Goal: Task Accomplishment & Management: Manage account settings

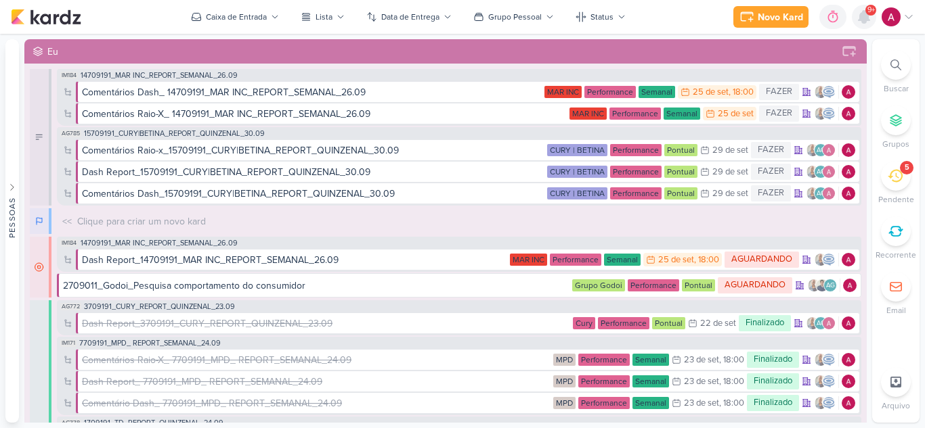
click at [864, 17] on icon at bounding box center [863, 17] width 11 height 12
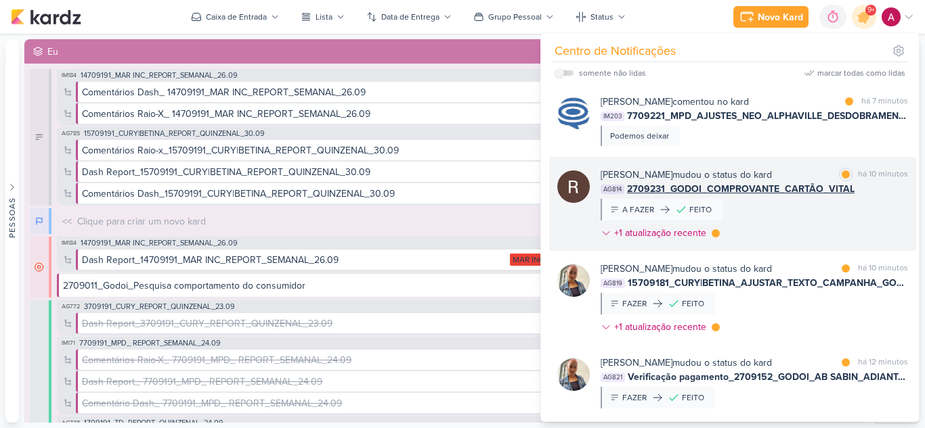
click at [817, 214] on div "Rafael Dornelles mudou o status do kard marcar como lida há 10 minutos AG814 27…" at bounding box center [753, 207] width 307 height 78
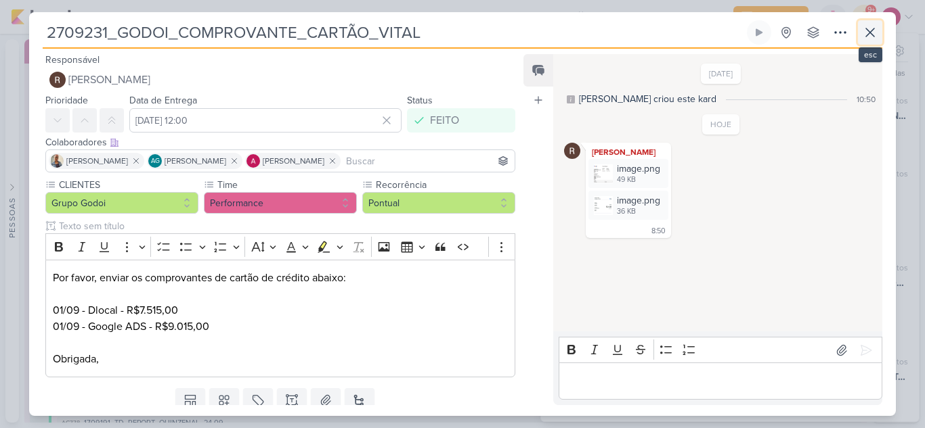
click at [873, 32] on icon at bounding box center [870, 32] width 16 height 16
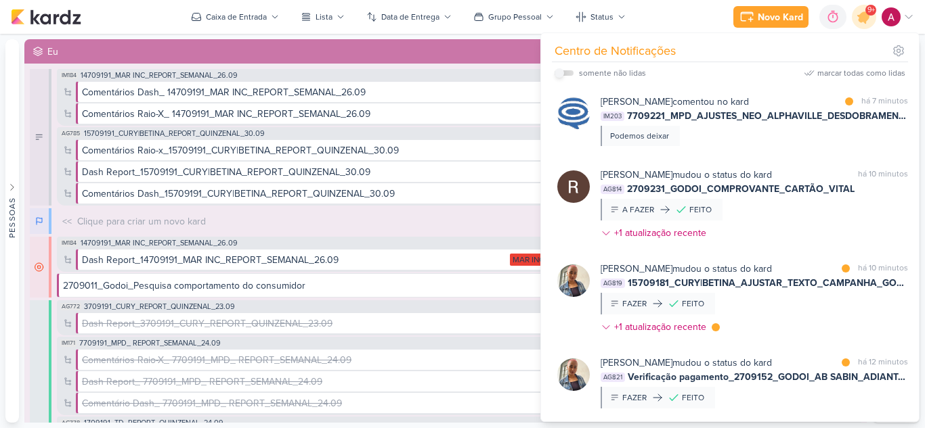
click at [566, 70] on label at bounding box center [563, 72] width 19 height 5
click at [564, 70] on input "checkbox" at bounding box center [558, 72] width 9 height 9
checkbox input "true"
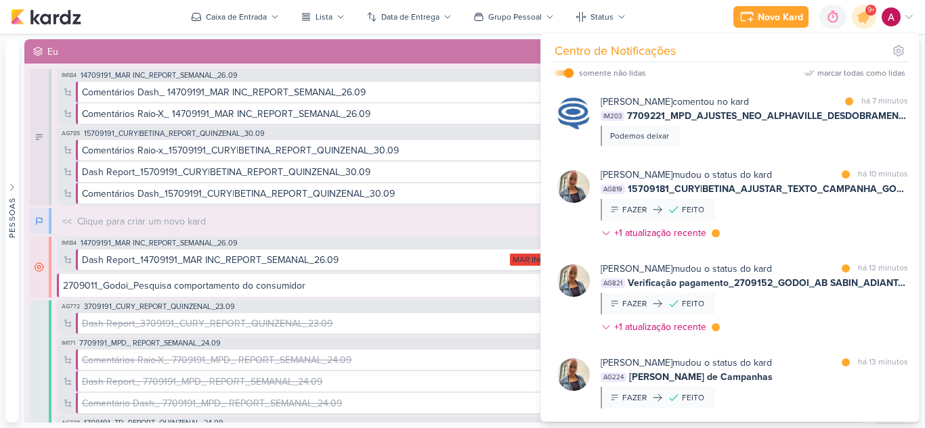
click at [793, 139] on div "Caroline Traven De Andrade comentou no kard marcar como lida há 7 minutos IM203…" at bounding box center [753, 120] width 307 height 51
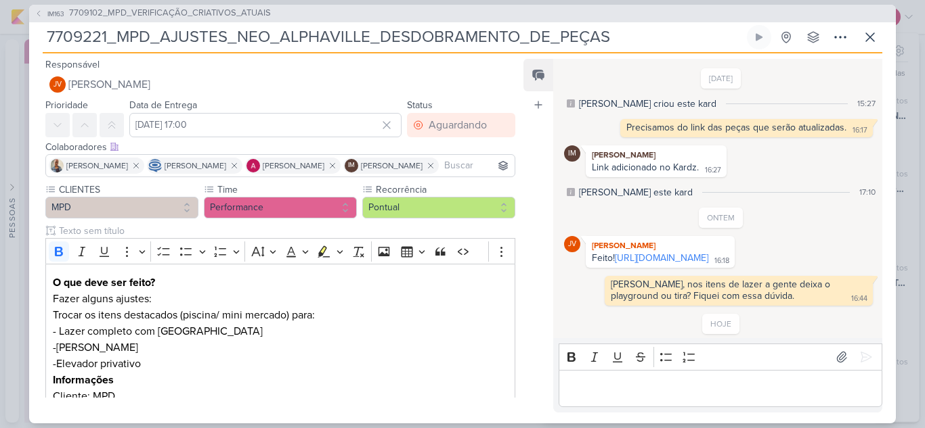
scroll to position [64, 0]
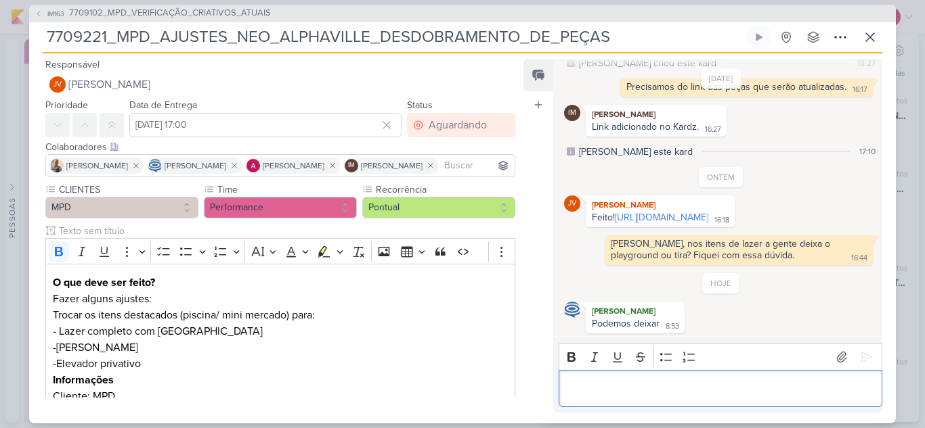
click at [653, 382] on p "Editor editing area: main" at bounding box center [719, 388] width 309 height 16
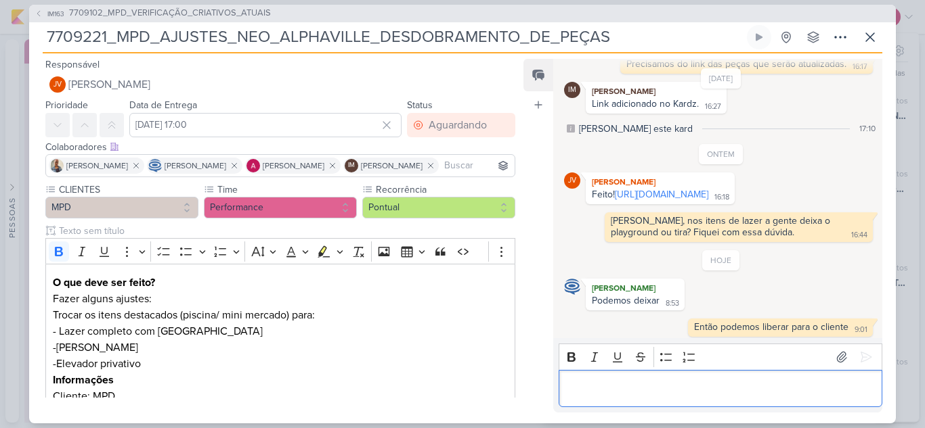
scroll to position [90, 0]
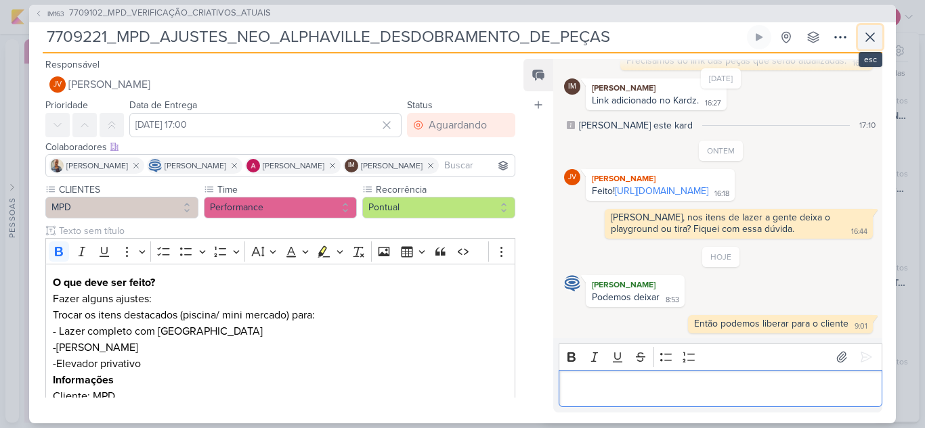
click at [865, 30] on icon at bounding box center [870, 37] width 16 height 16
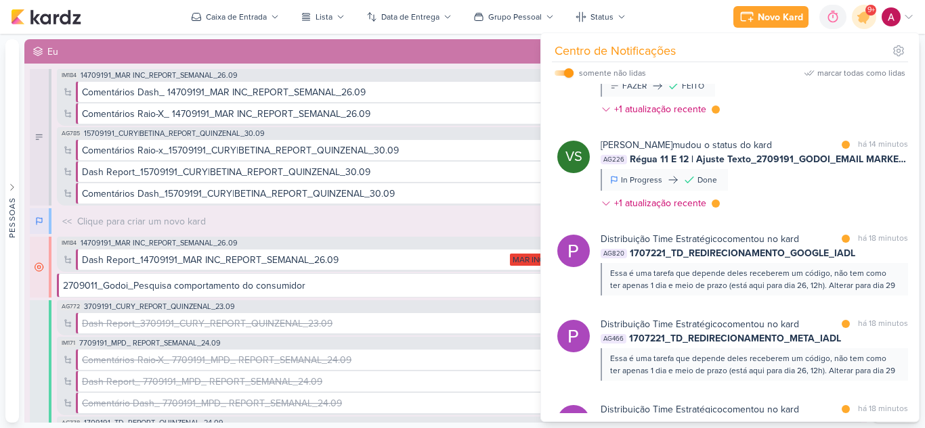
scroll to position [474, 0]
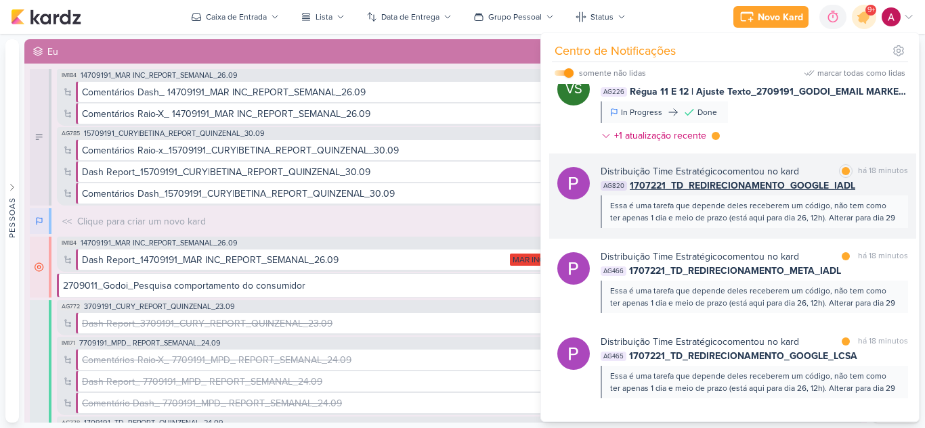
click at [822, 224] on div "Essa é uma tarefa que depende deles receberem um código, não tem como ter apena…" at bounding box center [753, 212] width 287 height 24
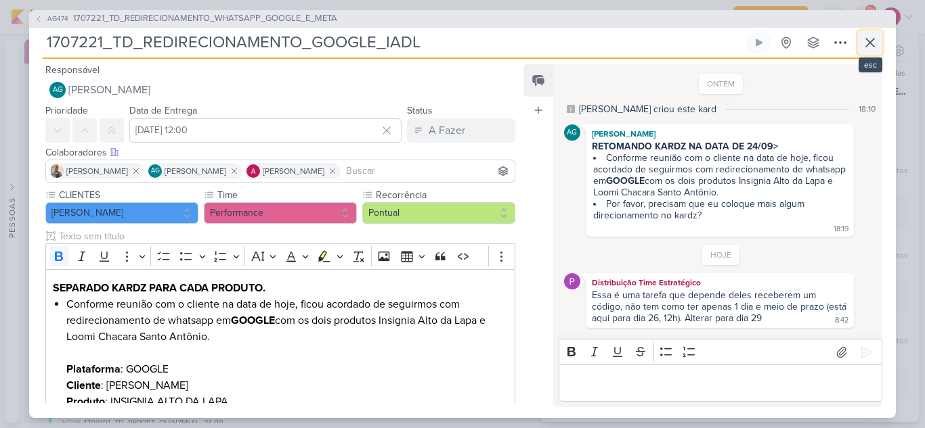
click at [871, 45] on icon at bounding box center [870, 43] width 16 height 16
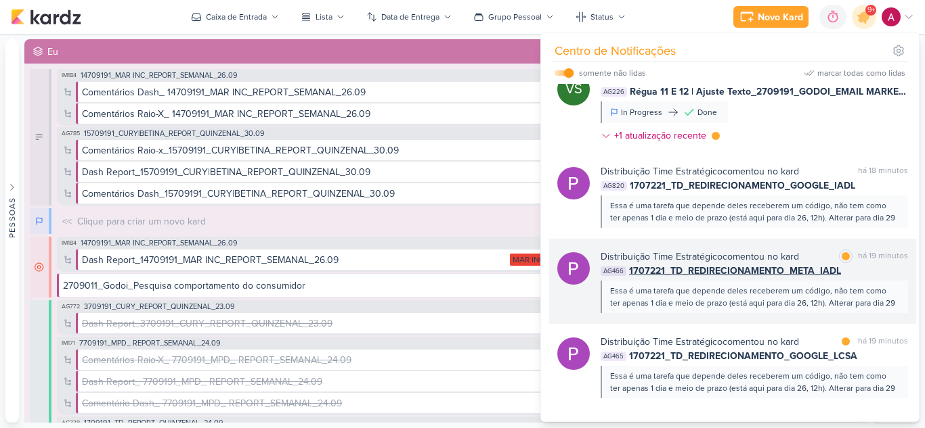
click at [747, 313] on div "Essa é uma tarefa que depende deles receberem um código, não tem como ter apena…" at bounding box center [753, 297] width 307 height 32
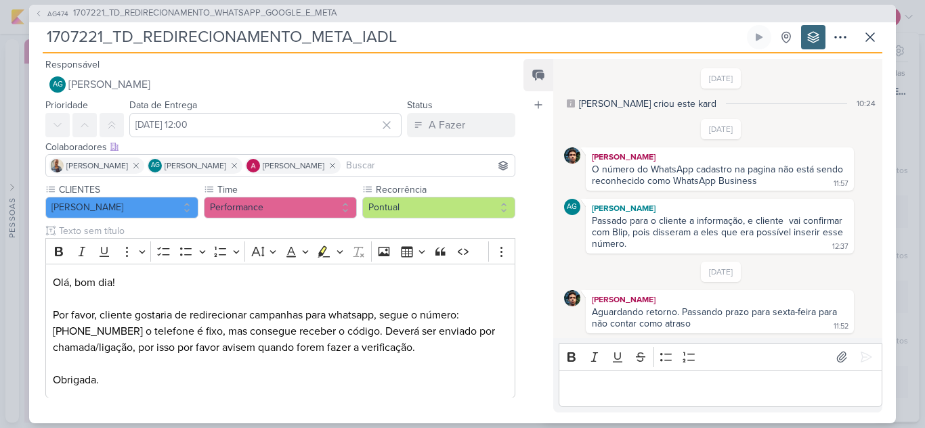
scroll to position [283, 0]
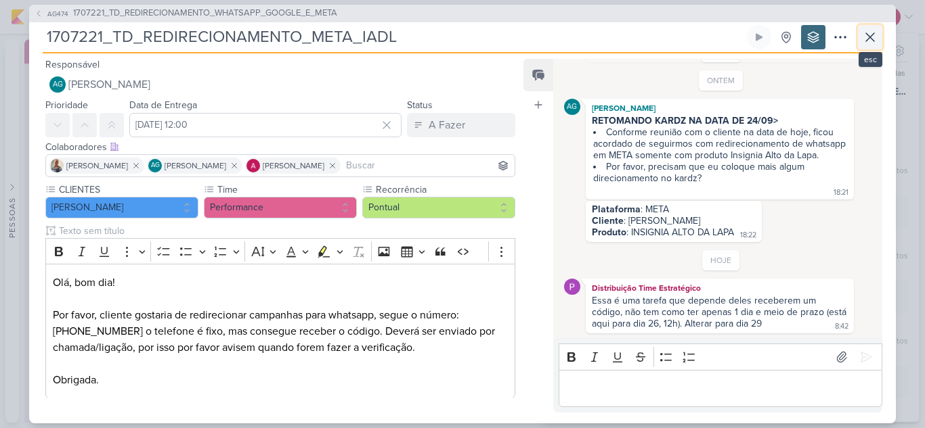
click at [873, 37] on icon at bounding box center [870, 37] width 16 height 16
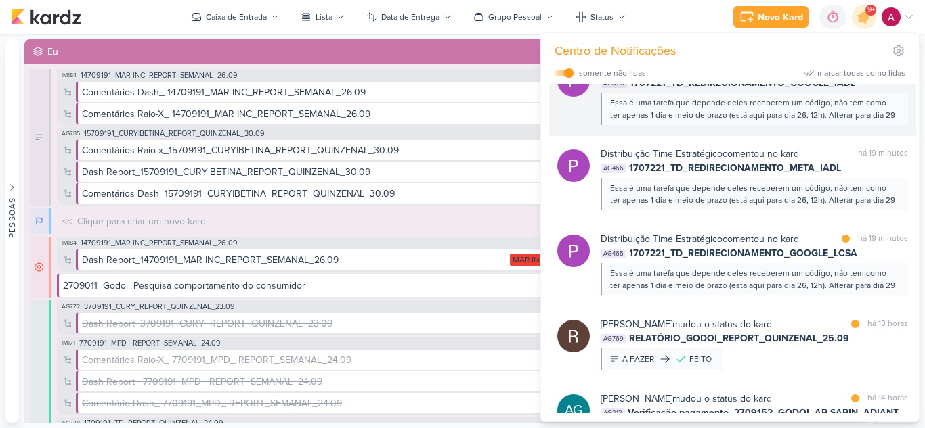
scroll to position [609, 0]
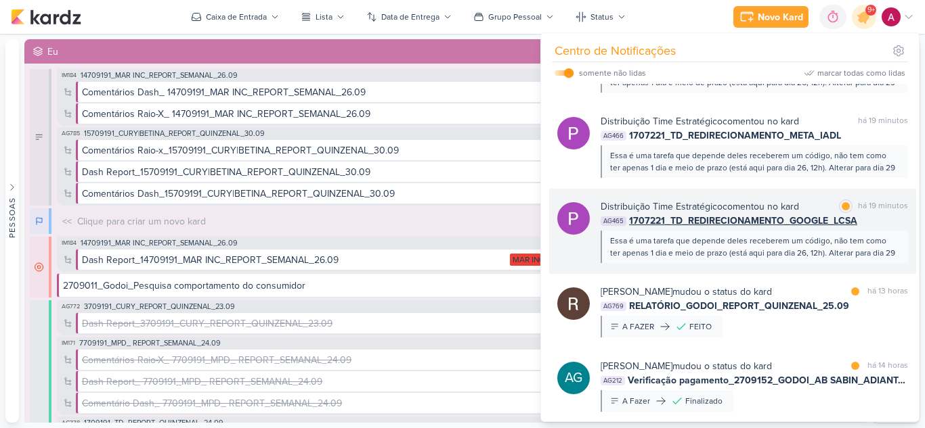
click at [764, 274] on div "Distribuição Time Estratégico comentou no kard marcar como lida há 19 minutos A…" at bounding box center [732, 231] width 367 height 85
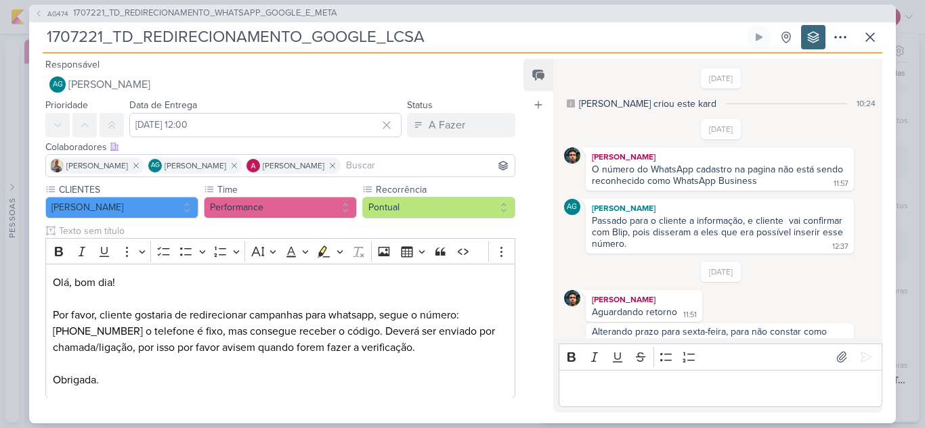
scroll to position [303, 0]
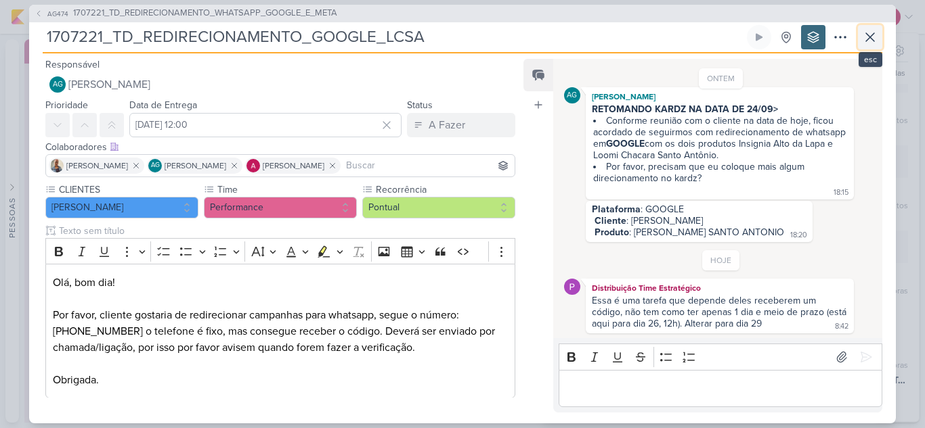
click at [866, 32] on icon at bounding box center [870, 37] width 16 height 16
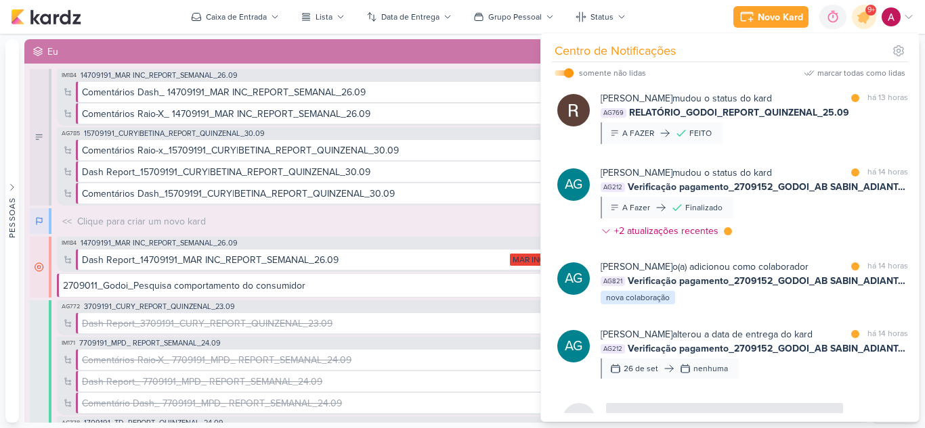
scroll to position [812, 0]
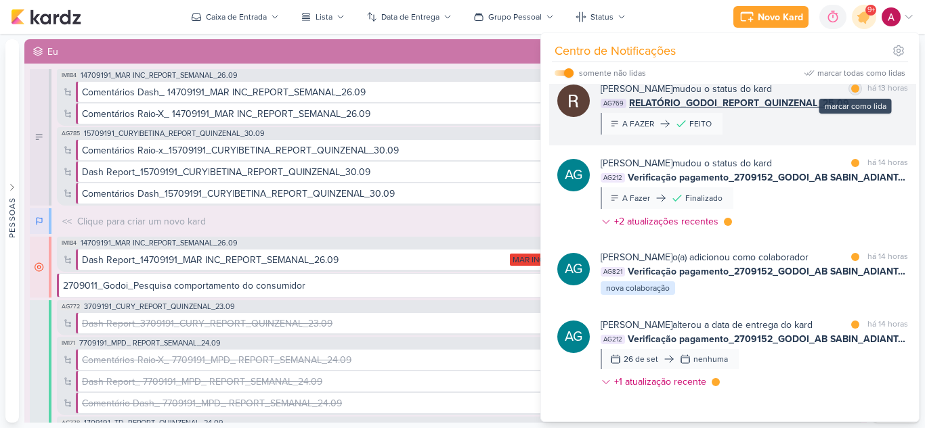
click at [848, 95] on div "marcar como lida" at bounding box center [855, 89] width 14 height 14
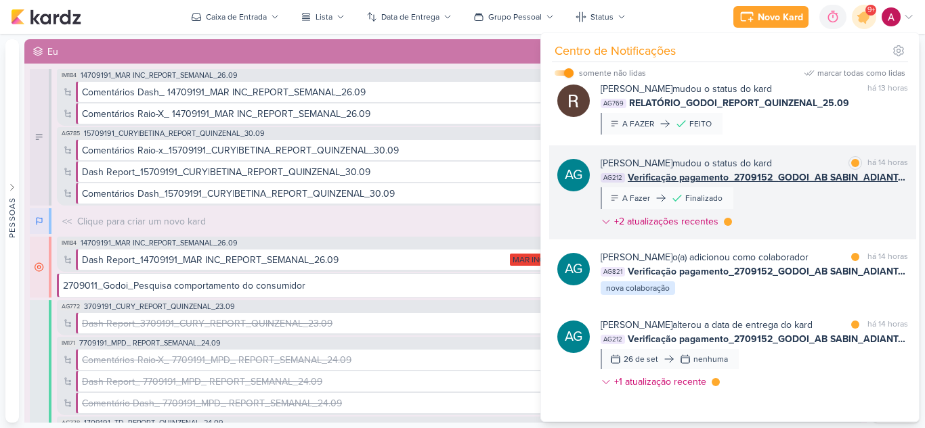
click at [770, 234] on div "Aline Gimenez Graciano mudou o status do kard marcar como lida há 14 horas AG21…" at bounding box center [753, 195] width 307 height 78
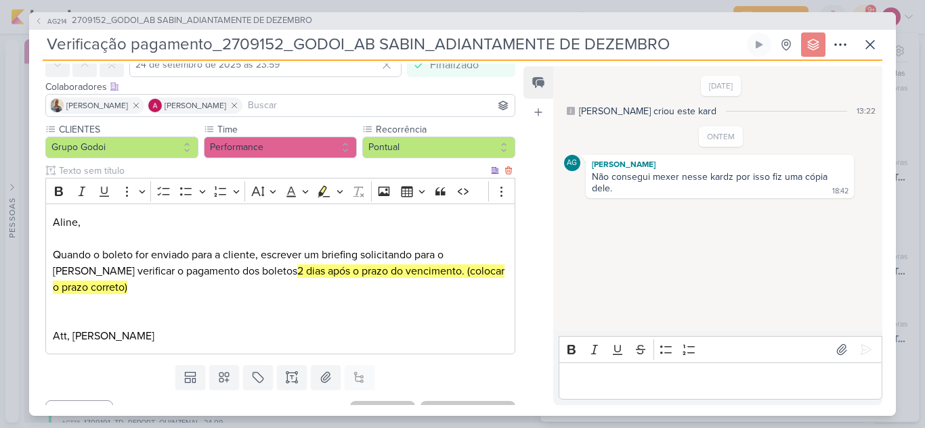
scroll to position [92, 0]
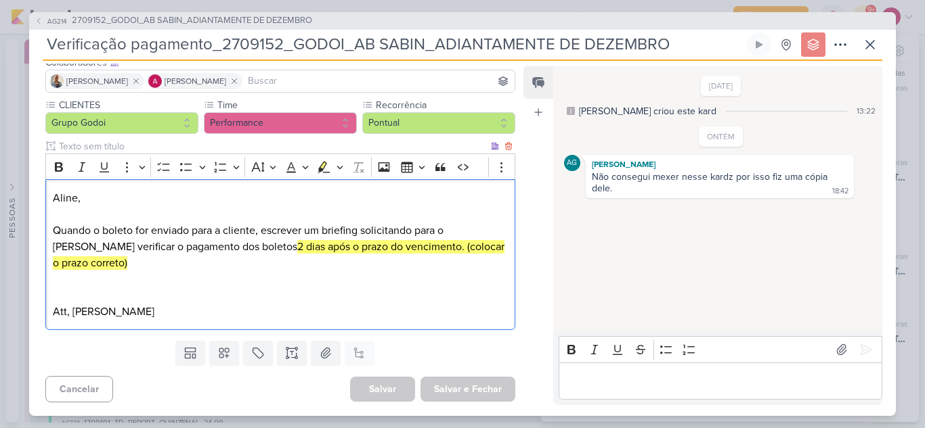
click at [296, 283] on p "Editor editing area: main" at bounding box center [280, 279] width 455 height 16
click at [873, 47] on icon at bounding box center [870, 45] width 16 height 16
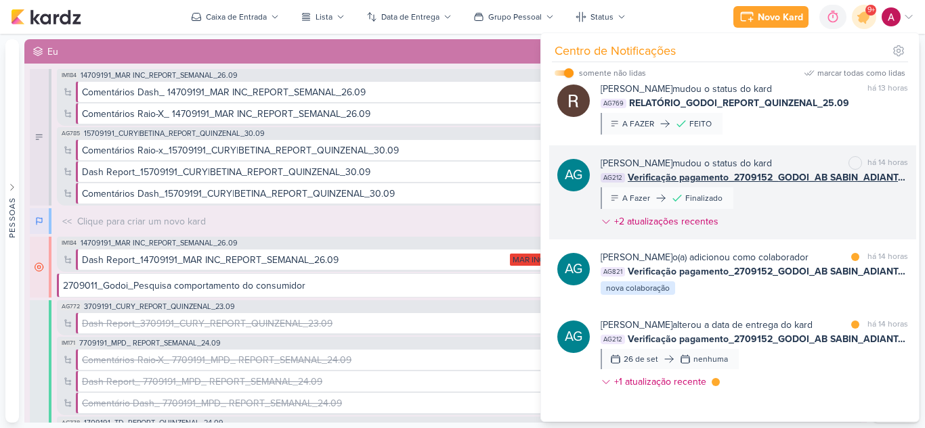
scroll to position [880, 0]
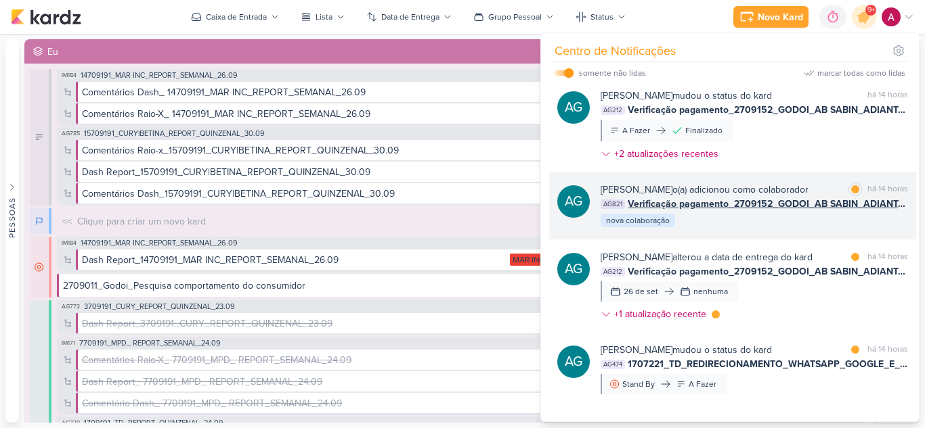
click at [734, 229] on div "Aline Gimenez Graciano o(a) adicionou como colaborador marcar como lida há 14 h…" at bounding box center [753, 206] width 307 height 46
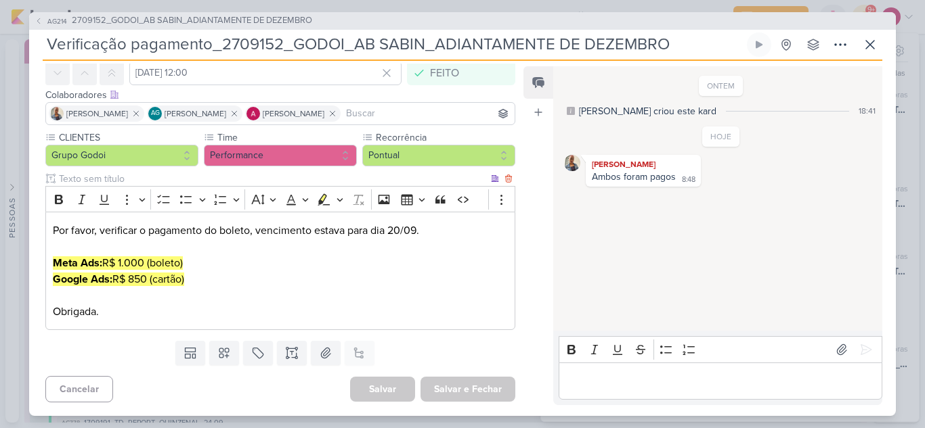
scroll to position [0, 0]
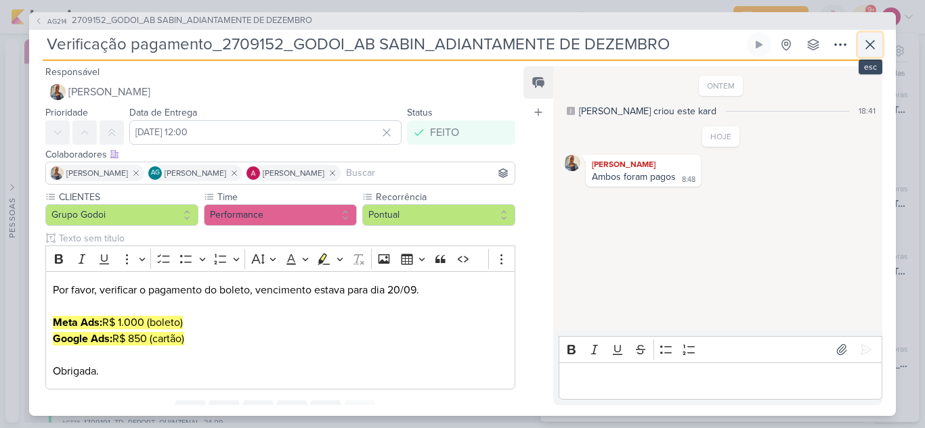
click at [872, 44] on icon at bounding box center [870, 45] width 16 height 16
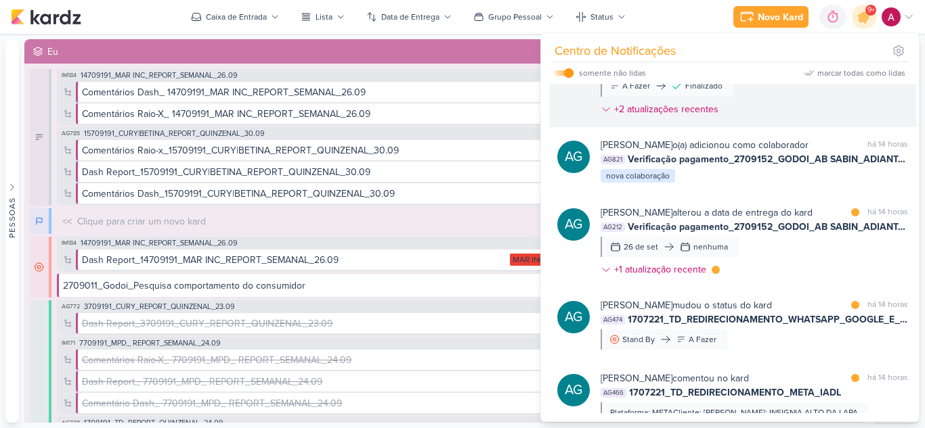
scroll to position [948, 0]
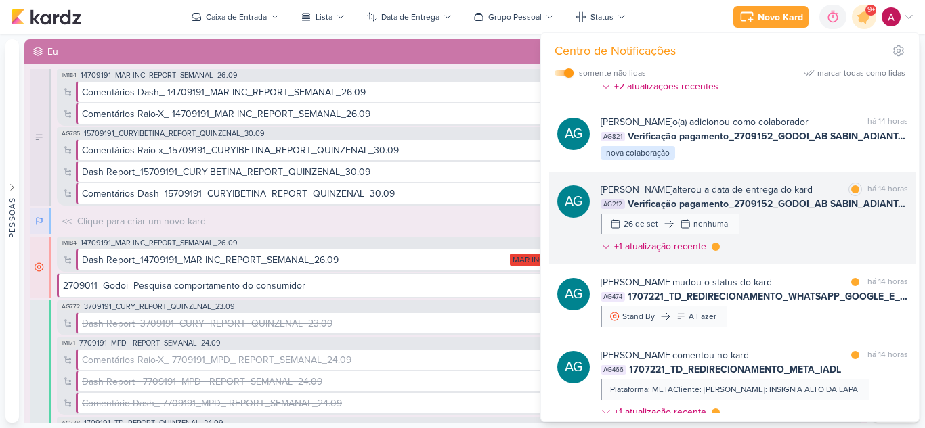
click at [786, 259] on div "Aline Gimenez Graciano alterou a data de entrega do kard marcar como lida há 14…" at bounding box center [753, 221] width 307 height 76
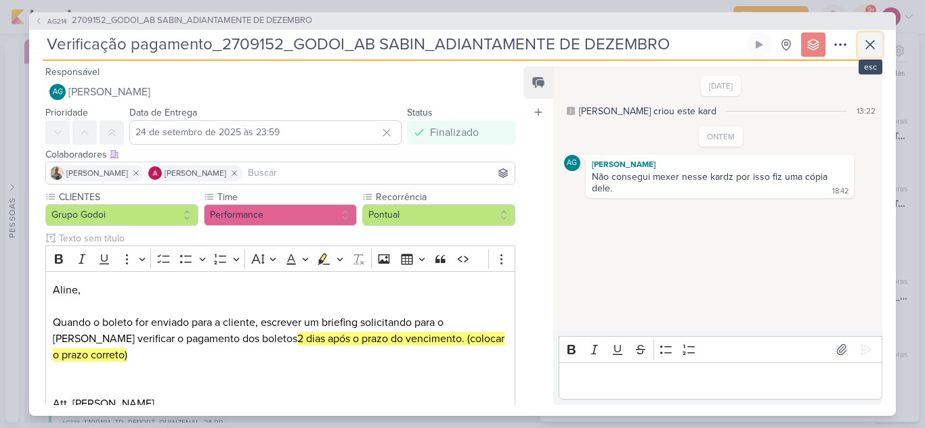
click at [873, 44] on icon at bounding box center [870, 45] width 16 height 16
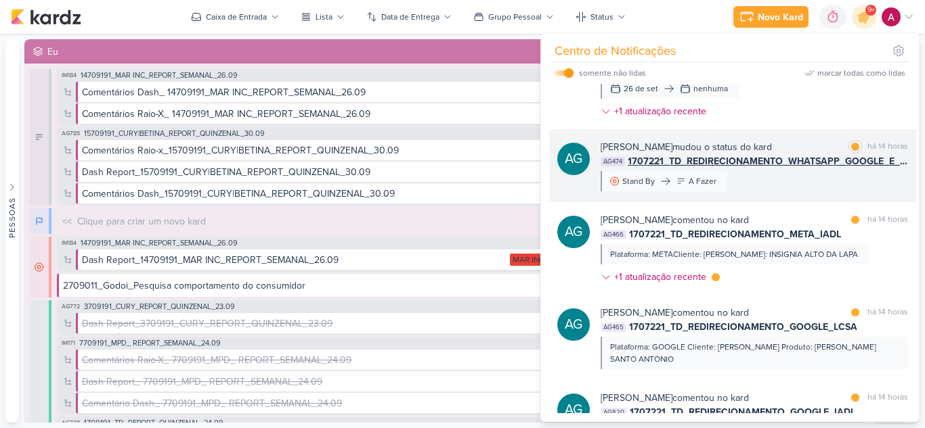
scroll to position [1151, 0]
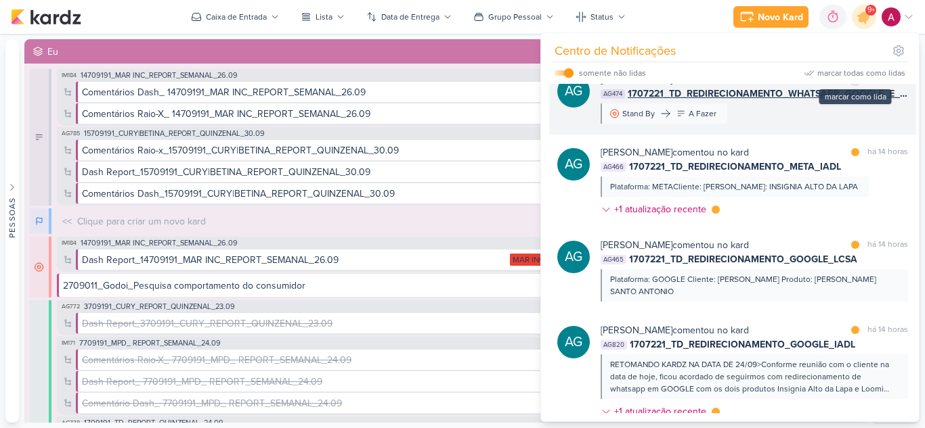
click at [852, 83] on div at bounding box center [855, 79] width 8 height 8
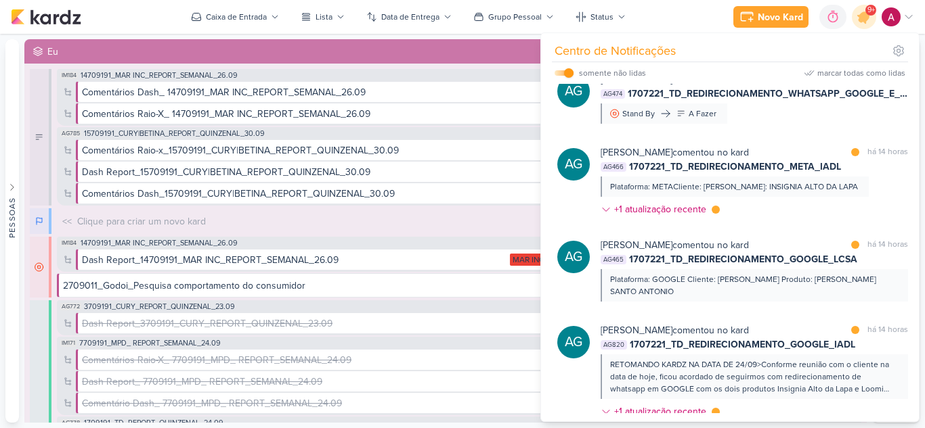
click at [783, 222] on div "Aline Gimenez Graciano comentou no kard marcar como lida há 14 horas AG466 1707…" at bounding box center [753, 184] width 307 height 76
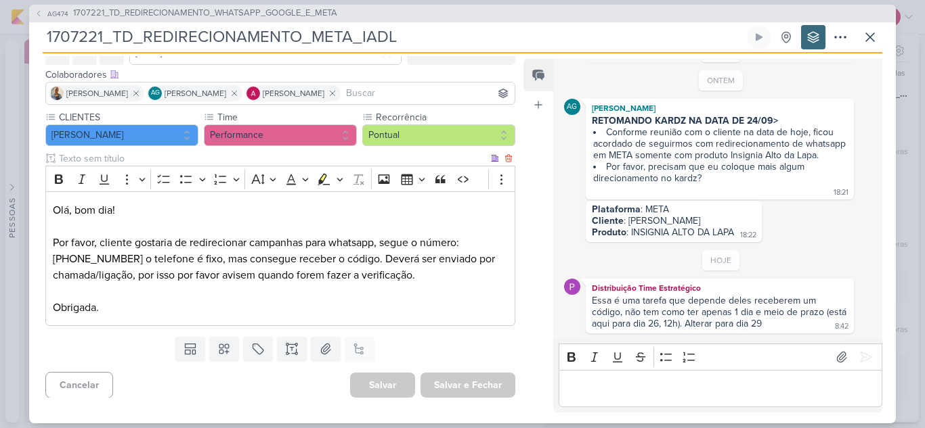
scroll to position [76, 0]
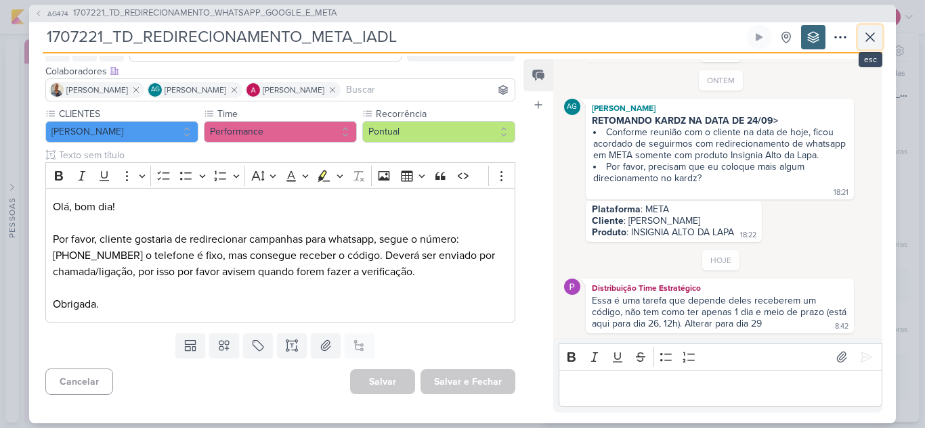
click at [875, 37] on icon at bounding box center [870, 37] width 16 height 16
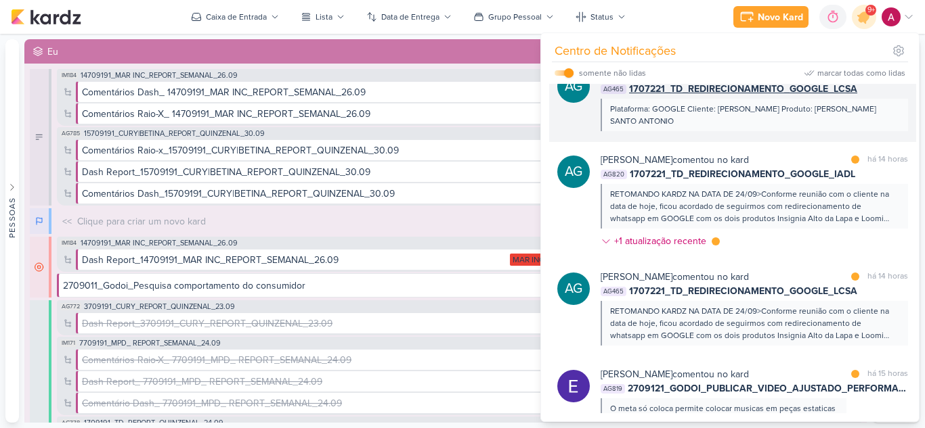
scroll to position [1354, 0]
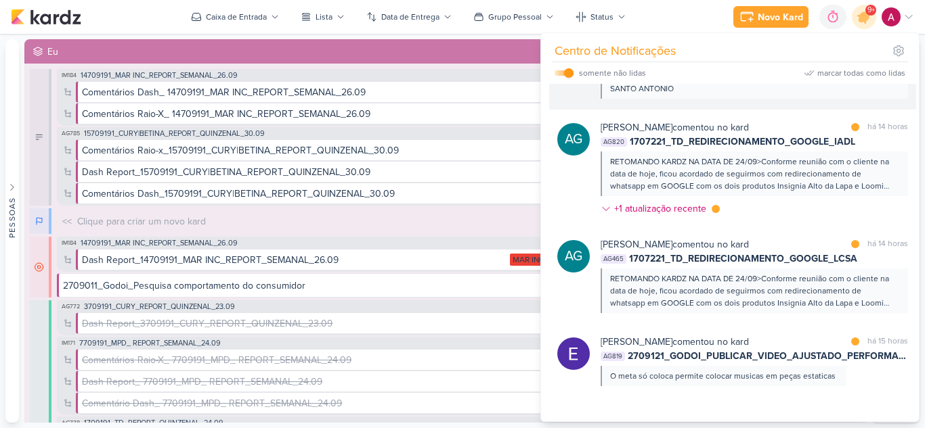
click at [852, 46] on div at bounding box center [855, 42] width 8 height 8
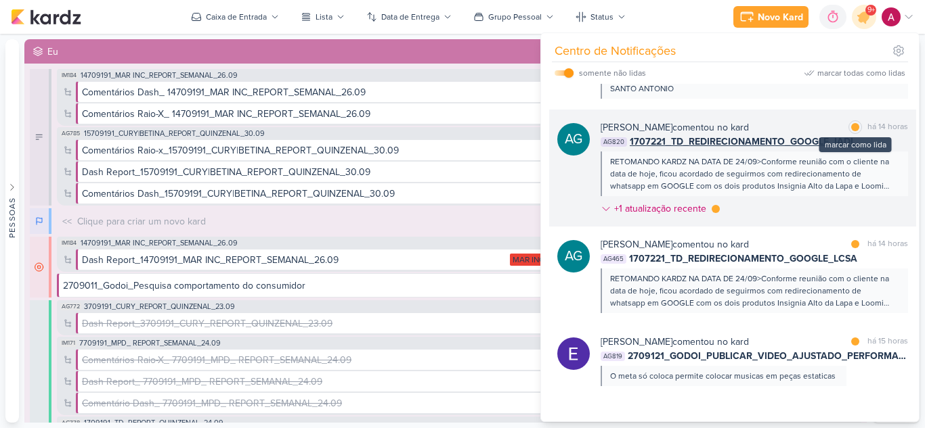
click at [851, 131] on div at bounding box center [855, 127] width 8 height 8
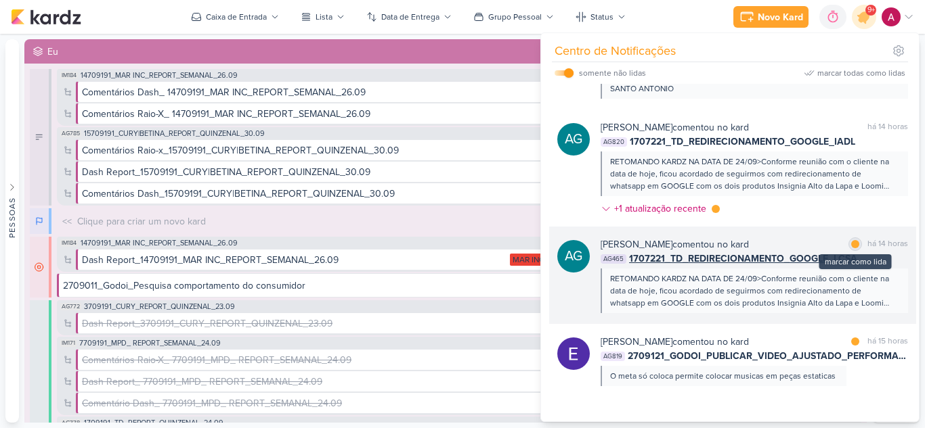
click at [851, 248] on div at bounding box center [855, 244] width 8 height 8
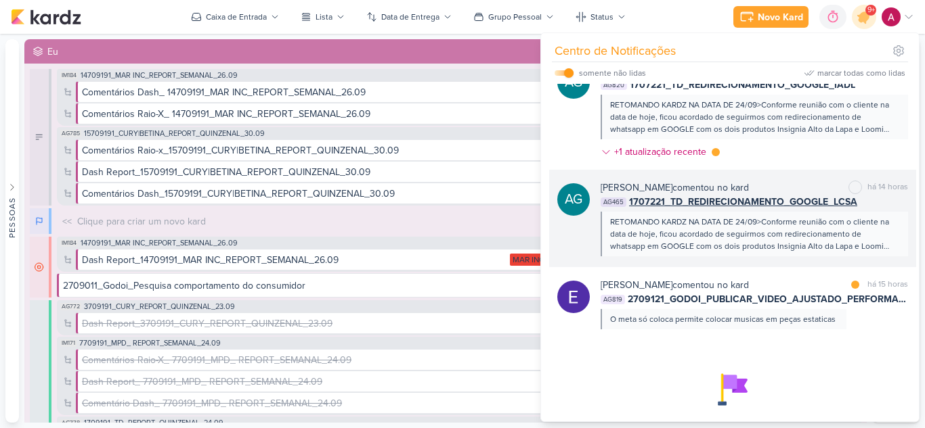
scroll to position [1489, 0]
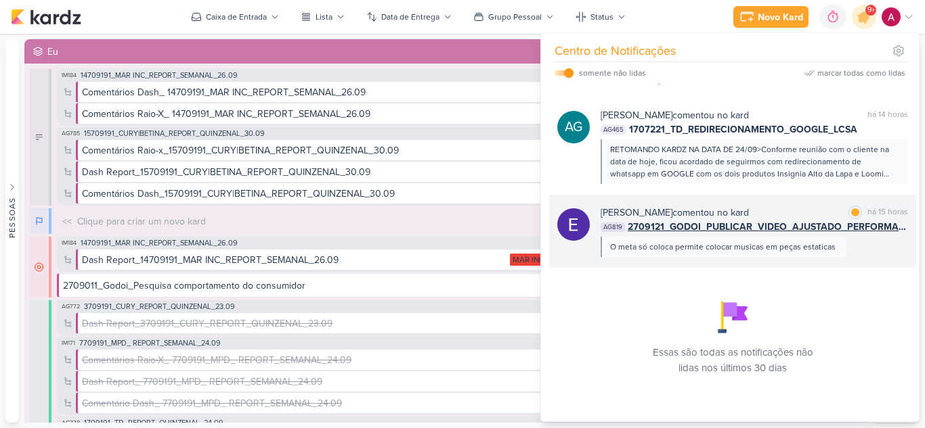
click at [695, 268] on div "Eduardo Quaresma comentou no kard marcar como lida há 15 horas AG819 2709121_GO…" at bounding box center [732, 231] width 367 height 73
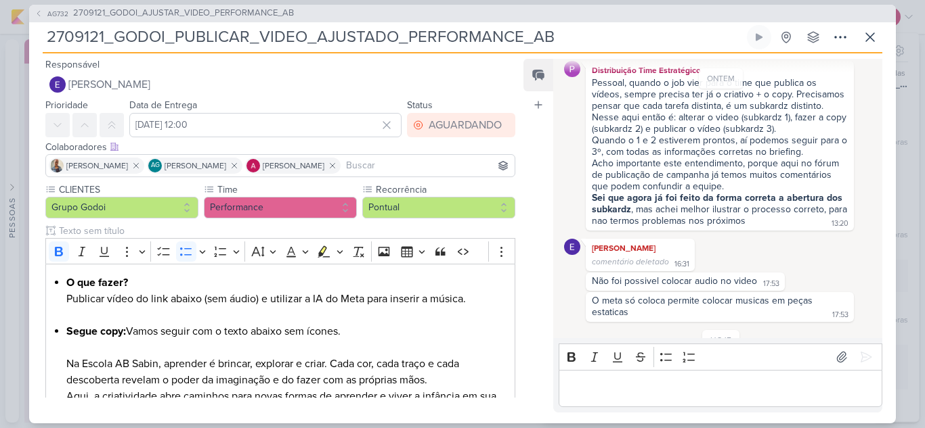
scroll to position [707, 0]
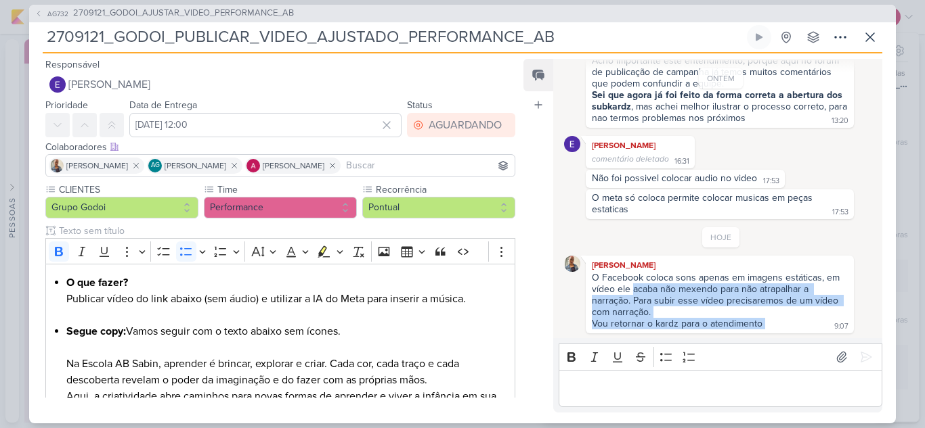
drag, startPoint x: 631, startPoint y: 291, endPoint x: 763, endPoint y: 322, distance: 135.5
click at [763, 322] on div "O Facebook coloca sons apenas em imagens estáticas, em vídeo ele acaba não mexe…" at bounding box center [719, 301] width 263 height 59
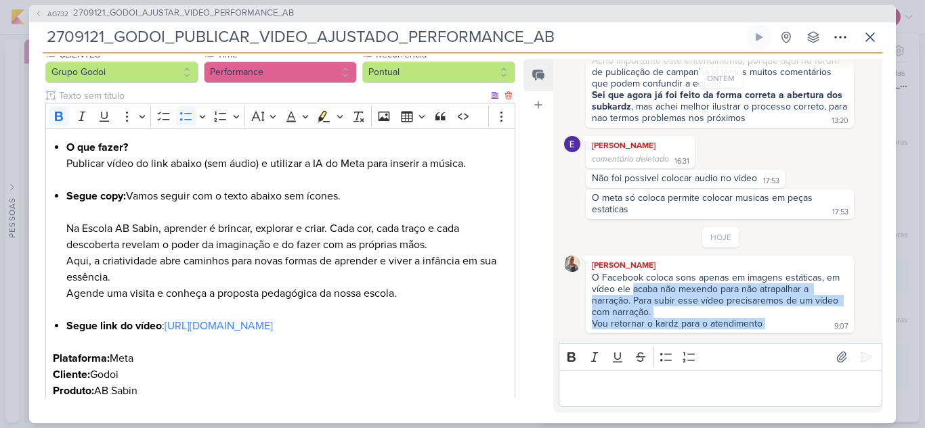
scroll to position [203, 0]
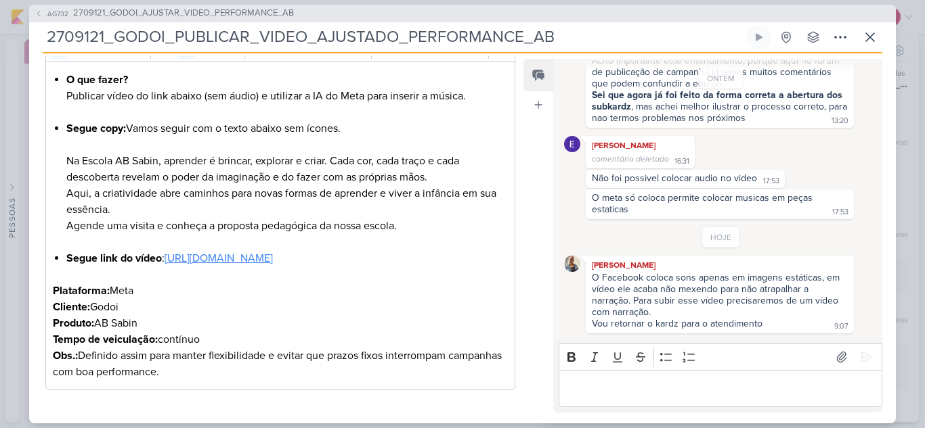
click at [164, 265] on link "https://drive.google.com/drive/folders/1ldRSJgLrVAJW1EaC6jrCBNpC1spOF7O5?usp=sh…" at bounding box center [218, 259] width 108 height 14
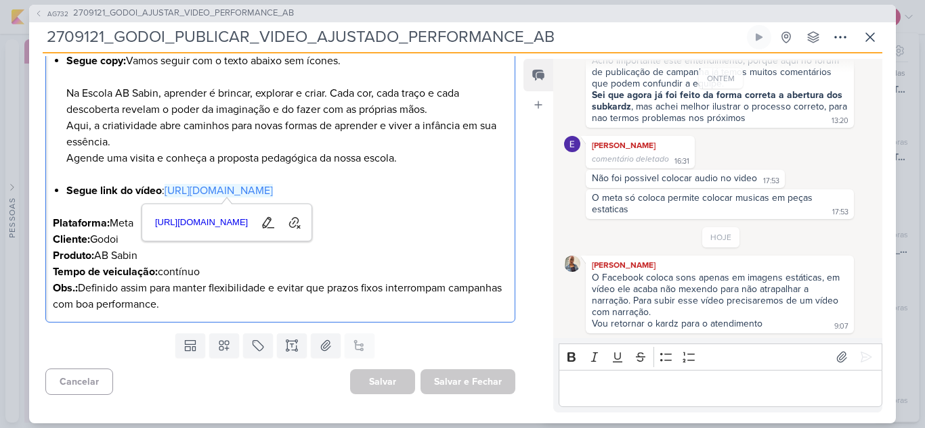
scroll to position [303, 0]
click at [226, 386] on div "Cancelar Salvar Salvar e Fechar Ctrl + Enter" at bounding box center [274, 380] width 491 height 35
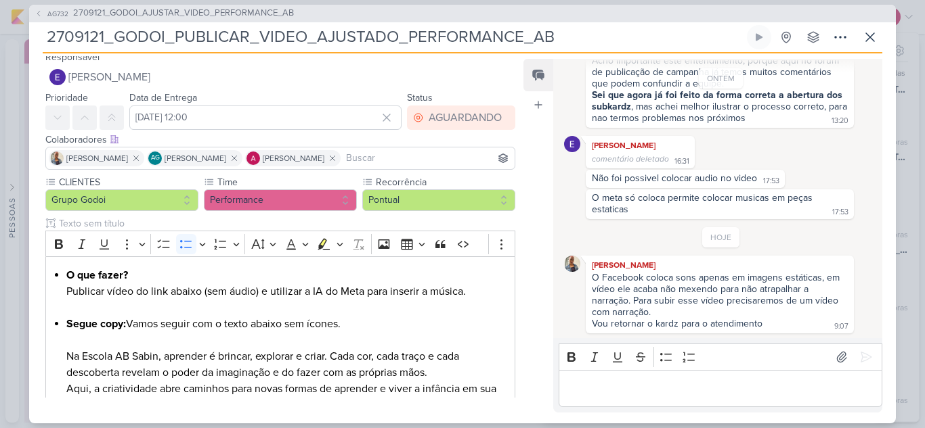
scroll to position [0, 0]
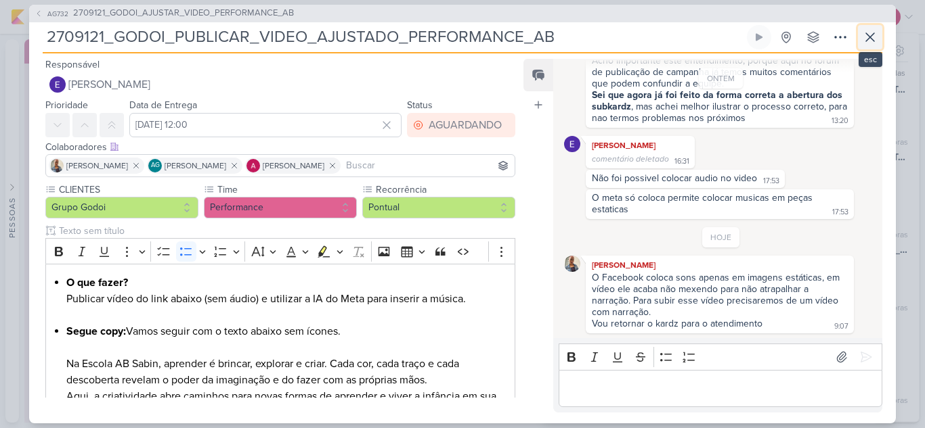
click at [874, 34] on icon at bounding box center [870, 37] width 16 height 16
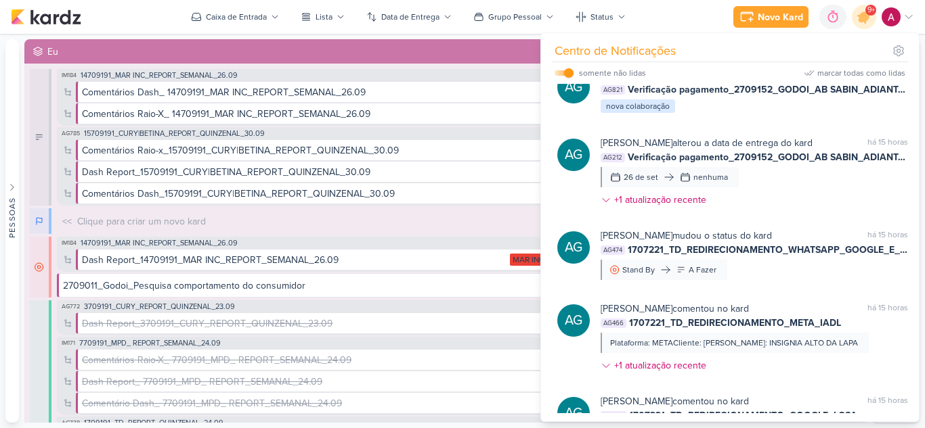
click at [868, 28] on div "9+" at bounding box center [864, 17] width 24 height 24
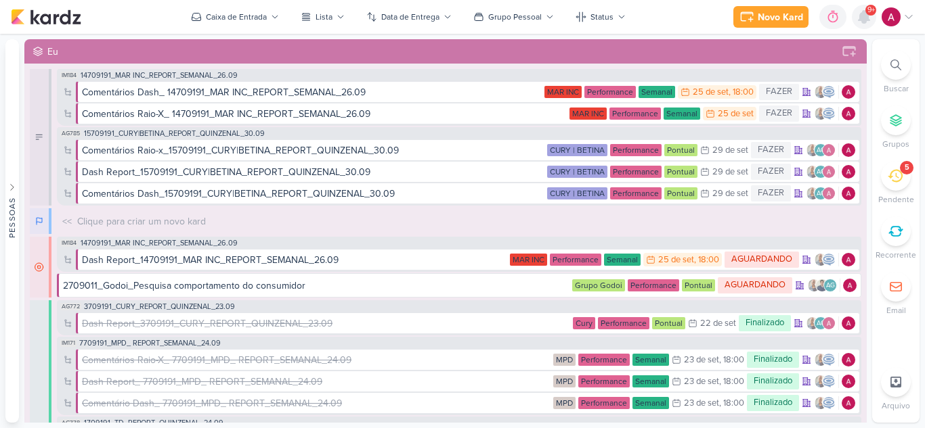
click at [867, 22] on icon at bounding box center [864, 17] width 16 height 16
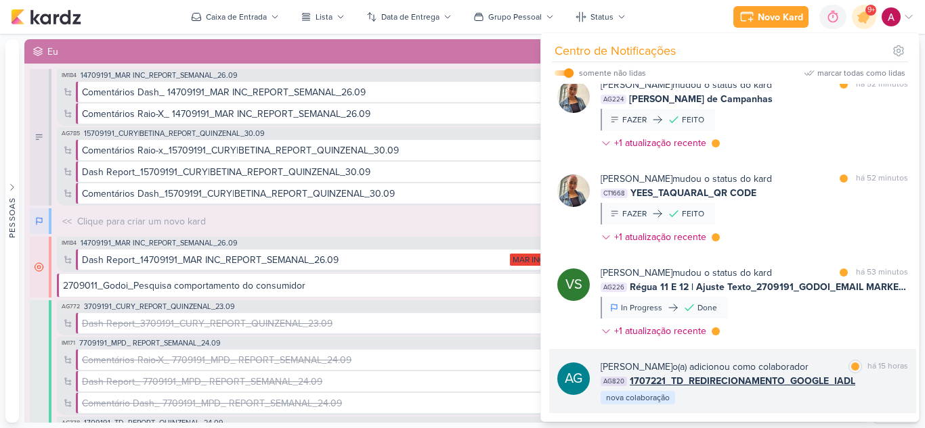
scroll to position [660, 0]
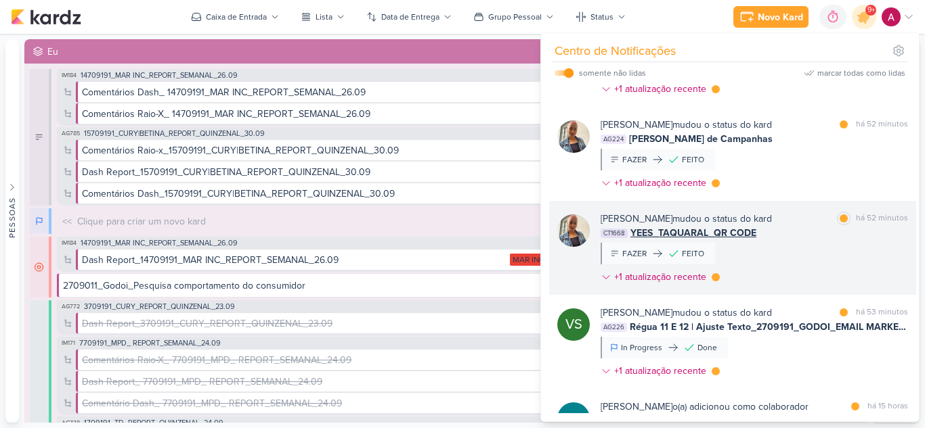
click at [812, 241] on div "Iara Santos mudou o status do kard marcar como lida há 52 minutos CT1668 YEES_T…" at bounding box center [753, 251] width 307 height 78
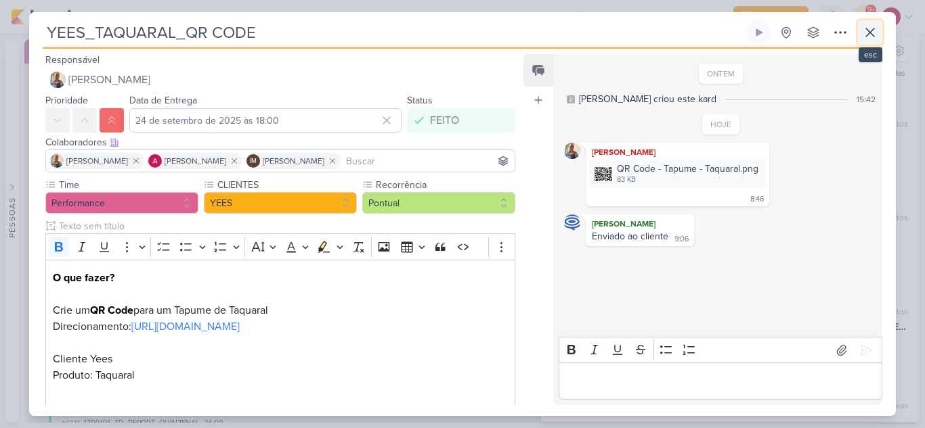
click at [881, 33] on button at bounding box center [870, 32] width 24 height 24
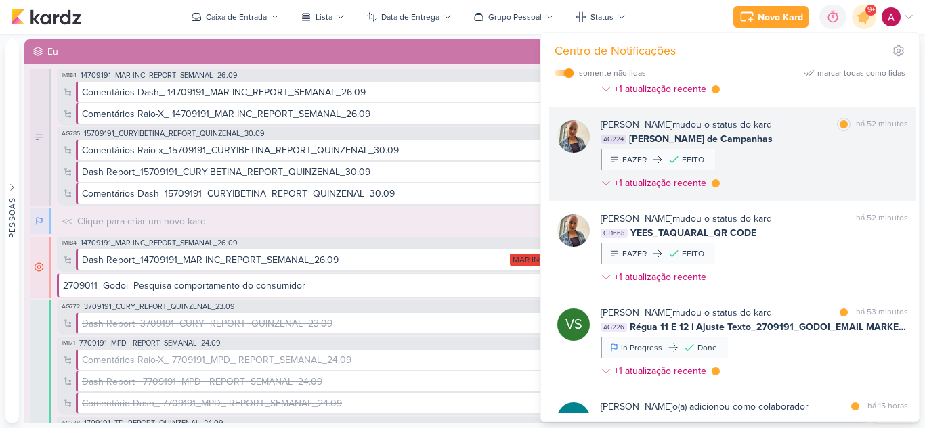
click at [811, 166] on div "Iara Santos mudou o status do kard marcar como lida há 52 minutos AG224 Texeira…" at bounding box center [753, 157] width 307 height 78
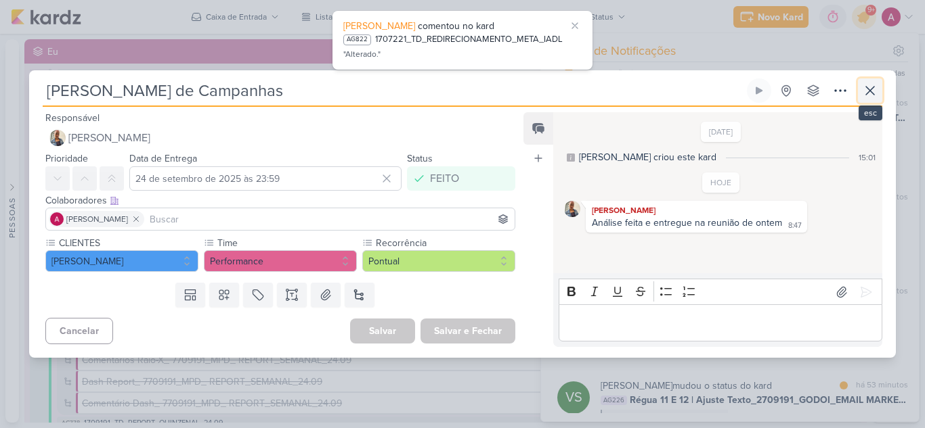
click at [876, 97] on icon at bounding box center [870, 91] width 16 height 16
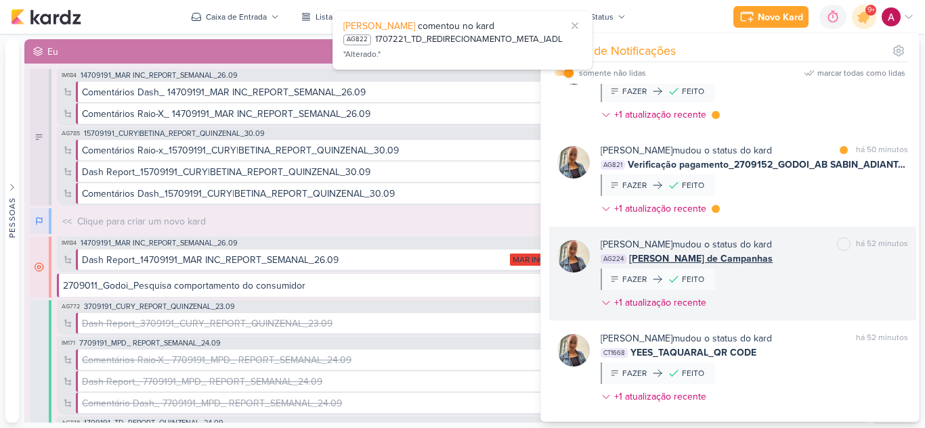
scroll to position [525, 0]
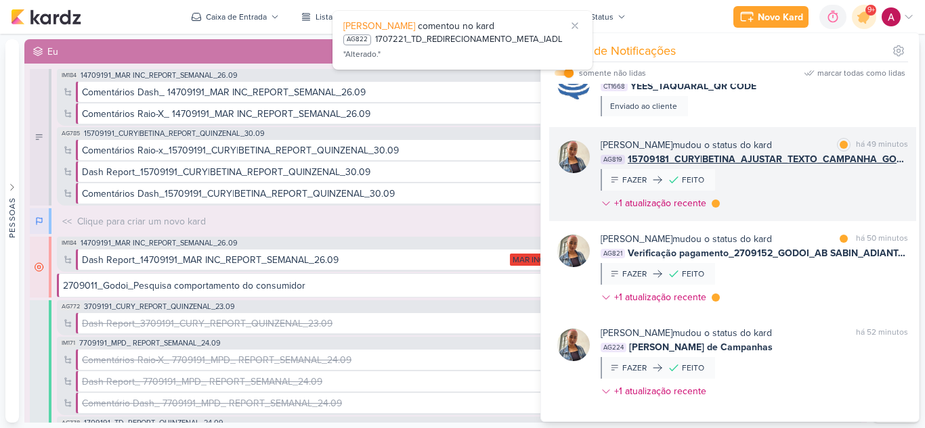
click at [794, 191] on div "Iara Santos mudou o status do kard marcar como lida há 49 minutos AG819 1570918…" at bounding box center [753, 177] width 307 height 78
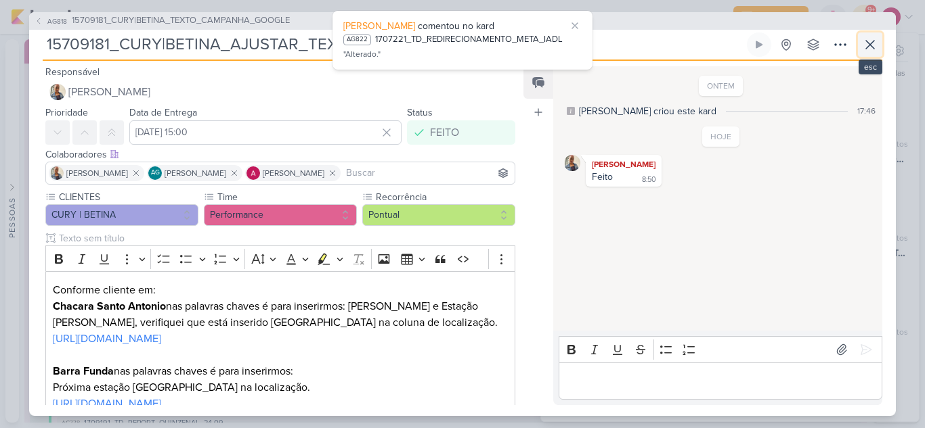
click at [871, 50] on icon at bounding box center [870, 45] width 16 height 16
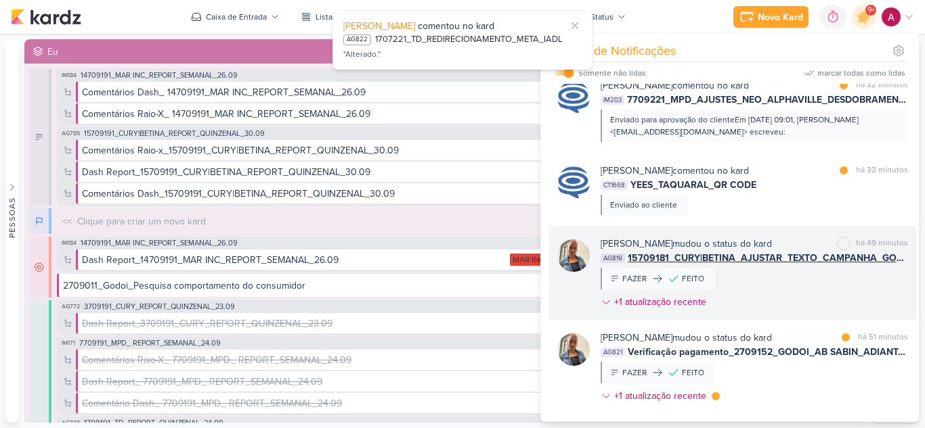
scroll to position [389, 0]
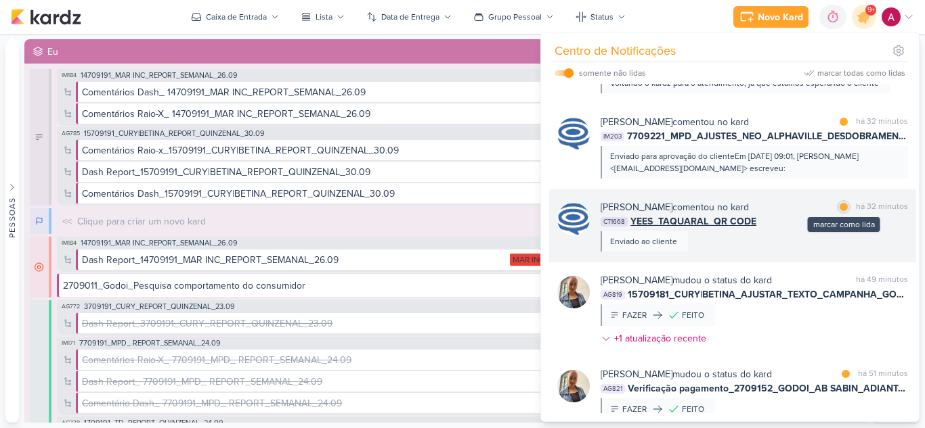
click at [843, 211] on div "marcar como lida" at bounding box center [844, 207] width 14 height 14
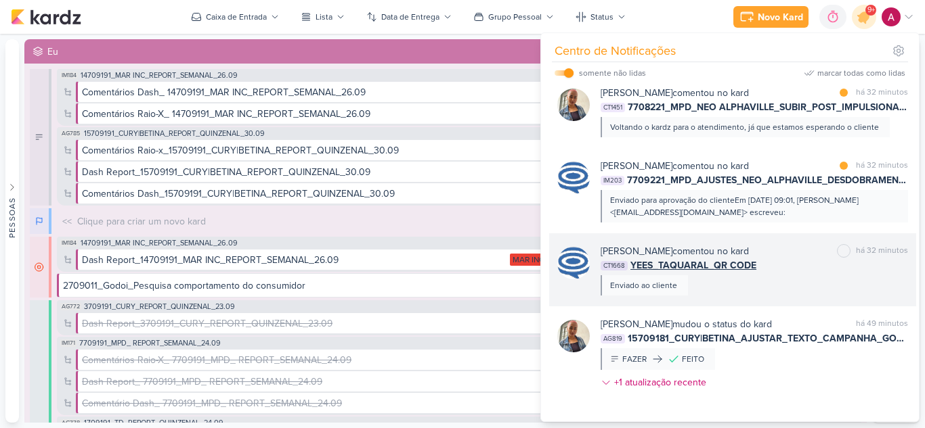
scroll to position [322, 0]
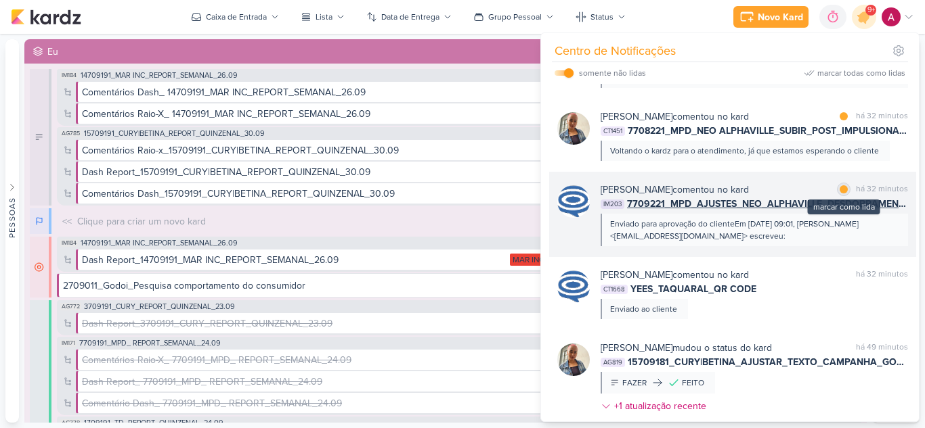
click at [842, 192] on div at bounding box center [843, 189] width 8 height 8
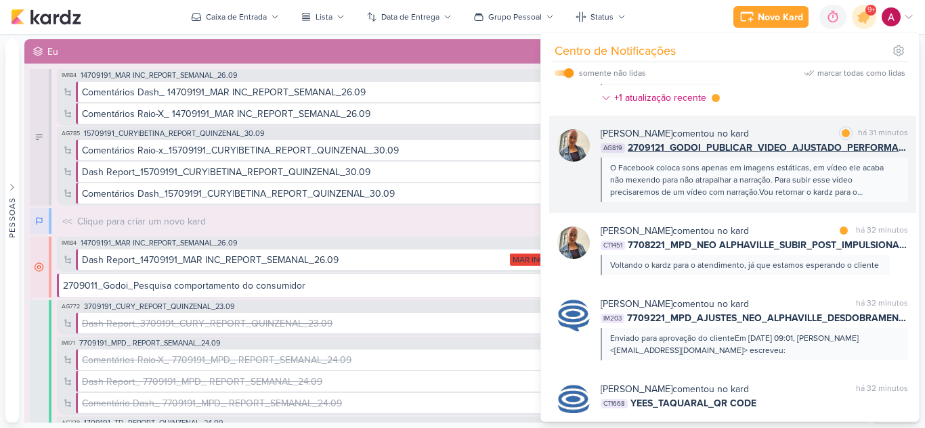
scroll to position [186, 0]
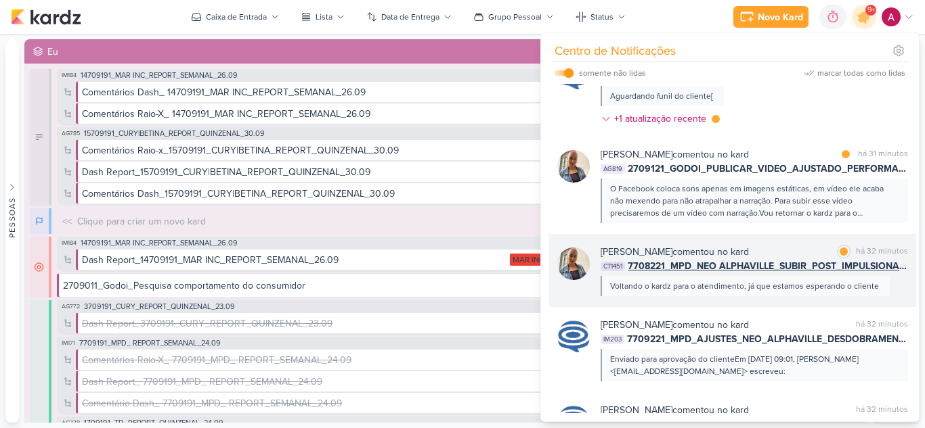
click at [799, 291] on div "Voltando o kardz para o atendimento, já que estamos esperando o cliente" at bounding box center [744, 286] width 269 height 12
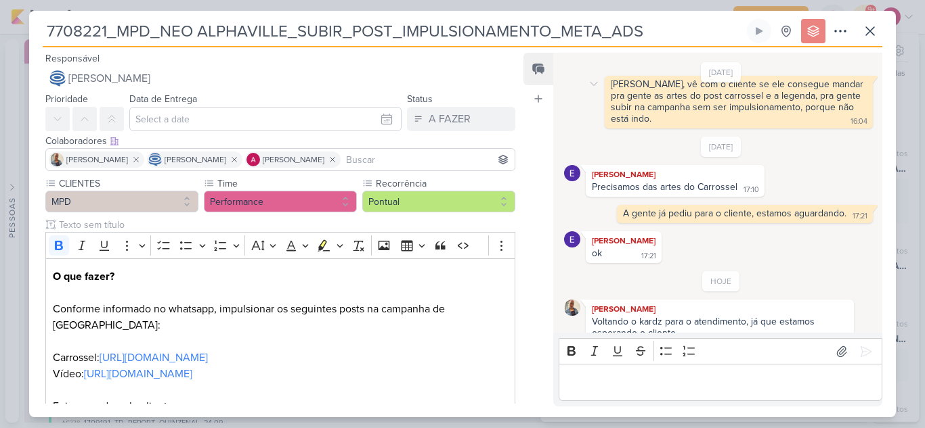
scroll to position [204, 0]
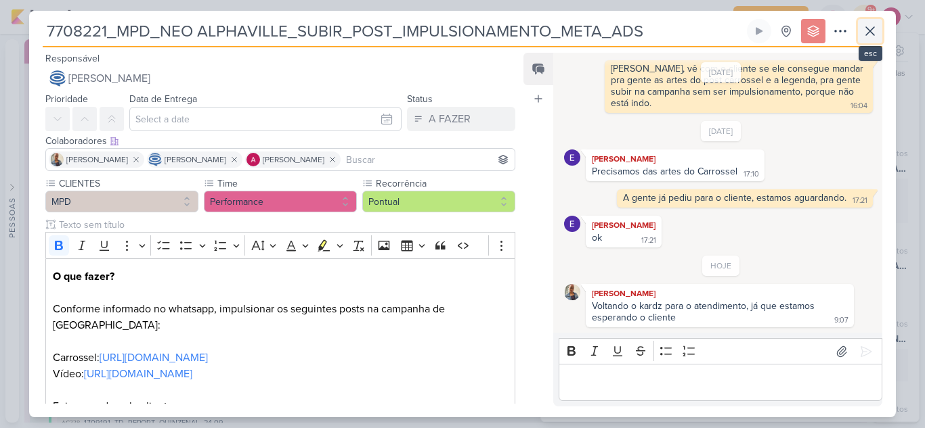
click at [866, 35] on icon at bounding box center [870, 31] width 8 height 8
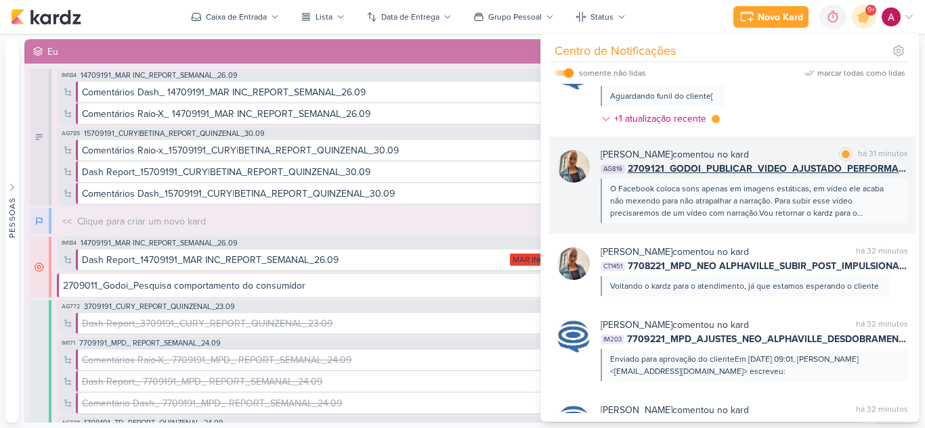
scroll to position [118, 0]
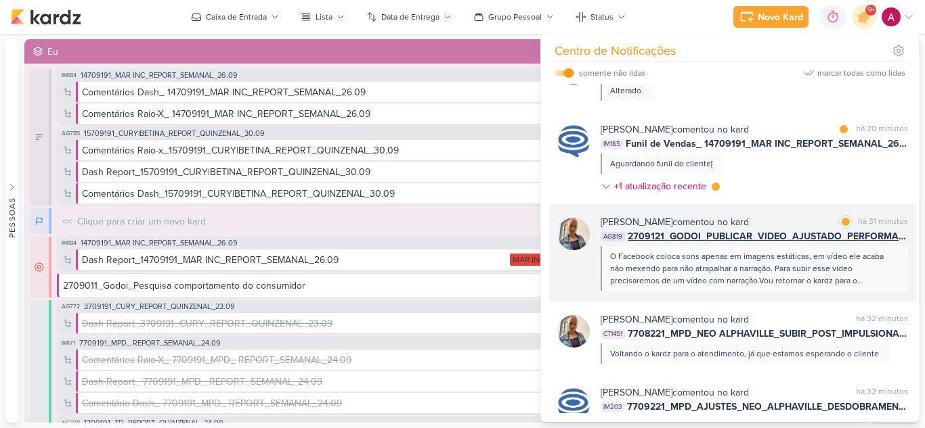
click at [782, 261] on div "O Facebook coloca sons apenas em imagens estáticas, em vídeo ele acaba não mexe…" at bounding box center [753, 268] width 287 height 37
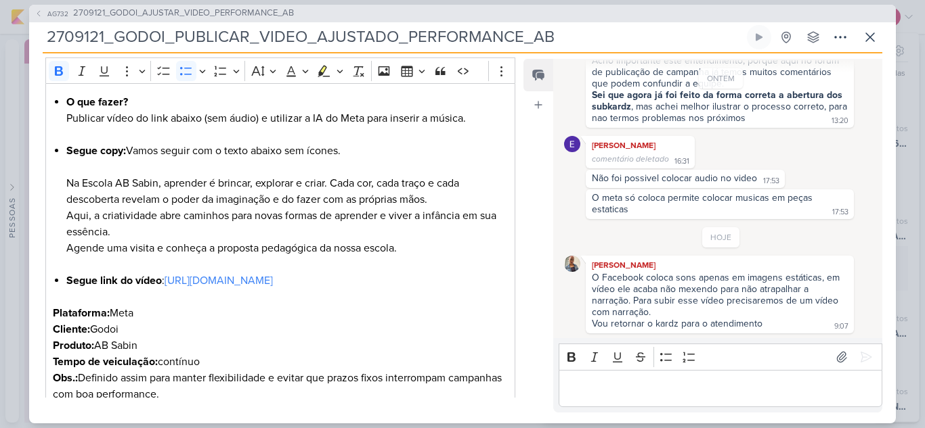
scroll to position [0, 0]
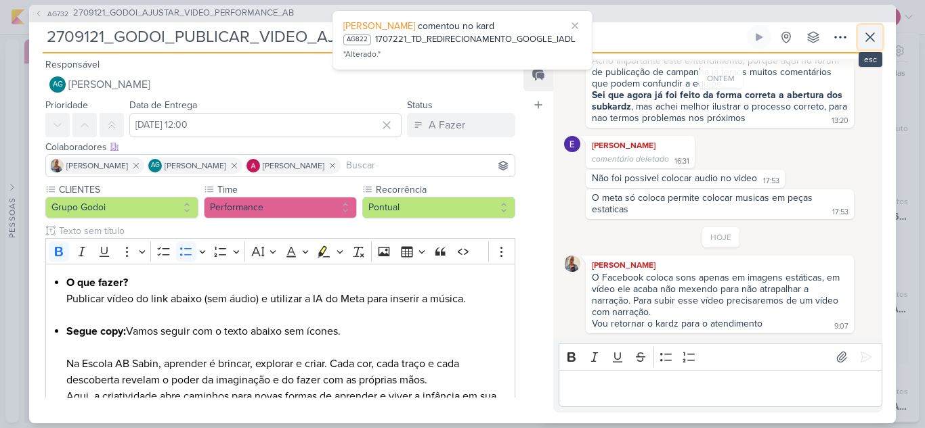
click at [873, 43] on icon at bounding box center [870, 37] width 16 height 16
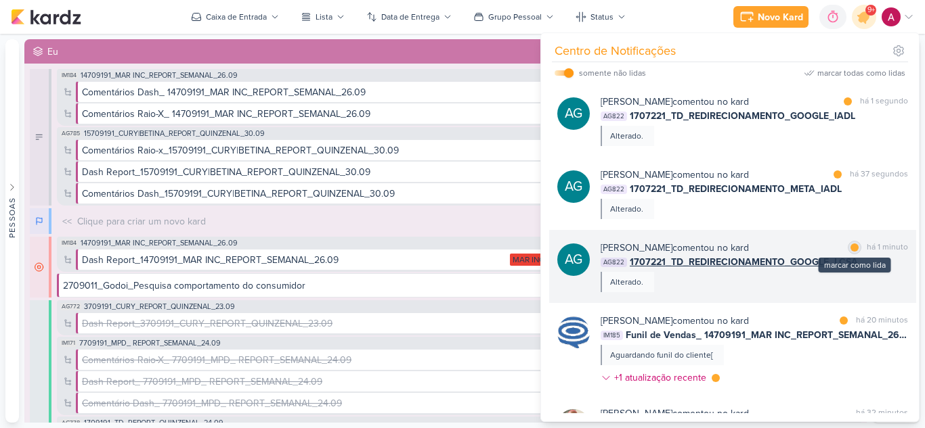
click at [850, 249] on div at bounding box center [854, 248] width 8 height 8
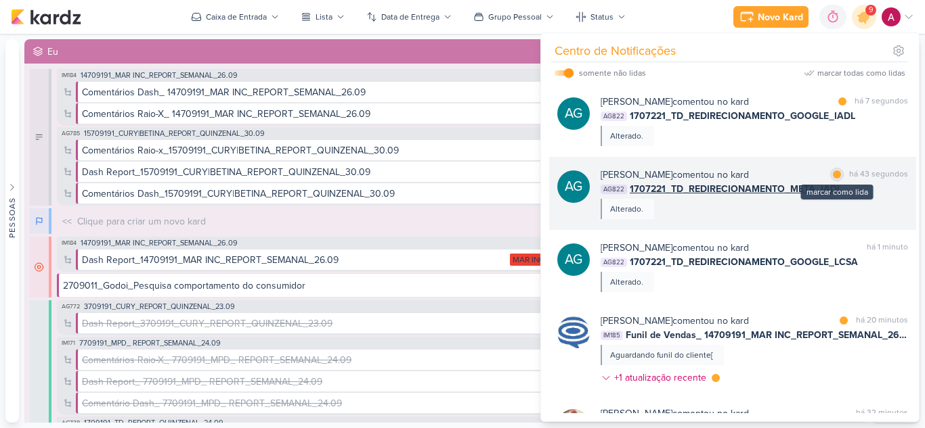
click at [834, 175] on div at bounding box center [837, 175] width 8 height 8
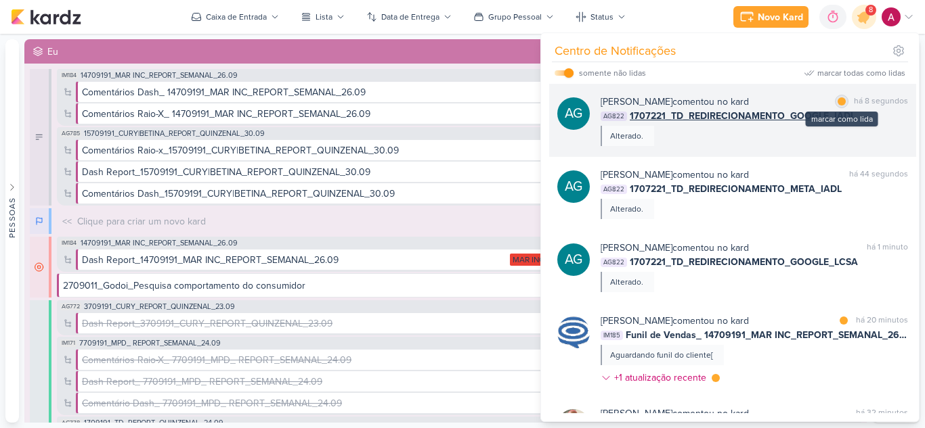
click at [837, 100] on div at bounding box center [841, 101] width 8 height 8
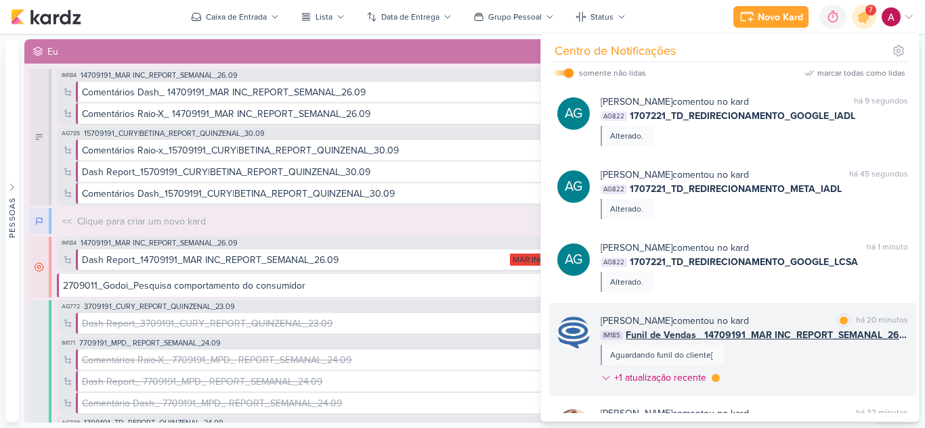
click at [813, 355] on div "Caroline Traven De Andrade comentou no kard marcar como lida há 20 minutos IM18…" at bounding box center [753, 352] width 307 height 76
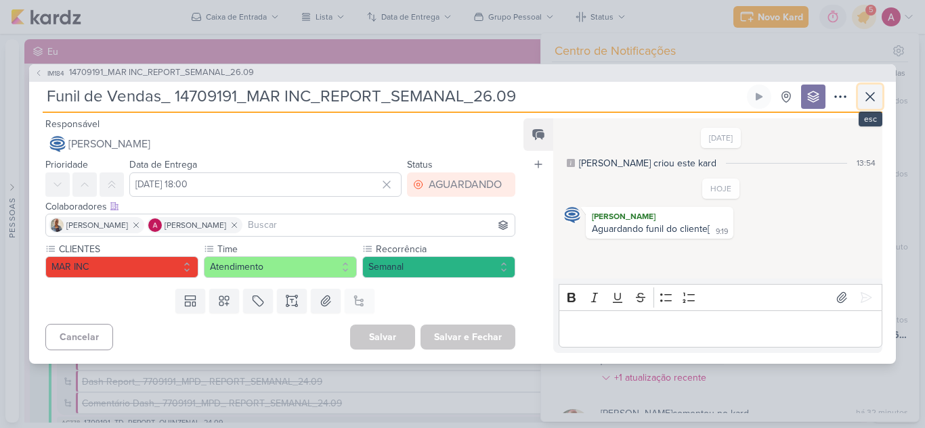
click at [867, 93] on icon at bounding box center [870, 97] width 16 height 16
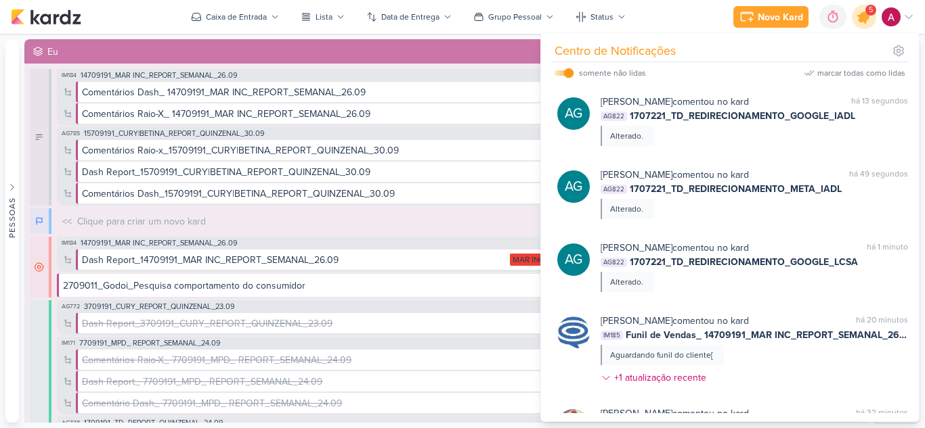
click at [863, 19] on icon at bounding box center [864, 17] width 16 height 16
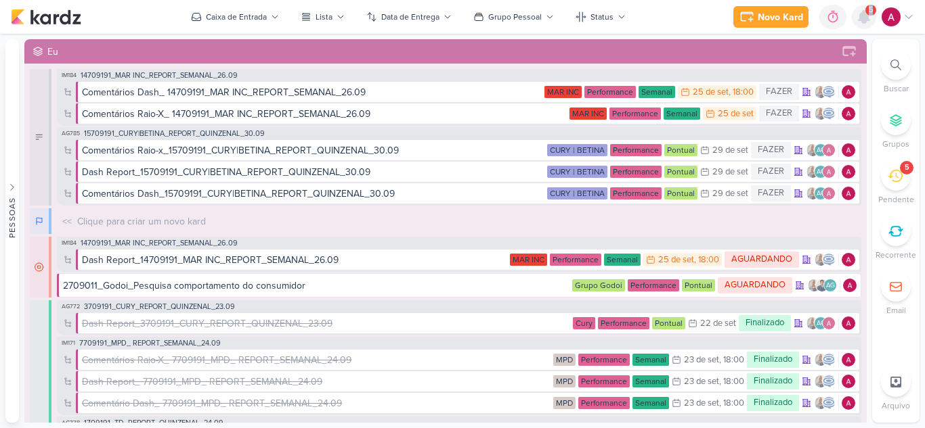
click at [863, 19] on icon at bounding box center [863, 17] width 11 height 12
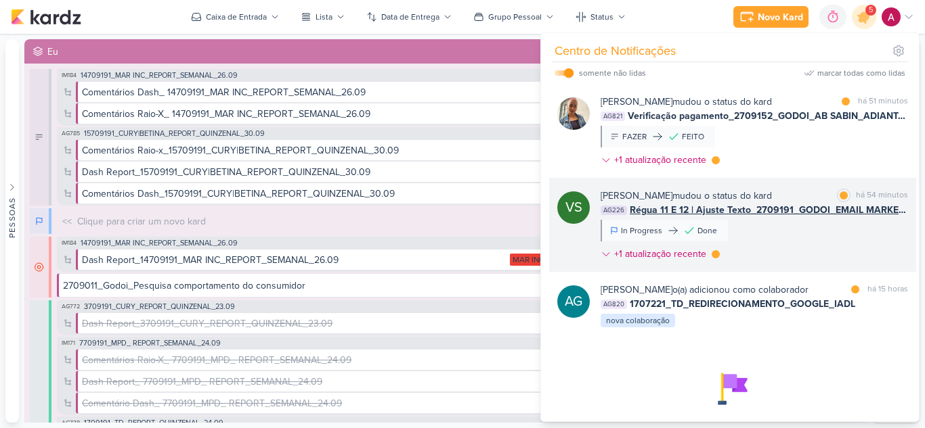
click at [791, 240] on div "Viviane Sousa mudou o status do kard marcar como lida há 54 minutos AG226 Régua…" at bounding box center [753, 228] width 307 height 78
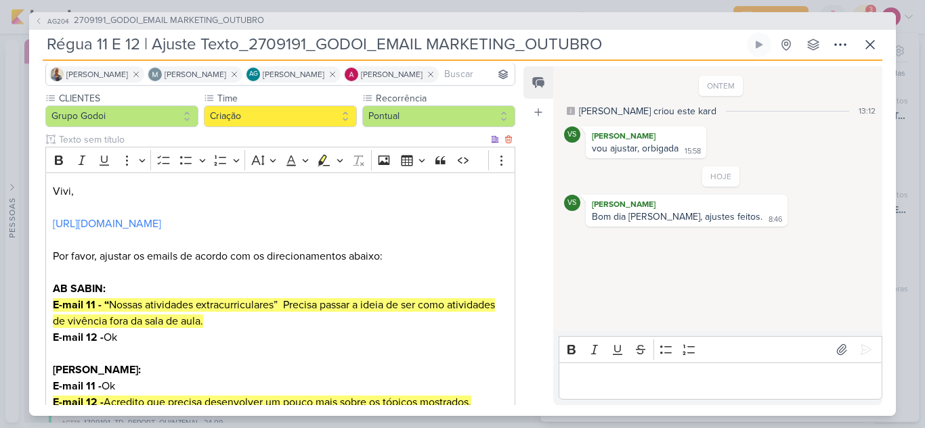
scroll to position [65, 0]
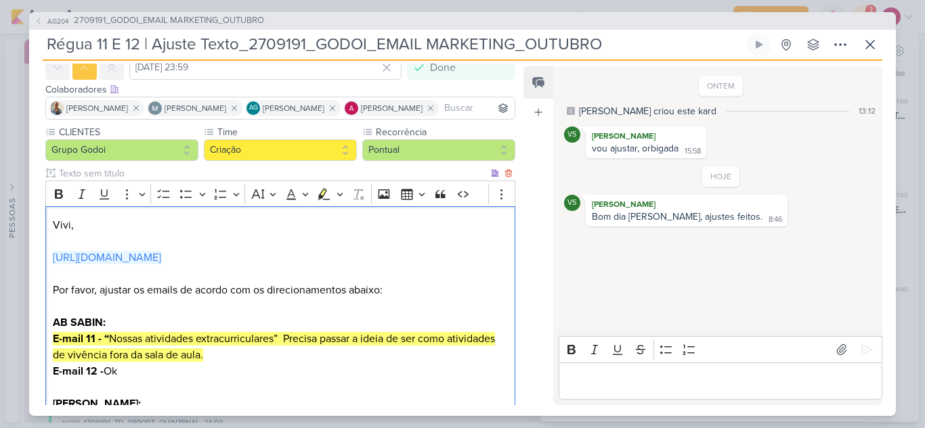
drag, startPoint x: 154, startPoint y: 274, endPoint x: 47, endPoint y: 253, distance: 109.7
click at [47, 253] on div "Vivi, https://docs.google.com/document/d/1doUTnV17wBvBA1QVRqxqZbDYz8_44tSxuRHhV…" at bounding box center [280, 395] width 470 height 378
copy link "https://docs.google.com/document/d/1doUTnV17wBvBA1QVRqxqZbDYz8_44tSxuRHhV_G5X2o…"
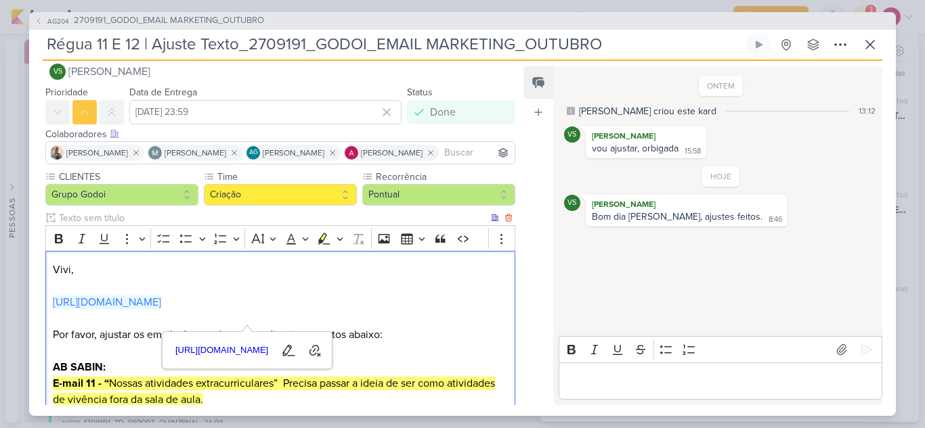
scroll to position [0, 0]
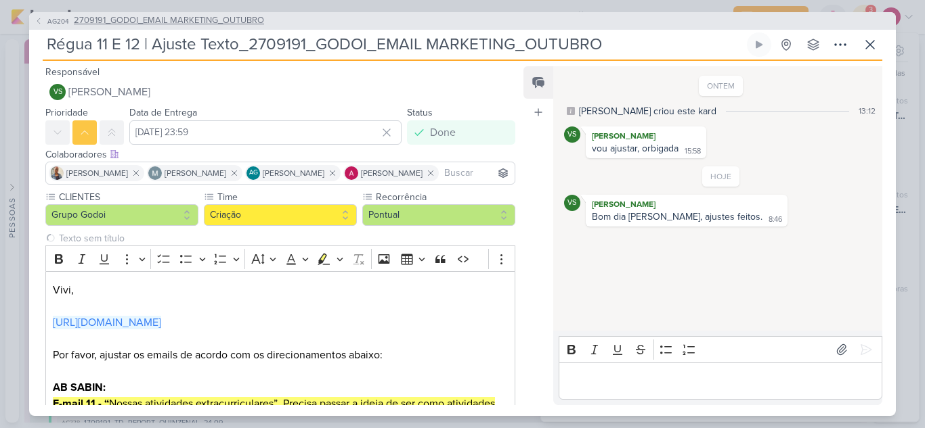
click at [53, 24] on span "AG204" at bounding box center [58, 21] width 26 height 10
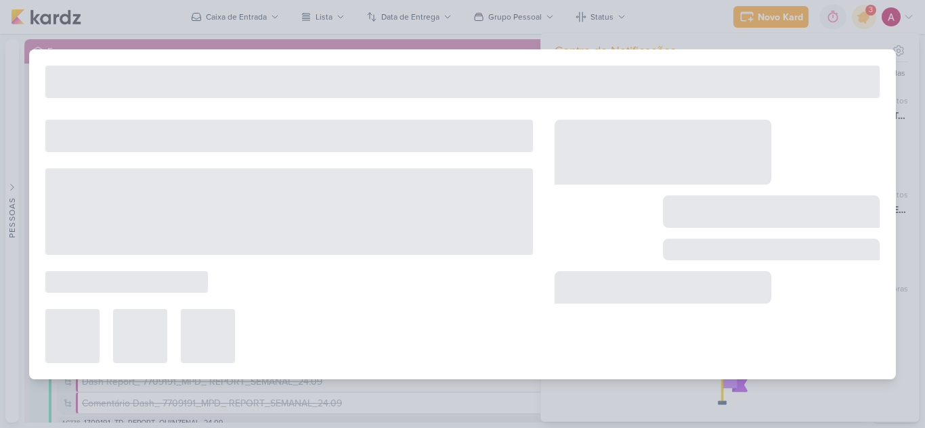
type input "2709191_GODOI_EMAIL MARKETING_OUTUBRO"
type input "30 de setembro de 2025 às 17:00"
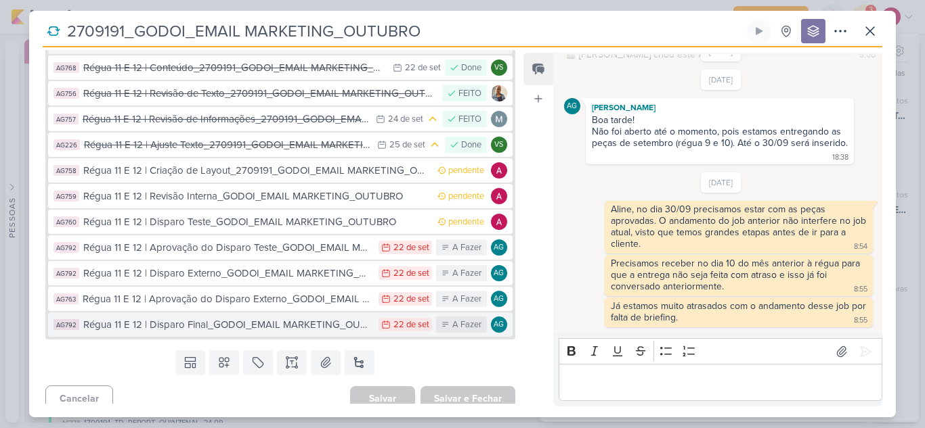
scroll to position [349, 0]
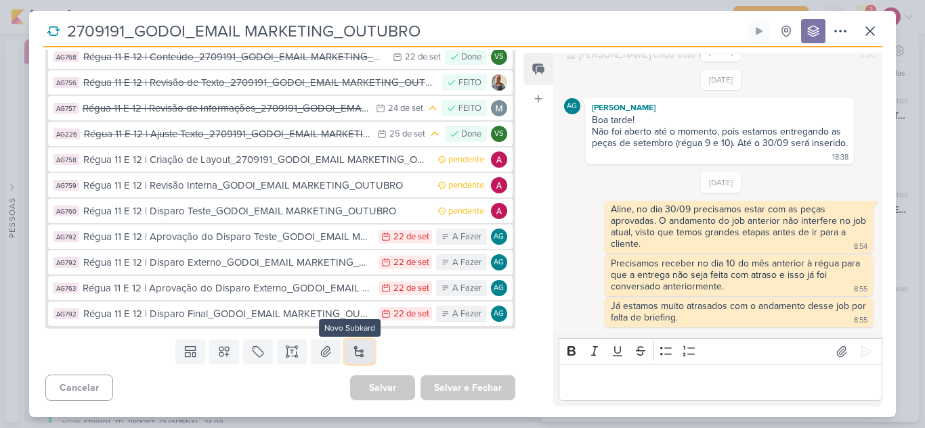
click at [352, 351] on button at bounding box center [360, 352] width 30 height 24
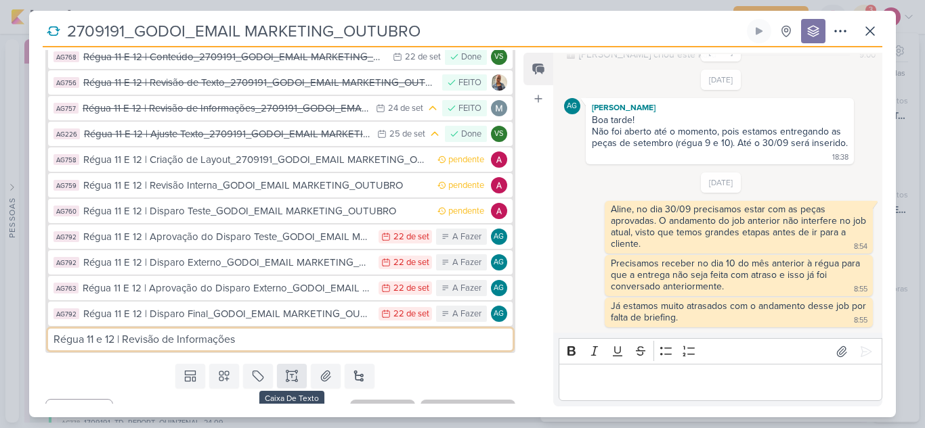
type input "Régua 11 e 12 | Revisão de Informações"
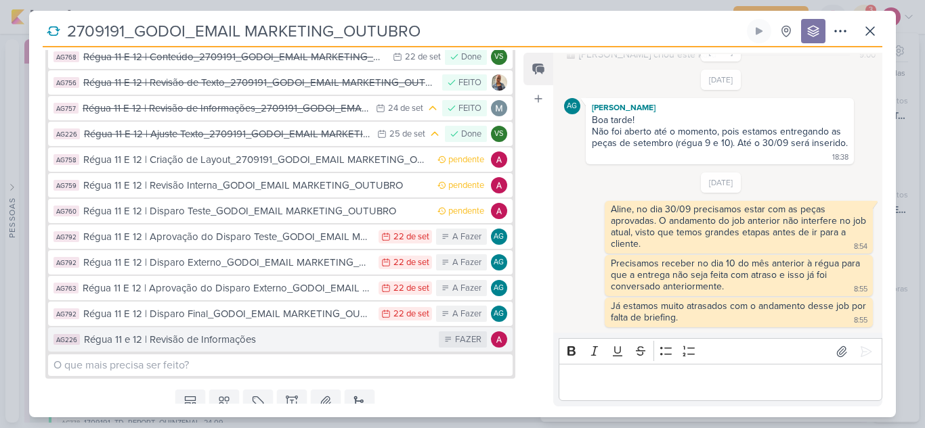
click at [275, 342] on div "Régua 11 e 12 | Revisão de Informações" at bounding box center [258, 340] width 348 height 16
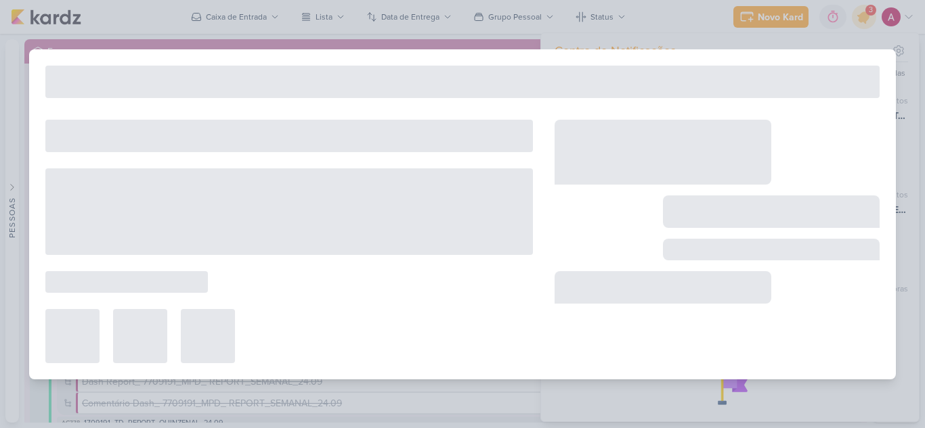
type input "Régua 11 e 12 | Revisão de Informações"
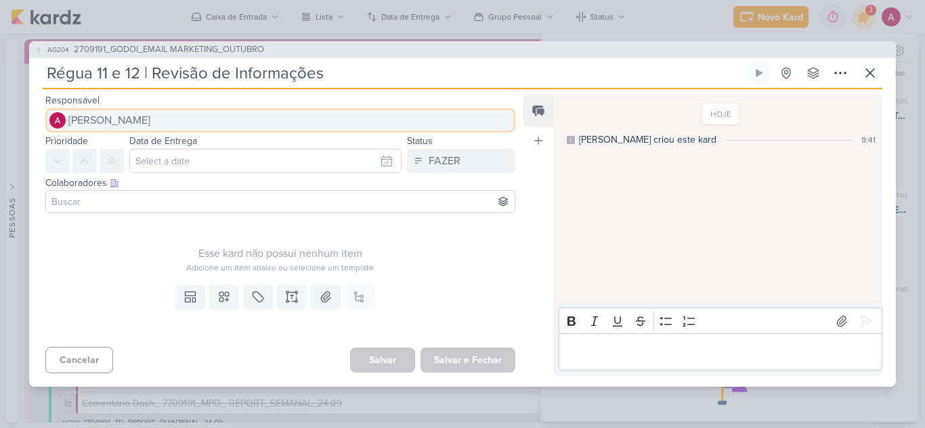
click at [112, 114] on span "[PERSON_NAME]" at bounding box center [109, 120] width 82 height 16
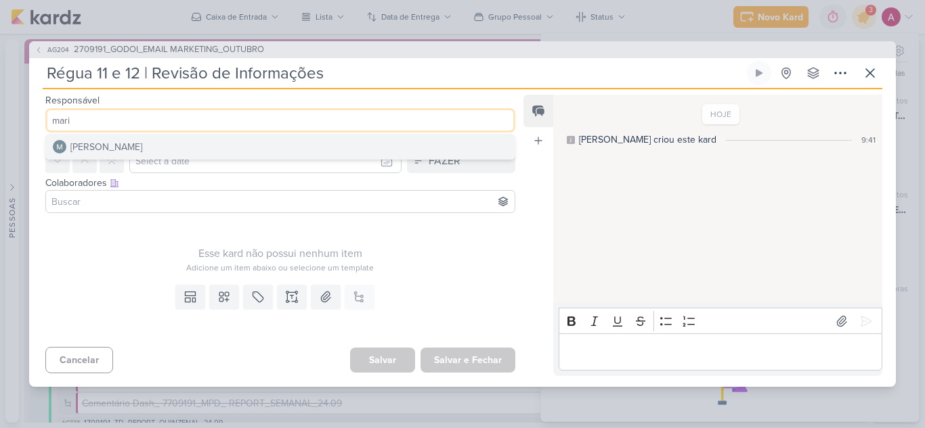
type input "mari"
click at [105, 144] on div "Mariana Amorim" at bounding box center [106, 147] width 72 height 14
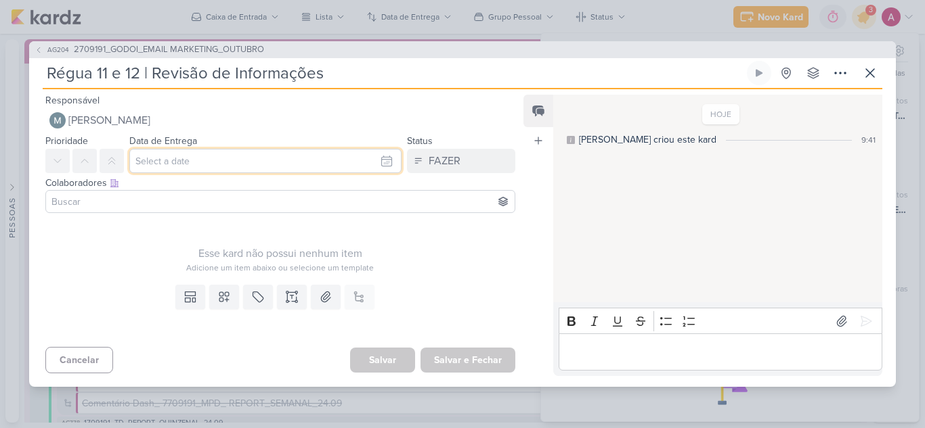
click at [188, 166] on input "text" at bounding box center [265, 161] width 272 height 24
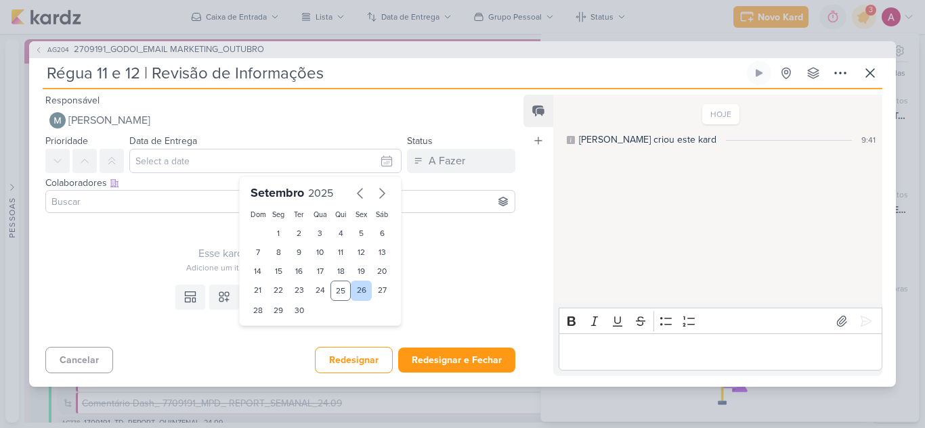
click at [358, 285] on div "26" at bounding box center [361, 291] width 21 height 20
type input "26 de setembro de 2025 às 23:59"
click at [91, 167] on button at bounding box center [84, 161] width 24 height 24
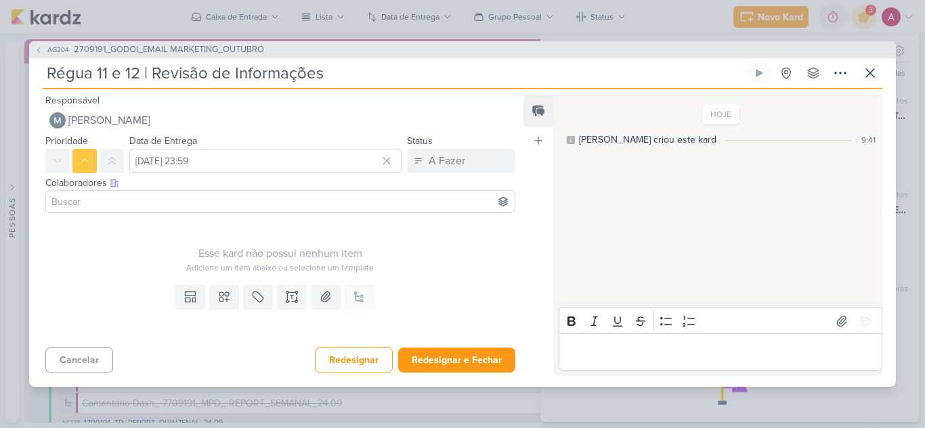
click at [97, 200] on input at bounding box center [280, 202] width 463 height 16
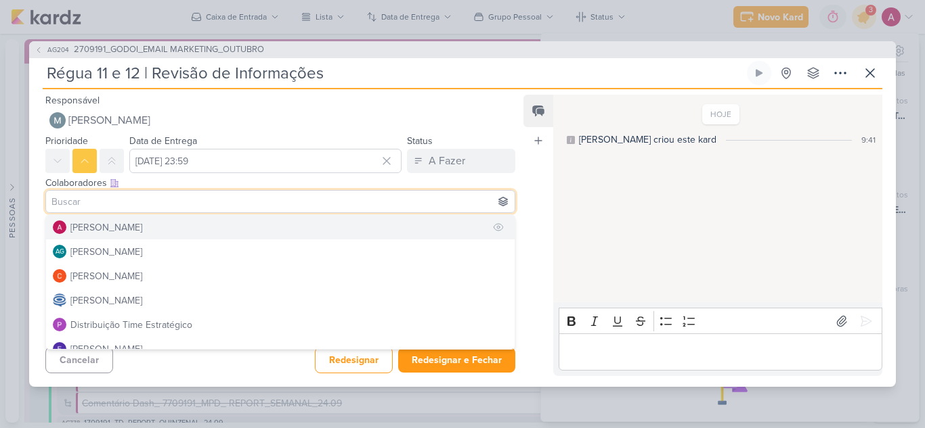
click at [80, 229] on div "[PERSON_NAME]" at bounding box center [106, 228] width 72 height 14
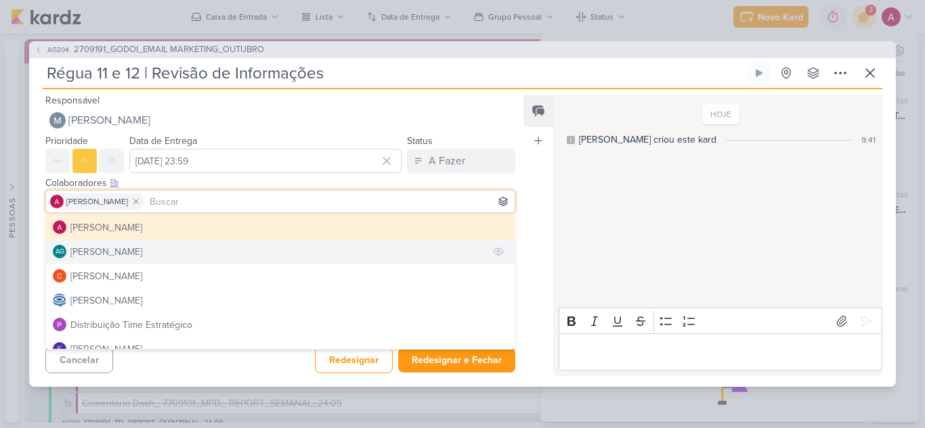
click at [89, 250] on div "[PERSON_NAME]" at bounding box center [106, 252] width 72 height 14
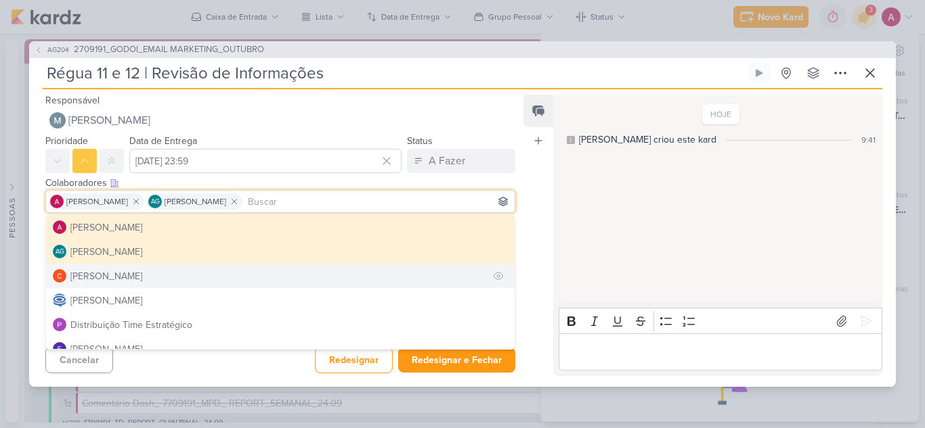
scroll to position [68, 0]
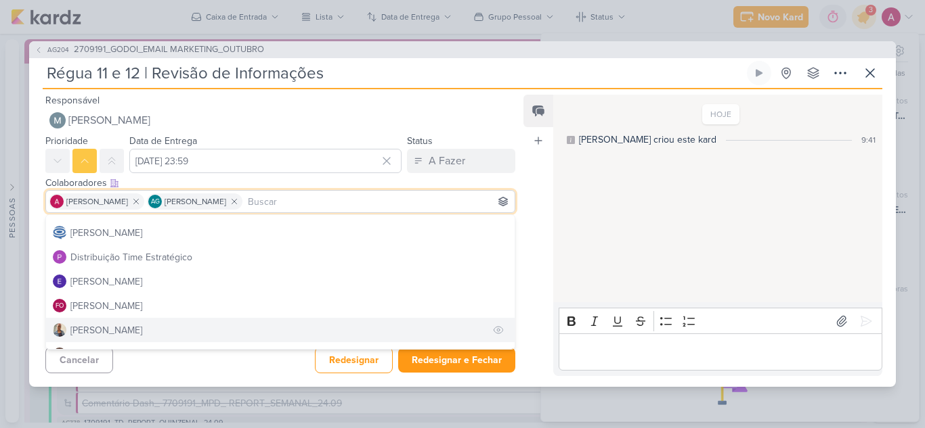
click at [98, 332] on div "[PERSON_NAME]" at bounding box center [106, 331] width 72 height 14
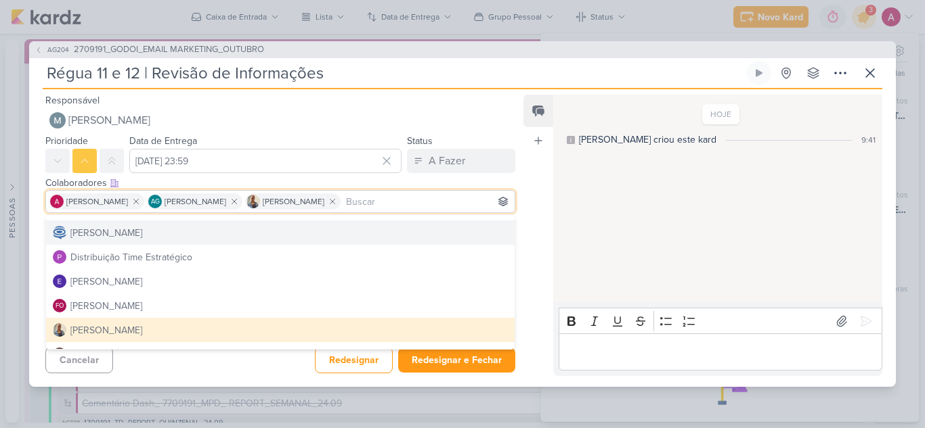
click at [530, 226] on div "Feed Atrelar email Solte o email para atrelar ao kard" at bounding box center [538, 236] width 30 height 282
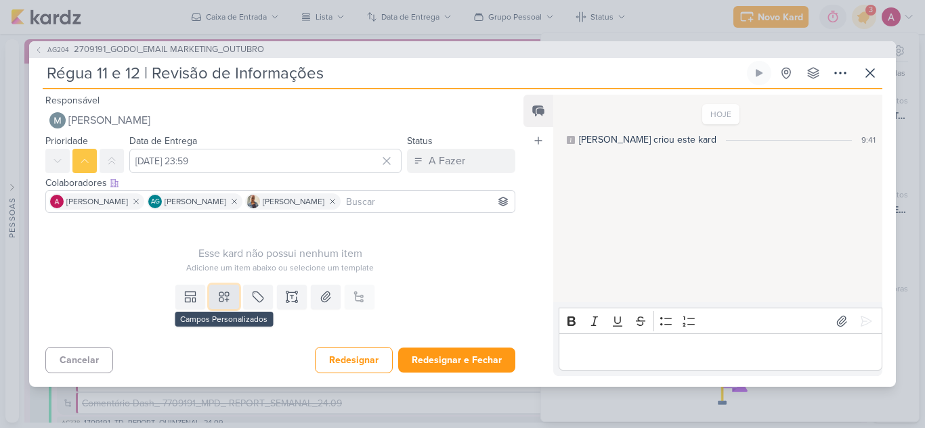
click at [224, 296] on icon at bounding box center [224, 297] width 14 height 14
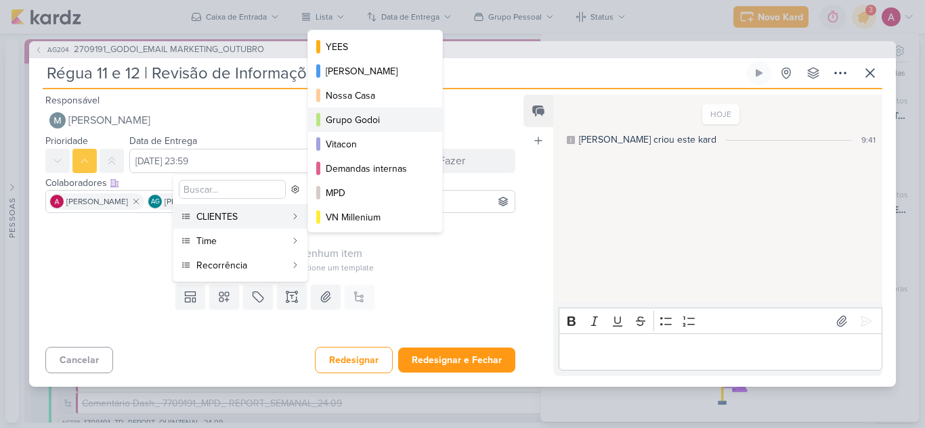
click at [361, 119] on div "Grupo Godoi" at bounding box center [376, 120] width 100 height 14
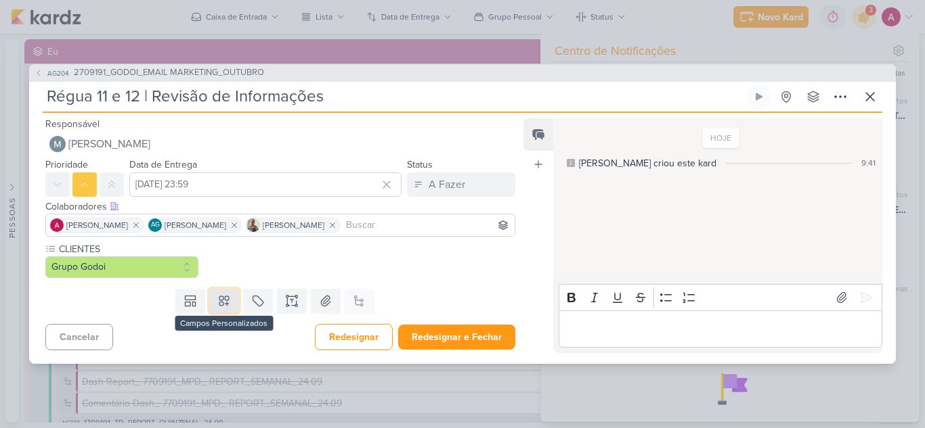
click at [224, 306] on icon at bounding box center [223, 300] width 9 height 9
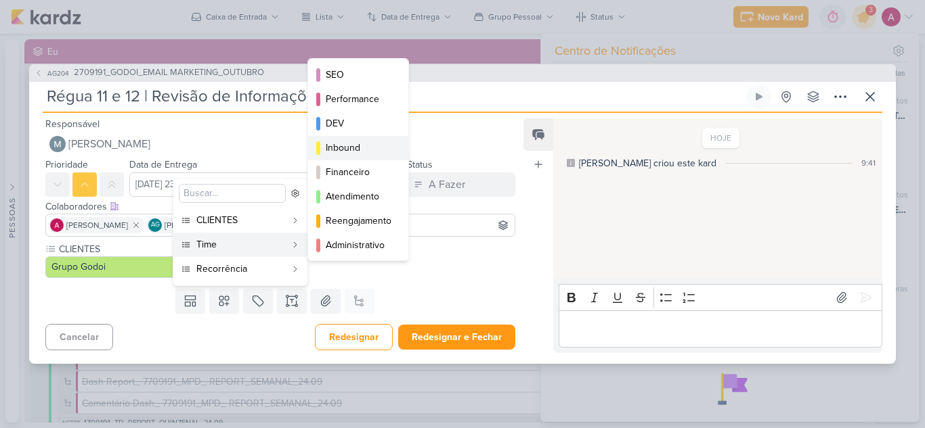
click at [361, 150] on div "Inbound" at bounding box center [359, 148] width 66 height 14
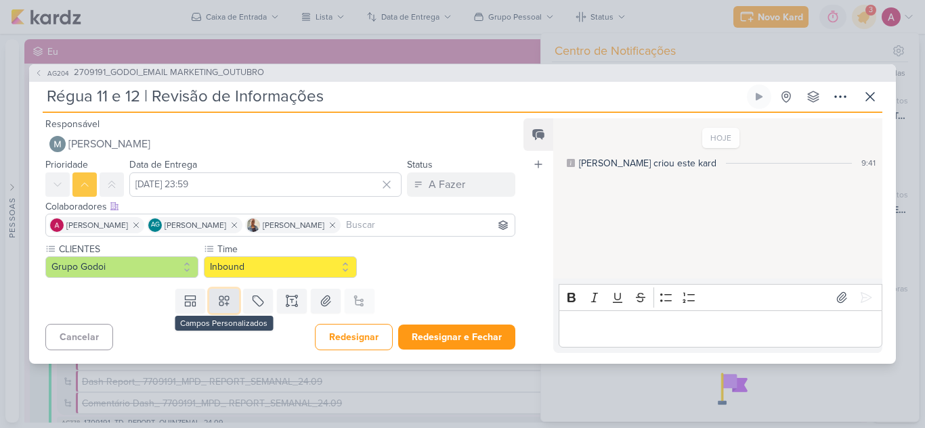
click at [219, 307] on icon at bounding box center [224, 301] width 14 height 14
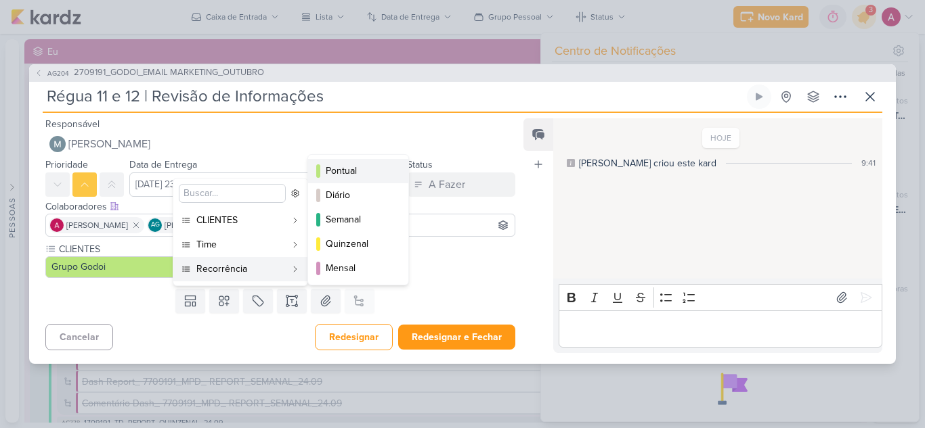
click at [345, 172] on div "Pontual" at bounding box center [359, 171] width 66 height 14
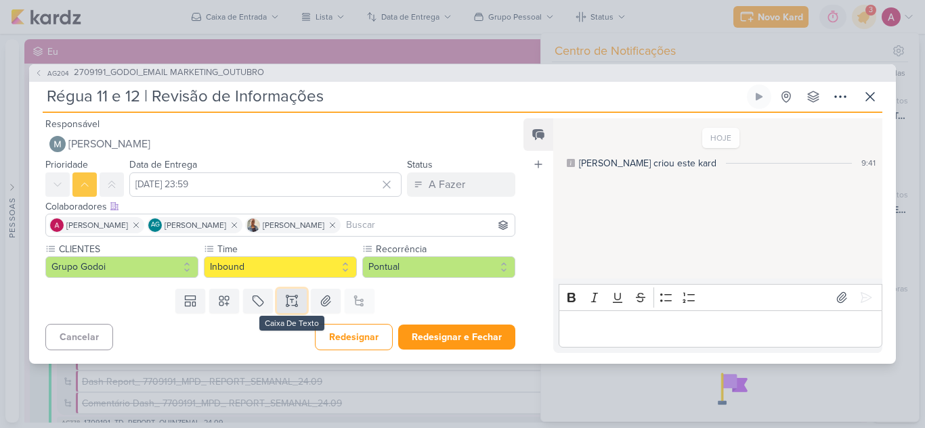
click at [292, 301] on icon at bounding box center [292, 301] width 14 height 14
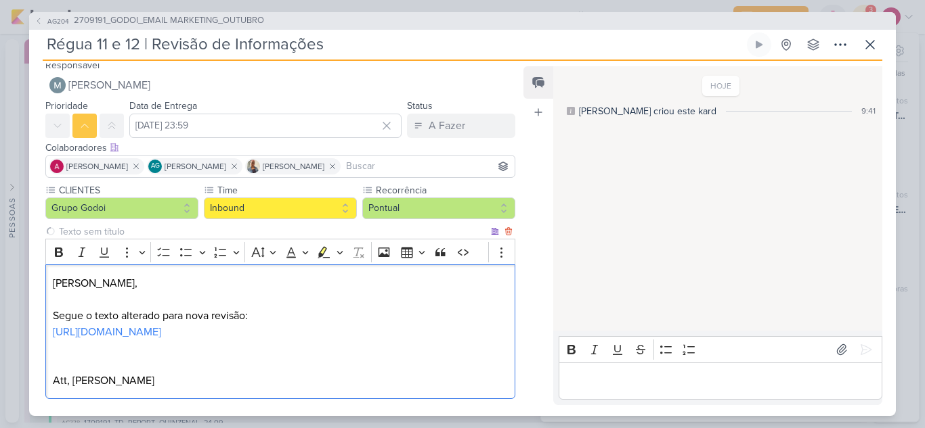
scroll to position [74, 0]
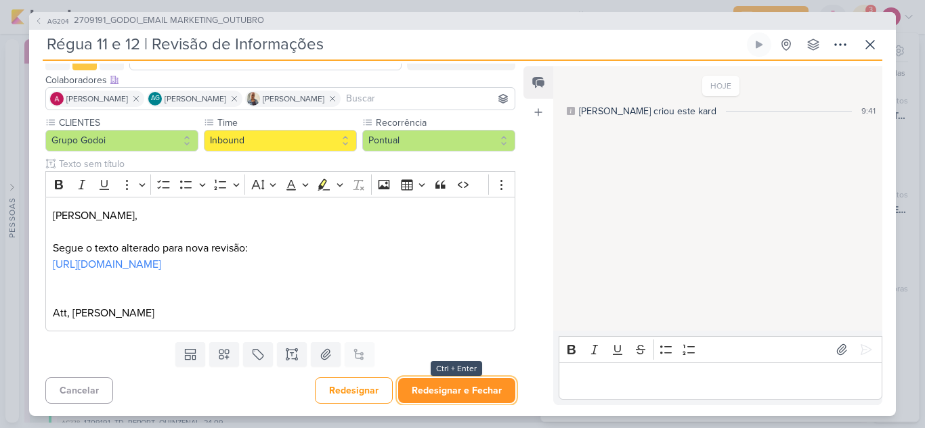
click at [485, 396] on button "Redesignar e Fechar" at bounding box center [456, 390] width 117 height 25
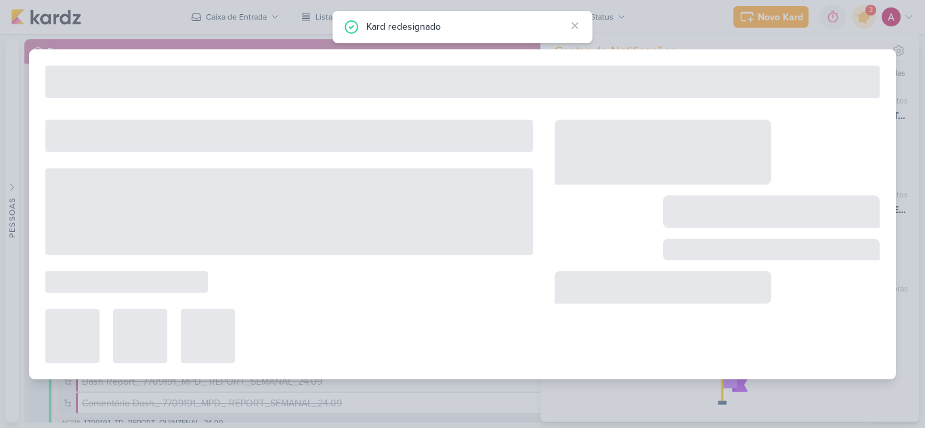
type input "2709191_GODOI_EMAIL MARKETING_OUTUBRO"
type input "30 de setembro de 2025 às 17:00"
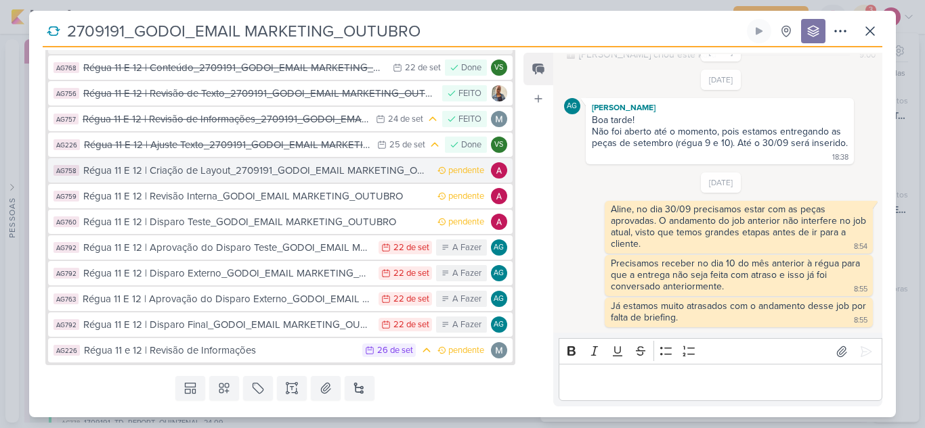
scroll to position [375, 0]
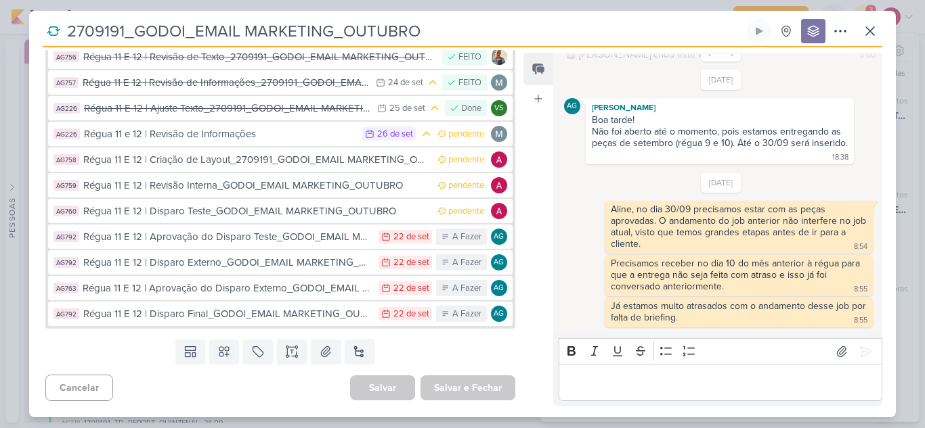
click at [299, 129] on div "Régua 11 e 12 | Revisão de Informações" at bounding box center [219, 135] width 271 height 16
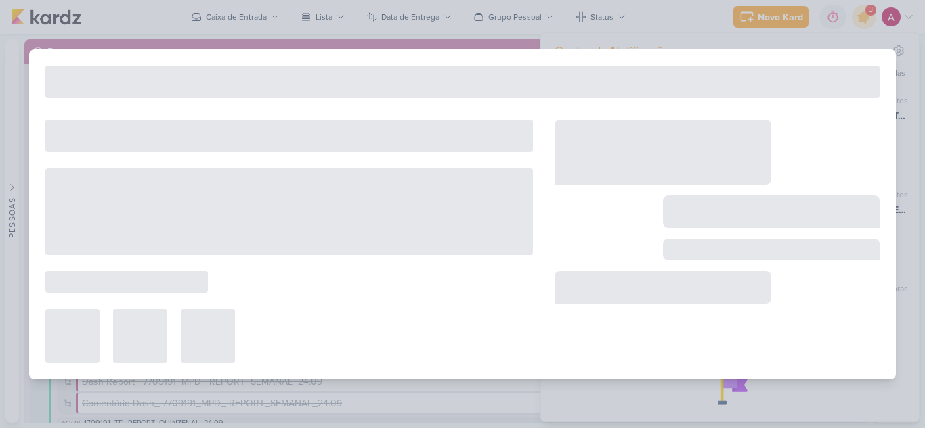
type input "Régua 11 e 12 | Revisão de Informações"
type input "26 de setembro de 2025 às 23:59"
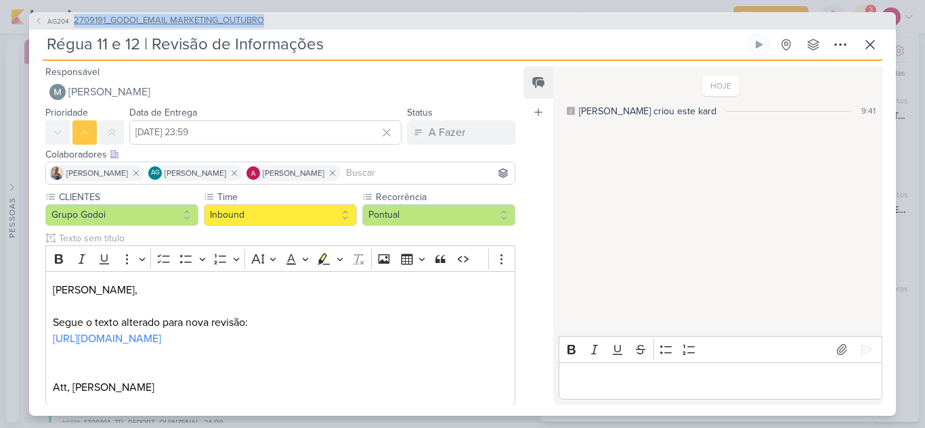
drag, startPoint x: 297, startPoint y: 22, endPoint x: 69, endPoint y: 24, distance: 228.1
click at [69, 24] on div "AG204 2709191_GODOI_EMAIL MARKETING_OUTUBRO" at bounding box center [462, 21] width 866 height 18
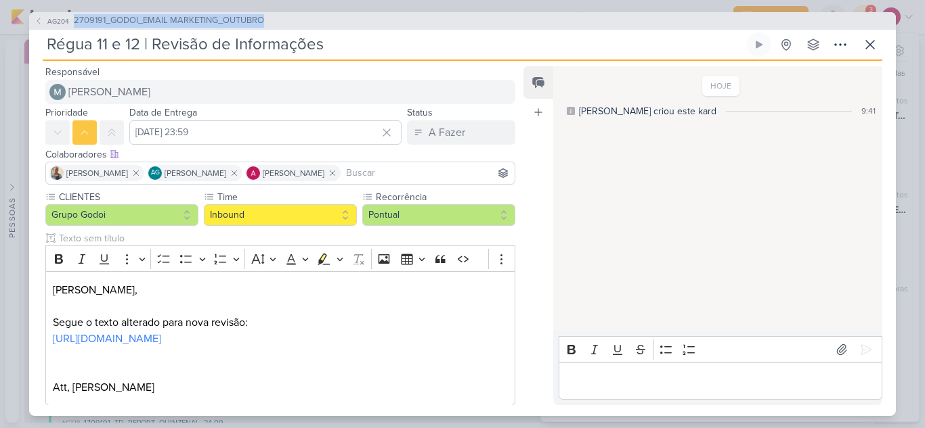
copy button "2709191_GODOI_EMAIL MARKETING_OUTUBRO"
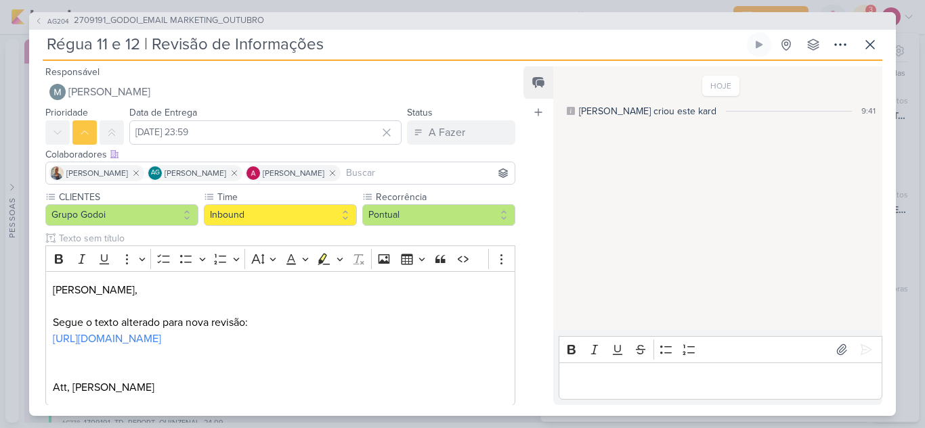
click at [360, 44] on input "Régua 11 e 12 | Revisão de Informações" at bounding box center [393, 44] width 701 height 24
paste input "2709191_GODOI_EMAIL MARKETING_OUTUBRO"
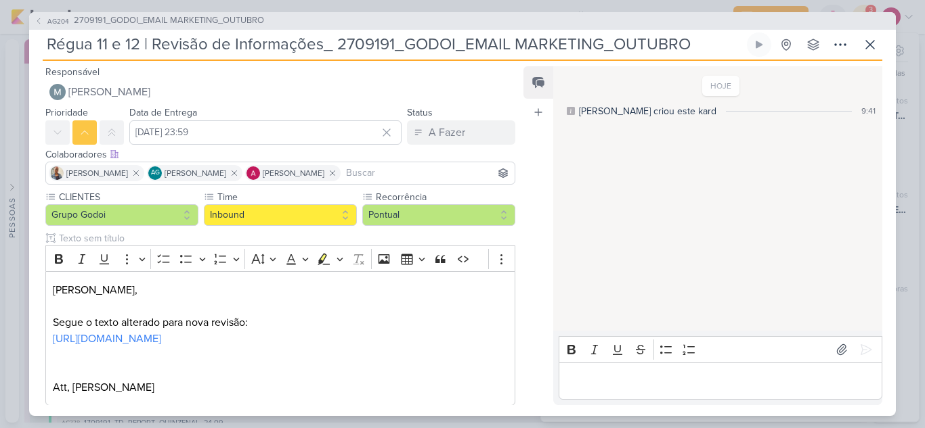
type input "Régua 11 e 12 | Revisão de Informações_ 2709191_GODOI_EMAIL MARKETING_OUTUBRO"
click at [861, 39] on button at bounding box center [870, 44] width 24 height 24
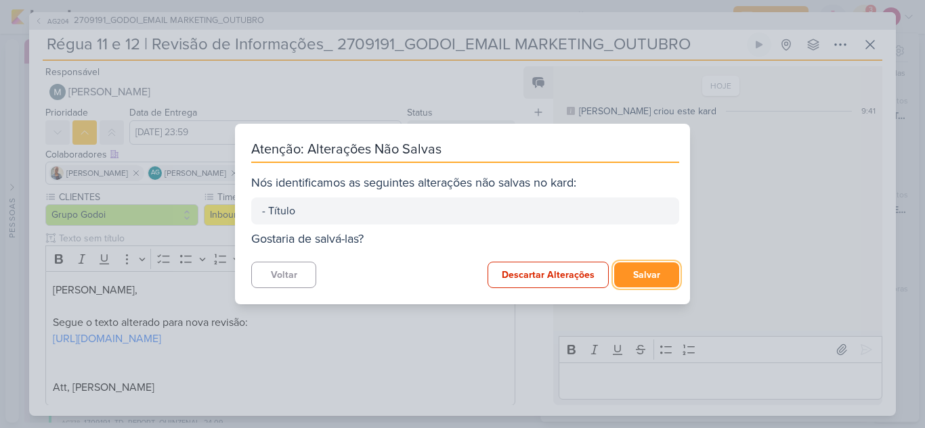
click at [647, 278] on button "Salvar" at bounding box center [646, 275] width 65 height 25
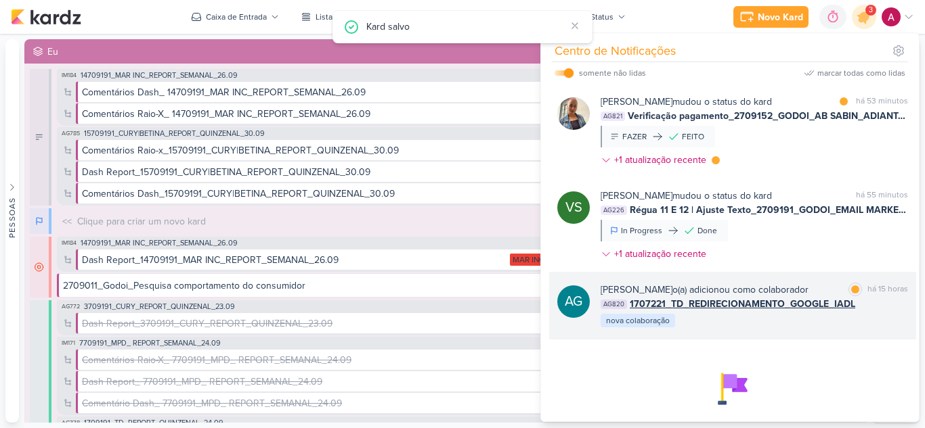
click at [879, 311] on div "AG820 1707221_TD_REDIRECIONAMENTO_GOOGLE_IADL" at bounding box center [753, 304] width 307 height 14
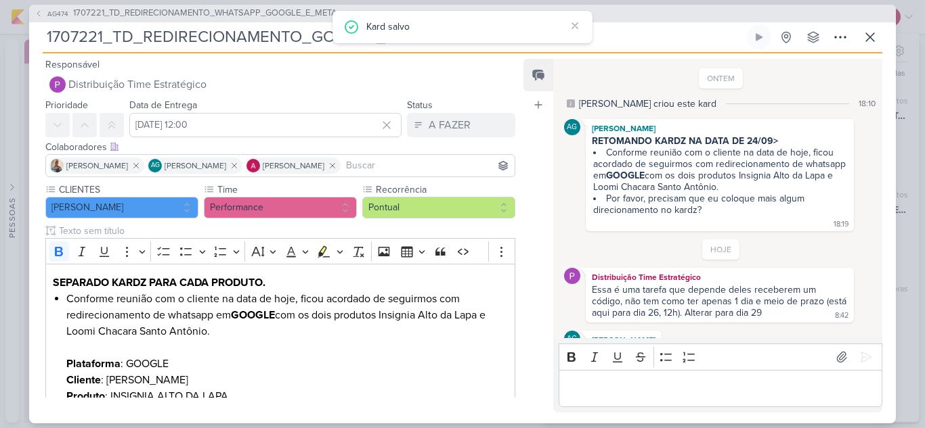
scroll to position [29, 0]
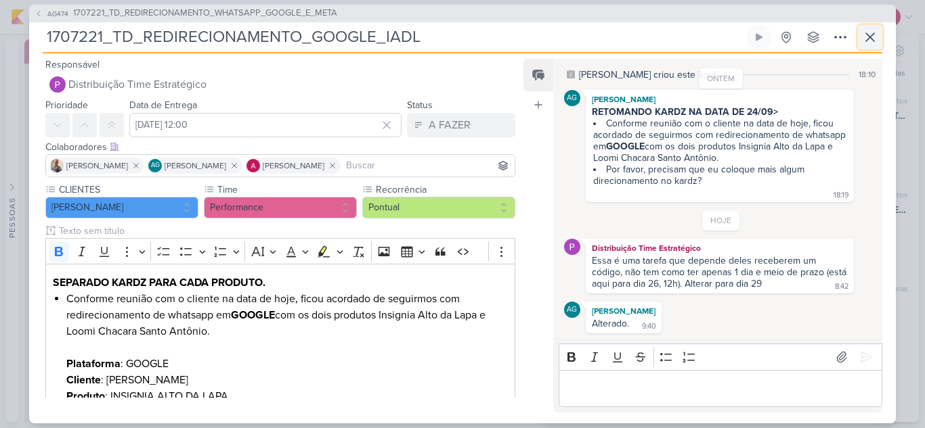
click at [866, 36] on icon at bounding box center [870, 37] width 16 height 16
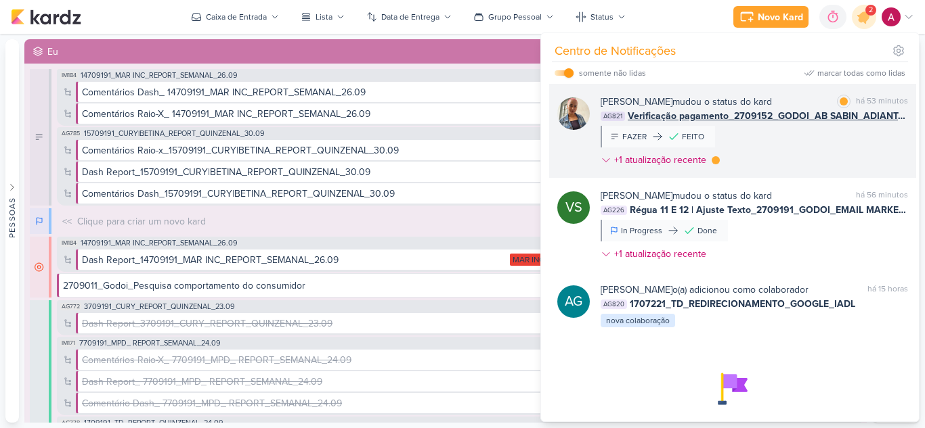
click at [850, 140] on div "Iara Santos mudou o status do kard marcar como lida há 53 minutos AG821 Verific…" at bounding box center [753, 134] width 307 height 78
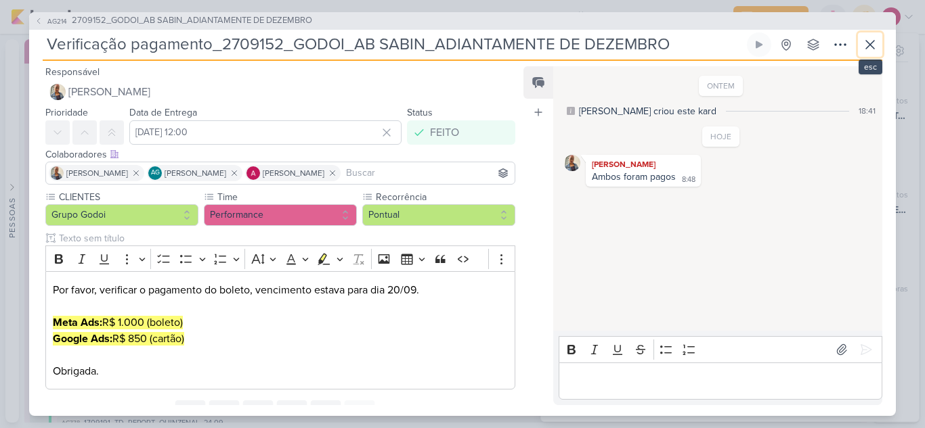
click at [876, 38] on icon at bounding box center [870, 45] width 16 height 16
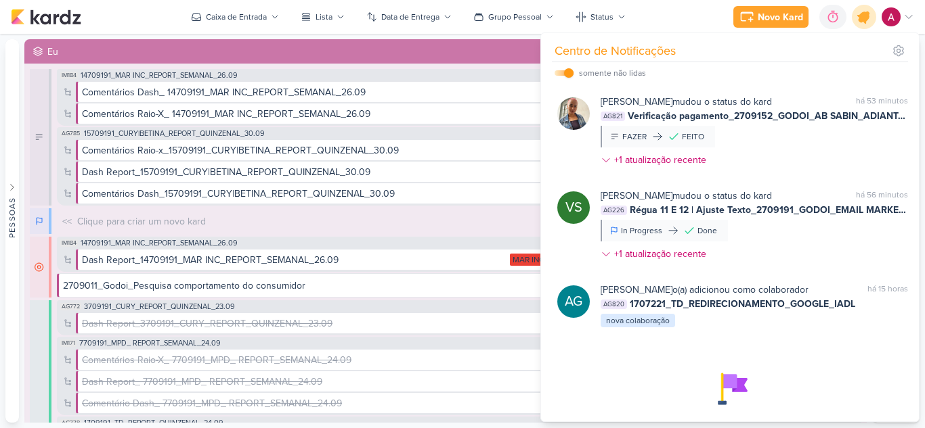
click at [862, 18] on icon at bounding box center [864, 17] width 16 height 16
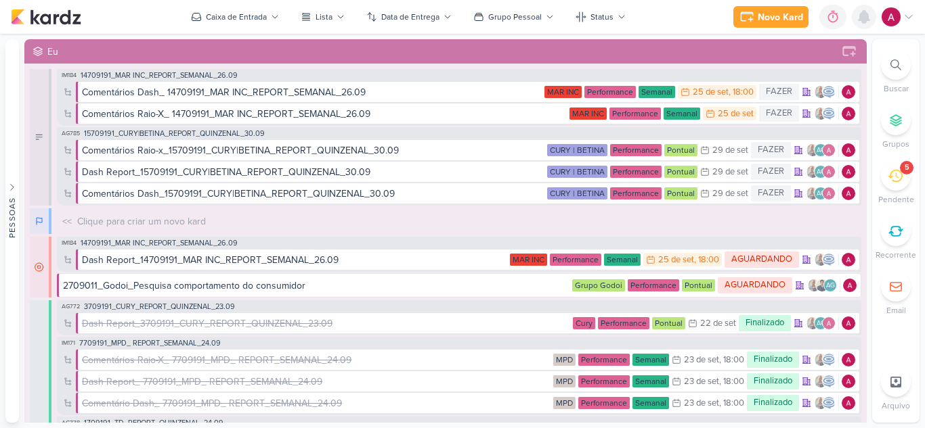
click at [857, 22] on icon at bounding box center [864, 17] width 16 height 16
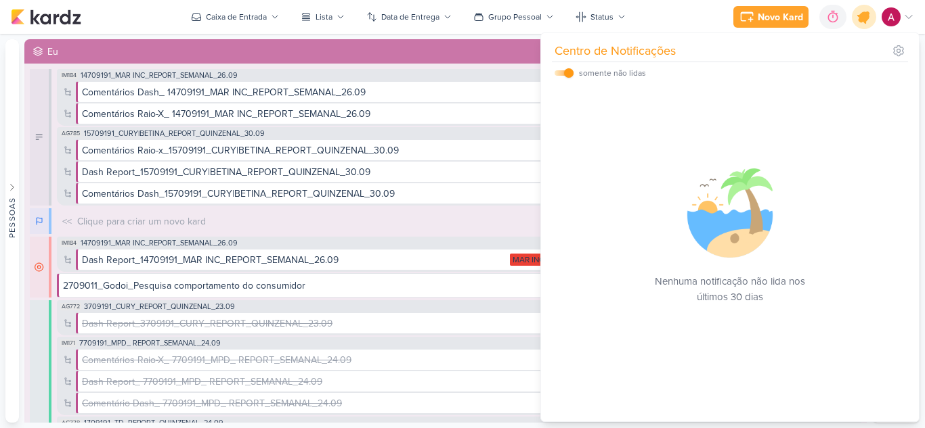
click at [861, 15] on icon at bounding box center [864, 17] width 16 height 16
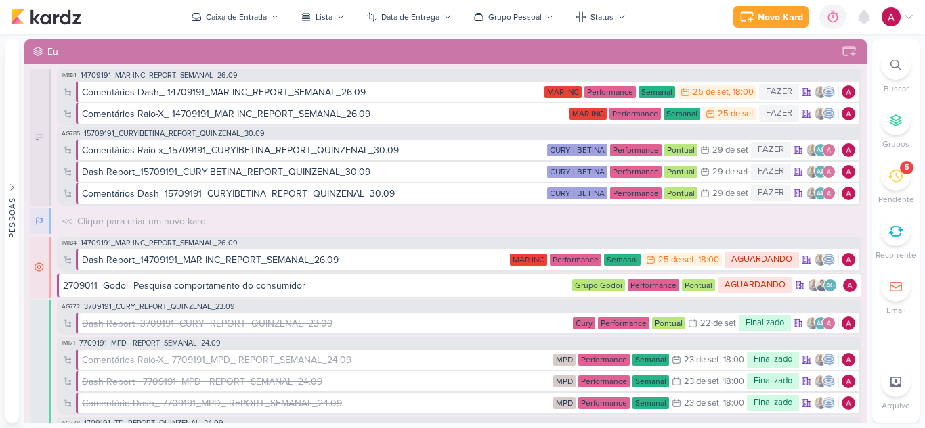
click at [900, 181] on icon at bounding box center [894, 176] width 15 height 15
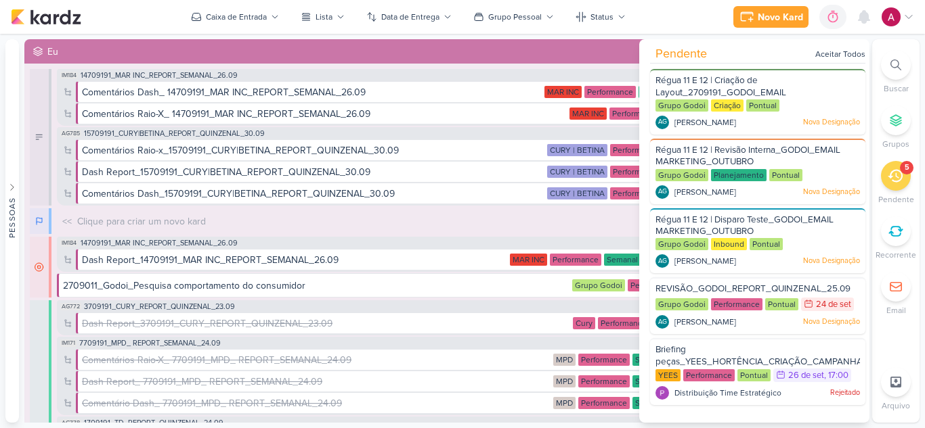
click at [389, 51] on div "Eu" at bounding box center [441, 52] width 788 height 14
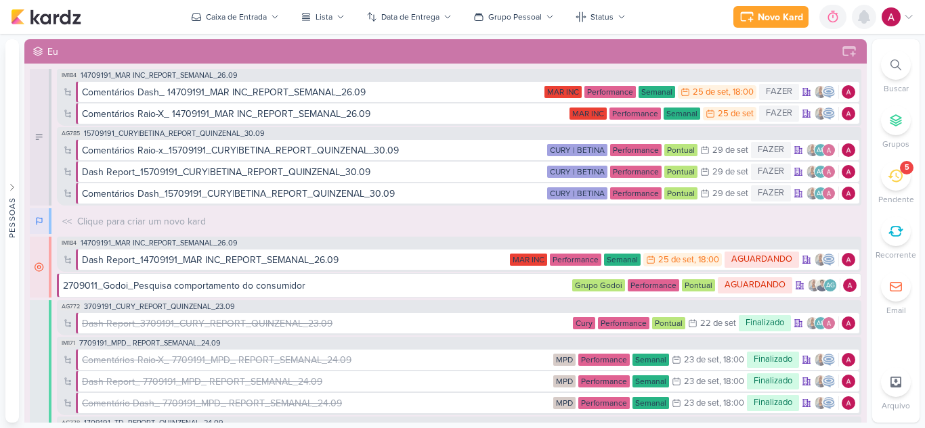
click at [861, 24] on icon at bounding box center [864, 17] width 16 height 16
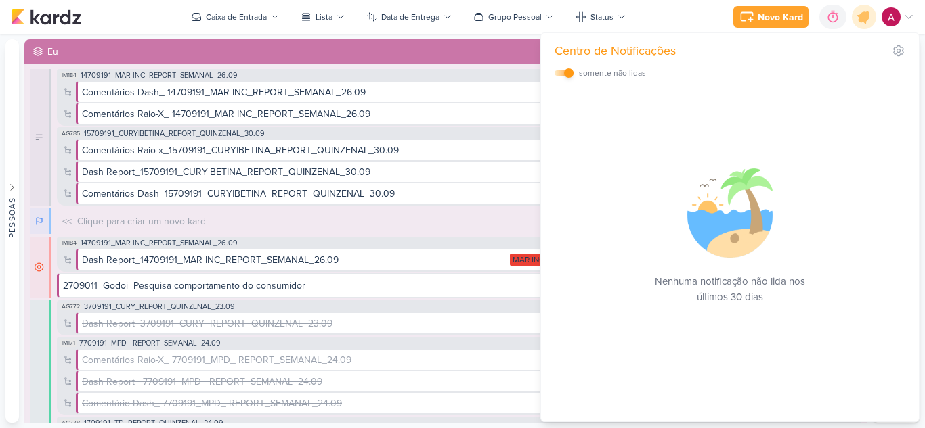
click at [567, 75] on input "checkbox" at bounding box center [568, 72] width 9 height 9
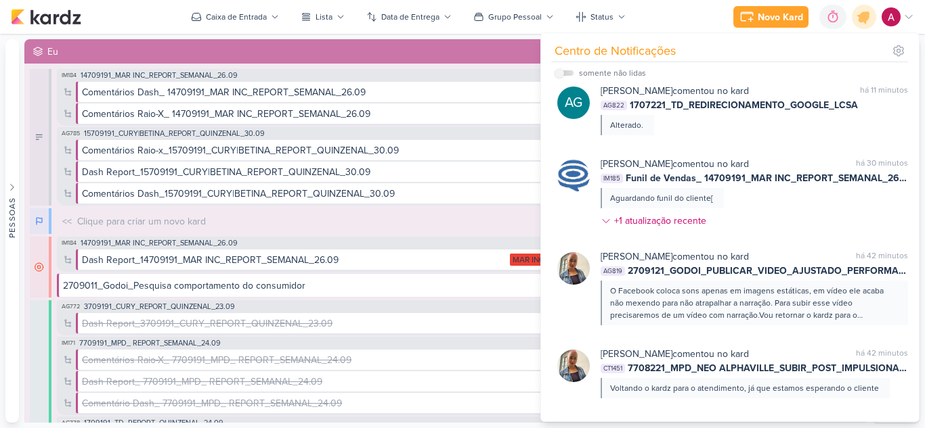
scroll to position [271, 0]
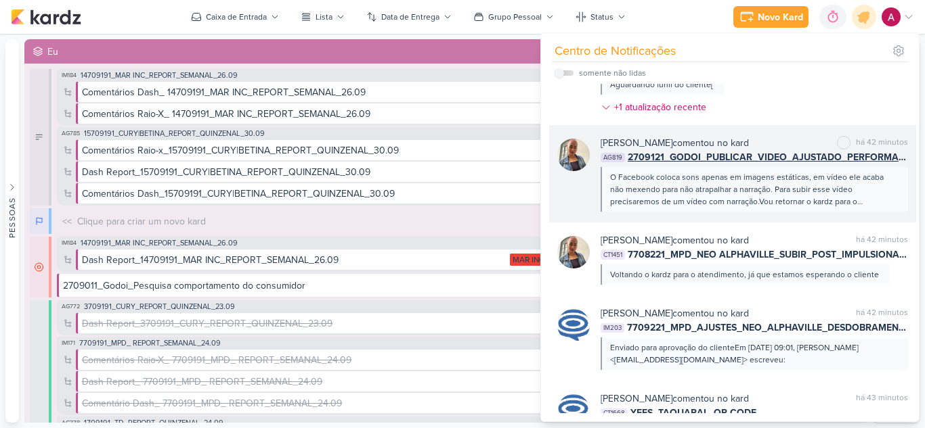
click at [783, 198] on div "O Facebook coloca sons apenas em imagens estáticas, em vídeo ele acaba não mexe…" at bounding box center [753, 189] width 287 height 37
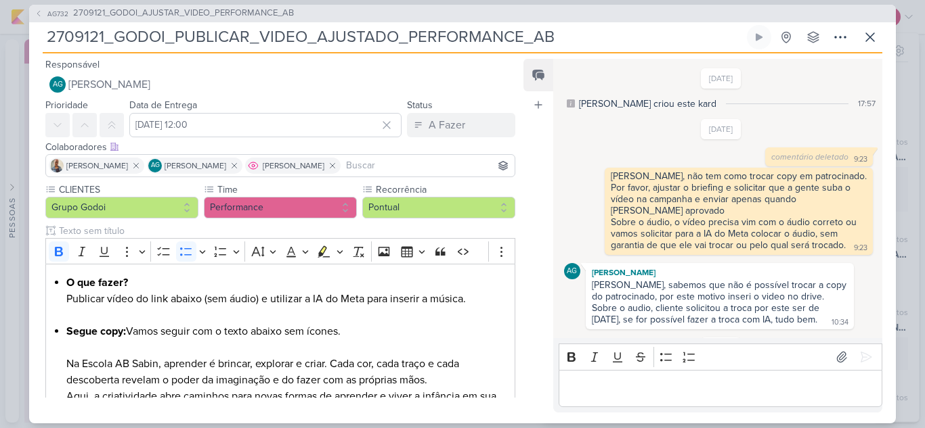
scroll to position [707, 0]
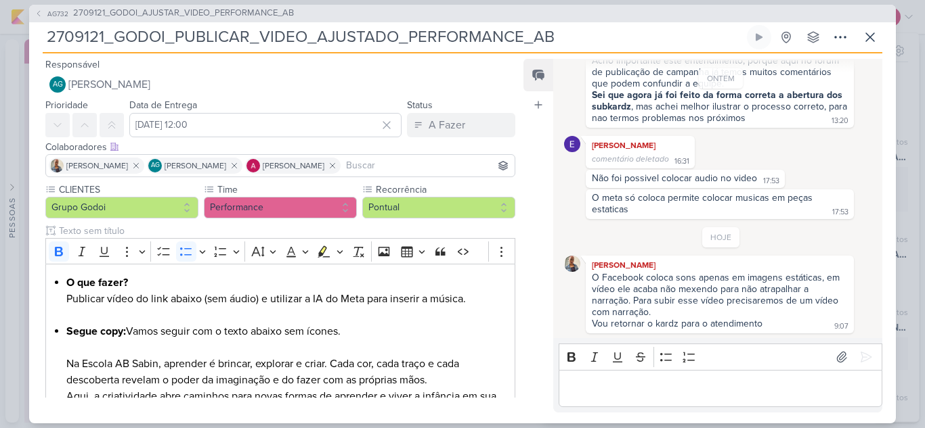
click at [632, 386] on p "Editor editing area: main" at bounding box center [719, 388] width 309 height 16
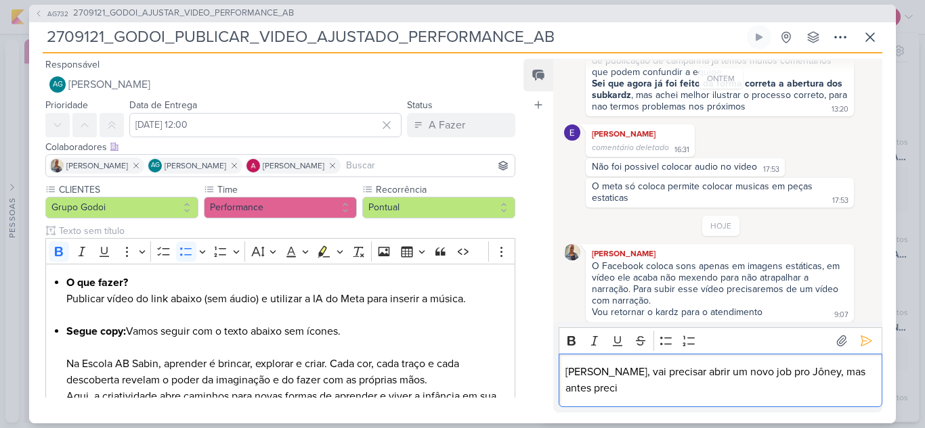
scroll to position [724, 0]
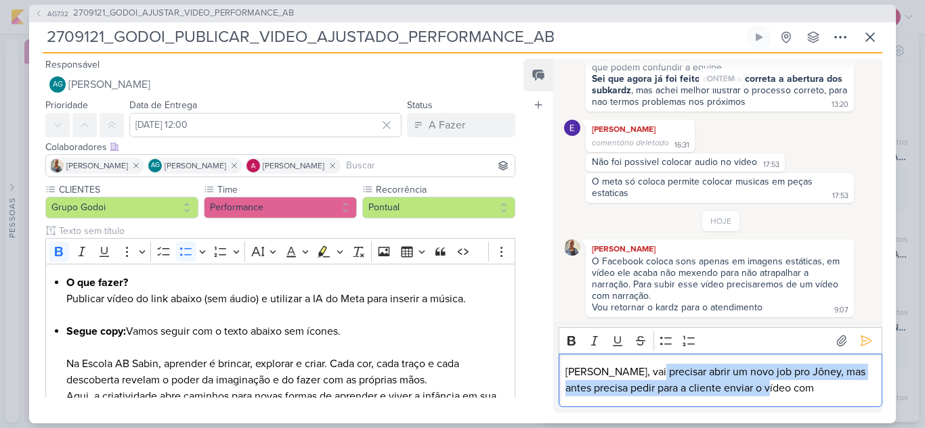
drag, startPoint x: 646, startPoint y: 370, endPoint x: 822, endPoint y: 389, distance: 177.8
click at [822, 389] on p "Aline, vai precisar abrir um novo job pro Jôney, mas antes precisa pedir para a…" at bounding box center [719, 380] width 309 height 32
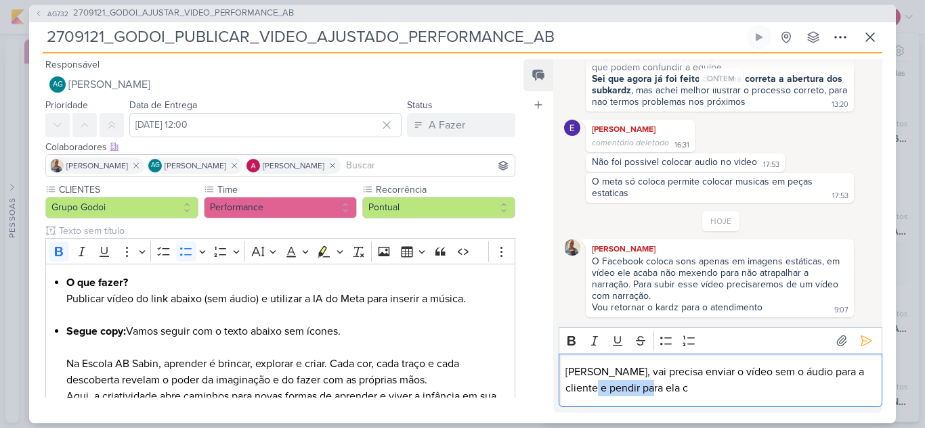
drag, startPoint x: 594, startPoint y: 387, endPoint x: 675, endPoint y: 397, distance: 81.8
click at [675, 397] on p "Aline, vai precisa enviar o vídeo sem o áudio para a cliente e pendir para ela c" at bounding box center [719, 380] width 309 height 32
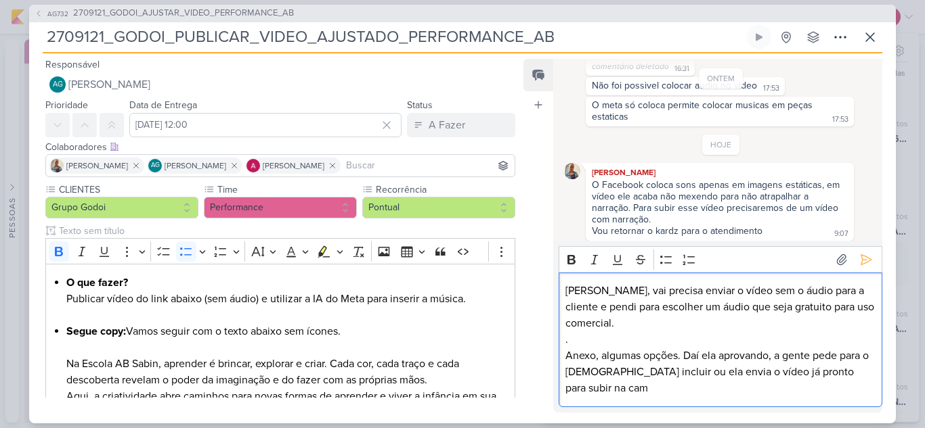
scroll to position [805, 0]
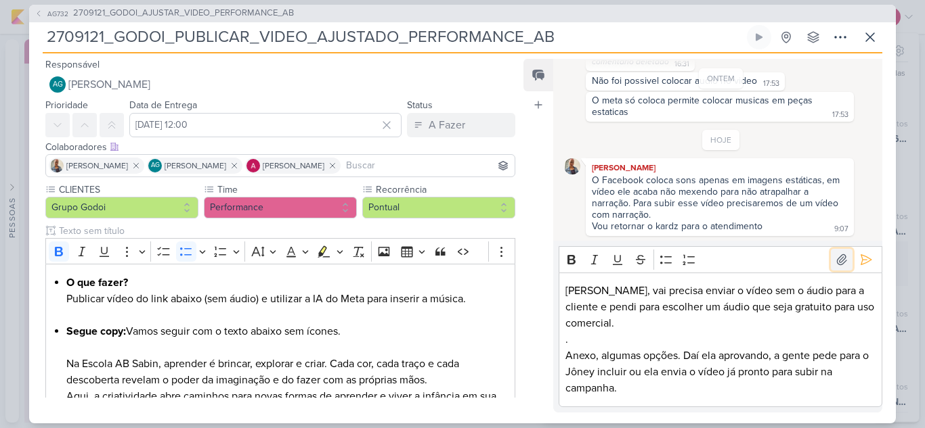
click at [837, 259] on icon at bounding box center [841, 260] width 9 height 10
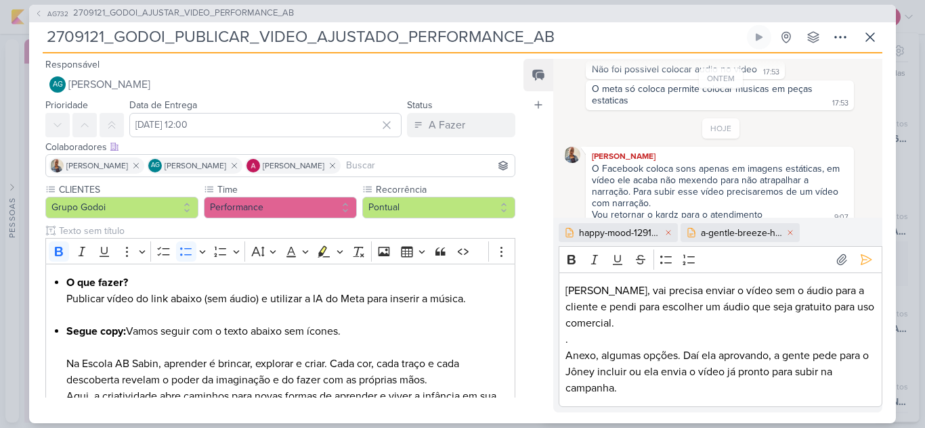
scroll to position [828, 0]
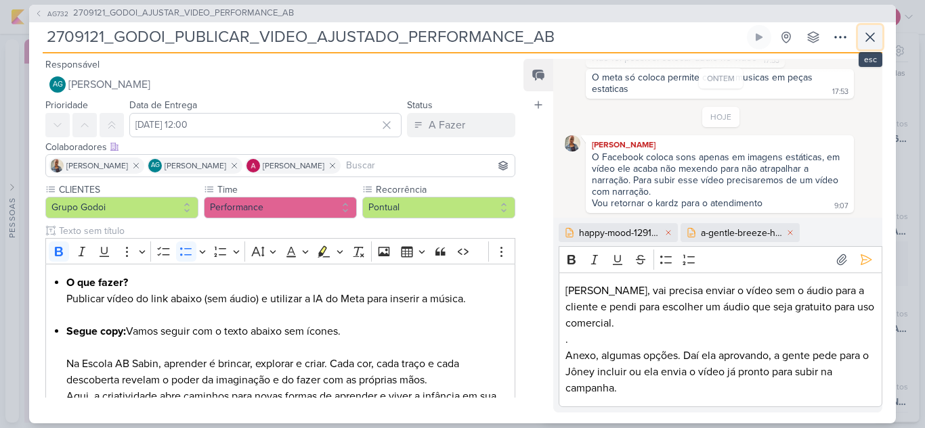
click at [862, 35] on icon at bounding box center [870, 37] width 16 height 16
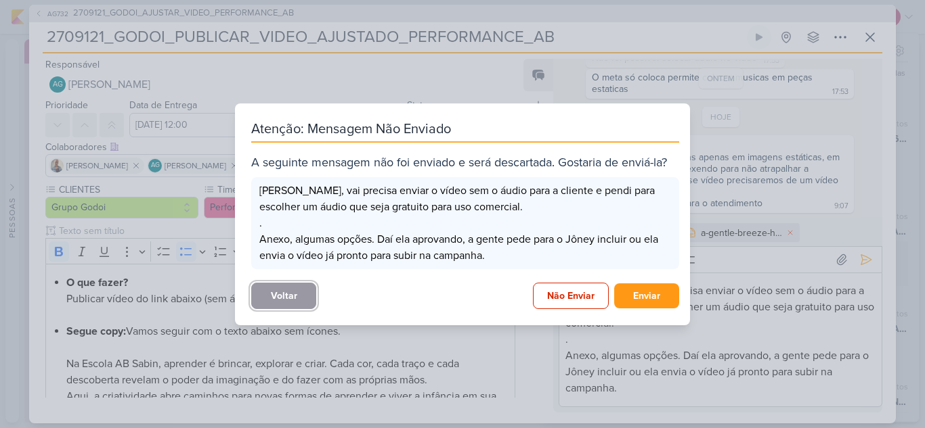
click at [289, 291] on button "Voltar" at bounding box center [283, 296] width 65 height 26
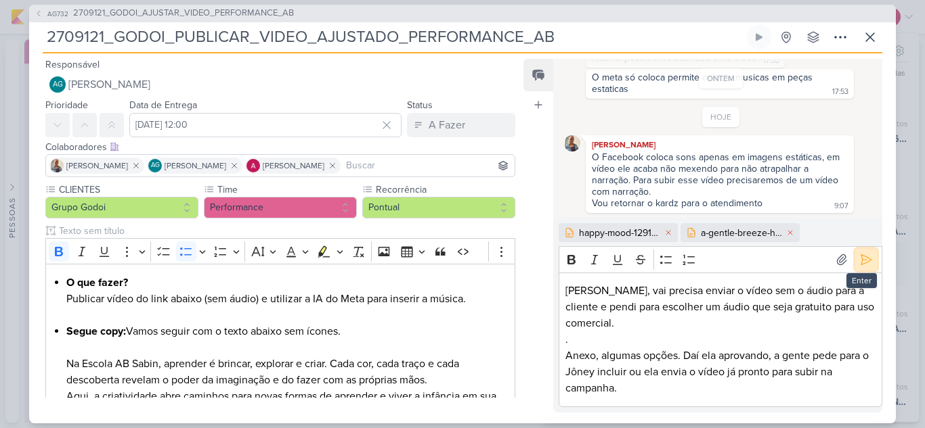
click at [859, 260] on icon at bounding box center [866, 260] width 14 height 14
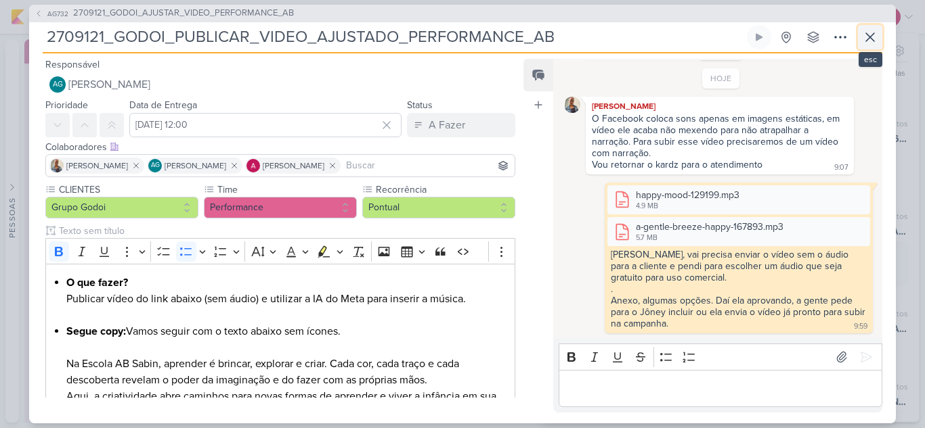
click at [865, 36] on icon at bounding box center [870, 37] width 16 height 16
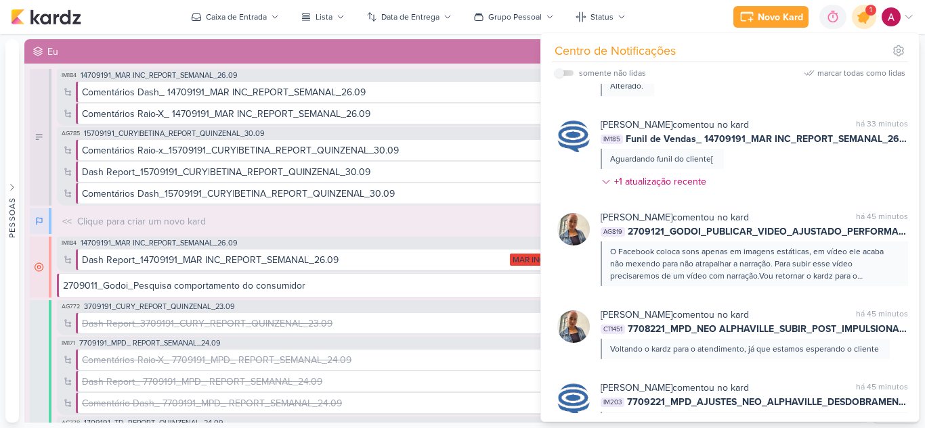
click at [860, 19] on icon at bounding box center [864, 17] width 16 height 16
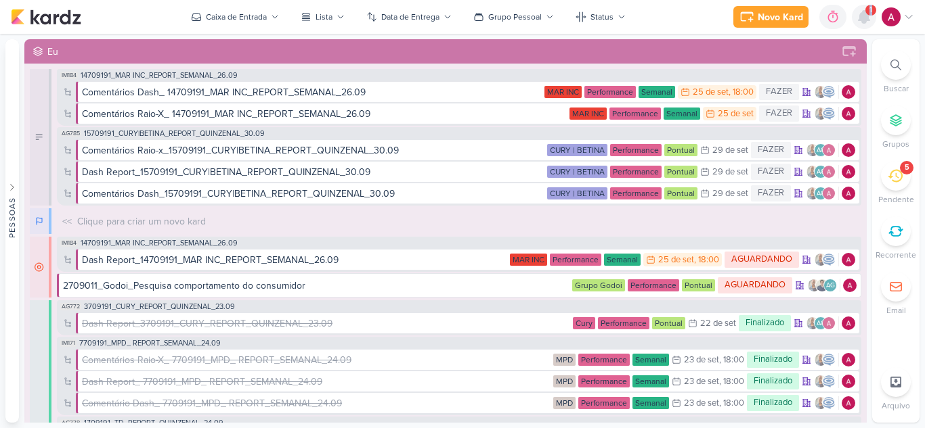
click at [860, 19] on icon at bounding box center [863, 17] width 11 height 12
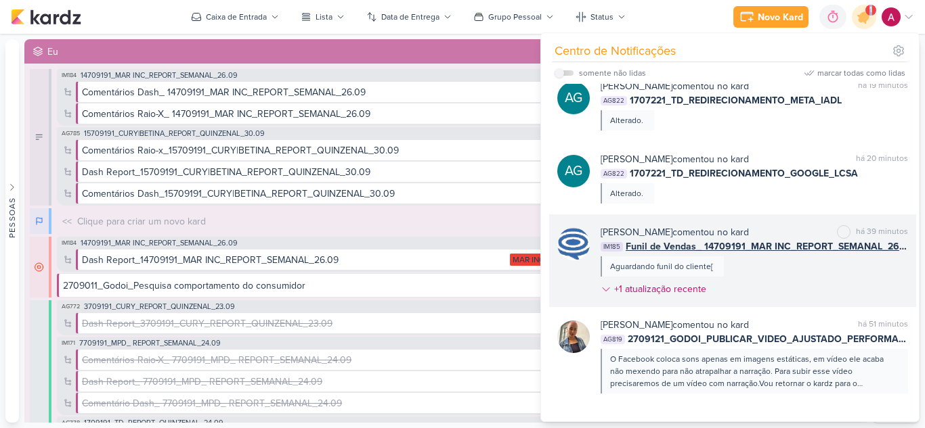
scroll to position [0, 0]
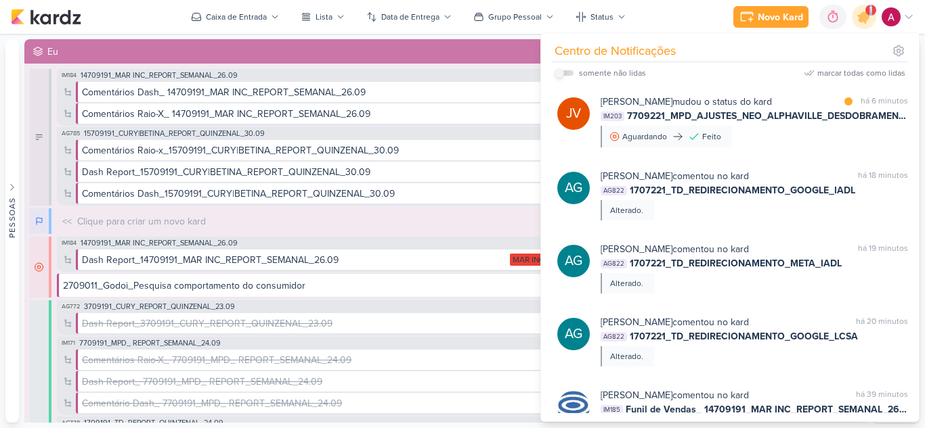
click at [558, 72] on input "checkbox" at bounding box center [558, 72] width 9 height 9
checkbox input "true"
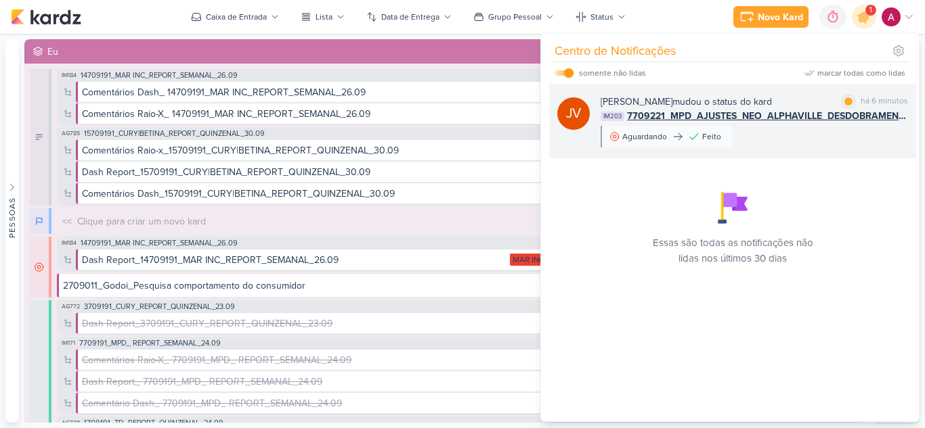
click at [793, 141] on div "Joney Viana mudou o status do kard marcar como lida há 6 minutos IM203 7709221_…" at bounding box center [753, 121] width 307 height 53
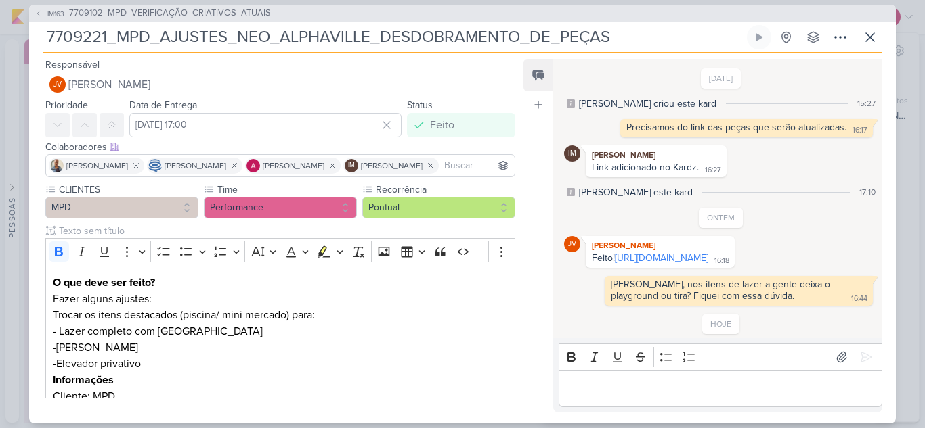
scroll to position [211, 0]
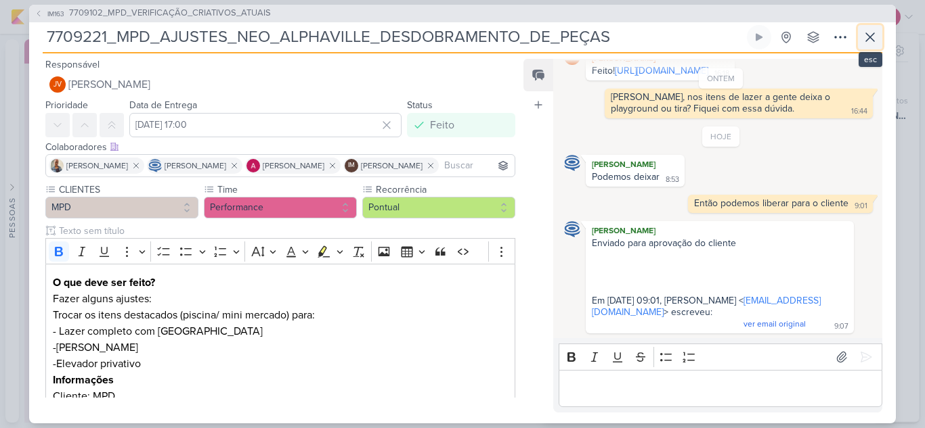
click at [870, 43] on icon at bounding box center [870, 37] width 16 height 16
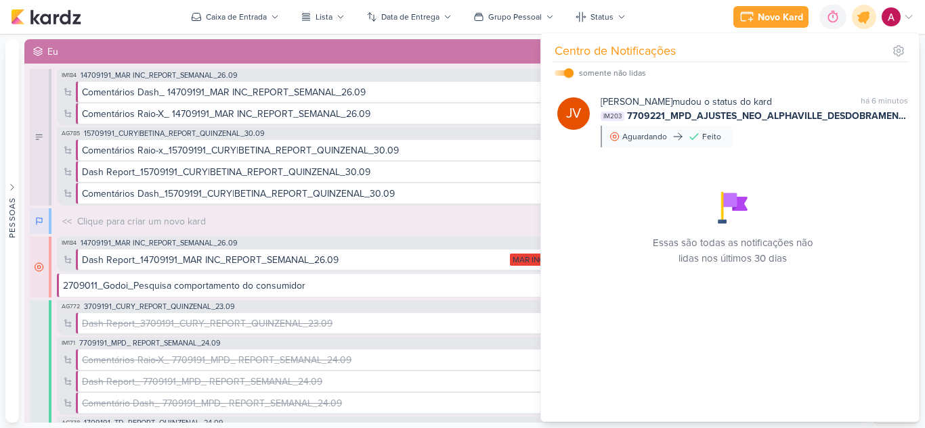
click at [873, 17] on icon at bounding box center [863, 16] width 23 height 23
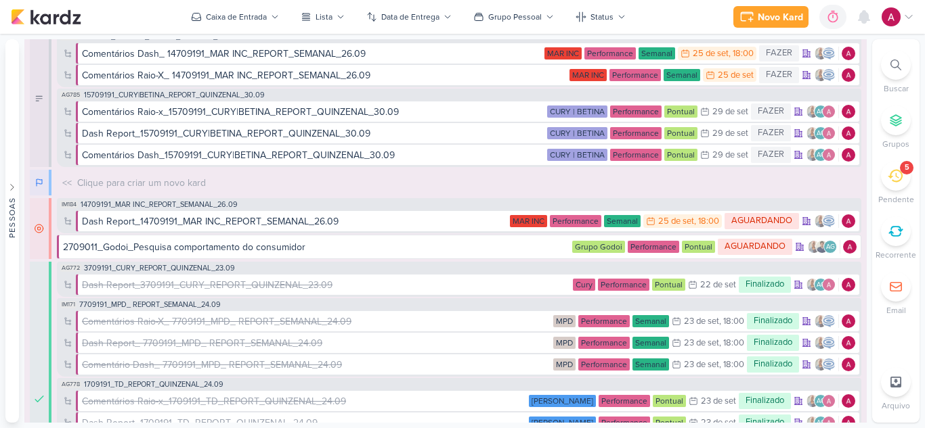
scroll to position [0, 0]
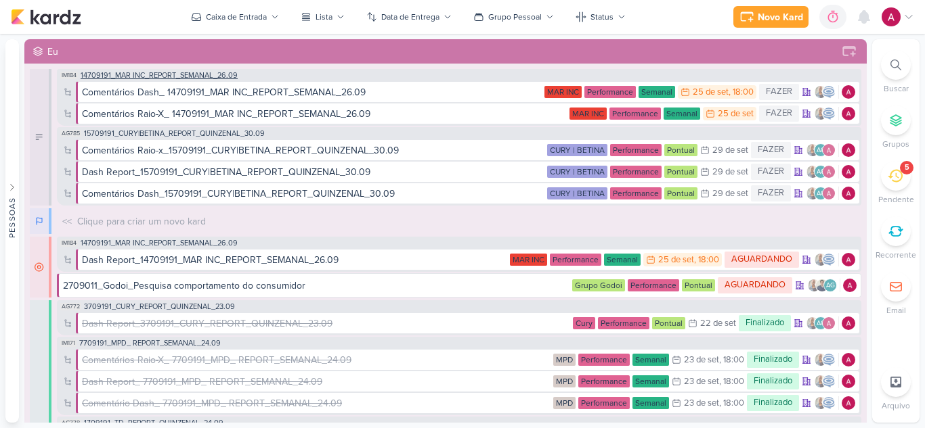
click at [191, 74] on span "14709191_MAR INC_REPORT_SEMANAL_26.09" at bounding box center [159, 75] width 157 height 7
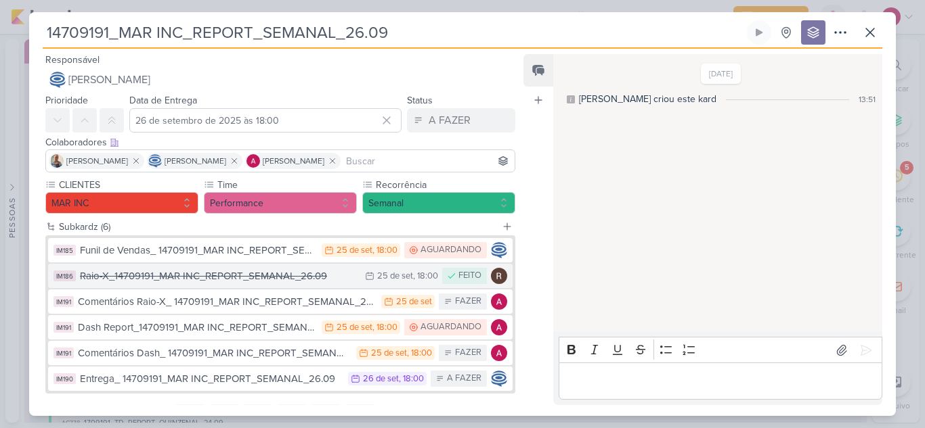
click at [292, 280] on div "Raio-X_14709191_MAR INC_REPORT_SEMANAL_26.09" at bounding box center [219, 277] width 278 height 16
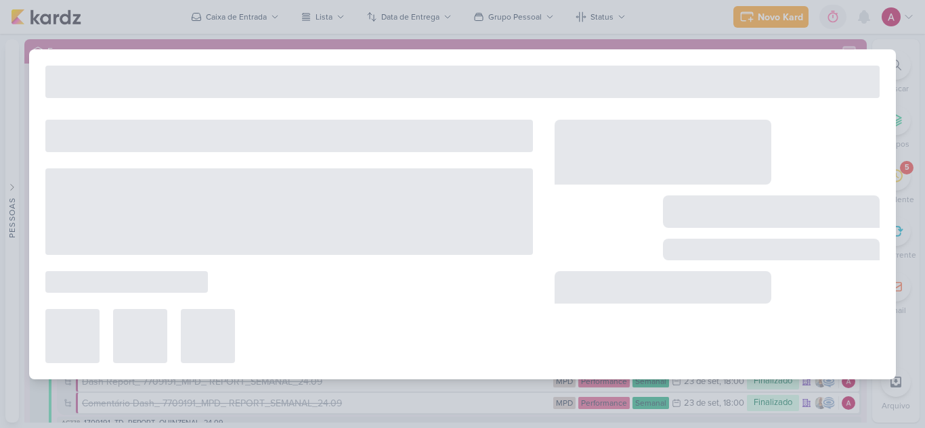
type input "Raio-X_14709191_MAR INC_REPORT_SEMANAL_26.09"
type input "25 de setembro de 2025 às 18:00"
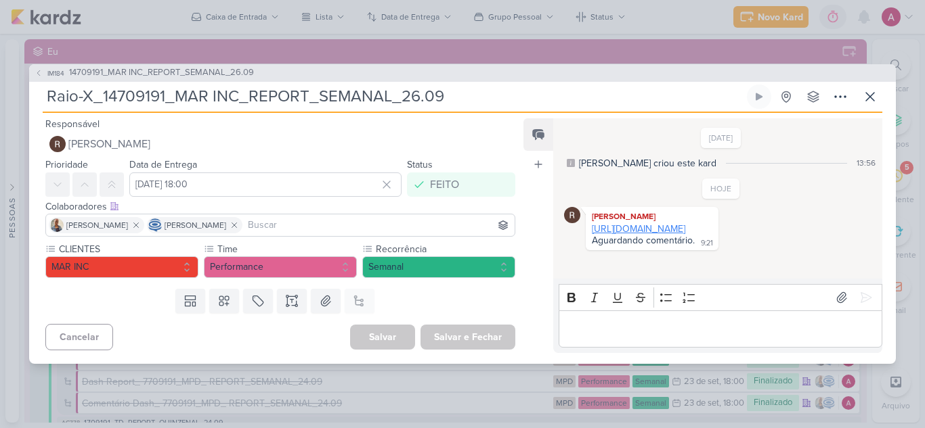
click at [685, 235] on link "https://docs.google.com/spreadsheets/d/10ebtu2wClT0M6dz6fYaHQQy0qSVvYDWoqZjGKyP…" at bounding box center [638, 229] width 93 height 12
click at [43, 68] on button "IM184 14709191_MAR INC_REPORT_SEMANAL_26.09" at bounding box center [144, 73] width 219 height 14
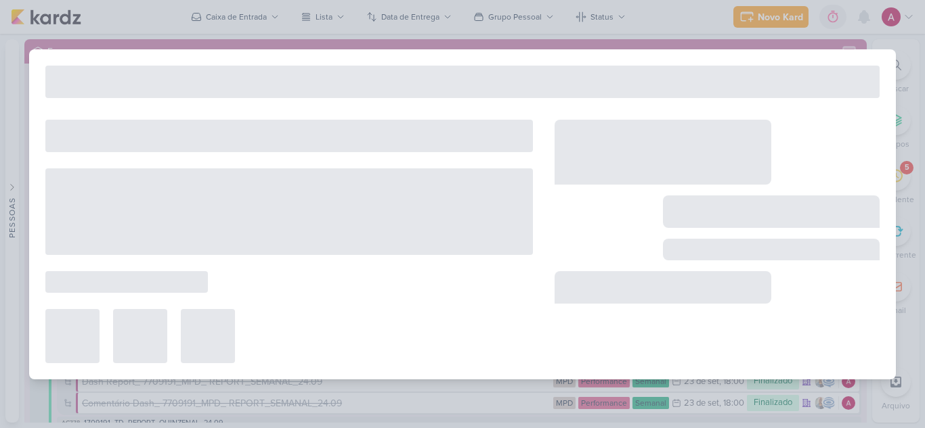
type input "14709191_MAR INC_REPORT_SEMANAL_26.09"
type input "26 de setembro de 2025 às 18:00"
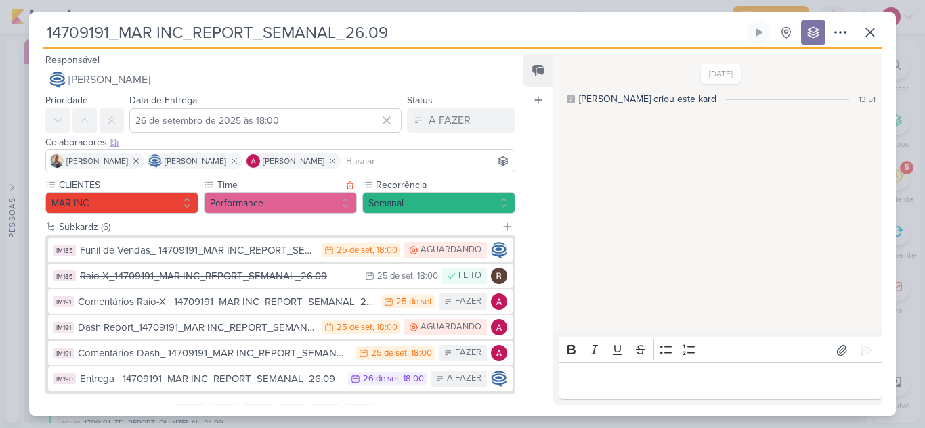
scroll to position [64, 0]
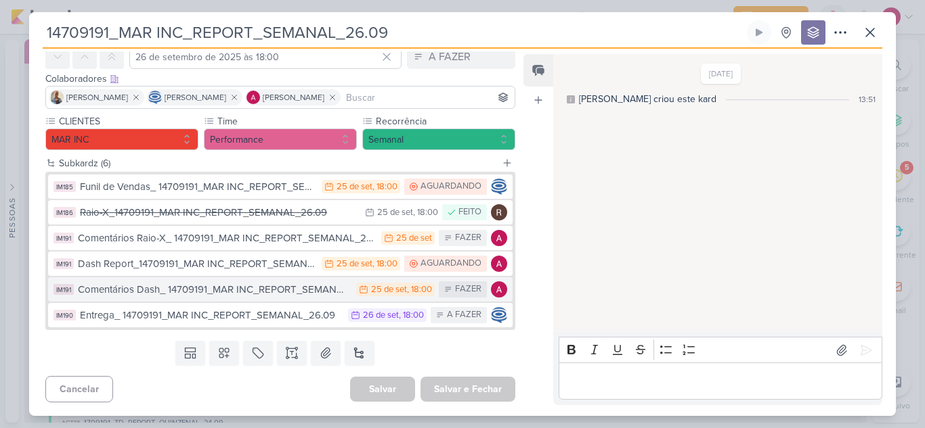
click at [242, 293] on div "Comentários Dash_ 14709191_MAR INC_REPORT_SEMANAL_26.09" at bounding box center [213, 290] width 271 height 16
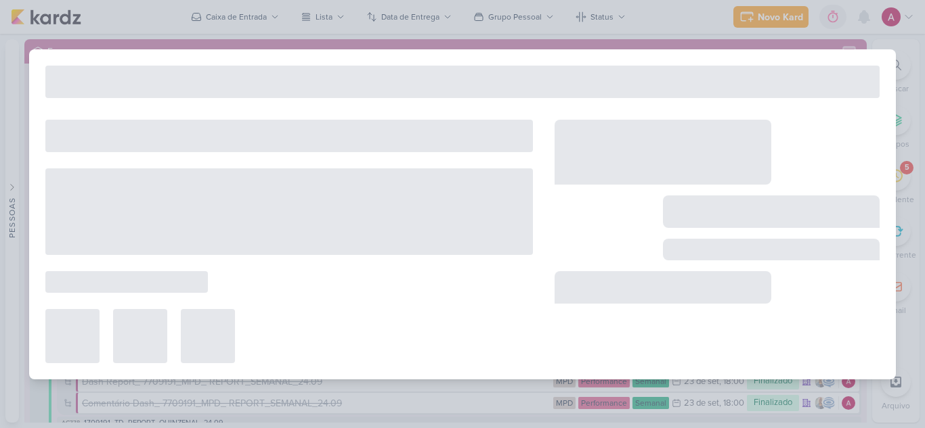
type input "Comentários Dash_ 14709191_MAR INC_REPORT_SEMANAL_26.09"
type input "25 de setembro de 2025 às 18:00"
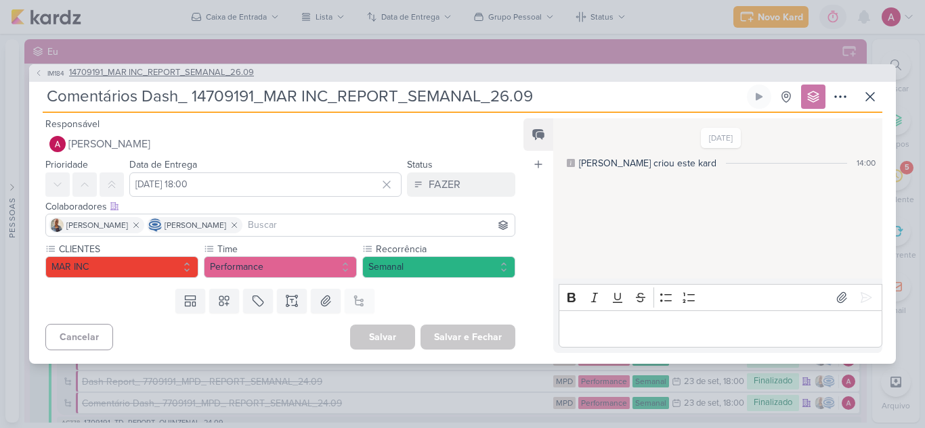
click at [39, 75] on icon at bounding box center [39, 73] width 8 height 8
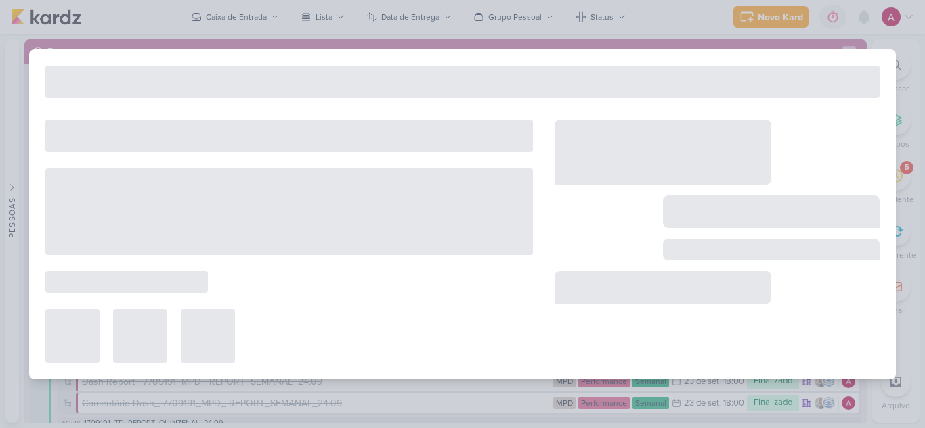
type input "14709191_MAR INC_REPORT_SEMANAL_26.09"
type input "26 de setembro de 2025 às 18:00"
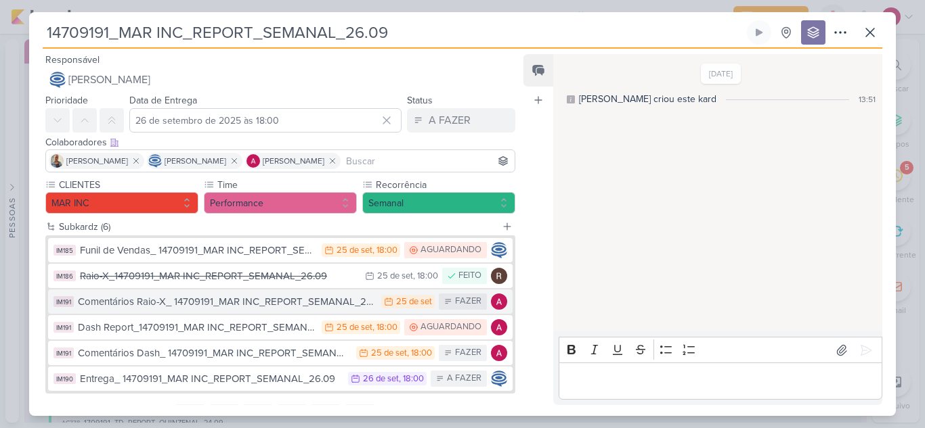
click at [221, 297] on div "Comentários Raio-X_ 14709191_MAR INC_REPORT_SEMANAL_26.09" at bounding box center [226, 302] width 296 height 16
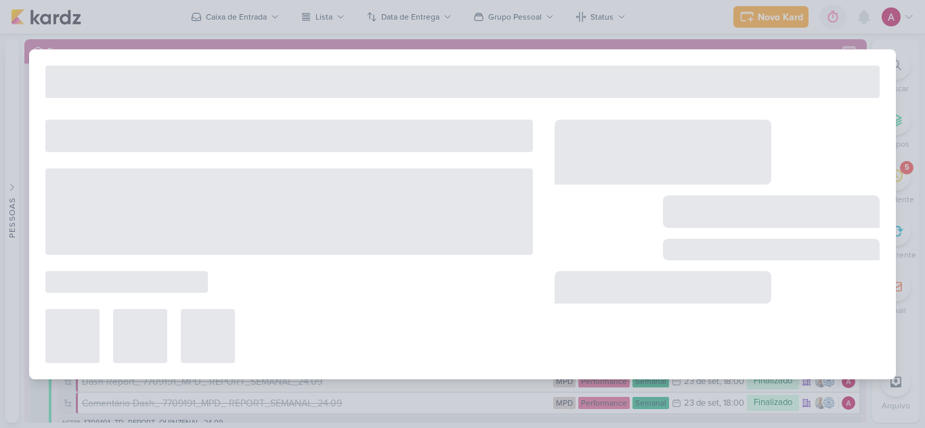
type input "Comentários Raio-X_ 14709191_MAR INC_REPORT_SEMANAL_26.09"
type input "25 de setembro de 2025 às 23:59"
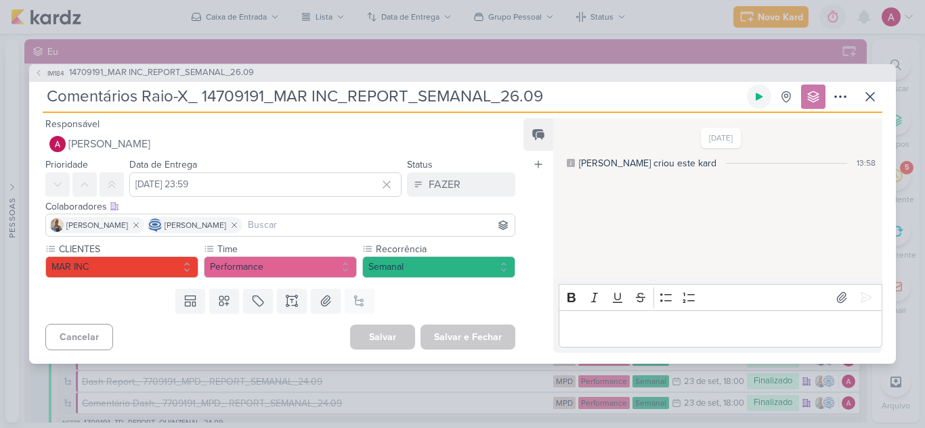
click at [753, 94] on button at bounding box center [759, 97] width 24 height 24
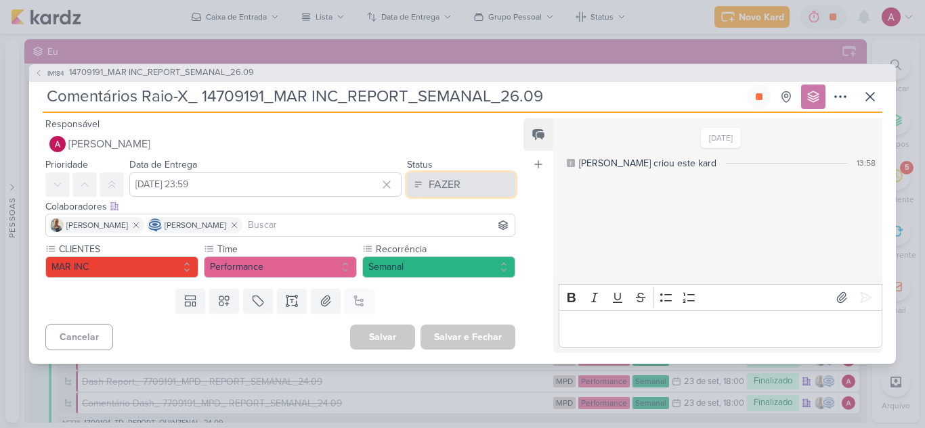
click at [454, 184] on div "FAZER" at bounding box center [444, 185] width 32 height 16
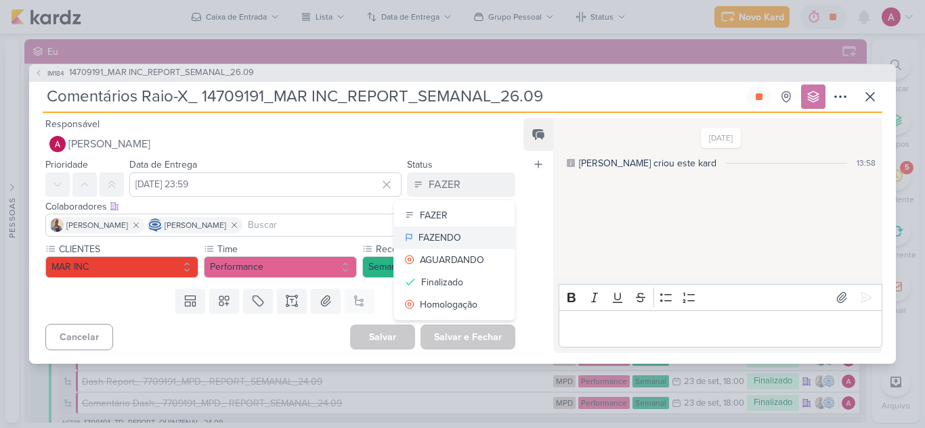
click at [435, 238] on div "FAZENDO" at bounding box center [439, 238] width 43 height 14
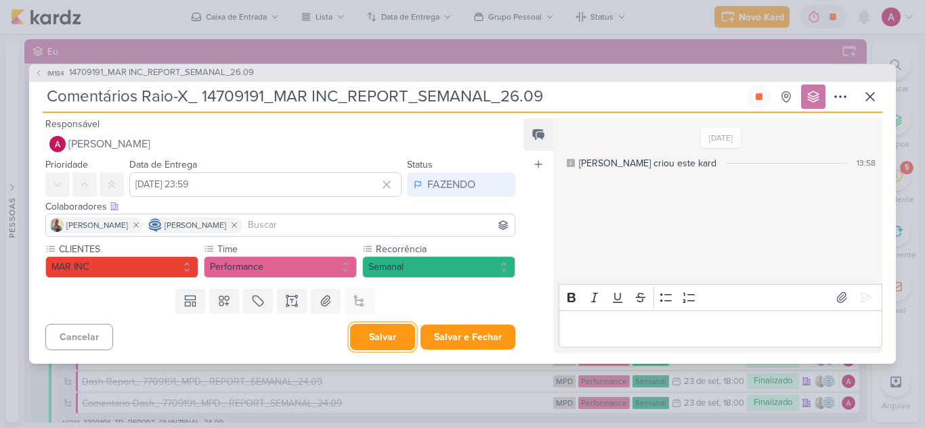
click at [387, 337] on button "Salvar" at bounding box center [382, 337] width 65 height 26
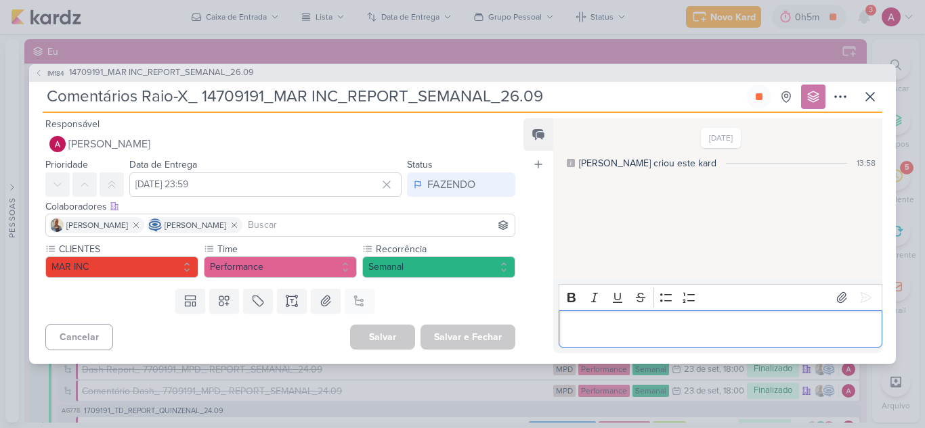
click at [613, 329] on p "Editor editing area: main" at bounding box center [719, 329] width 309 height 16
click at [859, 291] on icon at bounding box center [866, 298] width 14 height 14
click at [753, 100] on button at bounding box center [759, 97] width 24 height 24
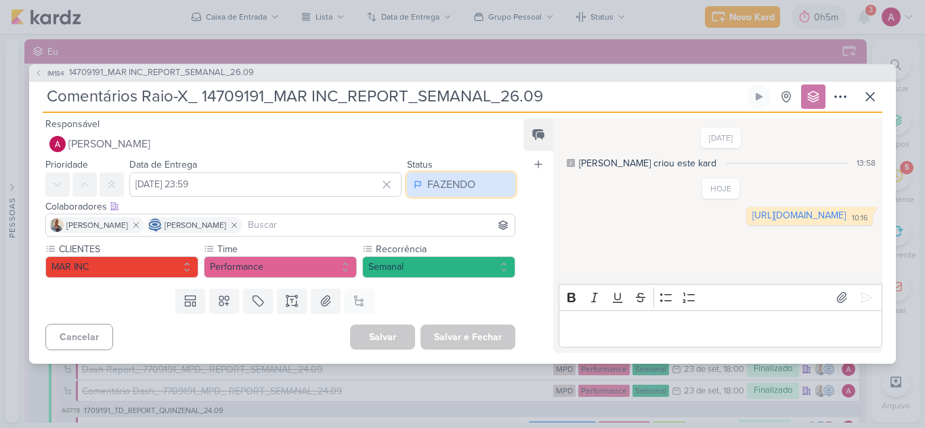
click at [438, 191] on div "FAZENDO" at bounding box center [451, 185] width 48 height 16
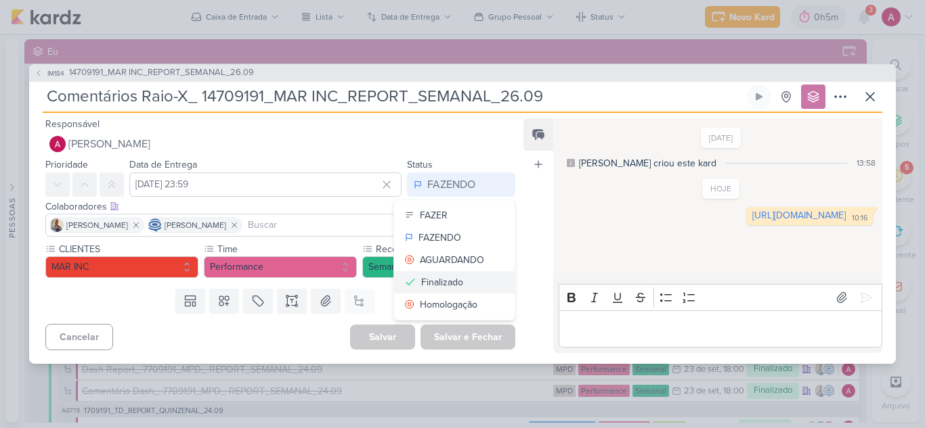
click at [440, 280] on div "Finalizado" at bounding box center [442, 282] width 42 height 14
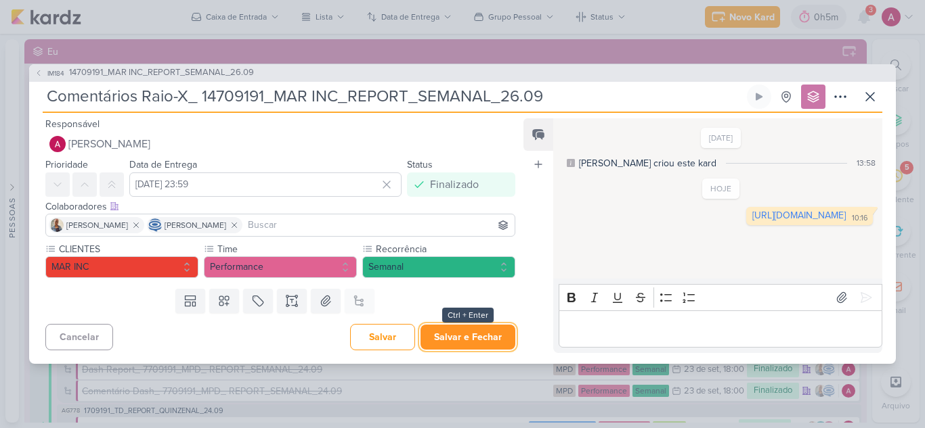
click at [482, 337] on button "Salvar e Fechar" at bounding box center [467, 337] width 95 height 25
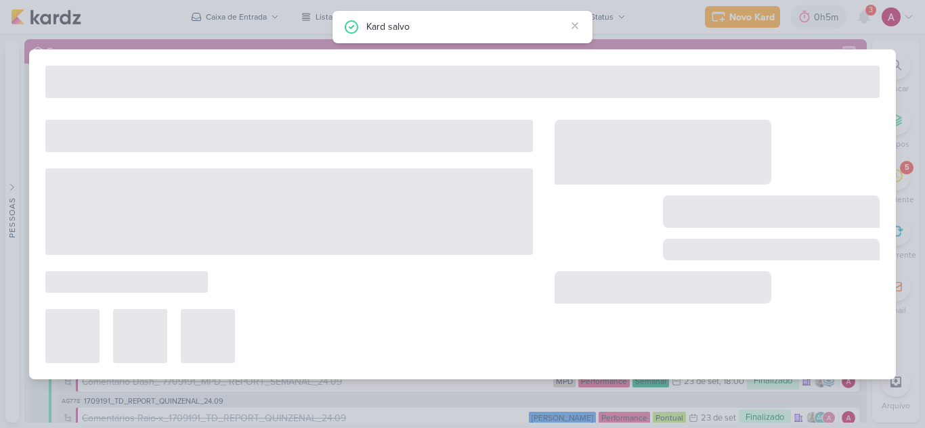
type input "14709191_MAR INC_REPORT_SEMANAL_26.09"
type input "26 de setembro de 2025 às 18:00"
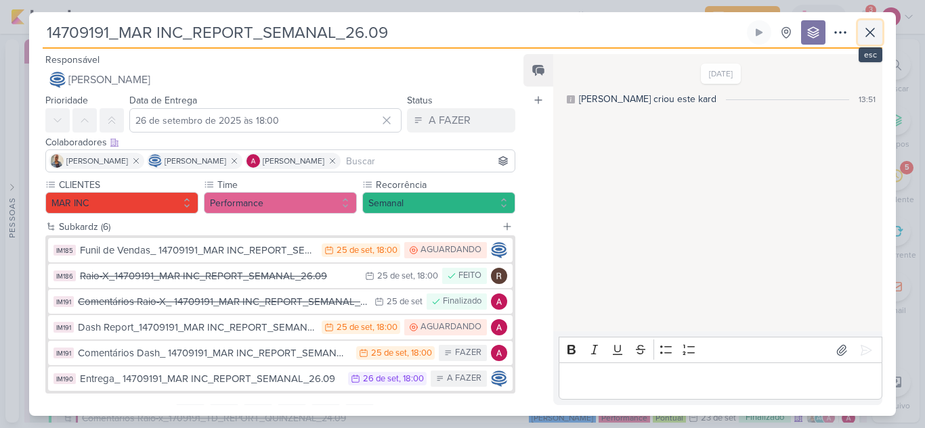
click at [875, 37] on icon at bounding box center [870, 32] width 16 height 16
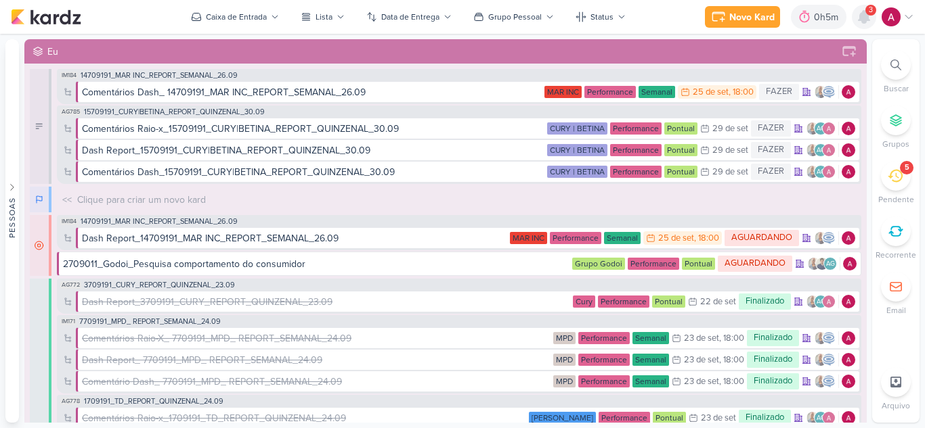
click at [867, 18] on icon at bounding box center [863, 17] width 11 height 12
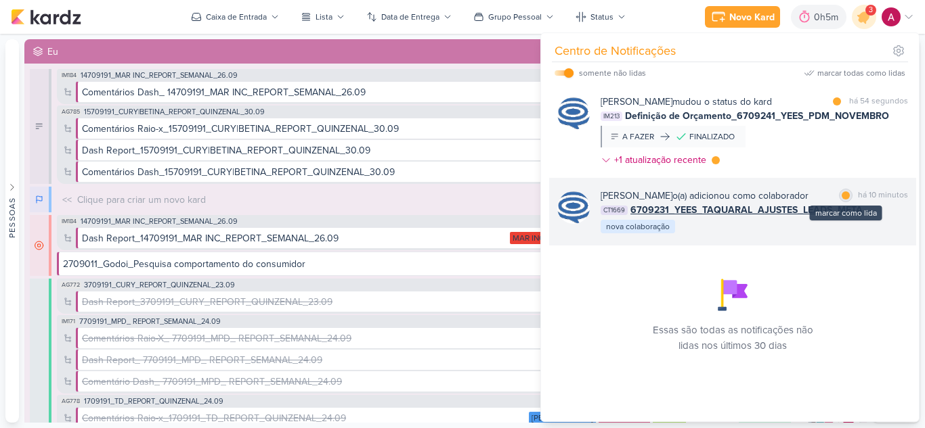
click at [841, 198] on div at bounding box center [845, 196] width 8 height 8
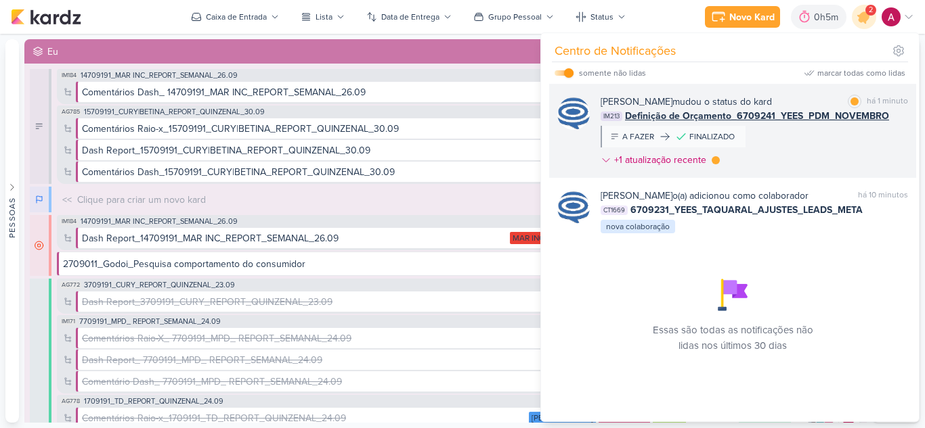
click at [812, 154] on div "Caroline Traven De Andrade mudou o status do kard marcar como lida há 1 minuto …" at bounding box center [753, 134] width 307 height 78
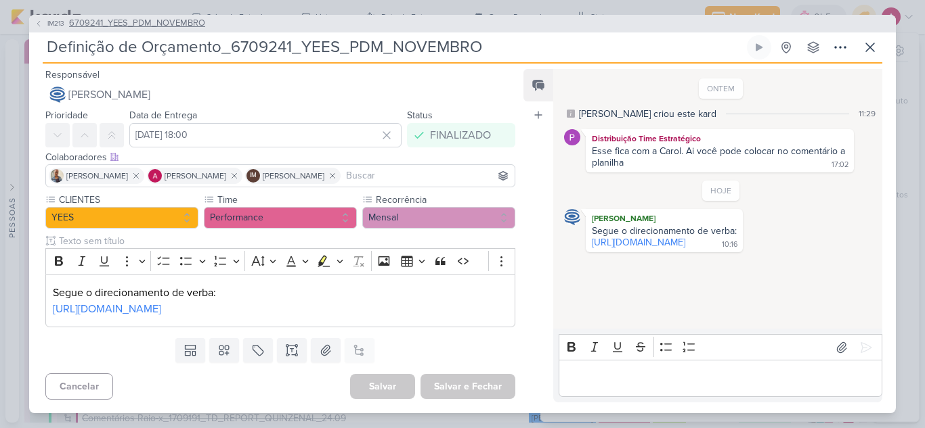
click at [41, 24] on icon at bounding box center [39, 24] width 8 height 8
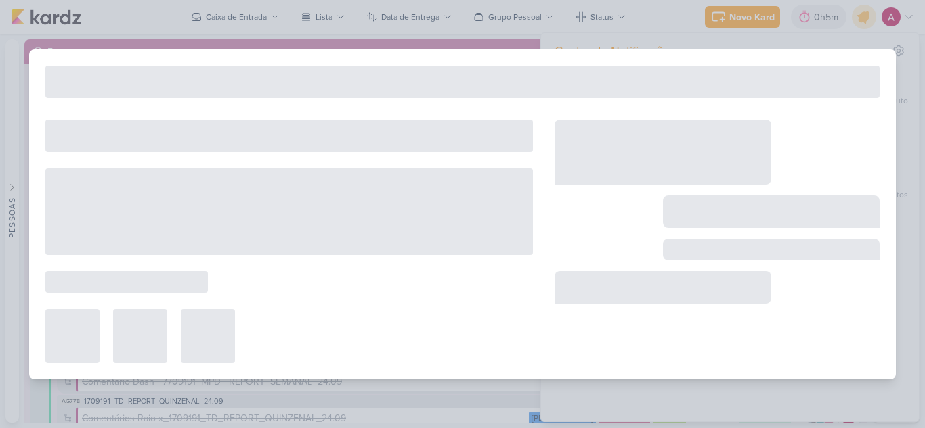
type input "6709241_YEES_PDM_NOVEMBRO"
type input "21 de outubro de 2025 às 18:00"
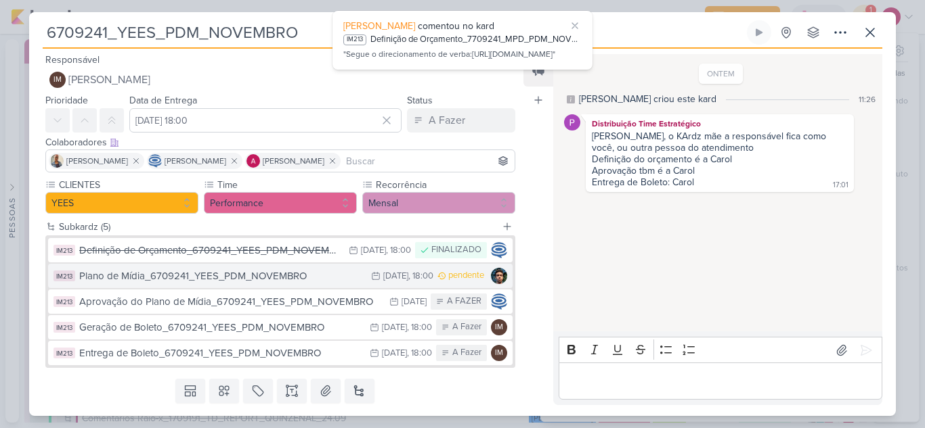
click at [256, 275] on div "Plano de Mídia_6709241_YEES_PDM_NOVEMBRO" at bounding box center [221, 277] width 285 height 16
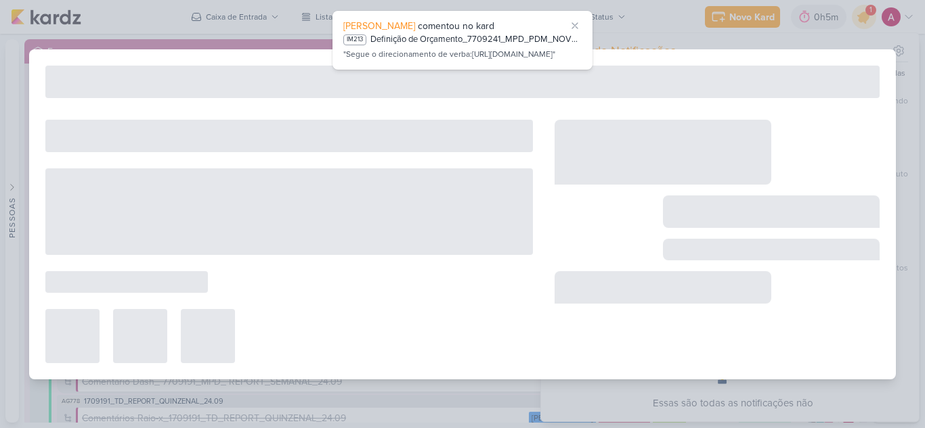
type input "Plano de Mídia_6709241_YEES_PDM_NOVEMBRO"
type input "10 de outubro de 2025 às 18:00"
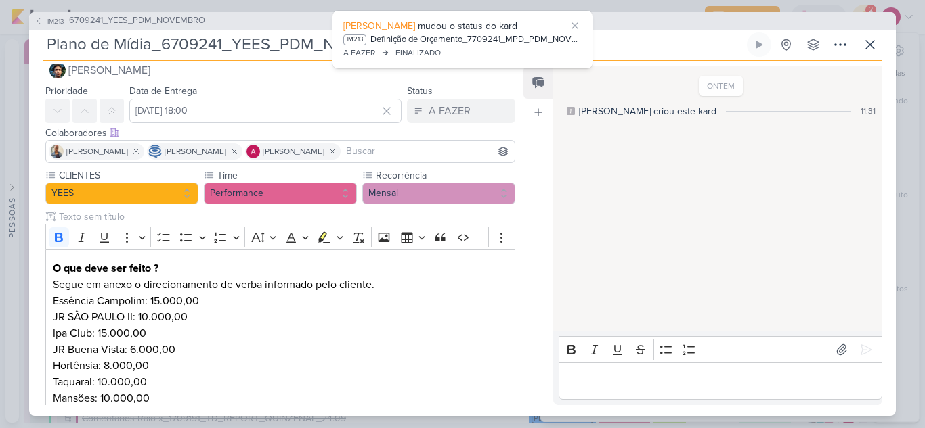
scroll to position [0, 0]
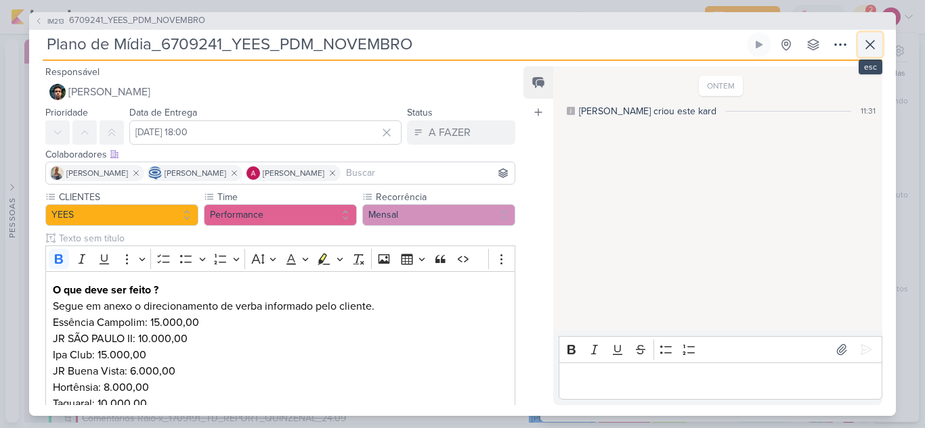
click at [869, 41] on icon at bounding box center [870, 45] width 16 height 16
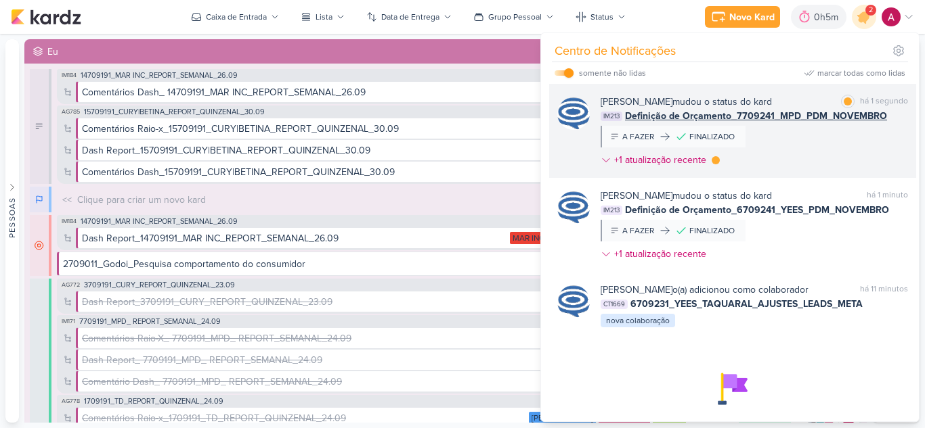
click at [814, 148] on div "Caroline Traven De Andrade mudou o status do kard marcar como lida há 1 segundo…" at bounding box center [753, 134] width 307 height 78
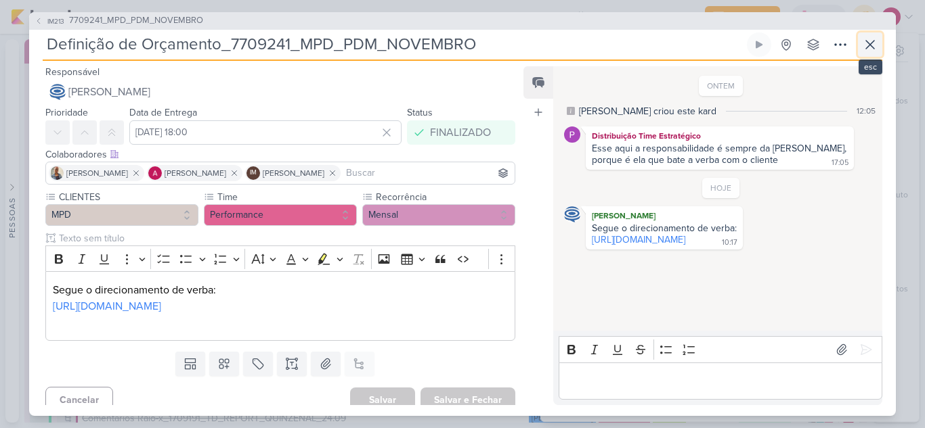
click at [868, 45] on icon at bounding box center [870, 45] width 8 height 8
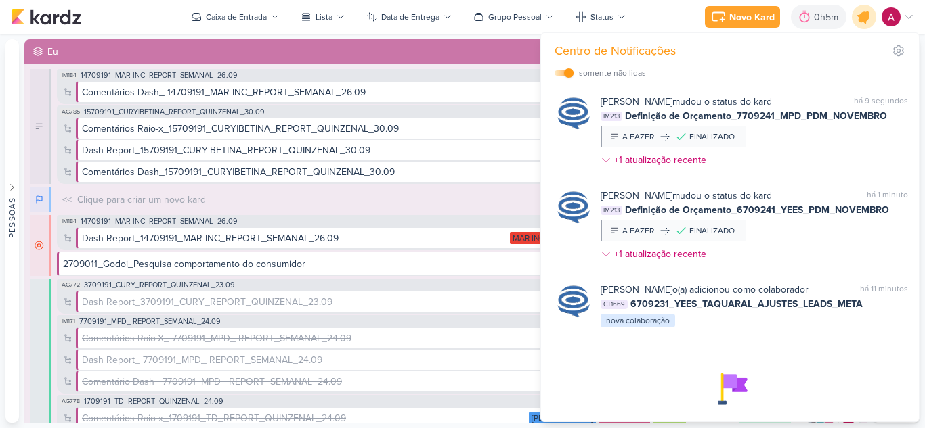
click at [855, 16] on icon at bounding box center [863, 16] width 23 height 23
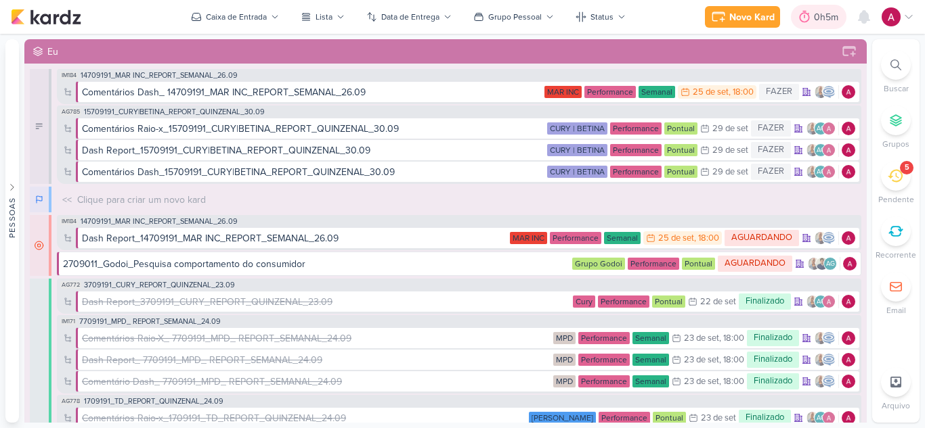
click at [822, 19] on div "0h5m" at bounding box center [828, 17] width 28 height 14
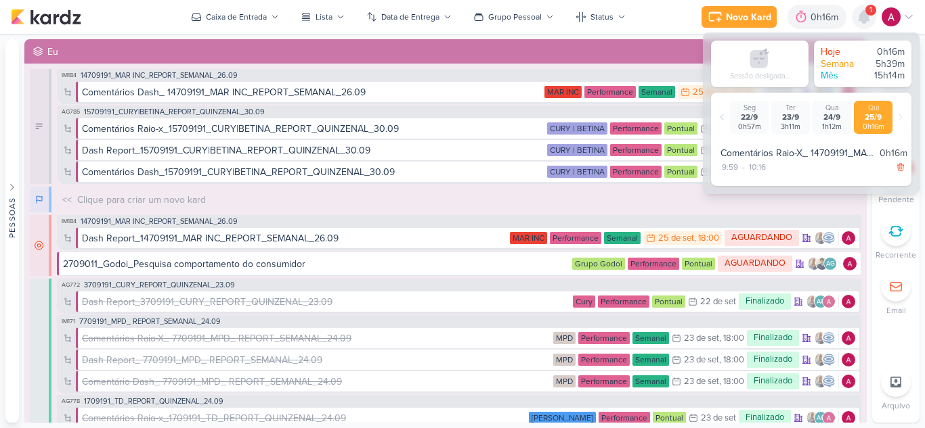
click at [864, 12] on icon at bounding box center [863, 17] width 11 height 12
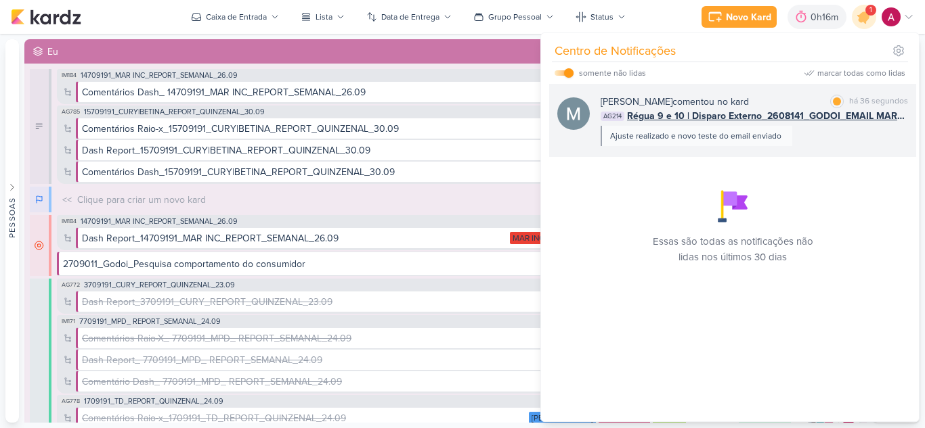
click at [833, 130] on div "Mariana Amorim comentou no kard marcar como lida há 36 segundos AG214 Régua 9 e…" at bounding box center [753, 120] width 307 height 51
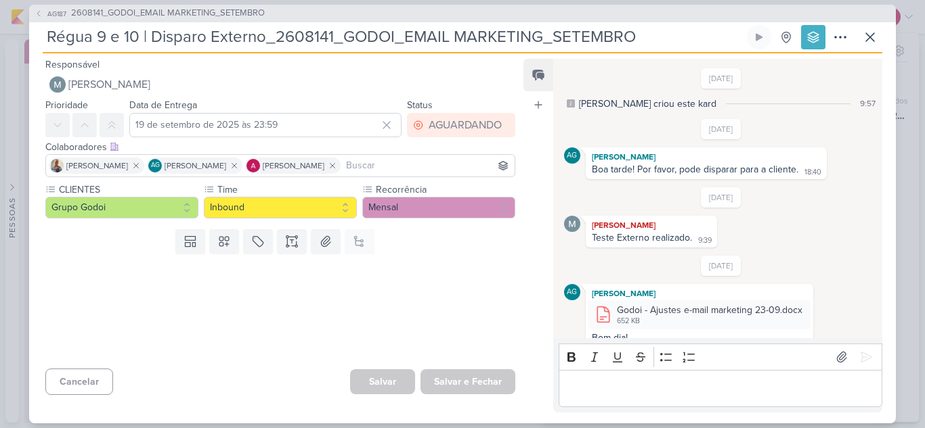
scroll to position [257, 0]
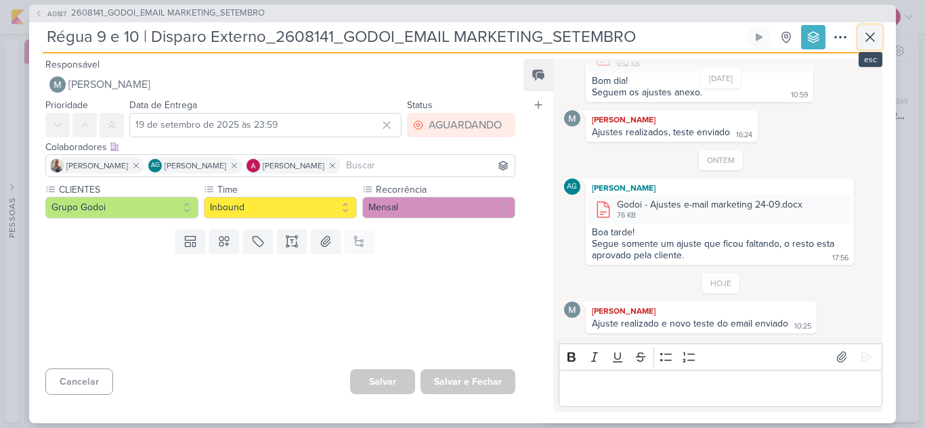
click at [868, 40] on icon at bounding box center [870, 37] width 16 height 16
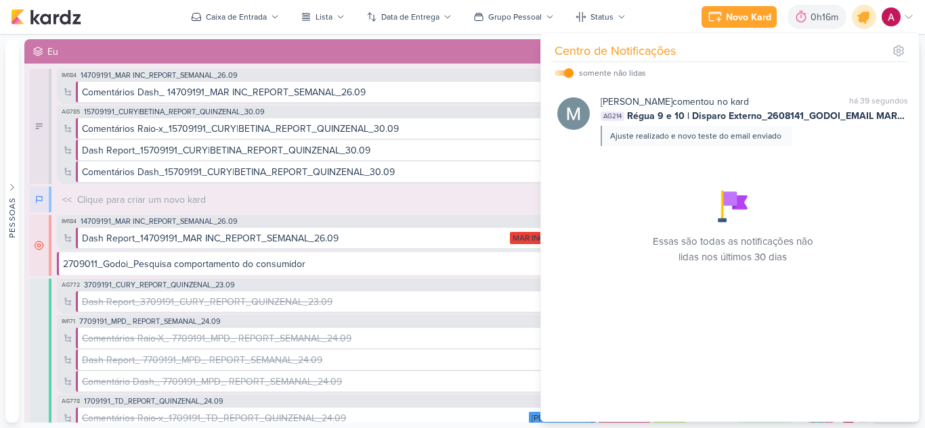
click at [873, 13] on div at bounding box center [864, 17] width 35 height 35
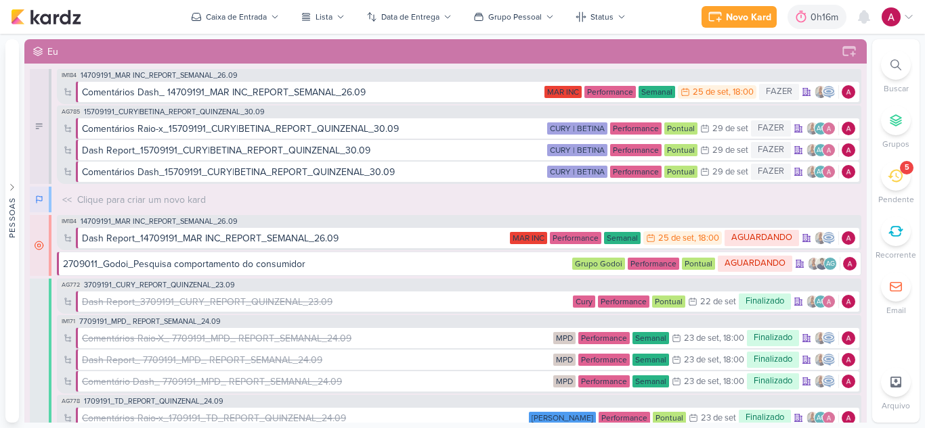
click at [894, 69] on icon at bounding box center [895, 65] width 11 height 11
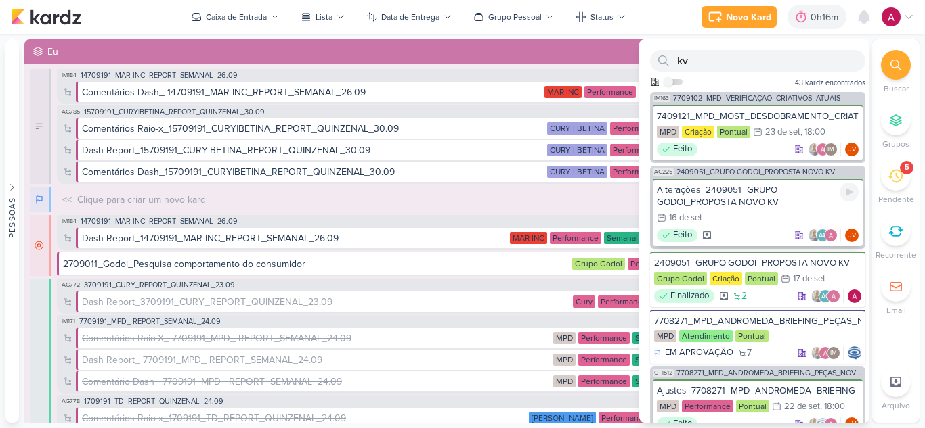
click at [757, 205] on div "Alterações_2409051_GRUPO GODOI_PROPOSTA NOVO KV" at bounding box center [758, 196] width 202 height 24
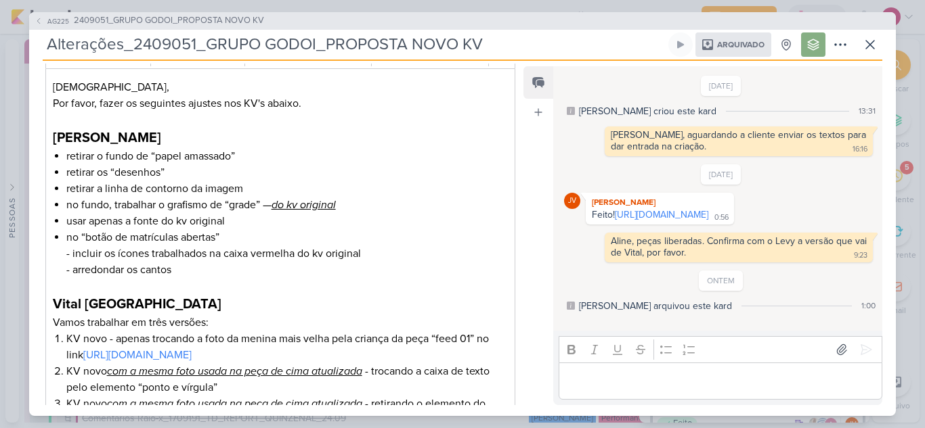
scroll to position [317, 0]
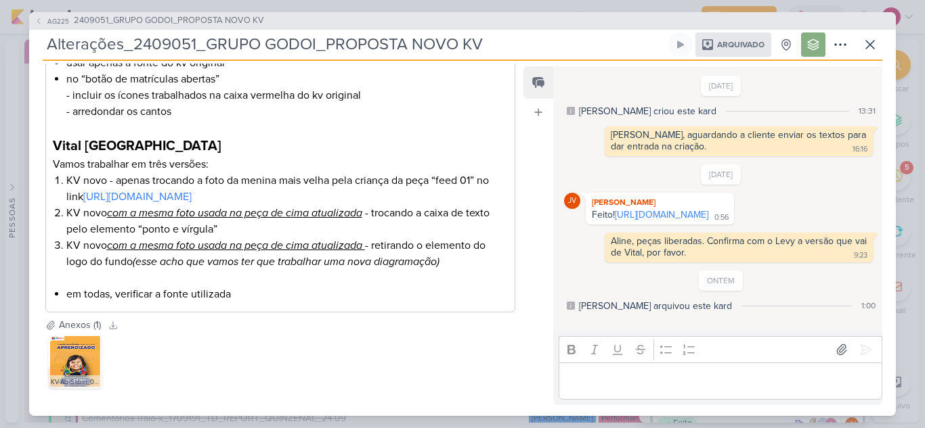
drag, startPoint x: 701, startPoint y: 232, endPoint x: 499, endPoint y: 90, distance: 246.9
click at [701, 221] on link "https://drive.google.com/drive/folders/1pv6wfaYDMeEFO_n2s1h5JW1j3vcMcZMC?usp=sh…" at bounding box center [661, 215] width 93 height 12
drag, startPoint x: 701, startPoint y: 169, endPoint x: 732, endPoint y: 164, distance: 31.6
click at [732, 164] on div "17/9/25 JV Joney Viana Feito! https://drive.google.com/drive/folders/1pv6wfaYDM…" at bounding box center [721, 213] width 314 height 98
copy div "[DATE]"
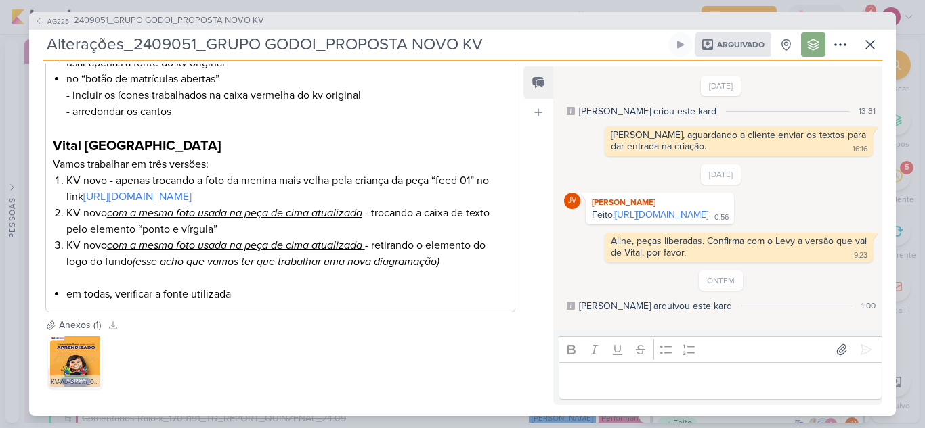
click at [1, 20] on div "AG225 2409051_GRUPO GODOI_PROPOSTA NOVO KV Alterações_2409051_GRUPO GODOI_PROPO…" at bounding box center [462, 214] width 925 height 428
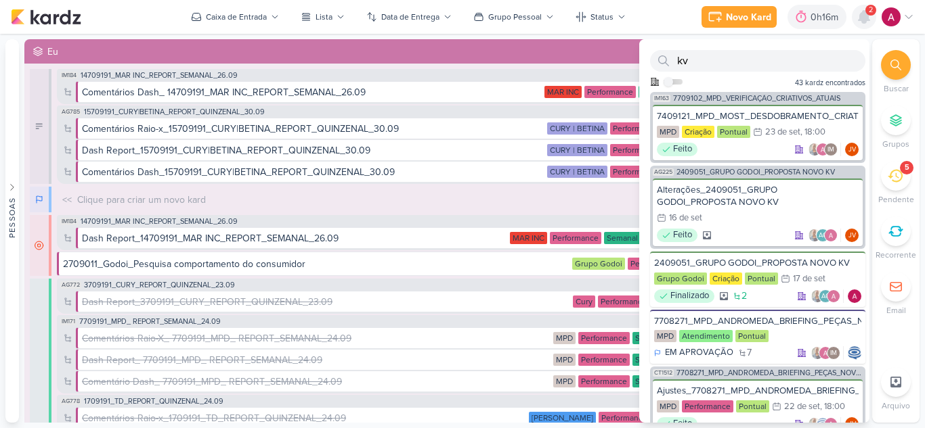
click at [857, 22] on icon at bounding box center [864, 17] width 16 height 16
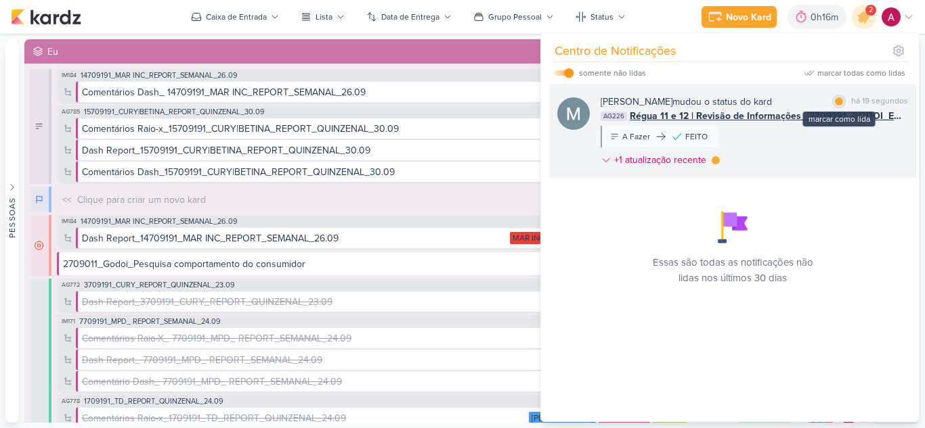
click at [835, 103] on div at bounding box center [839, 101] width 8 height 8
click at [751, 144] on div "Mariana Amorim mudou o status do kard marcar como não lida há 21 segundos AG226…" at bounding box center [753, 134] width 307 height 78
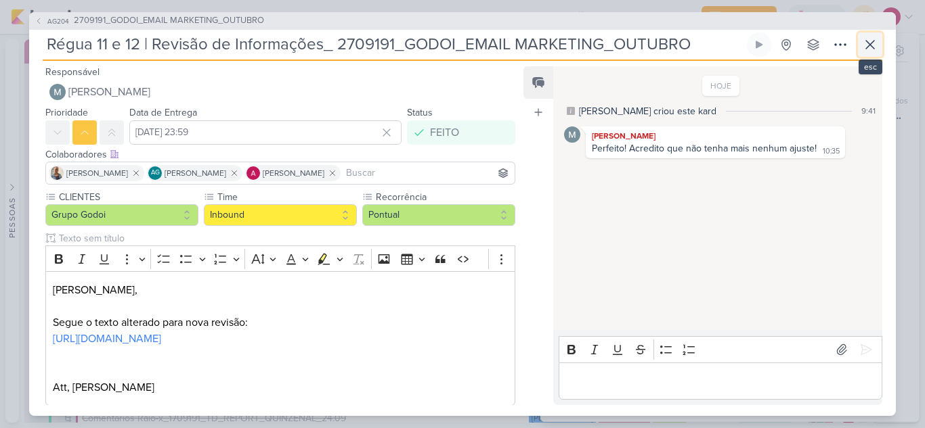
click at [869, 45] on icon at bounding box center [870, 45] width 8 height 8
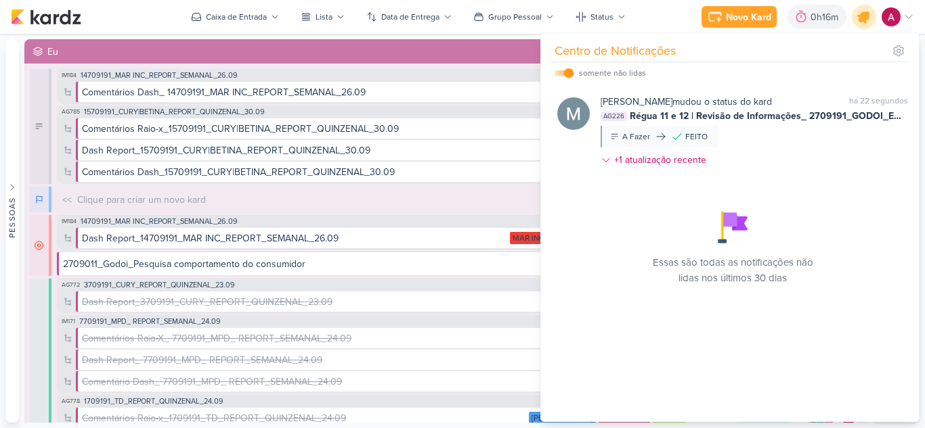
click at [873, 19] on icon at bounding box center [863, 16] width 23 height 23
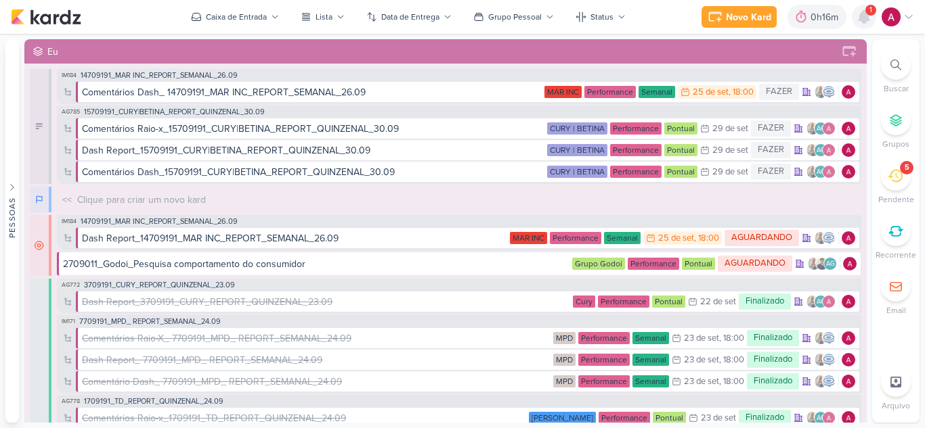
click at [863, 13] on icon at bounding box center [863, 17] width 11 height 12
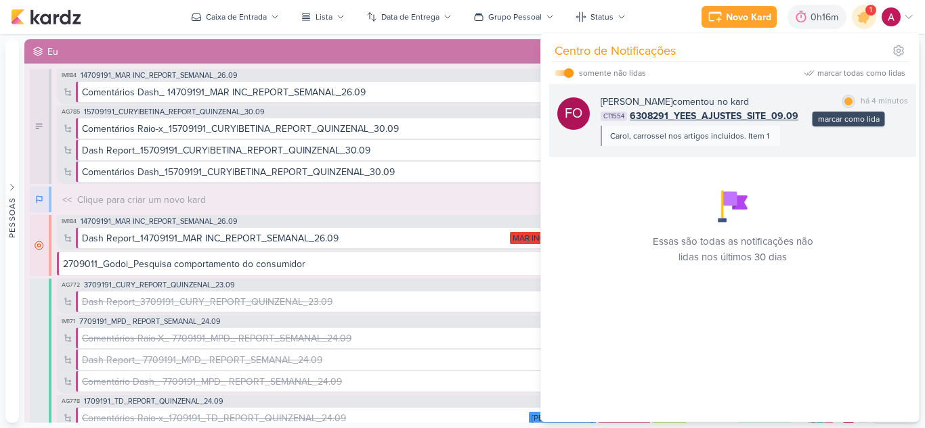
click at [846, 100] on div at bounding box center [848, 101] width 8 height 8
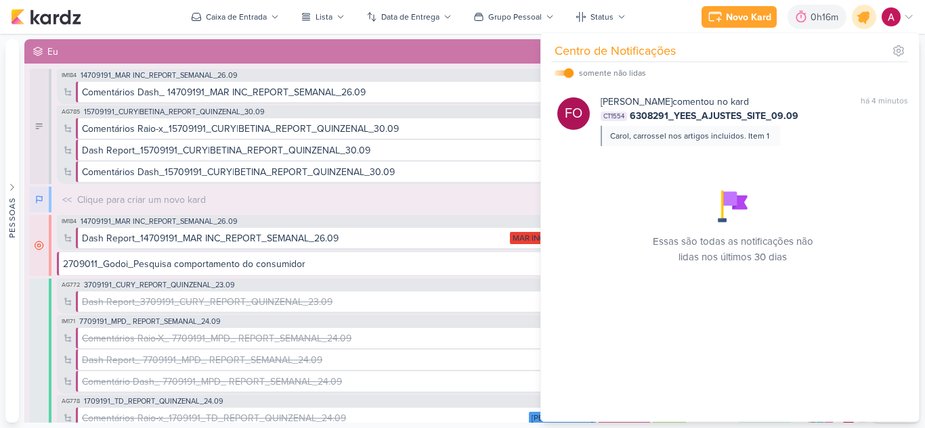
click at [867, 16] on icon at bounding box center [864, 17] width 16 height 16
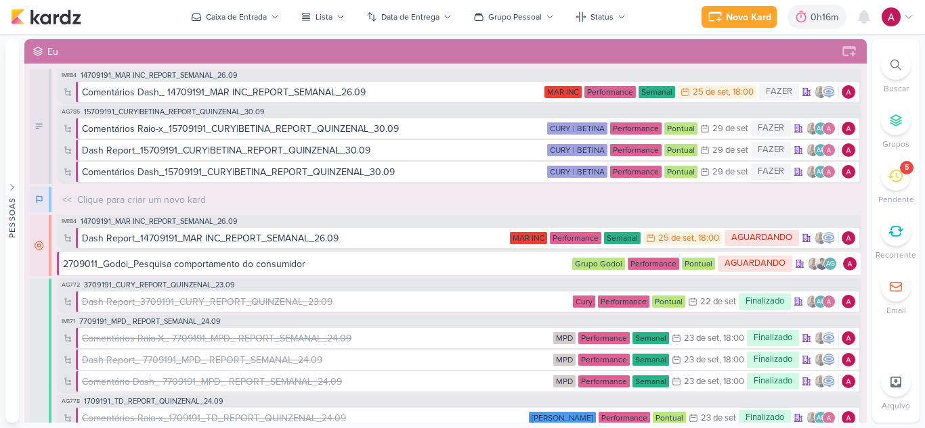
click at [899, 69] on icon at bounding box center [895, 65] width 11 height 11
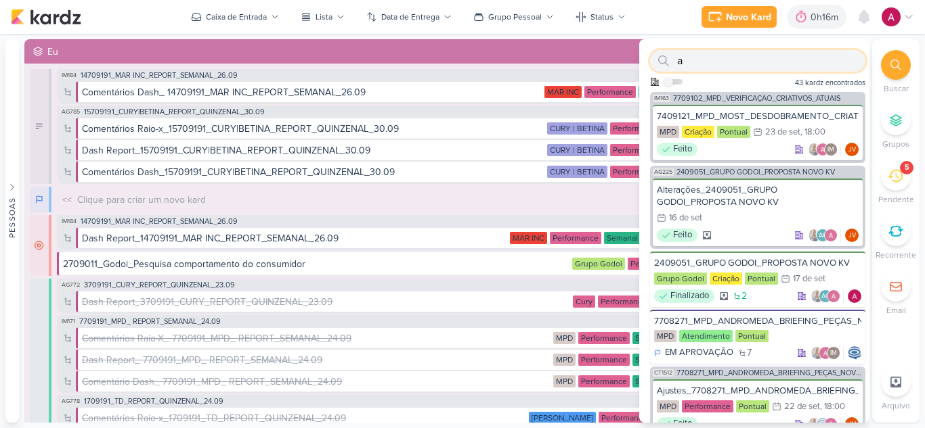
type input "ab"
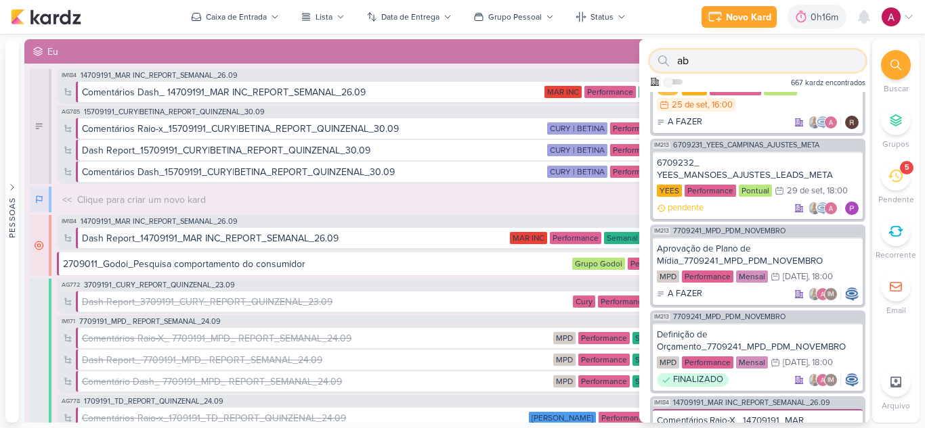
scroll to position [135, 0]
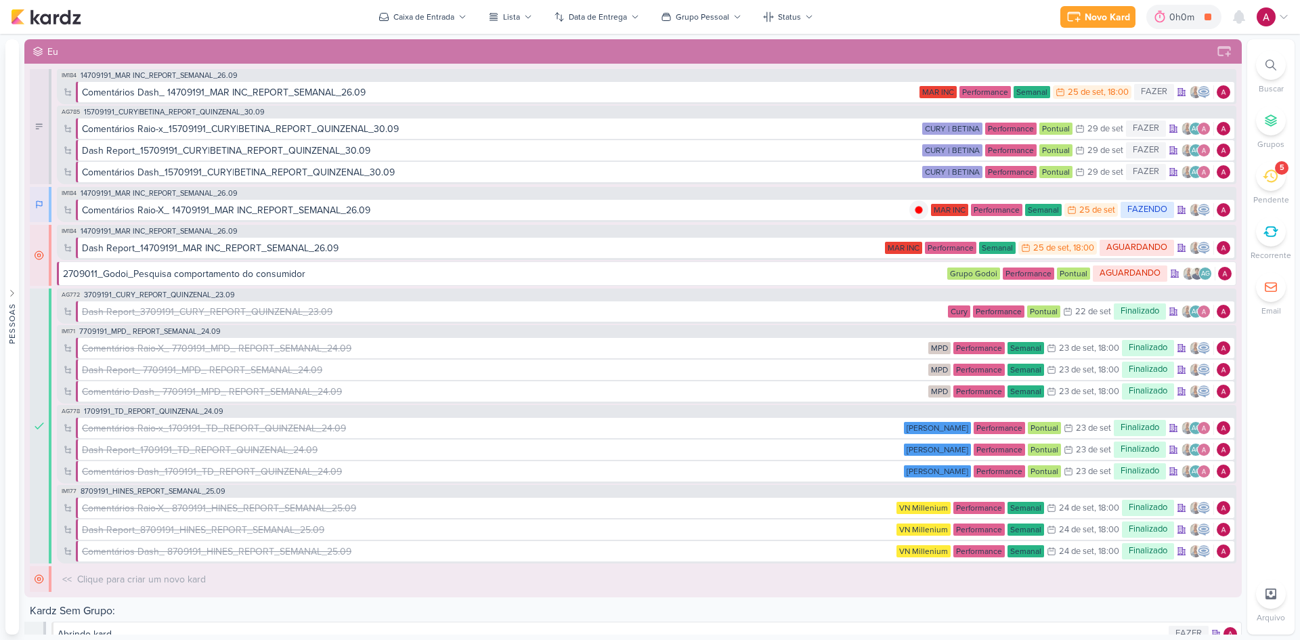
click at [1278, 17] on icon at bounding box center [1283, 17] width 11 height 11
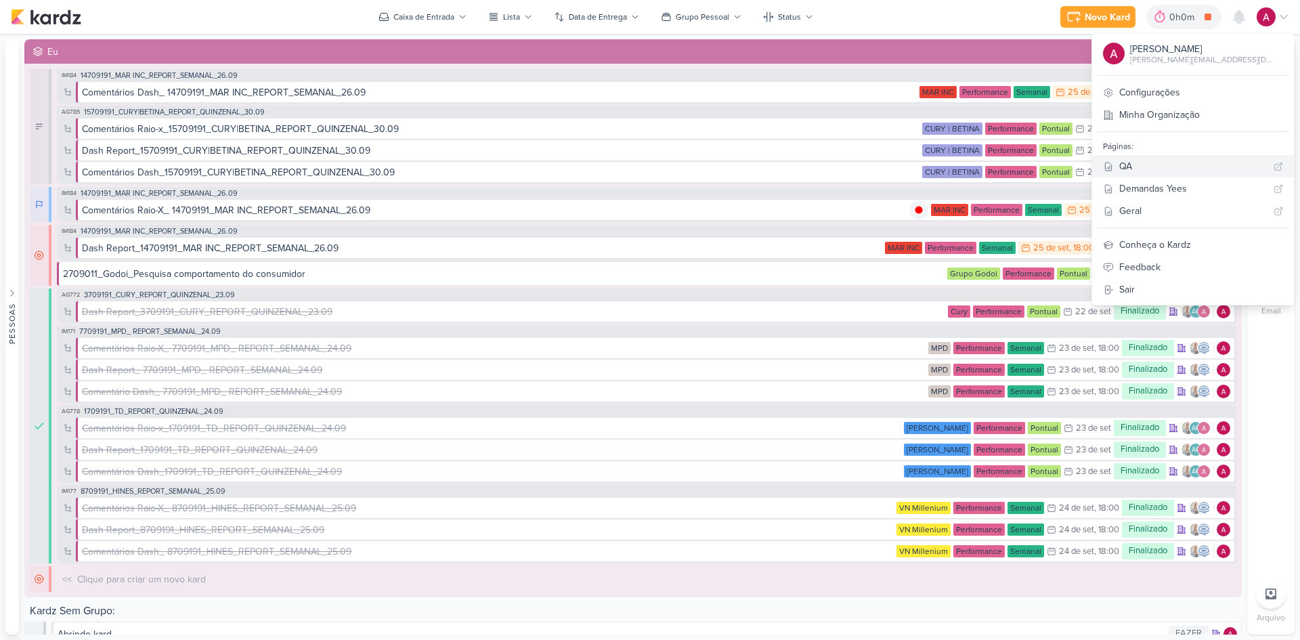
click at [1218, 163] on div "QA" at bounding box center [1193, 166] width 149 height 14
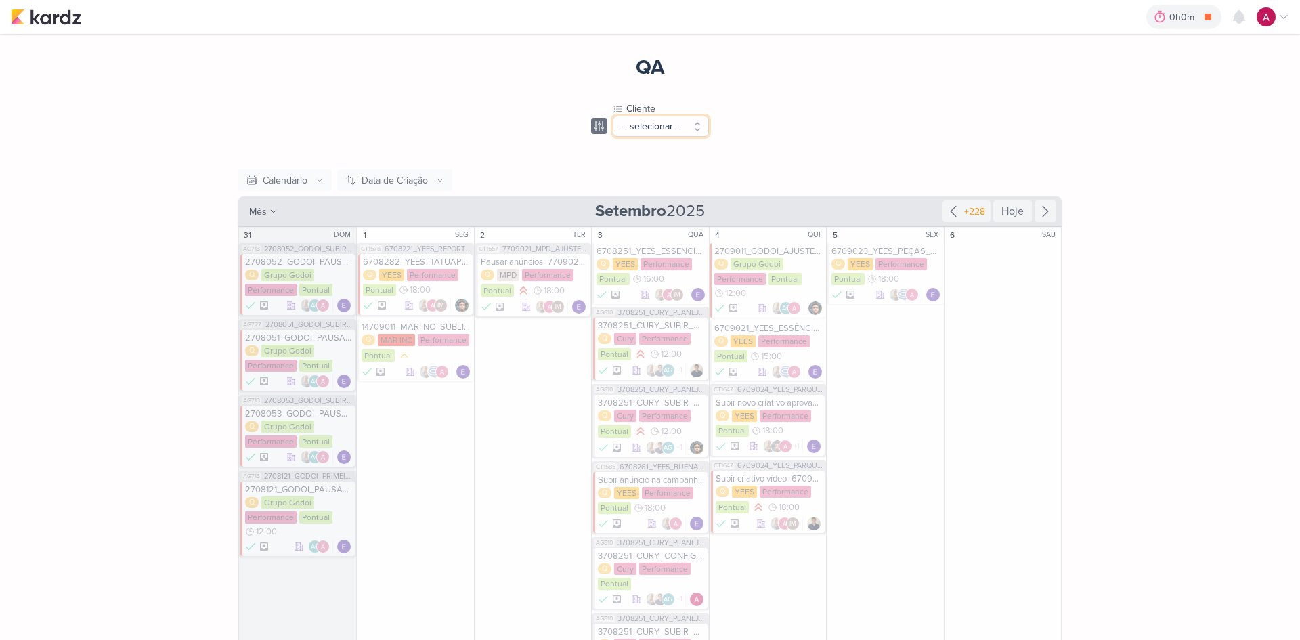
click at [659, 127] on button "-- selecionar --" at bounding box center [661, 126] width 96 height 21
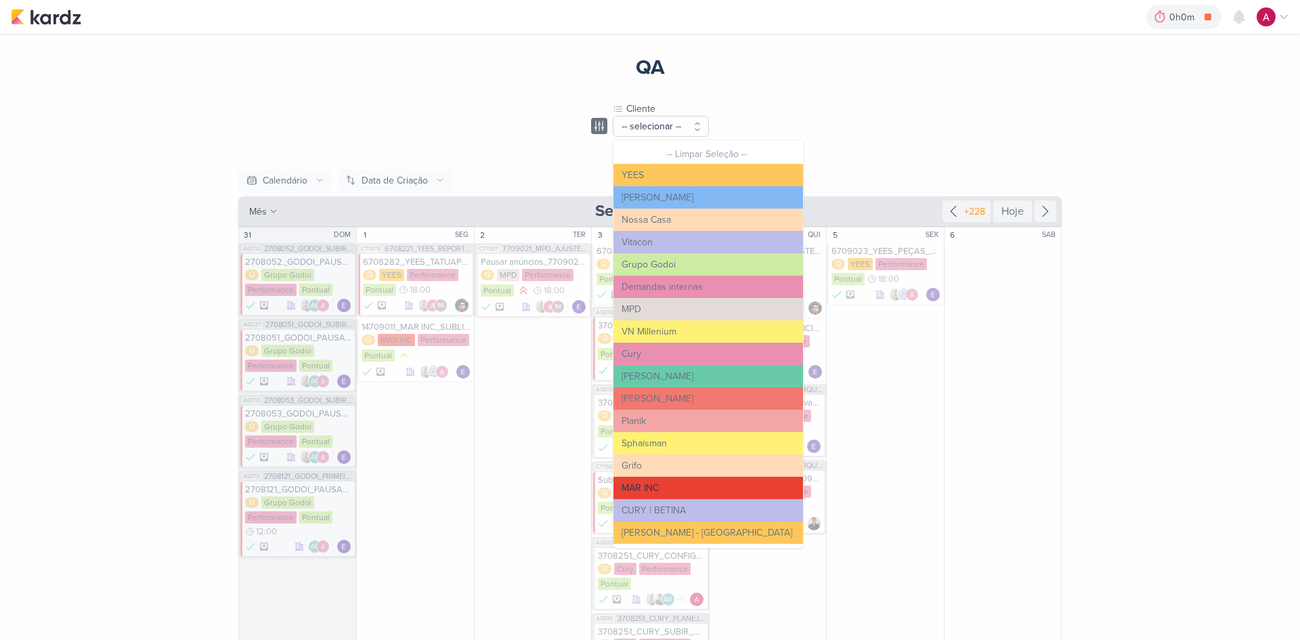
click at [655, 485] on button "MAR INC" at bounding box center [708, 488] width 190 height 22
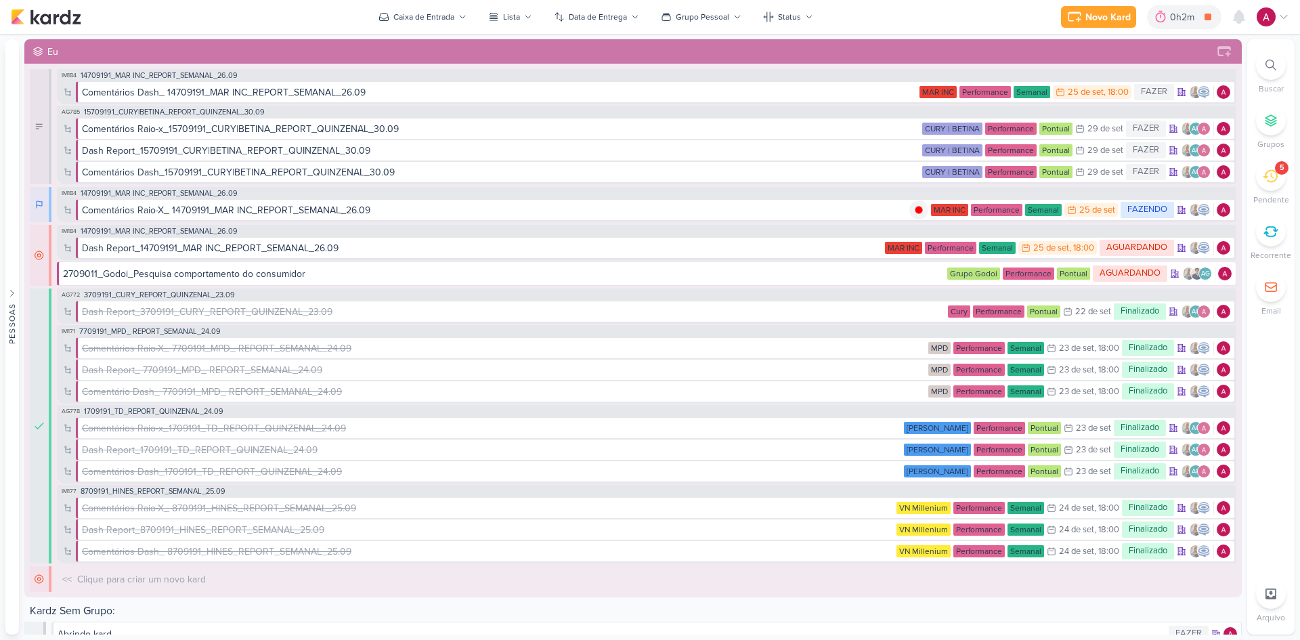
click at [1264, 60] on div at bounding box center [1271, 65] width 30 height 30
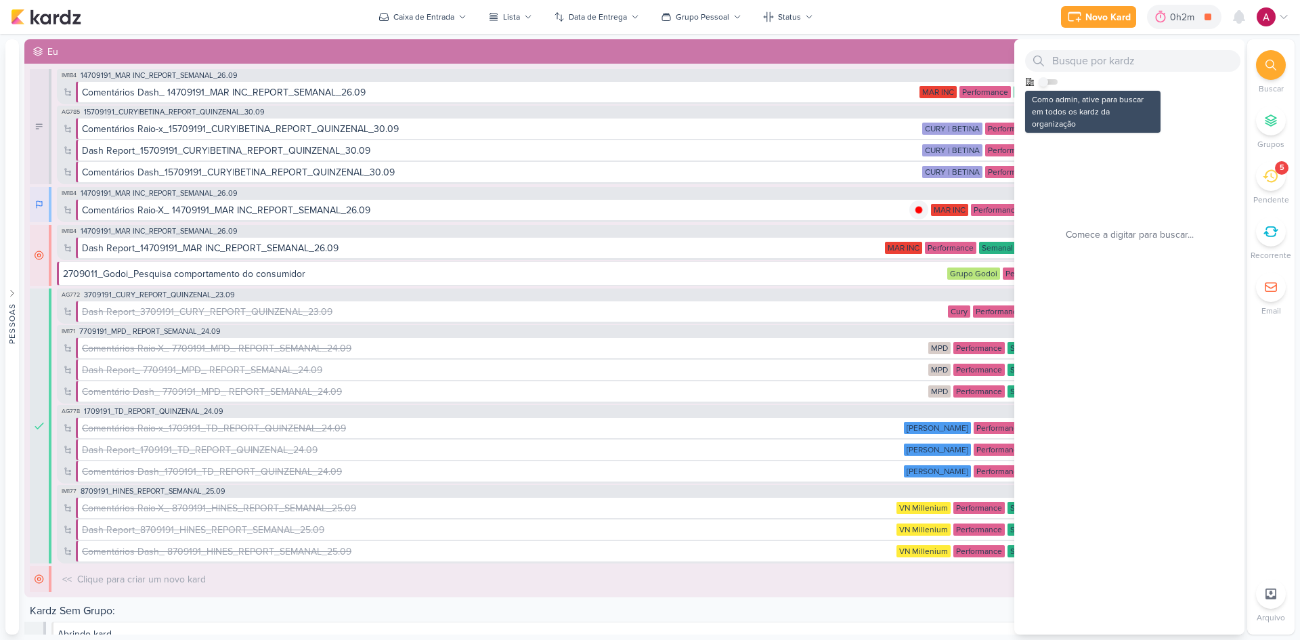
click at [1047, 84] on input "checkbox" at bounding box center [1042, 81] width 9 height 9
checkbox input "true"
click at [1084, 61] on input "text" at bounding box center [1132, 61] width 215 height 22
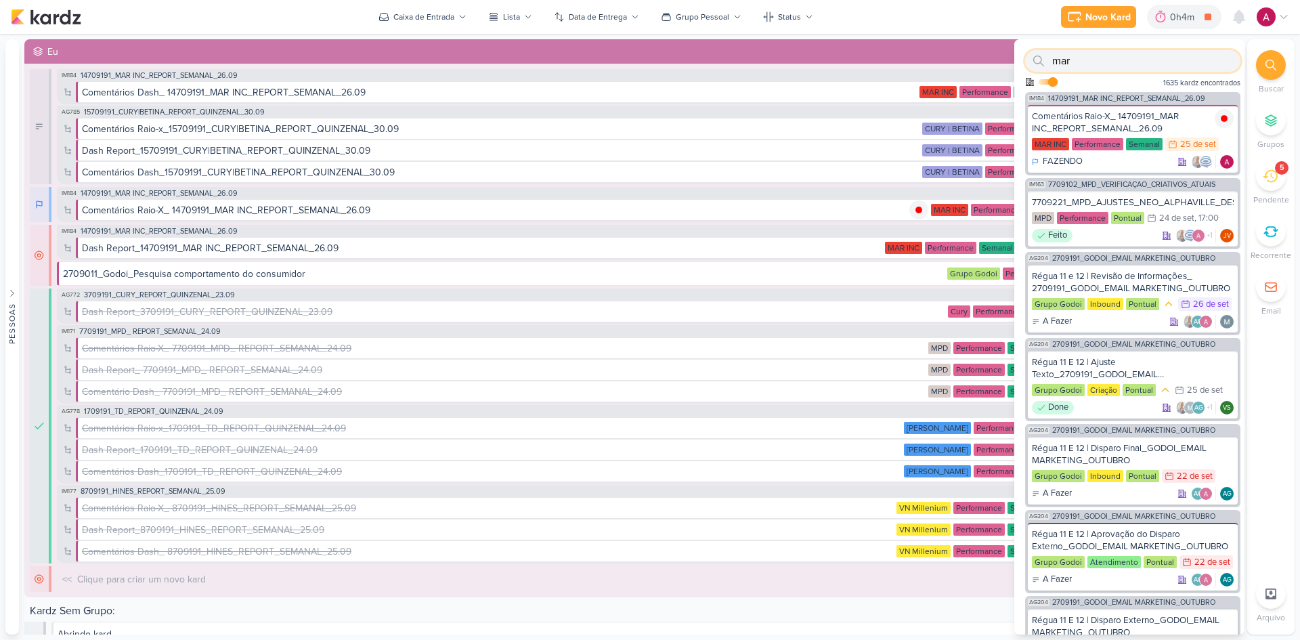
drag, startPoint x: 1082, startPoint y: 70, endPoint x: 1014, endPoint y: 81, distance: 69.2
click at [1014, 81] on div "mar Como admin, ative para buscar em todos os kardz da organização 1635 kardz e…" at bounding box center [1129, 65] width 230 height 53
paste input "14709181"
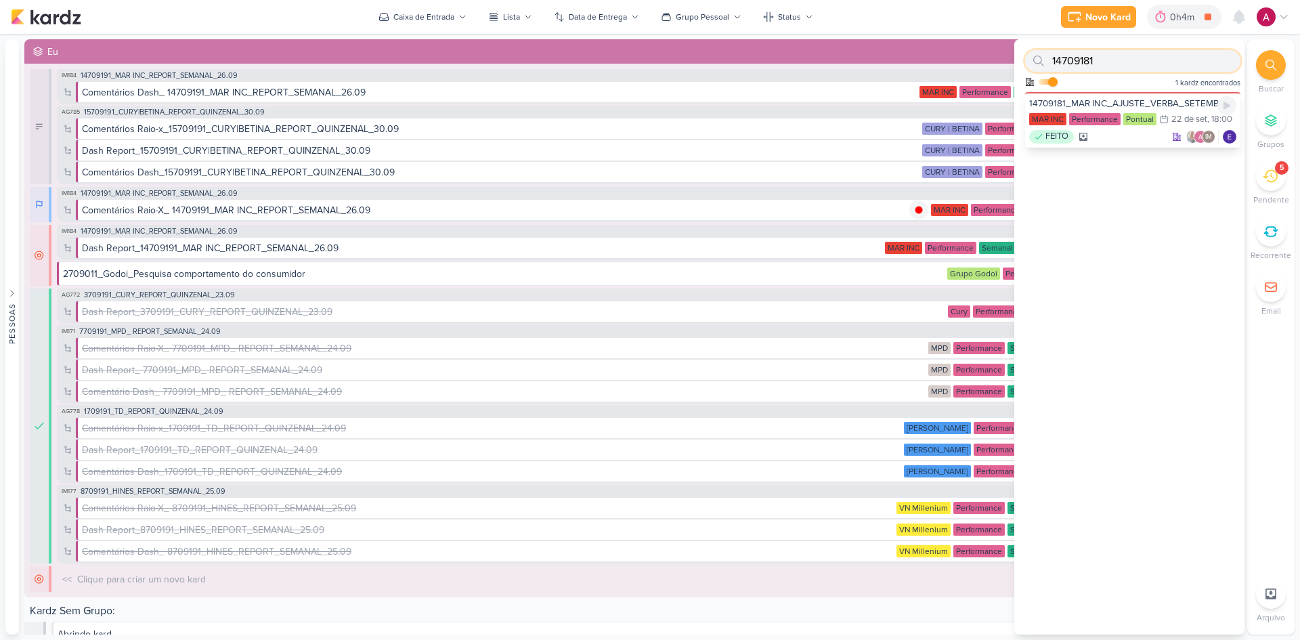
type input "14709181"
click at [1156, 98] on div "14709181_MAR INC_AJUSTE_VERBA_SETEMBRO" at bounding box center [1132, 103] width 207 height 12
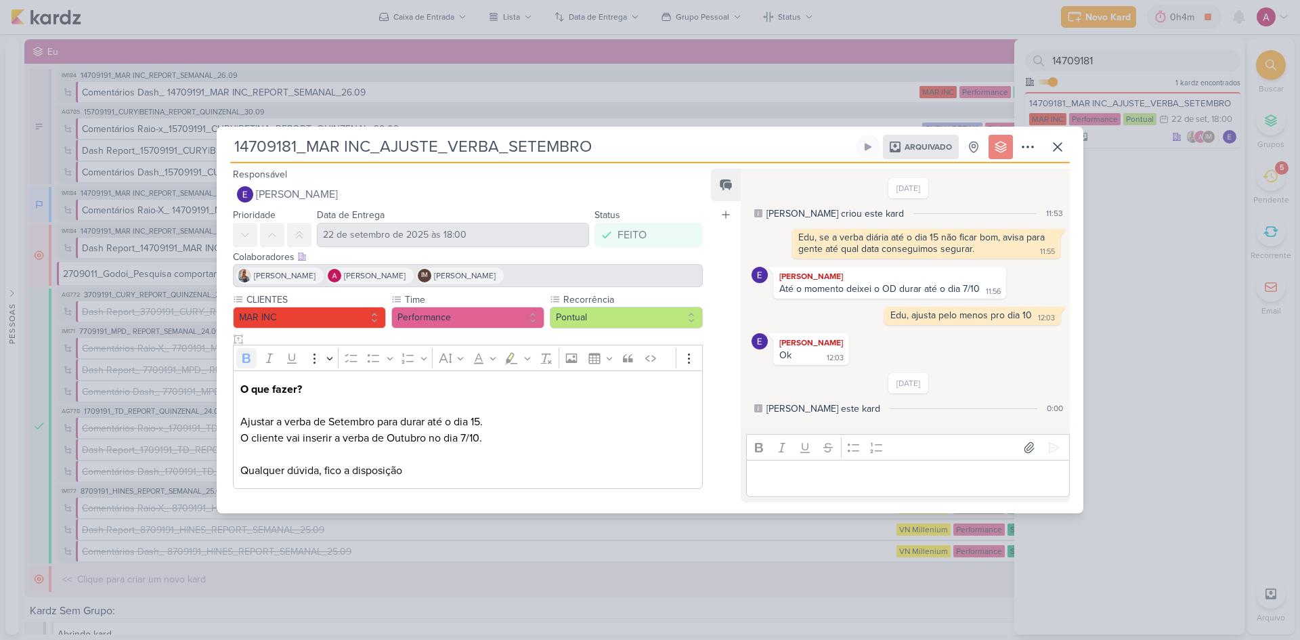
click at [917, 149] on span "Arquivado" at bounding box center [927, 147] width 47 height 8
click at [1031, 150] on icon at bounding box center [1027, 147] width 16 height 16
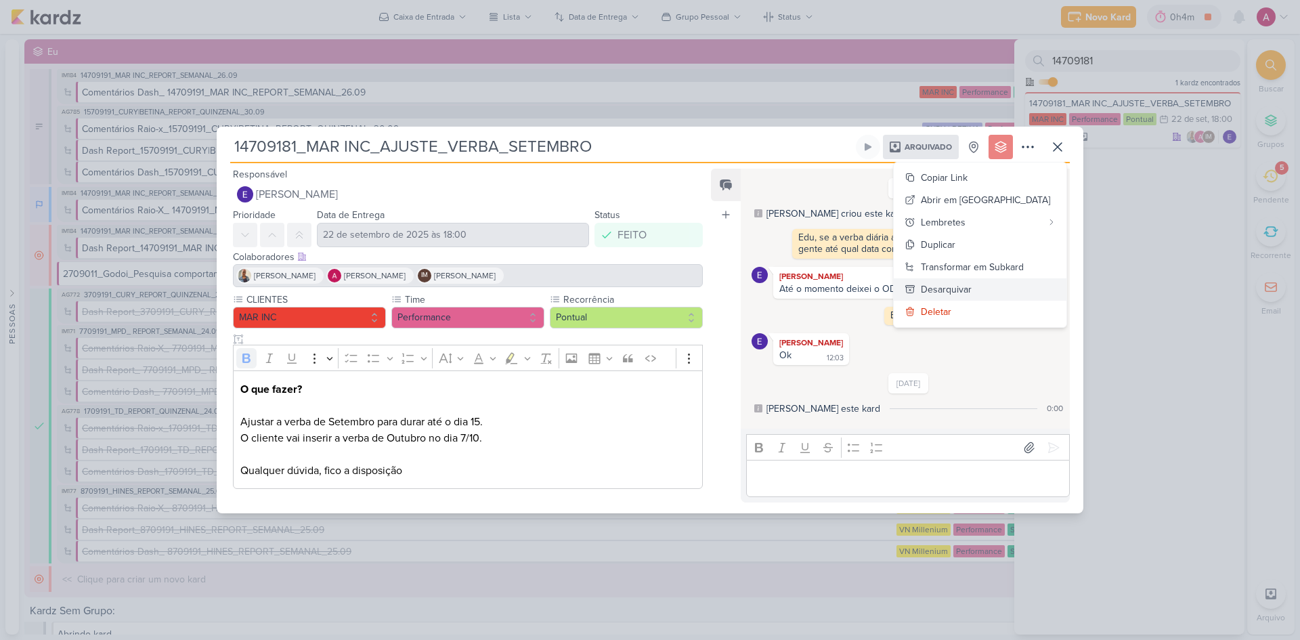
click at [971, 288] on div "Desarquivar" at bounding box center [946, 289] width 51 height 14
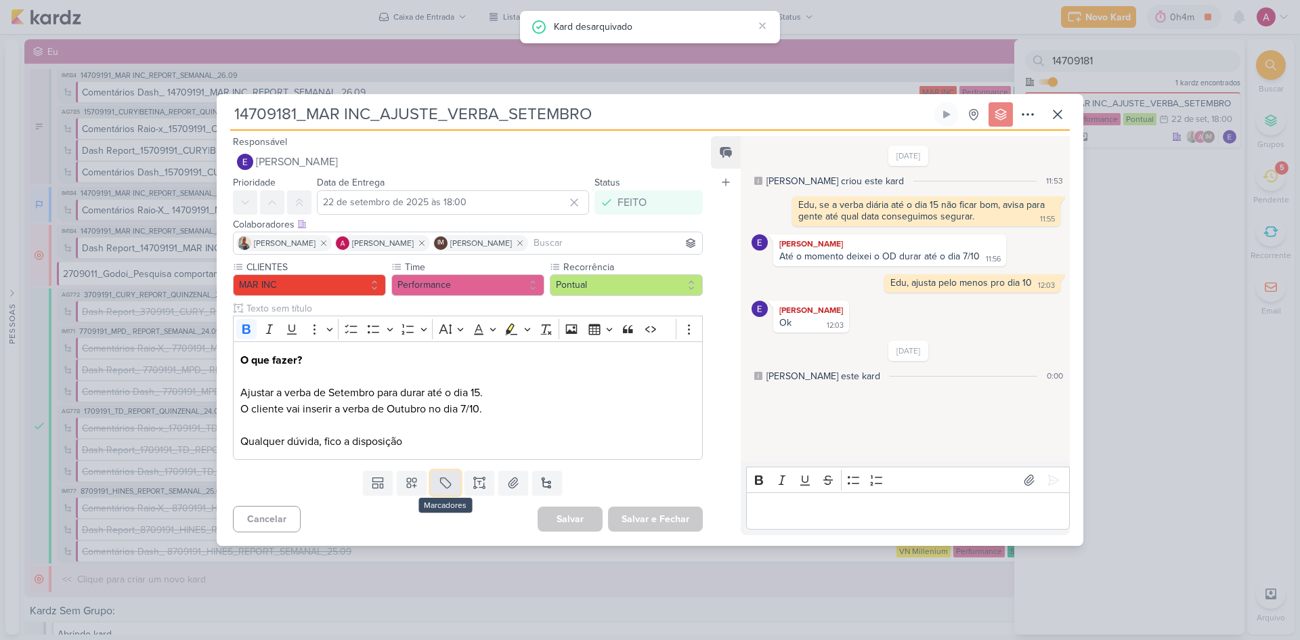
click at [443, 489] on icon at bounding box center [446, 483] width 14 height 14
click at [437, 454] on div "QA" at bounding box center [455, 451] width 88 height 14
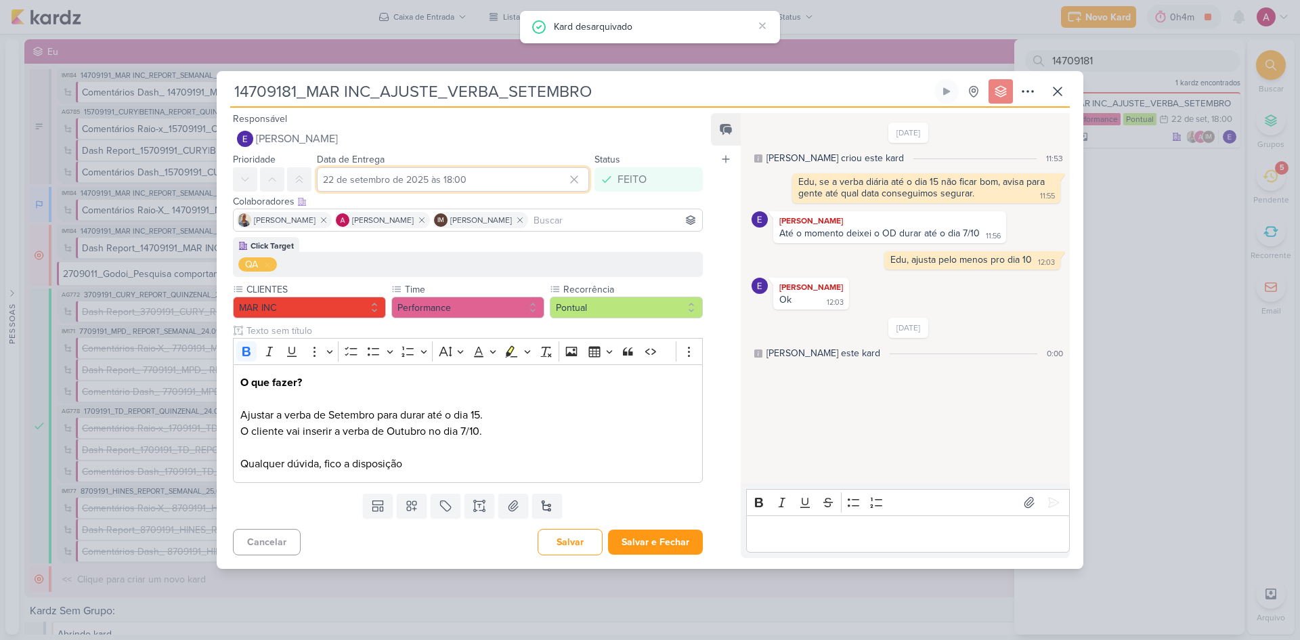
click at [367, 176] on input "22 de setembro de 2025 às 18:00" at bounding box center [453, 179] width 272 height 24
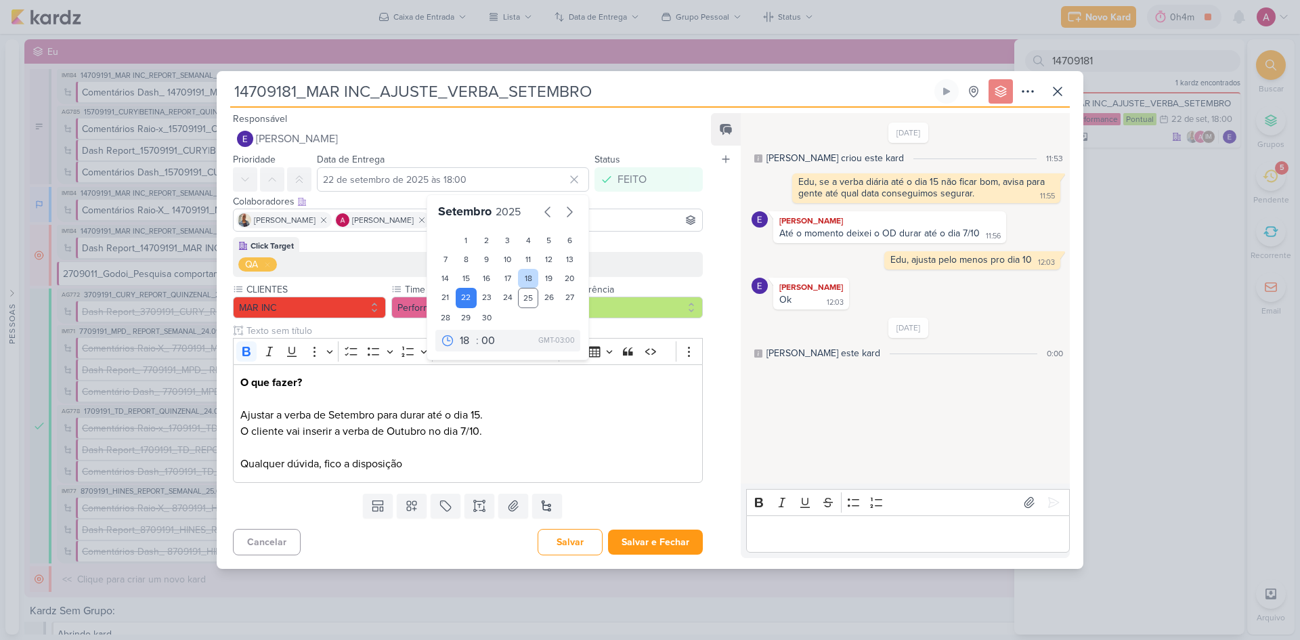
click at [523, 278] on div "18" at bounding box center [528, 278] width 21 height 19
type input "18 de setembro de 2025 às 18:00"
click at [658, 537] on button "Salvar e Fechar" at bounding box center [655, 541] width 95 height 25
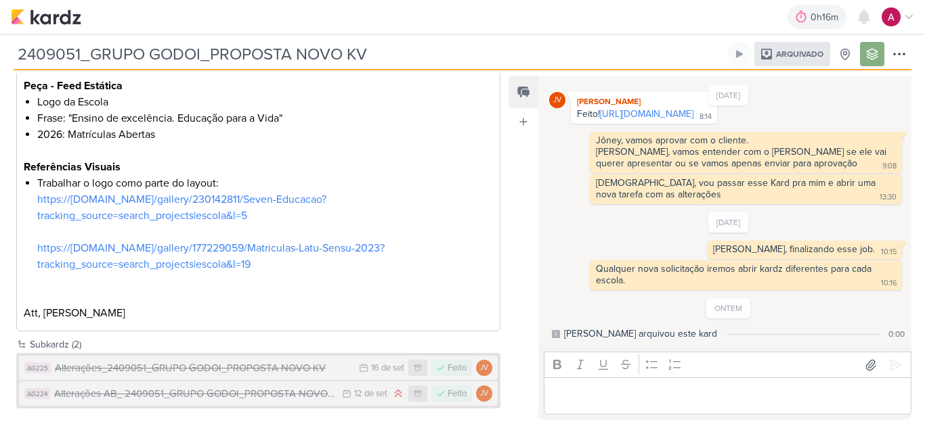
scroll to position [956, 0]
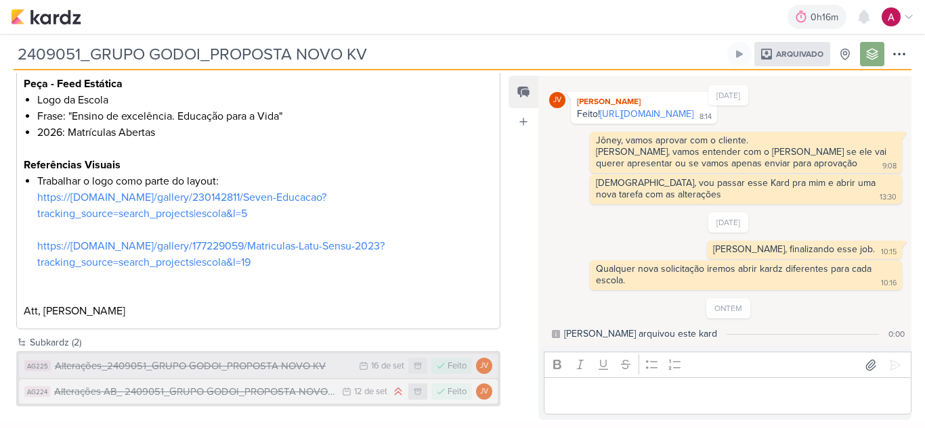
click at [281, 366] on div "Alterações_2409051_GRUPO GODOI_PROPOSTA NOVO KV" at bounding box center [203, 367] width 297 height 16
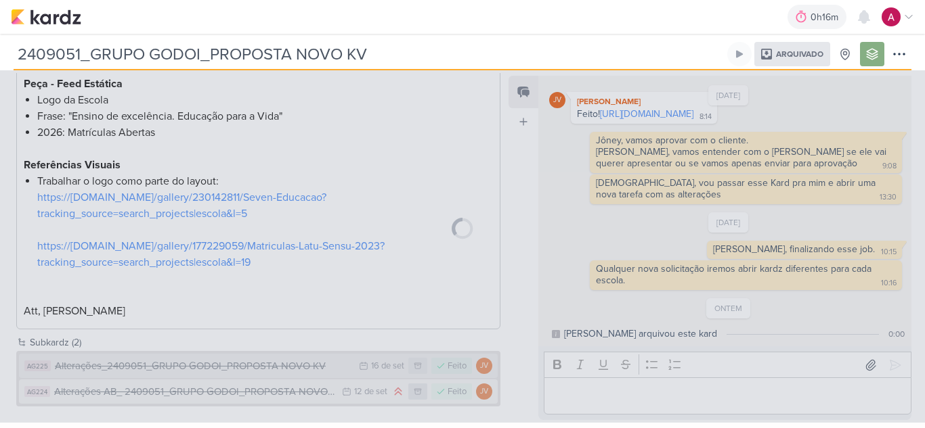
type input "Alterações_2409051_GRUPO GODOI_PROPOSTA NOVO KV"
type input "16 de setembro de 2025 às 23:59"
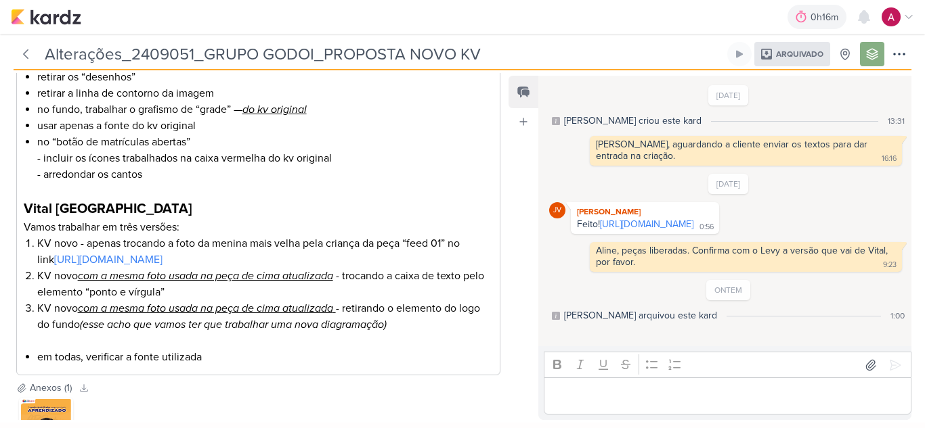
scroll to position [311, 0]
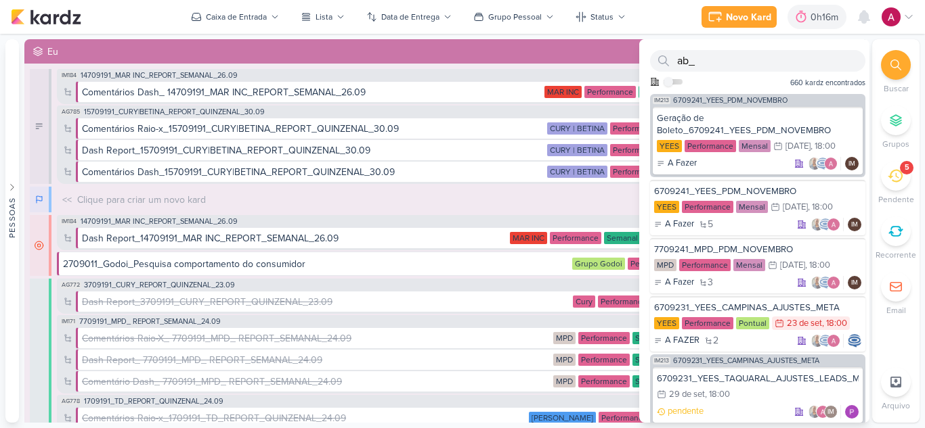
scroll to position [812, 0]
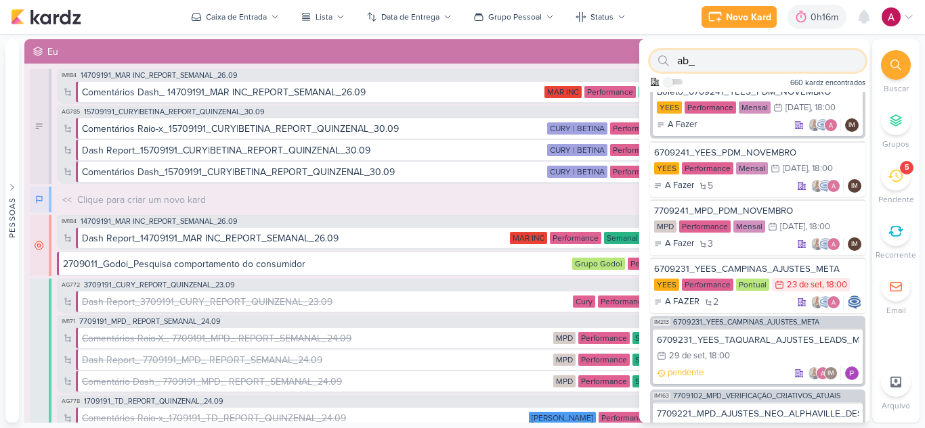
drag, startPoint x: 730, startPoint y: 62, endPoint x: 617, endPoint y: 73, distance: 113.6
click at [617, 73] on div "Pessoas [GEOGRAPHIC_DATA] AG A l i n e G i m e n e z G r a c i a n o C a r l o …" at bounding box center [462, 231] width 925 height 384
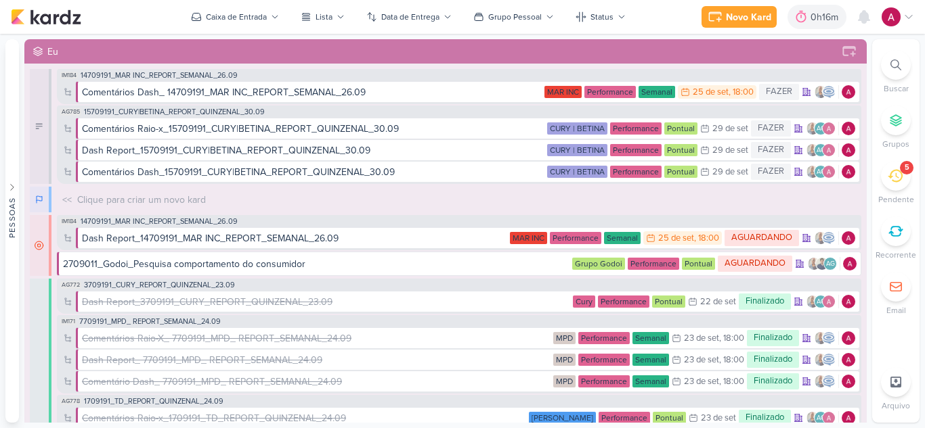
click at [899, 75] on div at bounding box center [896, 65] width 30 height 30
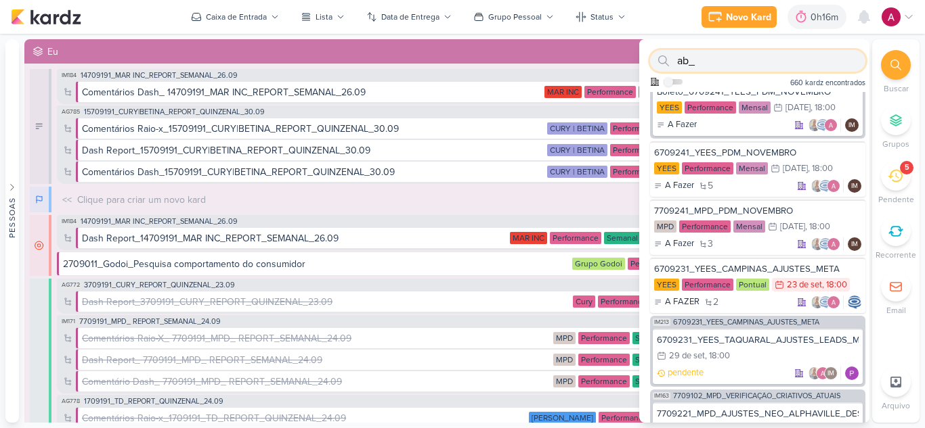
paste input "2709081"
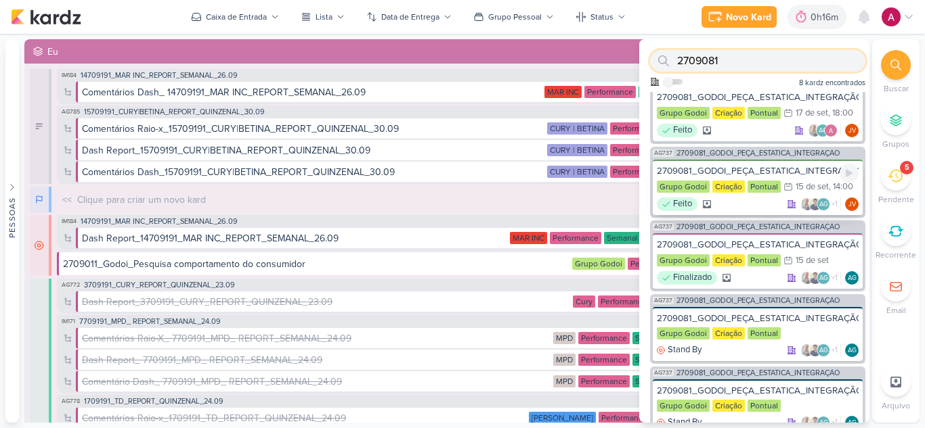
scroll to position [0, 0]
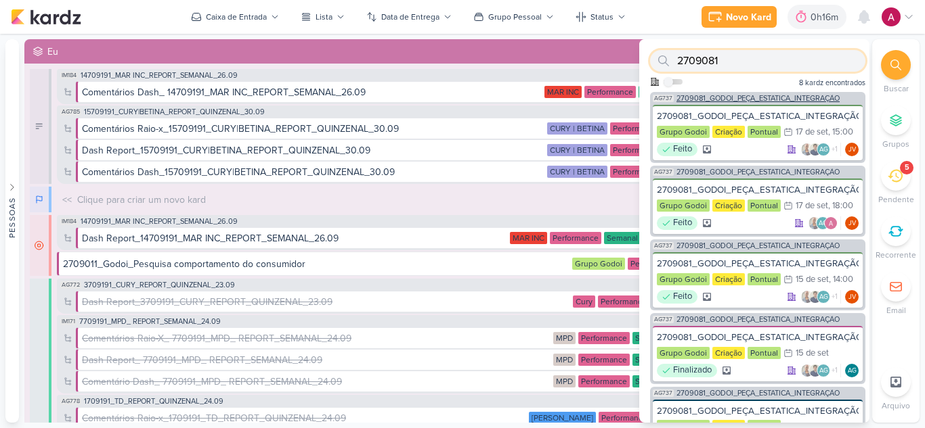
type input "2709081"
click at [743, 95] on span "2709081_GODOI_PEÇA_ESTATICA_INTEGRAÇÃO" at bounding box center [757, 98] width 163 height 7
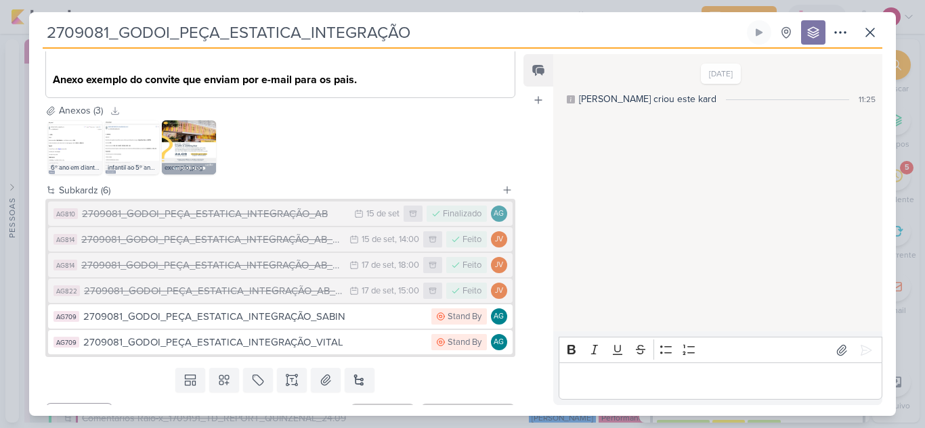
scroll to position [599, 0]
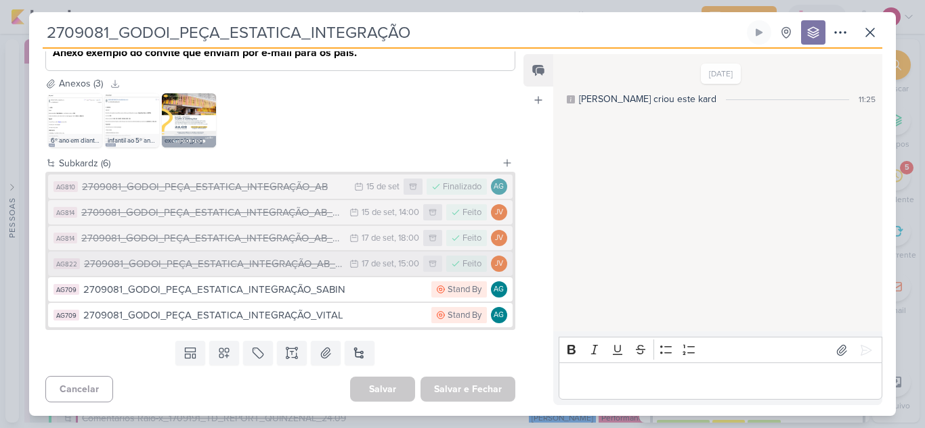
click at [282, 265] on div "2709081_GODOI_PEÇA_ESTATICA_INTEGRAÇÃO_AB_V4" at bounding box center [213, 265] width 259 height 16
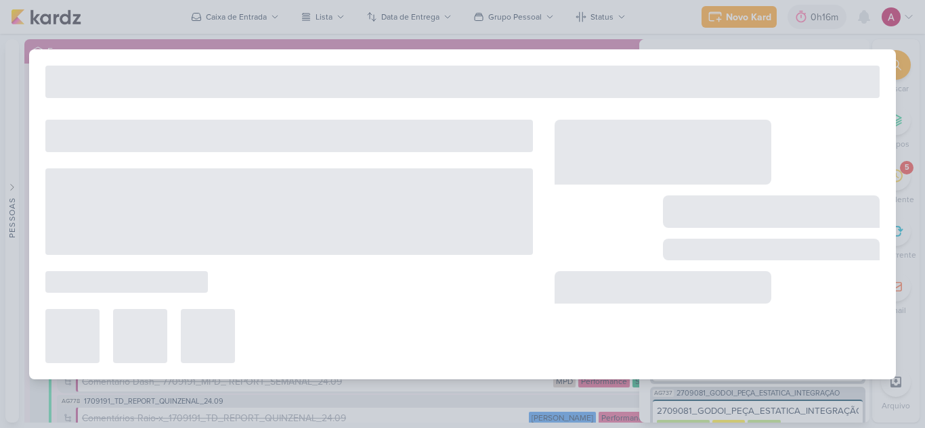
type input "2709081_GODOI_PEÇA_ESTATICA_INTEGRAÇÃO_AB_V4"
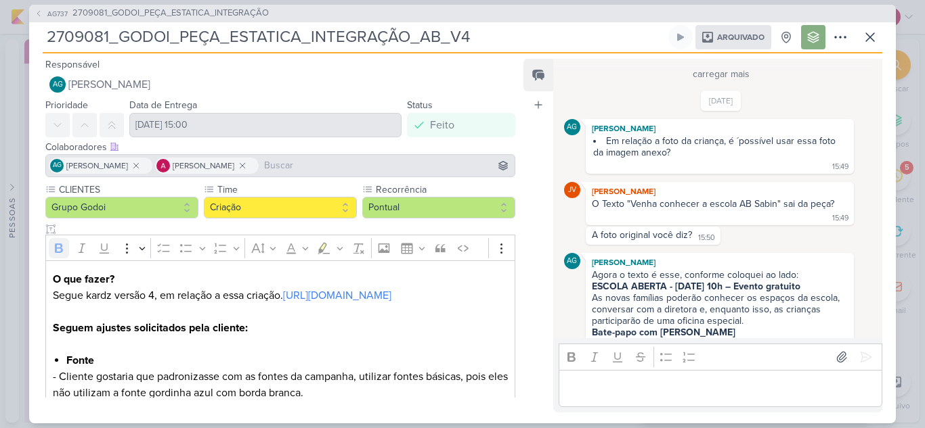
scroll to position [961, 0]
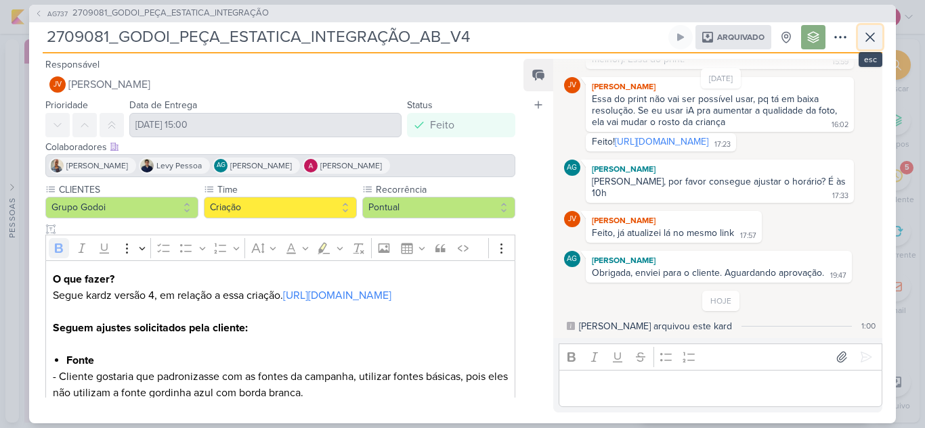
click at [870, 40] on icon at bounding box center [870, 37] width 16 height 16
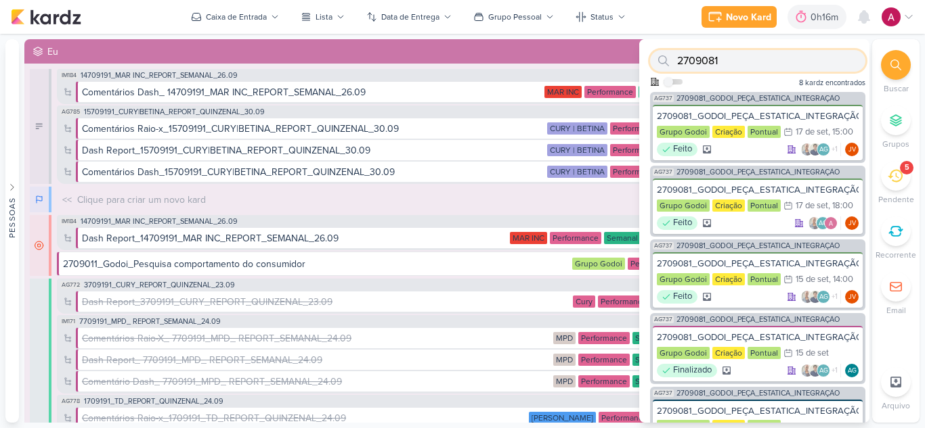
drag, startPoint x: 730, startPoint y: 58, endPoint x: 554, endPoint y: 60, distance: 176.0
click at [554, 59] on div "Pessoas Pessoas AG A l i n e G i m e n e z G r a c i a n o C a r l o s M a s s …" at bounding box center [462, 231] width 925 height 384
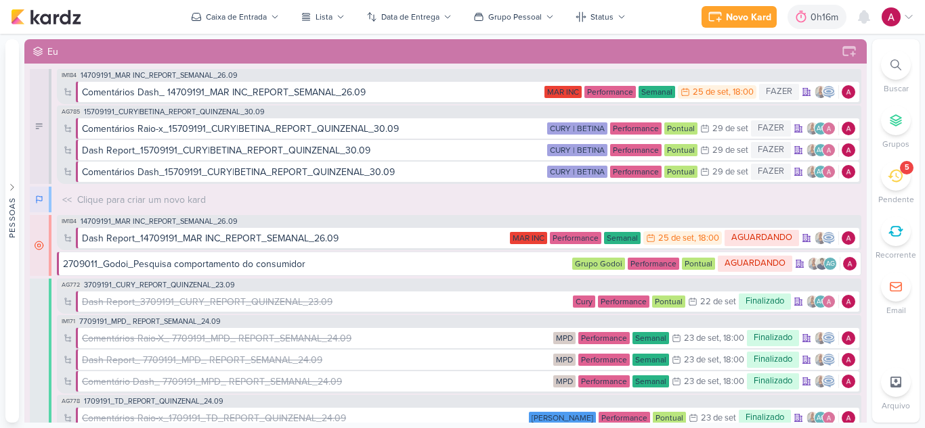
click at [891, 81] on li "Buscar" at bounding box center [895, 72] width 47 height 45
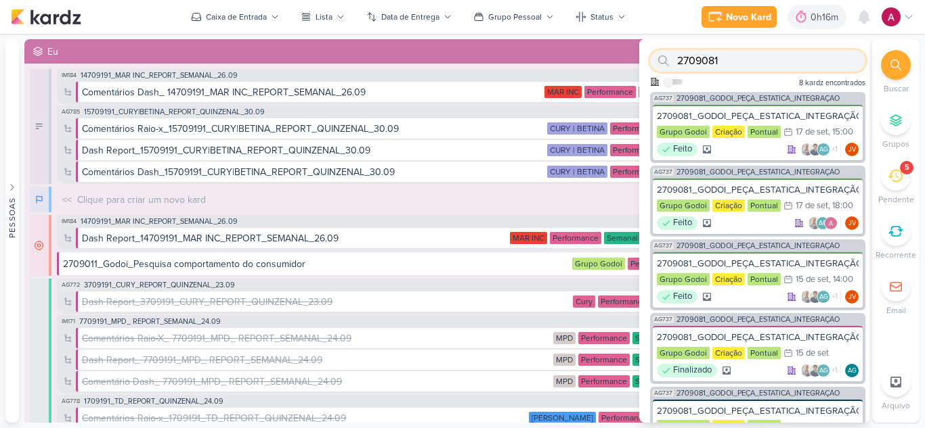
paste input "22"
type input "2709221"
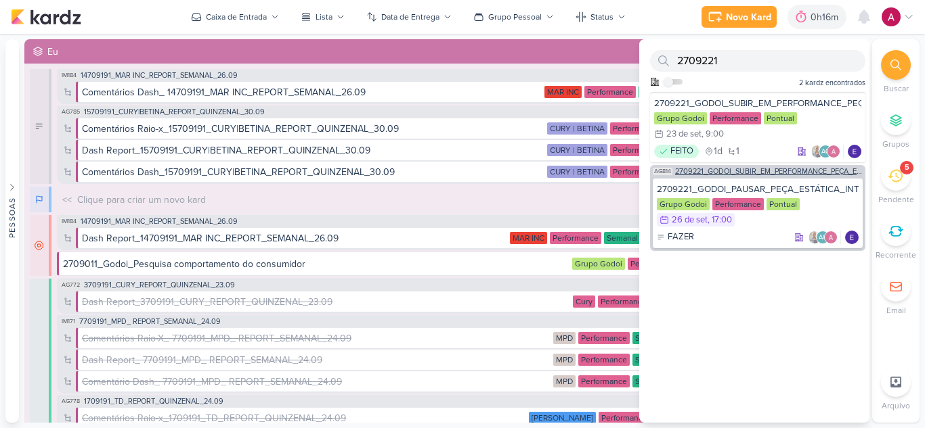
click at [771, 171] on span "2709221_GODOI_SUBIR_EM_PERFORMANCE_PEÇA_ESTÁTICA_INTEGRAÇÃO_AB" at bounding box center [769, 171] width 188 height 7
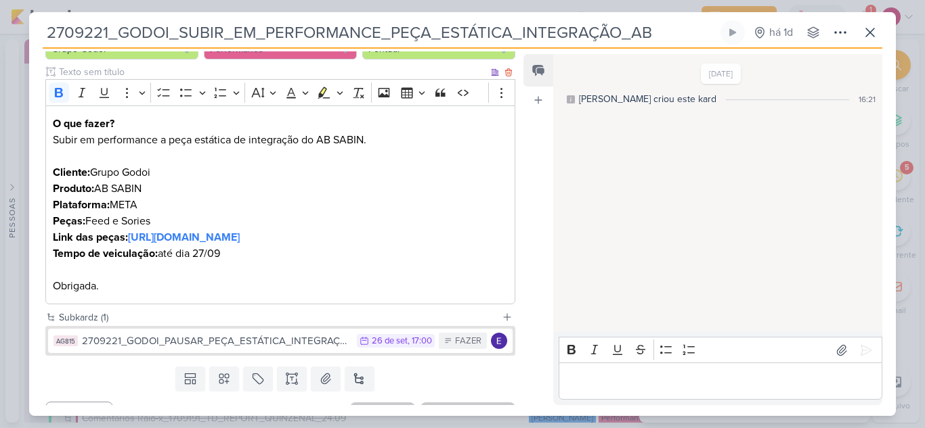
scroll to position [196, 0]
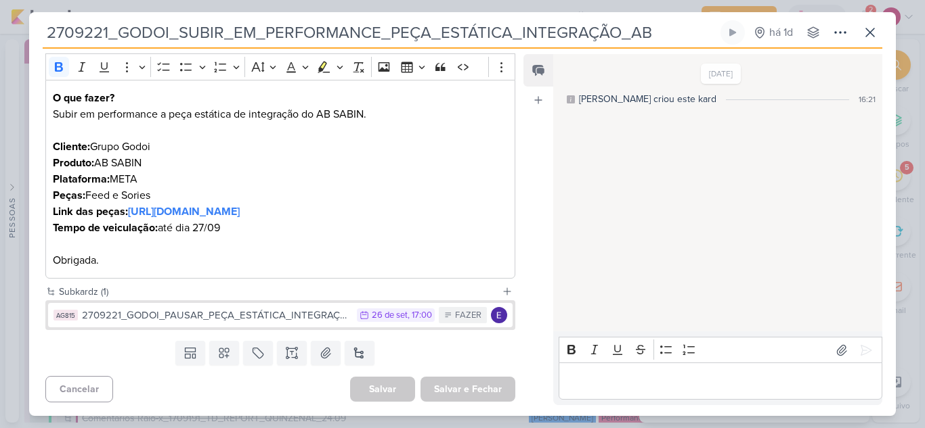
click at [663, 4] on div "2709221_GODOI_SUBIR_EM_PERFORMANCE_PEÇA_ESTÁTICA_INTEGRAÇÃO_AB há 1d" at bounding box center [462, 214] width 925 height 428
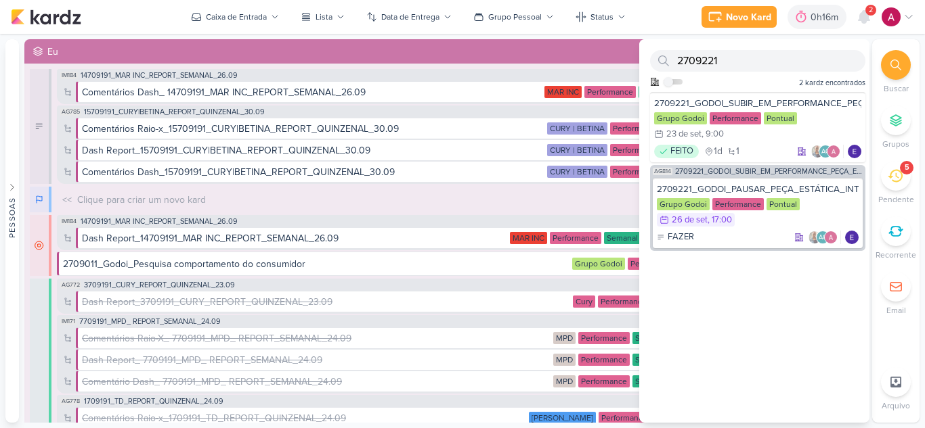
click at [874, 14] on div "2" at bounding box center [870, 10] width 11 height 11
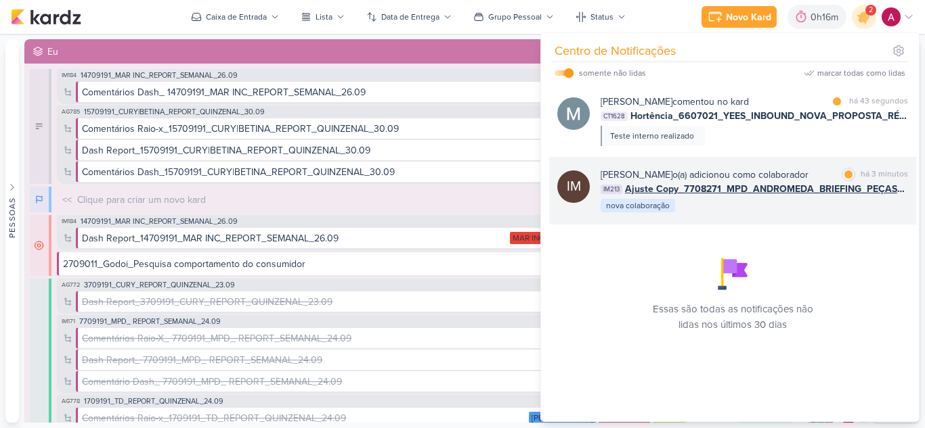
click at [783, 177] on div "Isabella Machado Guimarães o(a) adicionou como colaborador" at bounding box center [704, 175] width 208 height 14
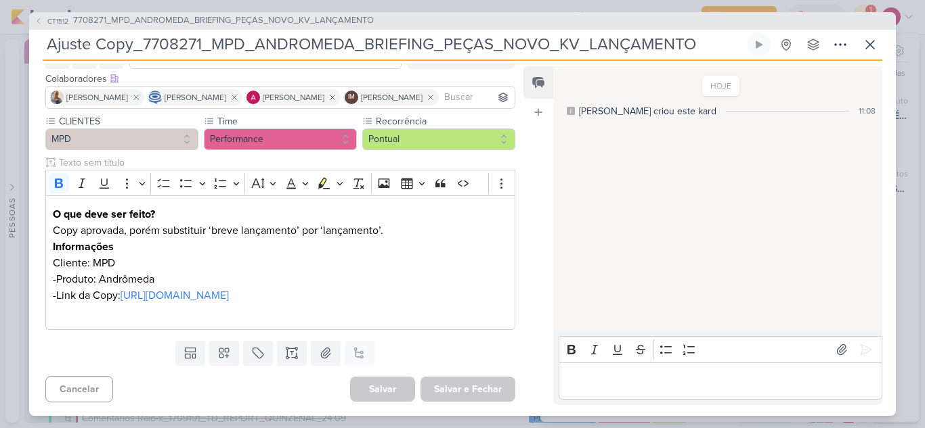
scroll to position [127, 0]
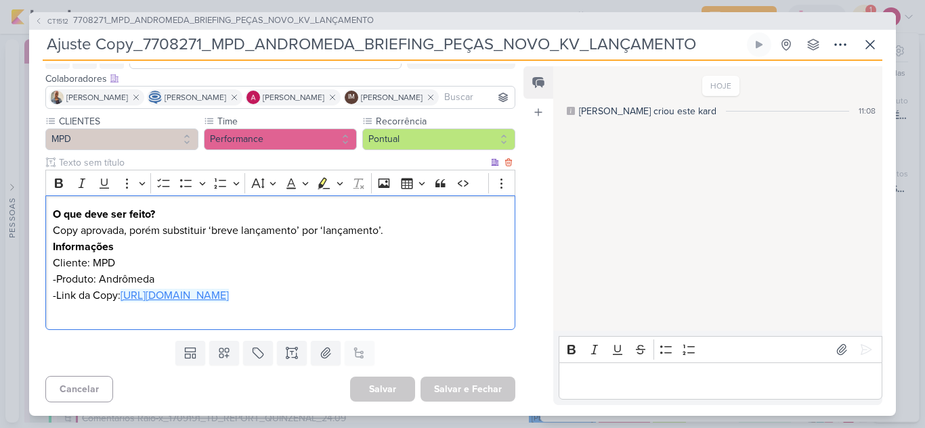
click at [229, 289] on link "https://docs.google.com/document/d/147_fFFHP5bEhQS5tSsBJDfold16ra0Ie/edit?usp=d…" at bounding box center [174, 296] width 108 height 14
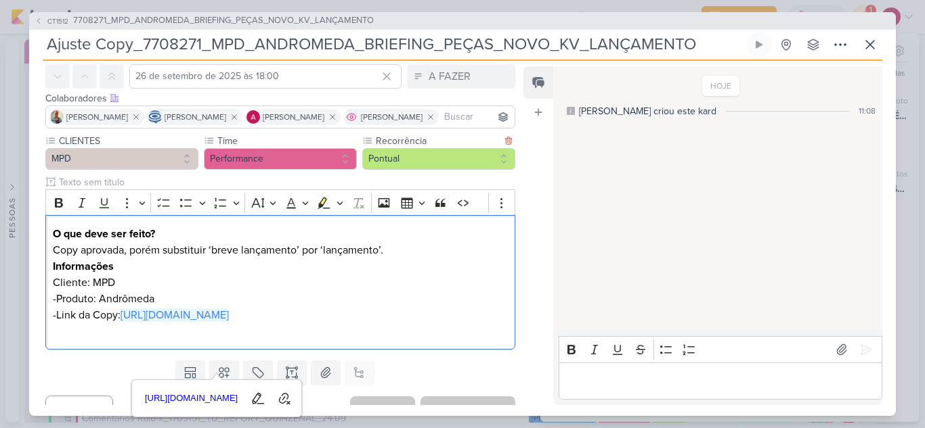
scroll to position [0, 0]
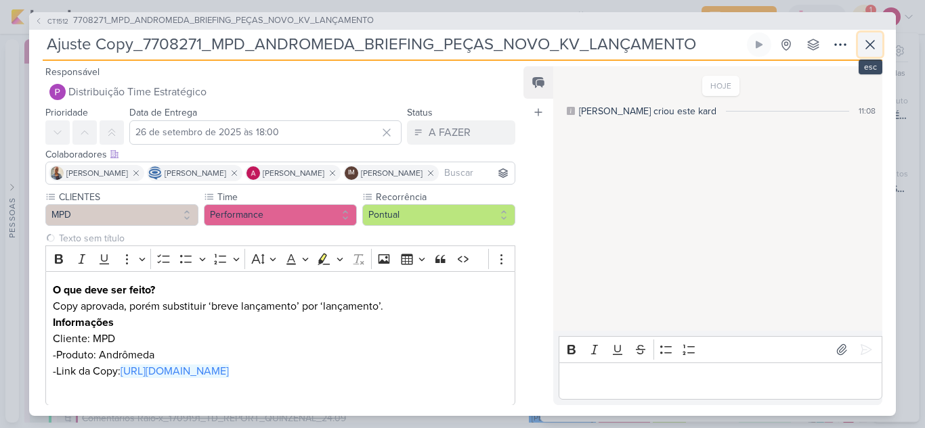
click at [870, 43] on icon at bounding box center [870, 45] width 16 height 16
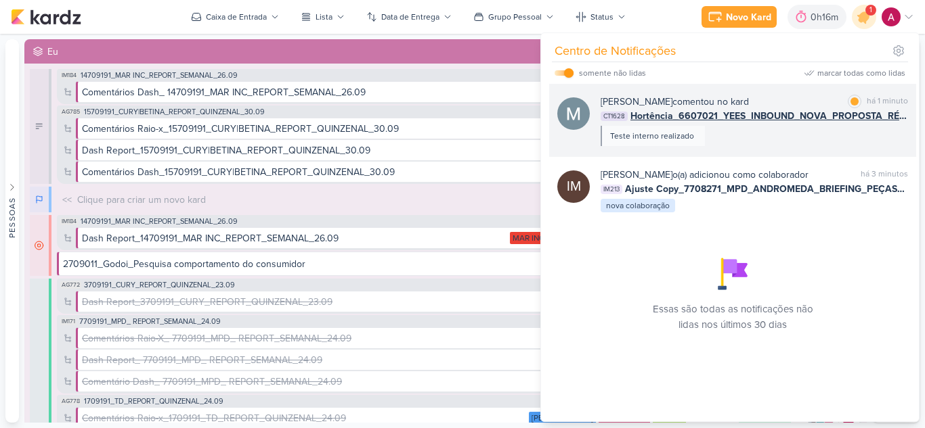
click at [780, 139] on div "Mariana Amorim comentou no kard marcar como lida há 1 minuto CT1628 Hortência_6…" at bounding box center [753, 120] width 307 height 51
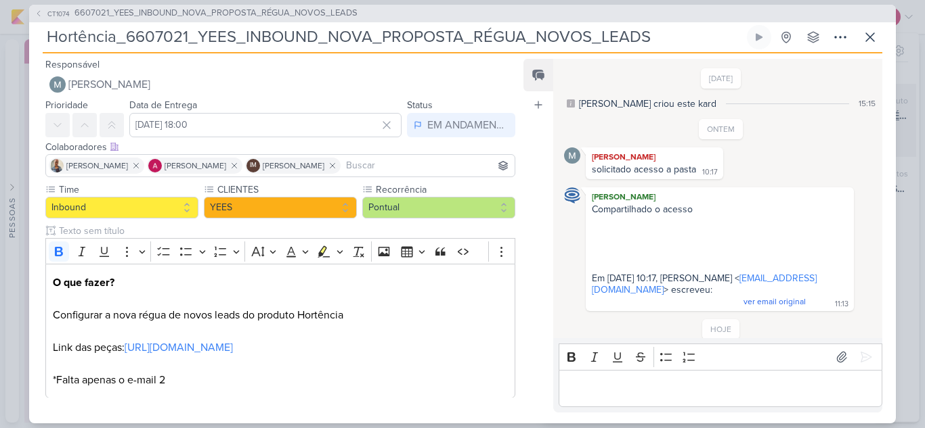
scroll to position [46, 0]
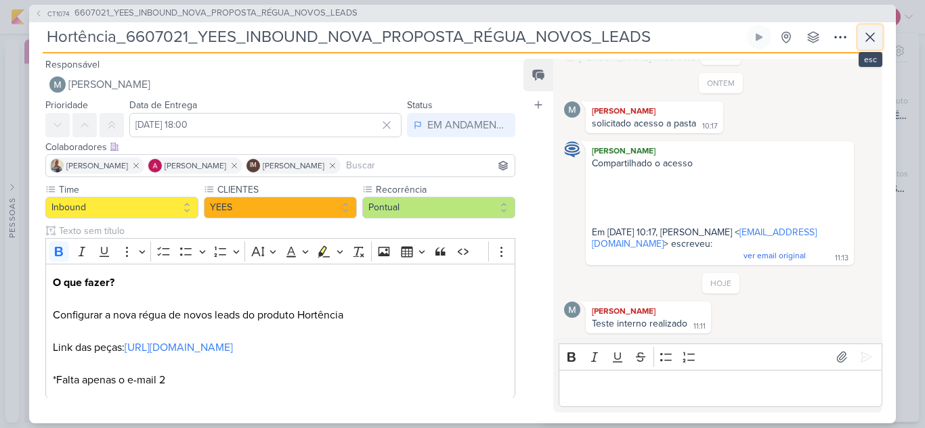
click at [873, 37] on icon at bounding box center [870, 37] width 16 height 16
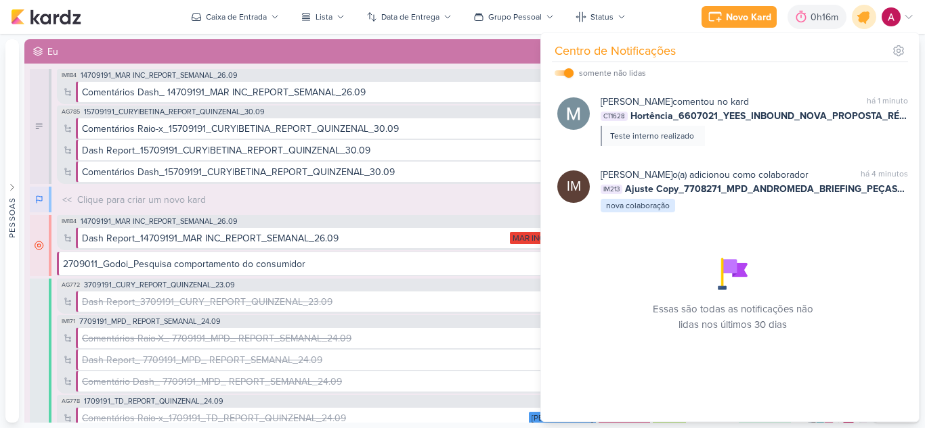
click at [861, 12] on icon at bounding box center [863, 16] width 23 height 23
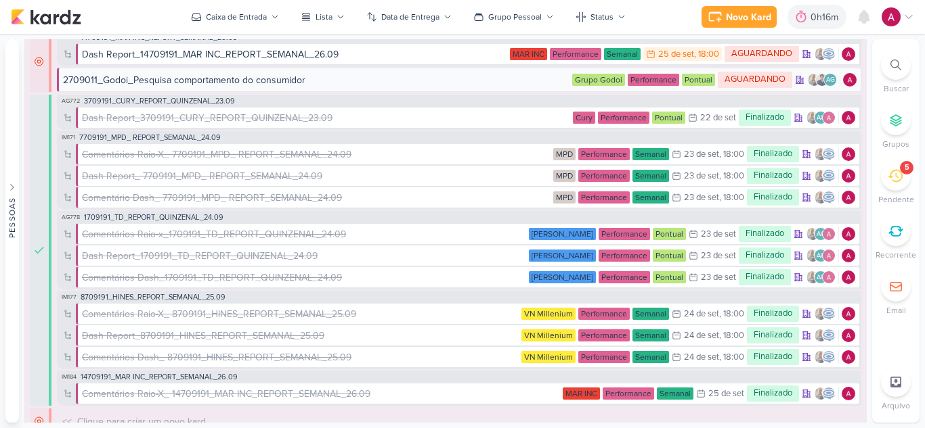
scroll to position [203, 0]
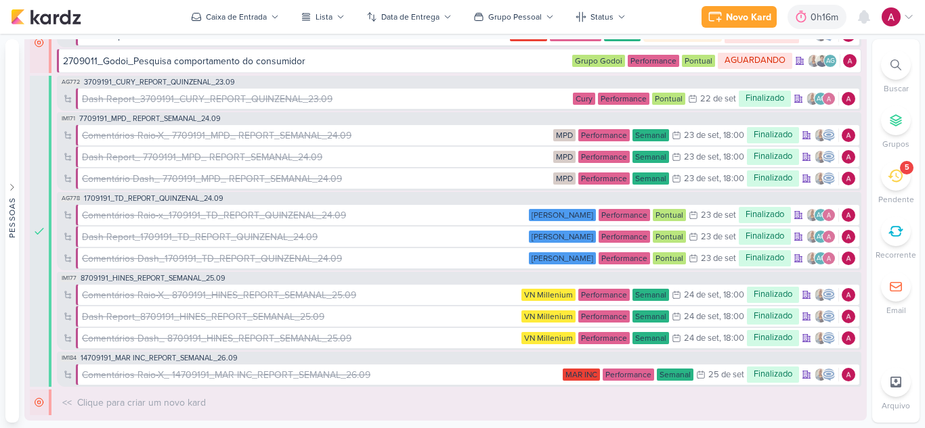
click at [894, 185] on div "5" at bounding box center [896, 176] width 30 height 30
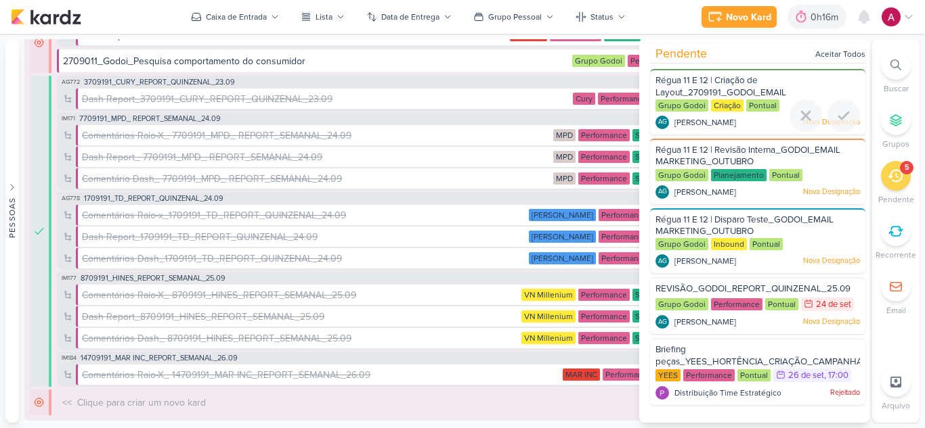
click at [753, 80] on span "Régua 11 E 12 | Criação de Layout_2709191_GODOI_EMAIL MARKETING_OUTUBRO" at bounding box center [720, 92] width 131 height 35
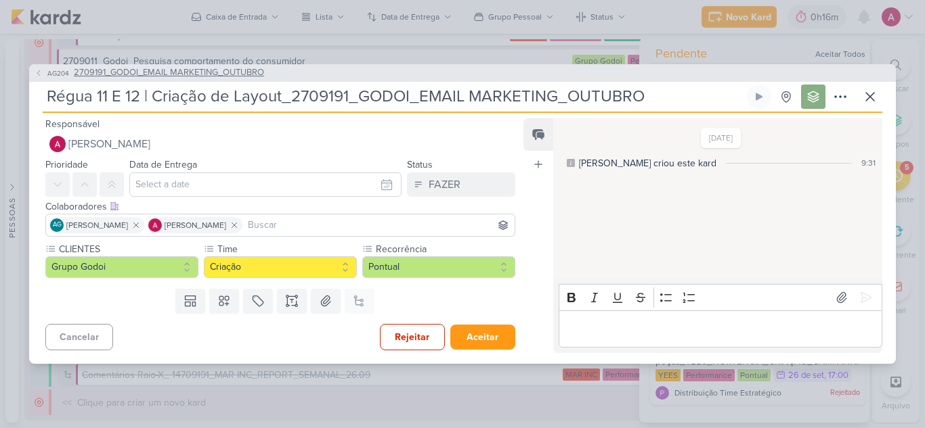
click at [151, 70] on span "2709191_GODOI_EMAIL MARKETING_OUTUBRO" at bounding box center [169, 73] width 190 height 14
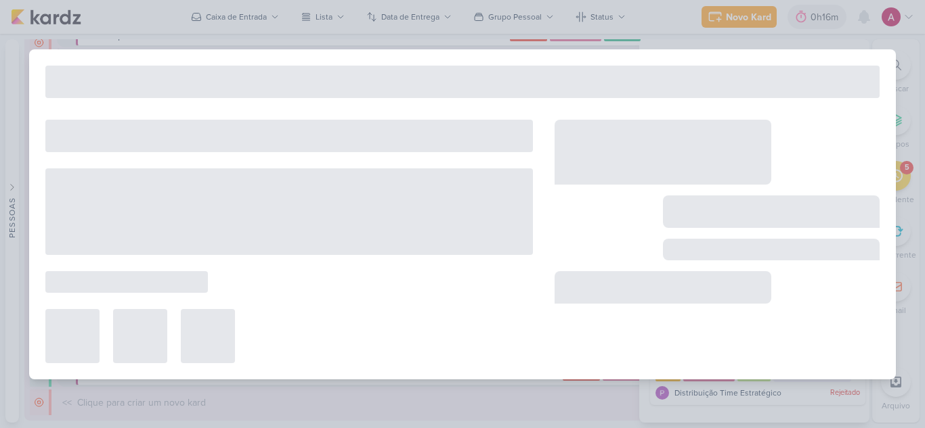
type input "2709191_GODOI_EMAIL MARKETING_OUTUBRO"
type input "30 de setembro de 2025 às 17:00"
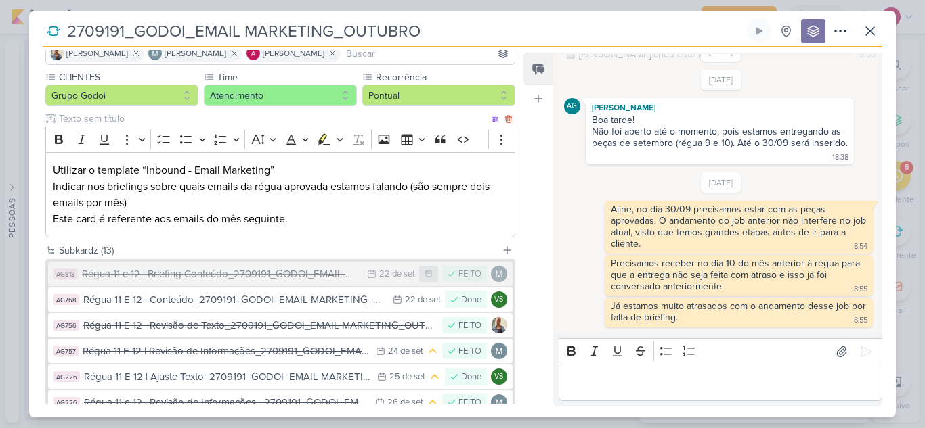
scroll to position [271, 0]
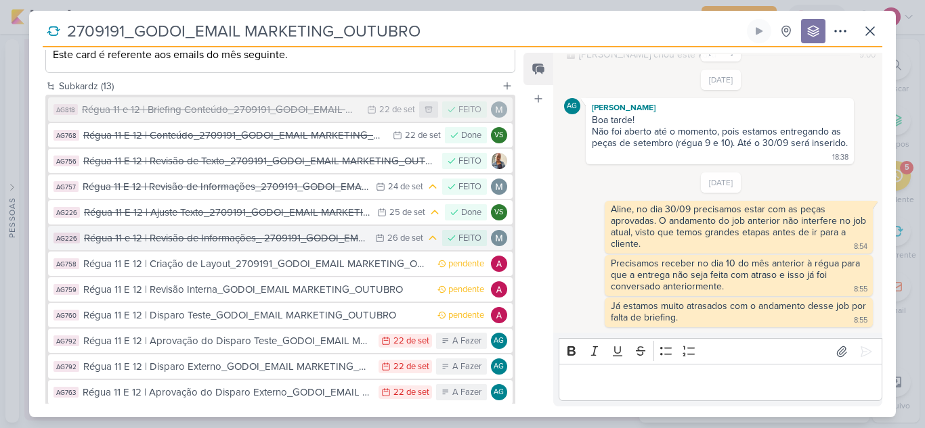
click at [294, 236] on div "Régua 11 e 12 | Revisão de Informações_ 2709191_GODOI_EMAIL MARKETING_OUTUBRO" at bounding box center [226, 239] width 284 height 16
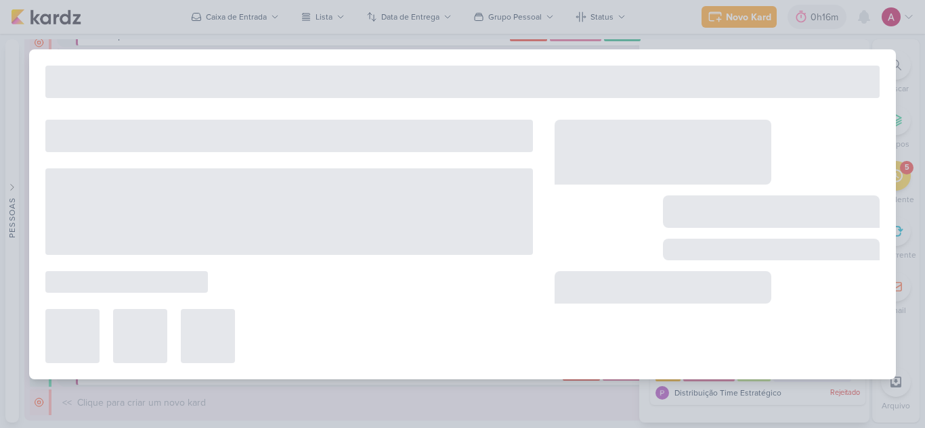
type input "Régua 11 e 12 | Revisão de Informações_ 2709191_GODOI_EMAIL MARKETING_OUTUBRO"
type input "26 de setembro de 2025 às 23:59"
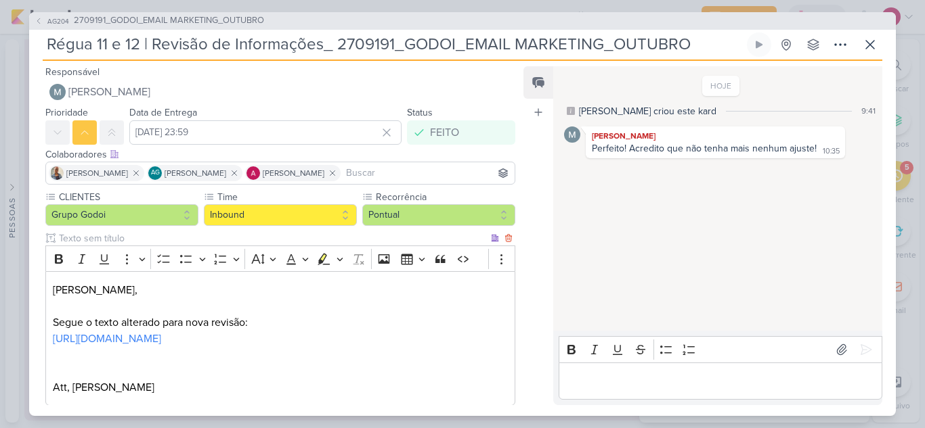
scroll to position [92, 0]
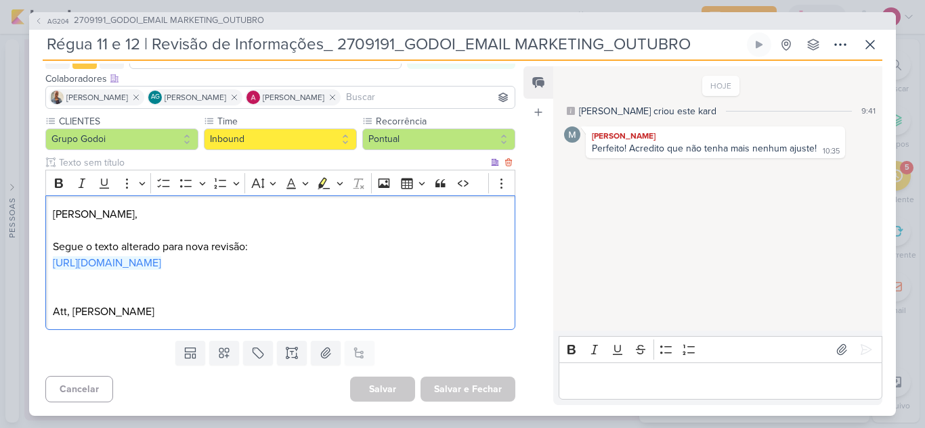
drag, startPoint x: 152, startPoint y: 267, endPoint x: 47, endPoint y: 246, distance: 107.1
click at [47, 246] on div "Mari, Segue o texto alterado para nova revisão: https://docs.google.com/documen…" at bounding box center [280, 263] width 470 height 135
copy link "https://docs.google.com/document/d/1doUTnV17wBvBA1QVRqxqZbDYz8_44tSxuRHhV_G5X2o…"
click at [36, 19] on icon at bounding box center [39, 21] width 8 height 8
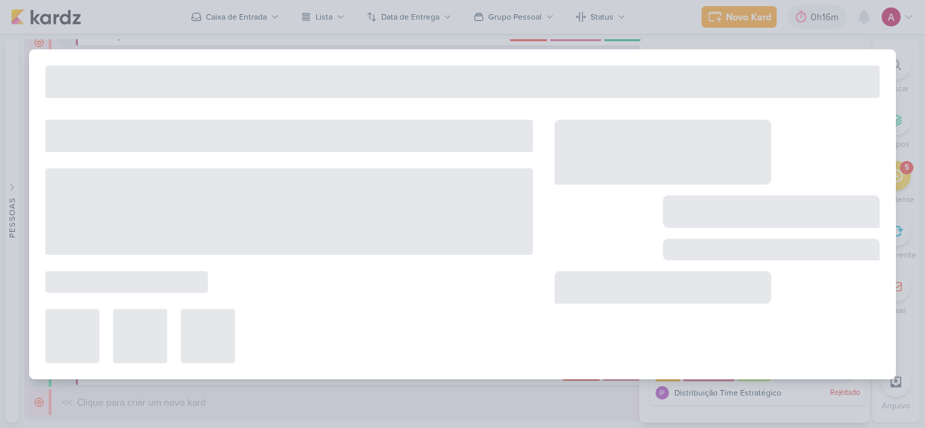
type input "2709191_GODOI_EMAIL MARKETING_OUTUBRO"
type input "30 de setembro de 2025 às 17:00"
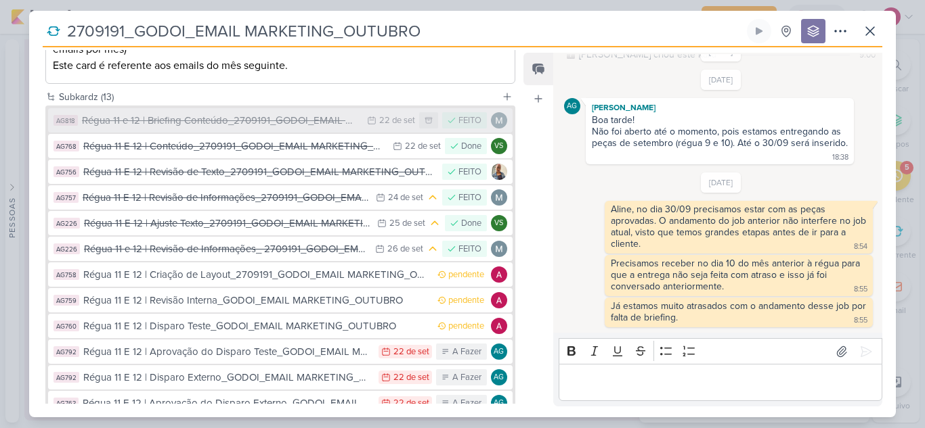
scroll to position [271, 0]
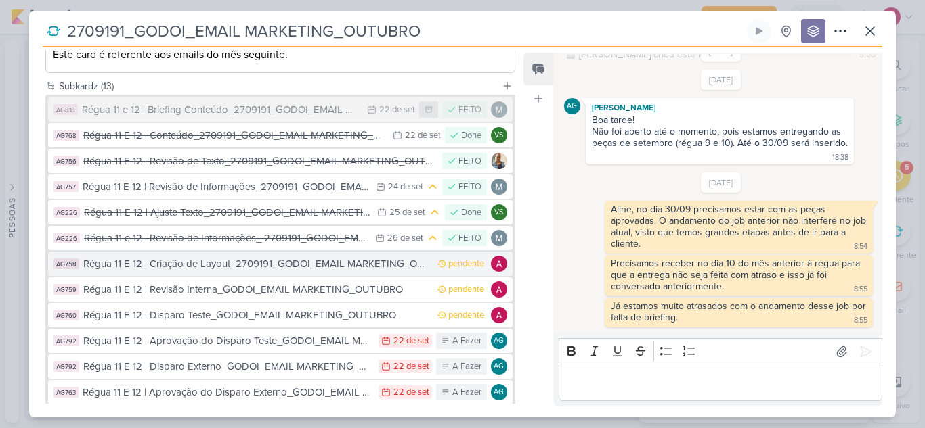
click at [259, 266] on div "Régua 11 E 12 | Criação de Layout_2709191_GODOI_EMAIL MARKETING_OUTUBRO" at bounding box center [256, 265] width 347 height 16
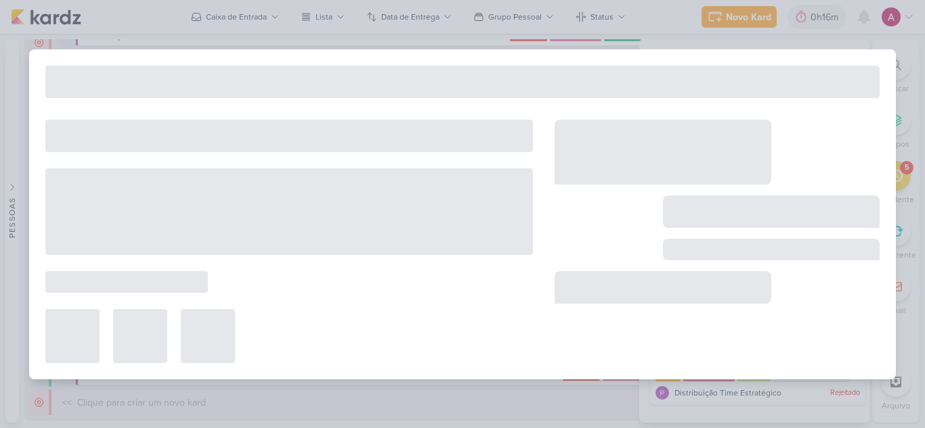
type input "Régua 11 E 12 | Criação de Layout_2709191_GODOI_EMAIL MARKETING_OUTUBRO"
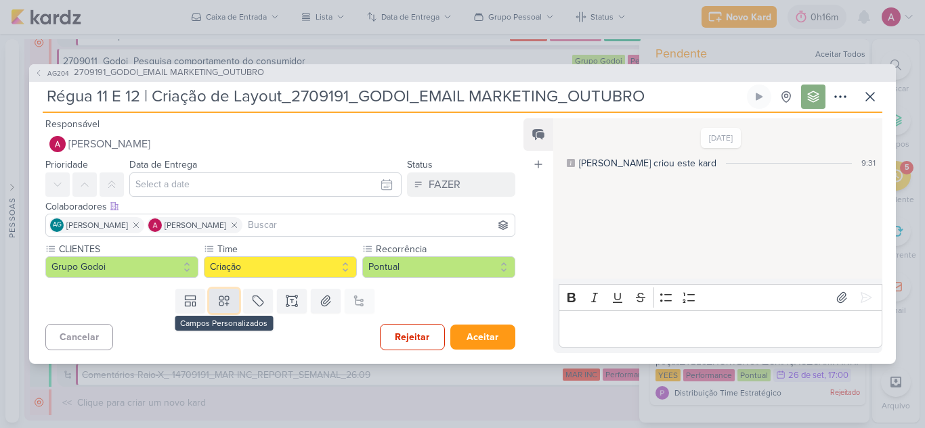
click at [222, 301] on icon at bounding box center [224, 301] width 14 height 14
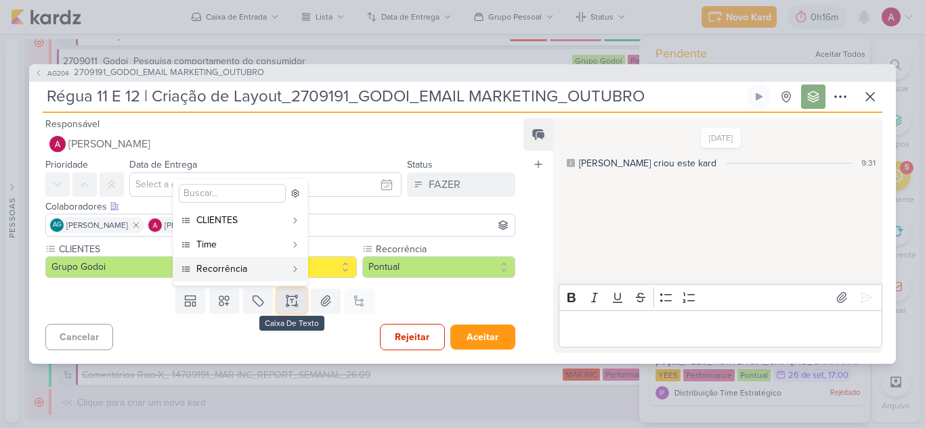
click at [296, 302] on icon at bounding box center [296, 301] width 0 height 7
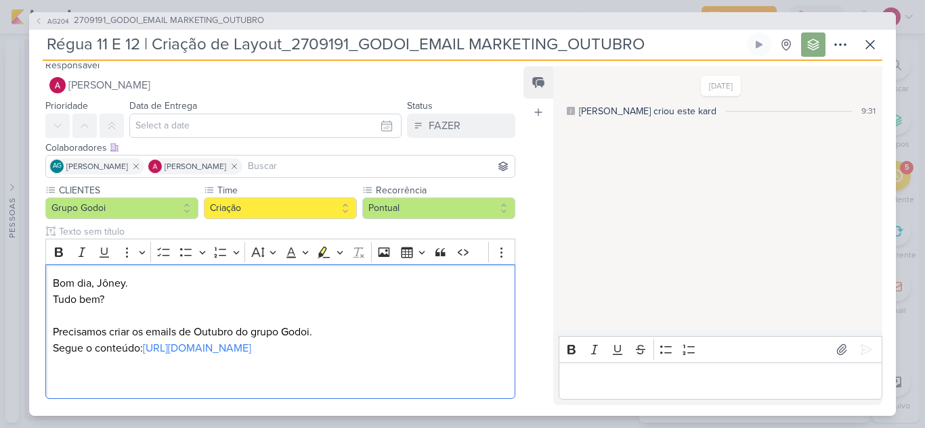
scroll to position [23, 0]
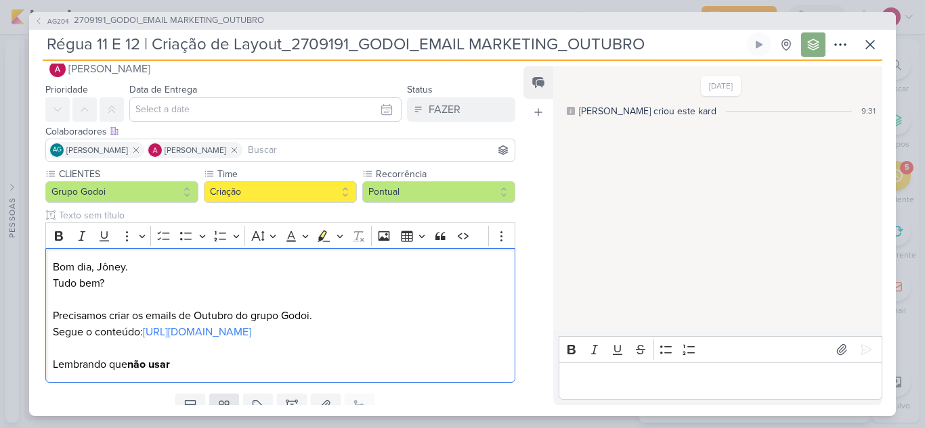
click at [219, 310] on p "Precisamos criar os emails de Outubro do grupo Godoi." at bounding box center [280, 316] width 455 height 16
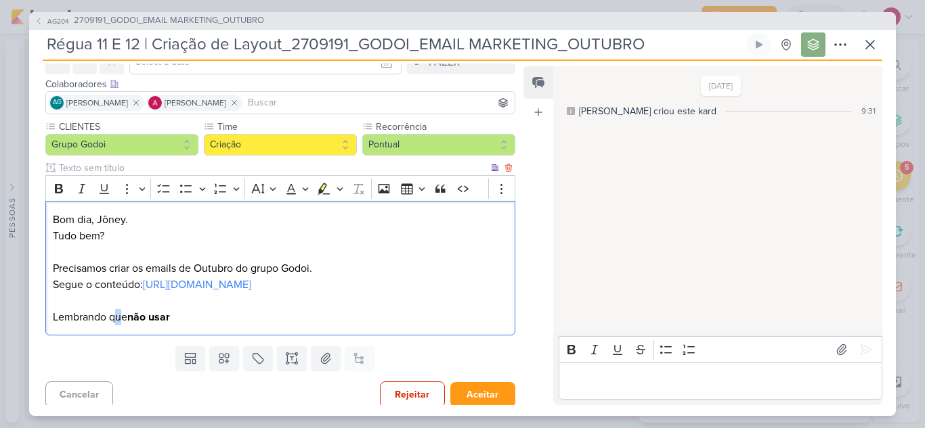
scroll to position [108, 0]
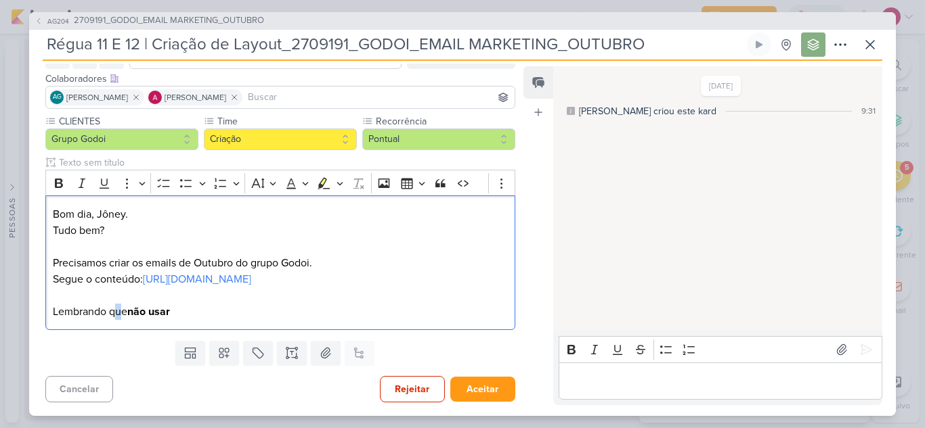
drag, startPoint x: 113, startPoint y: 398, endPoint x: 123, endPoint y: 398, distance: 10.2
click at [123, 398] on div "Responsável Alessandra Gomes Nenhum contato encontrado create new contact Novo …" at bounding box center [274, 235] width 491 height 342
click at [191, 308] on p "Lembrando de não usar" at bounding box center [280, 312] width 455 height 16
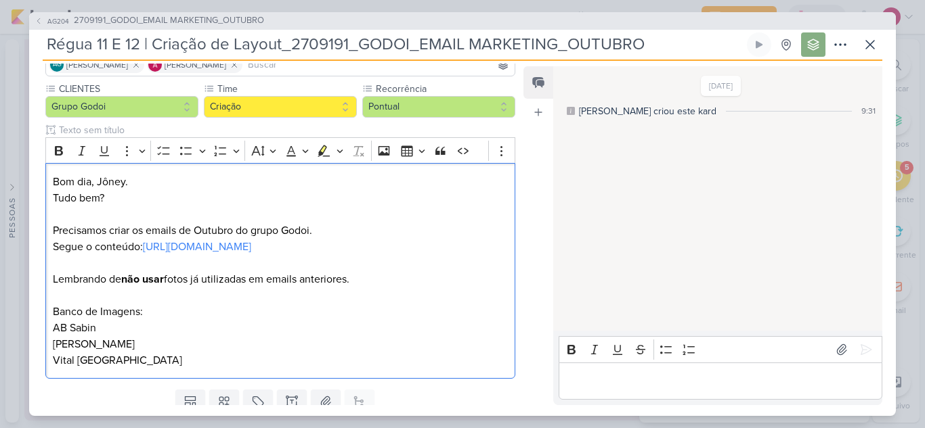
scroll to position [120, 0]
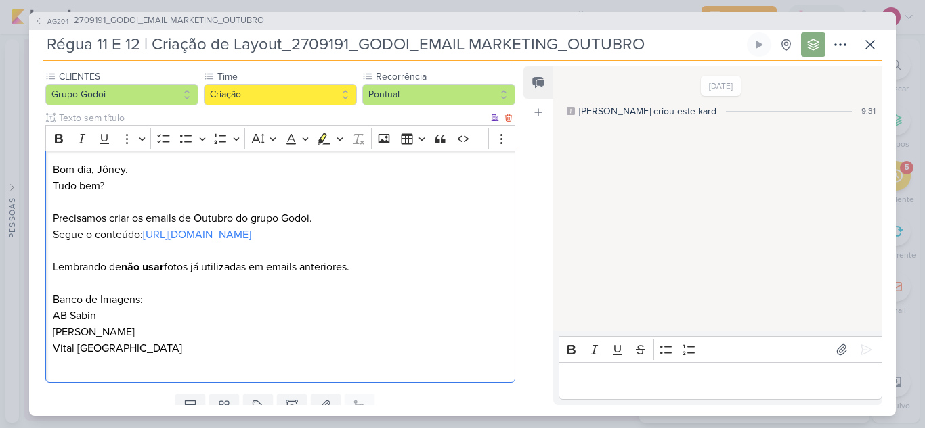
click at [133, 365] on p "Albert Sabin Vital Brazil" at bounding box center [280, 348] width 455 height 49
click at [190, 324] on p "AB Sabin" at bounding box center [280, 316] width 455 height 16
click at [171, 339] on link "https://drive.google.com/drive/folders/135S1gg9uFFON22v5n3uWDdKFMcTN142i" at bounding box center [191, 333] width 108 height 14
drag, startPoint x: 104, startPoint y: 382, endPoint x: 115, endPoint y: 385, distance: 11.8
click at [104, 373] on p "Albert Sabin: https://drive.google.com/drive/folders/135S1gg9uFFON22v5n3uWDdKFM…" at bounding box center [280, 348] width 455 height 49
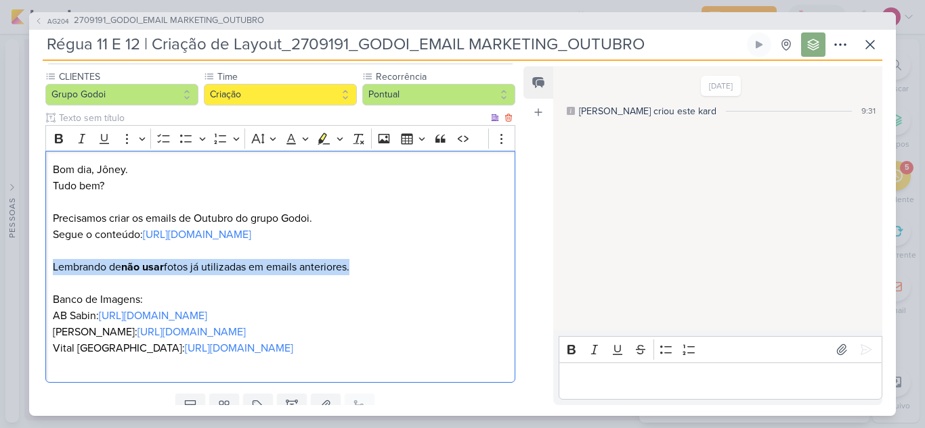
drag, startPoint x: 382, startPoint y: 298, endPoint x: 51, endPoint y: 303, distance: 330.4
click at [51, 303] on div "Bom dia, Jôney. Tudo bem? Precisamos criar os emails de Outubro do grupo Godoi.…" at bounding box center [280, 267] width 470 height 232
click at [324, 141] on icon "Editor toolbar" at bounding box center [324, 139] width 12 height 12
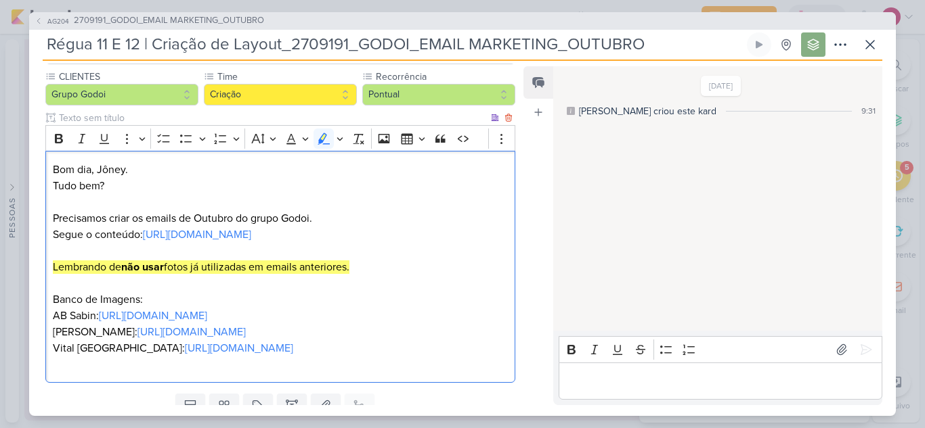
click at [316, 259] on p "Editor editing area: main" at bounding box center [280, 251] width 455 height 16
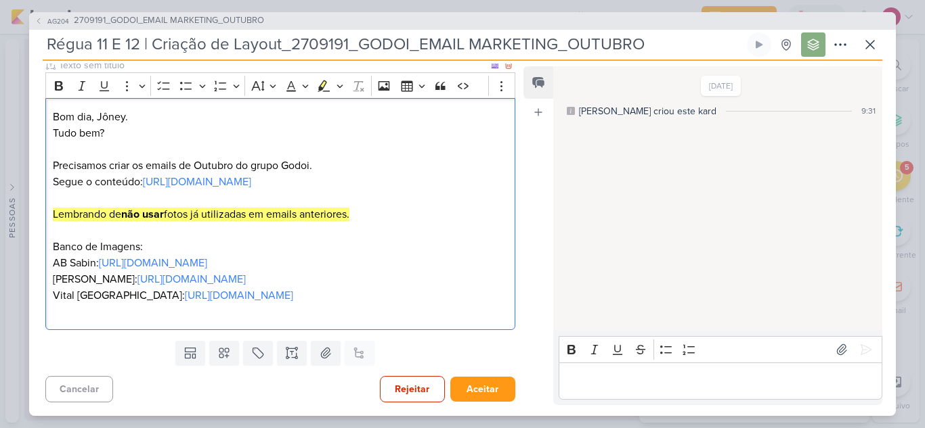
scroll to position [206, 0]
click at [134, 320] on div "Bom dia, Jôney. Tudo bem? Precisamos criar os emails de Outubro do grupo Godoi.…" at bounding box center [280, 214] width 470 height 232
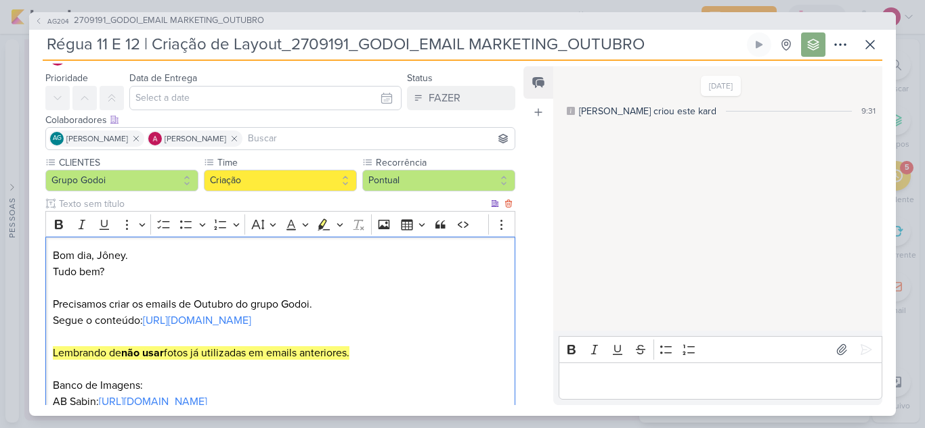
scroll to position [3, 0]
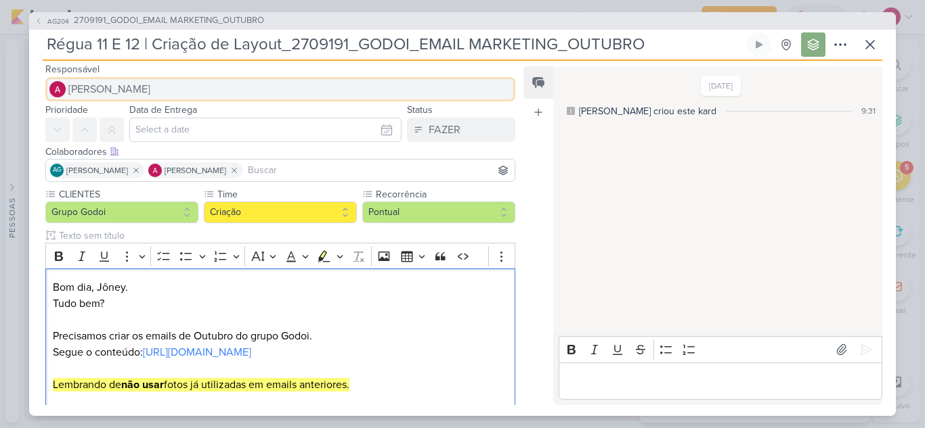
click at [97, 83] on span "[PERSON_NAME]" at bounding box center [109, 89] width 82 height 16
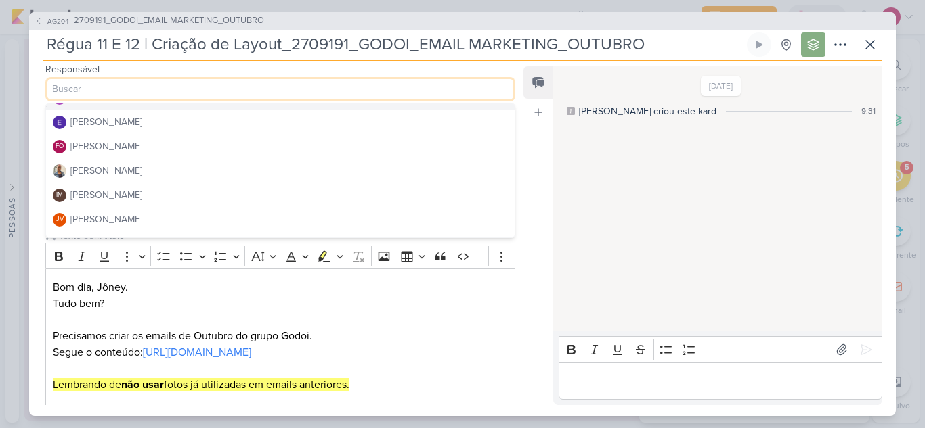
scroll to position [135, 0]
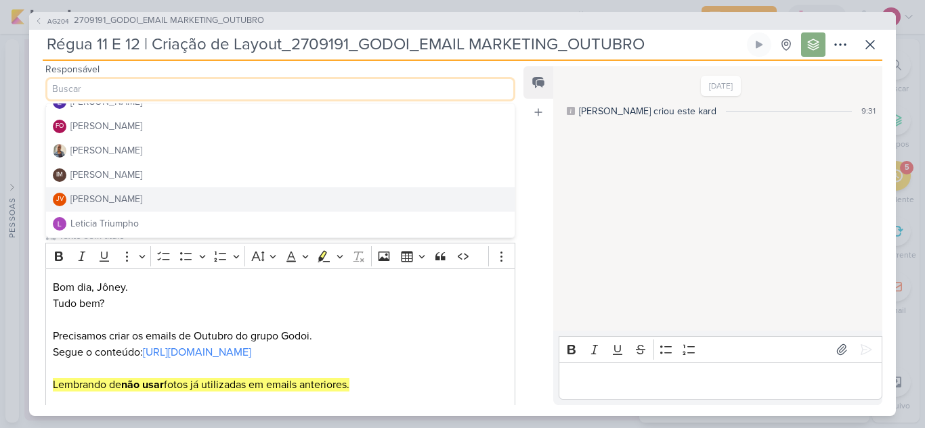
click at [120, 193] on div "[PERSON_NAME]" at bounding box center [106, 199] width 72 height 14
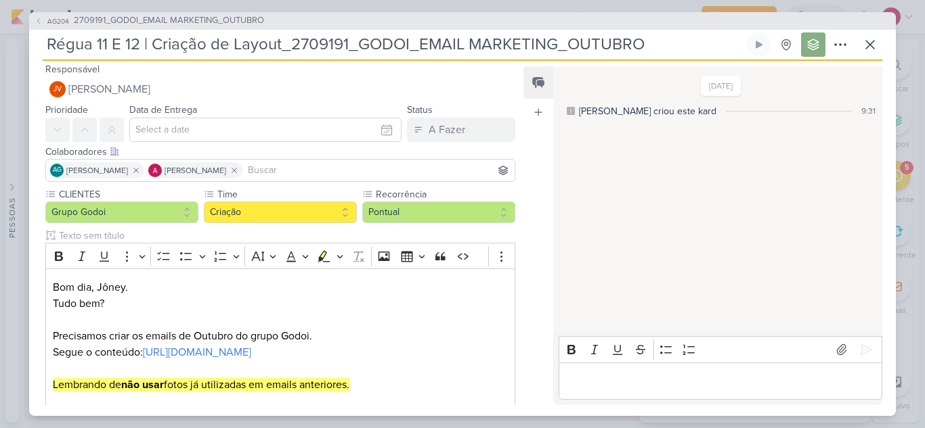
click at [317, 167] on input at bounding box center [378, 170] width 267 height 16
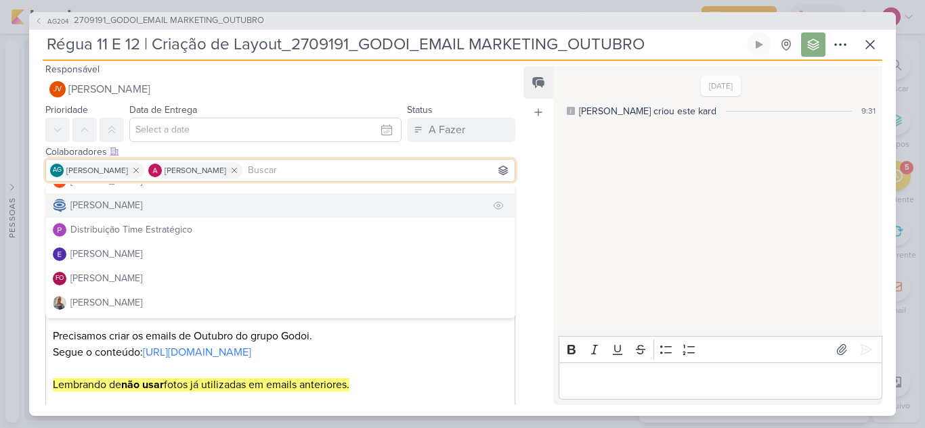
scroll to position [68, 0]
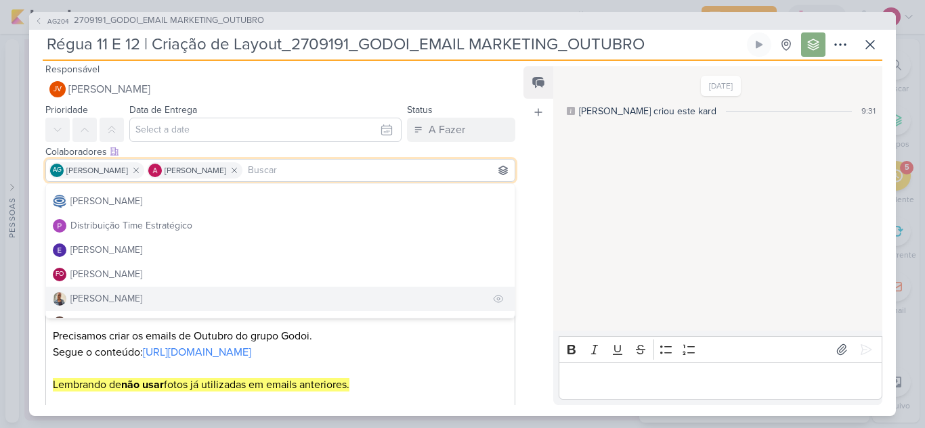
click at [95, 300] on div "[PERSON_NAME]" at bounding box center [106, 299] width 72 height 14
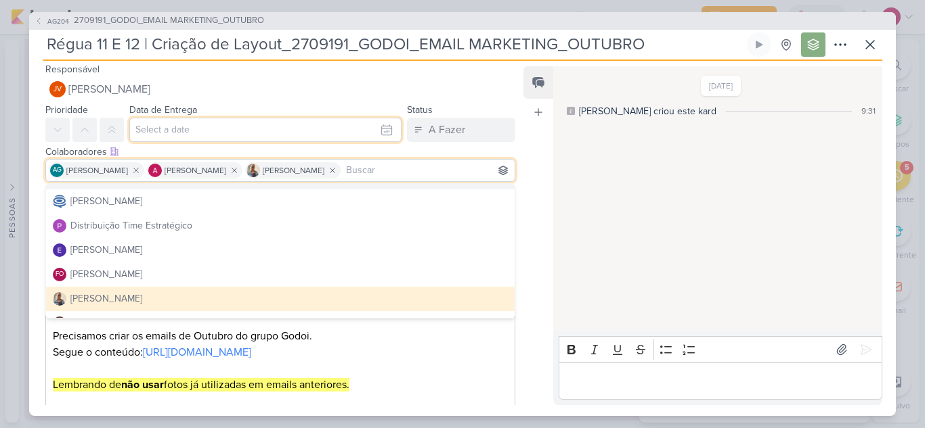
click at [271, 135] on input "text" at bounding box center [265, 130] width 272 height 24
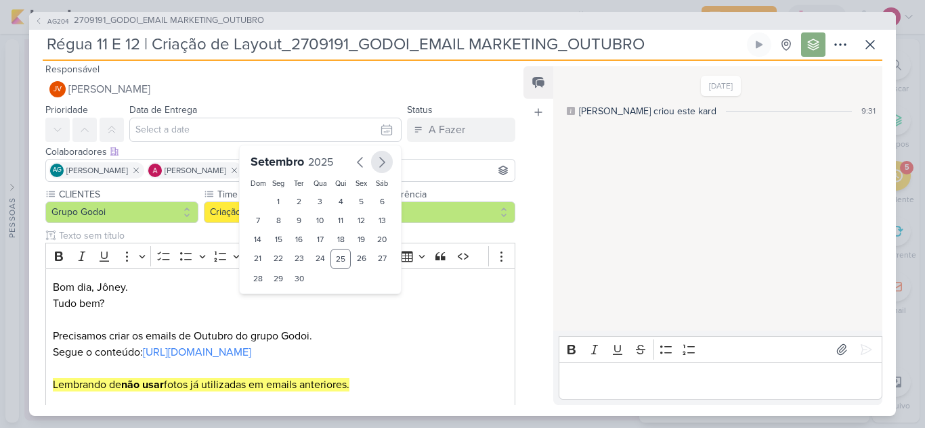
click at [375, 163] on icon "button" at bounding box center [382, 162] width 16 height 16
click at [358, 164] on icon "button" at bounding box center [360, 162] width 16 height 16
click at [377, 167] on icon "button" at bounding box center [382, 162] width 16 height 16
click at [235, 125] on input "text" at bounding box center [265, 130] width 272 height 24
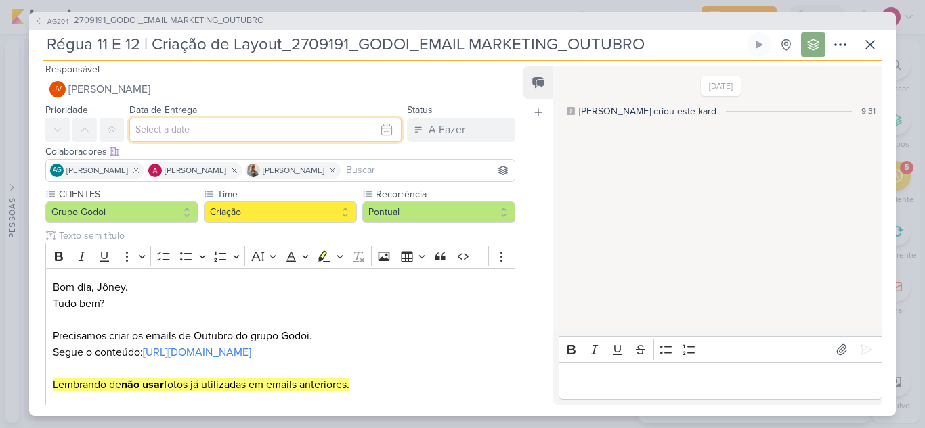
click at [154, 131] on input "text" at bounding box center [265, 130] width 272 height 24
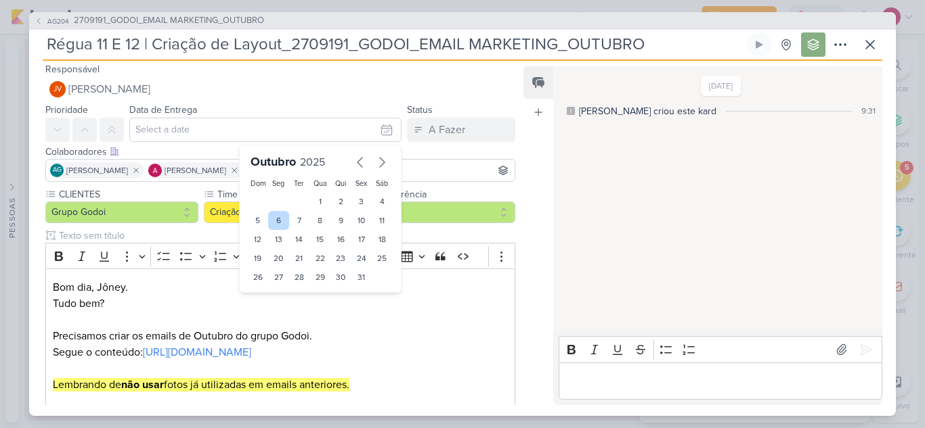
click at [269, 225] on div "6" at bounding box center [278, 220] width 21 height 19
click at [358, 200] on div "3" at bounding box center [361, 201] width 21 height 19
click at [357, 164] on icon "button" at bounding box center [360, 162] width 16 height 16
click at [374, 165] on icon "button" at bounding box center [382, 162] width 16 height 16
click at [282, 222] on div "6" at bounding box center [278, 220] width 21 height 19
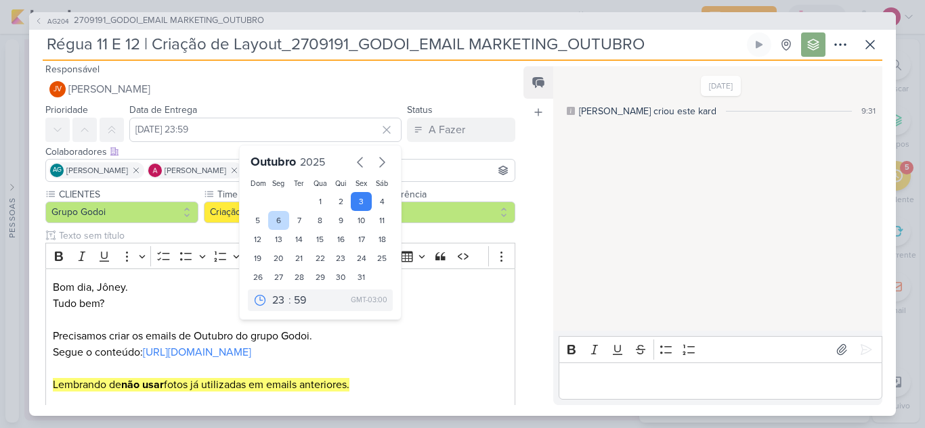
type input "6 de outubro de 2025 às 23:59"
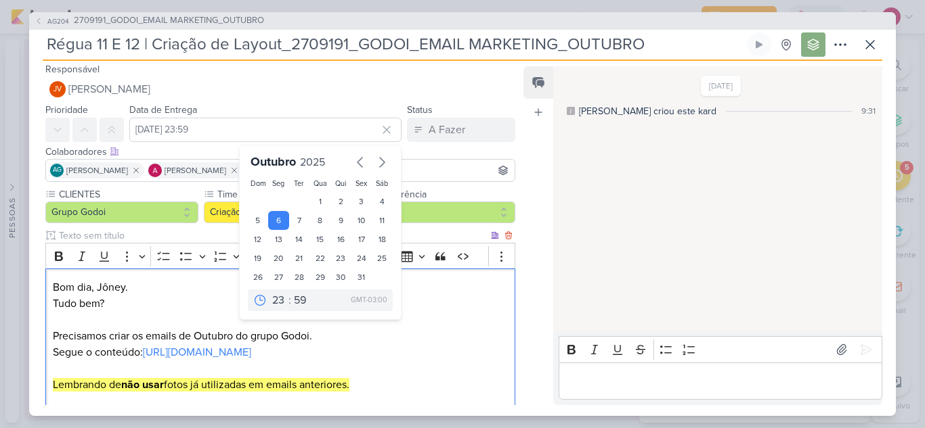
click at [429, 303] on p "Tudo bem?" at bounding box center [280, 304] width 455 height 16
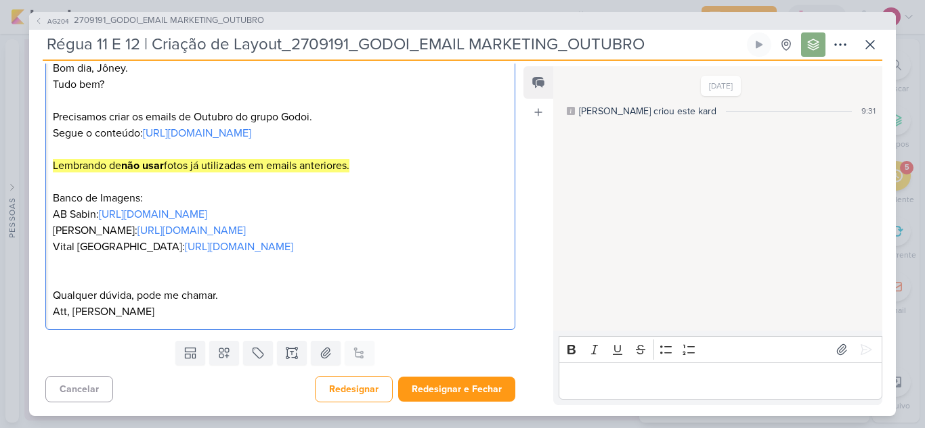
scroll to position [255, 0]
click at [575, 378] on p "Editor editing area: main" at bounding box center [719, 381] width 309 height 16
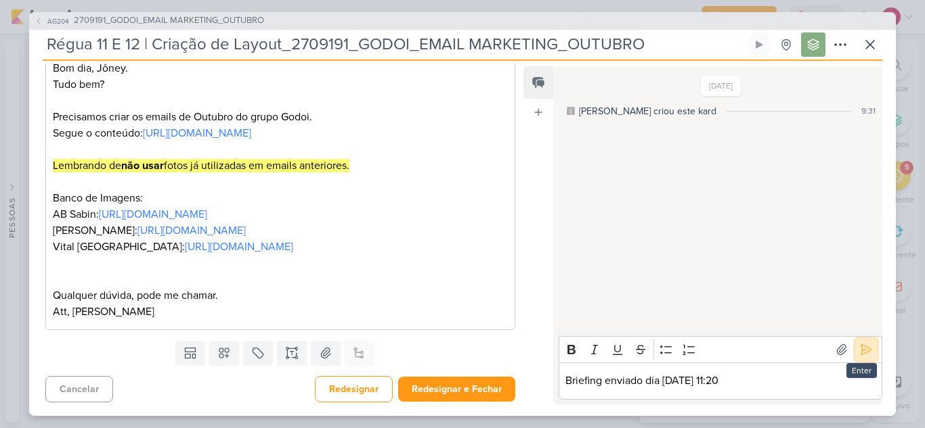
click at [863, 352] on icon at bounding box center [866, 350] width 10 height 10
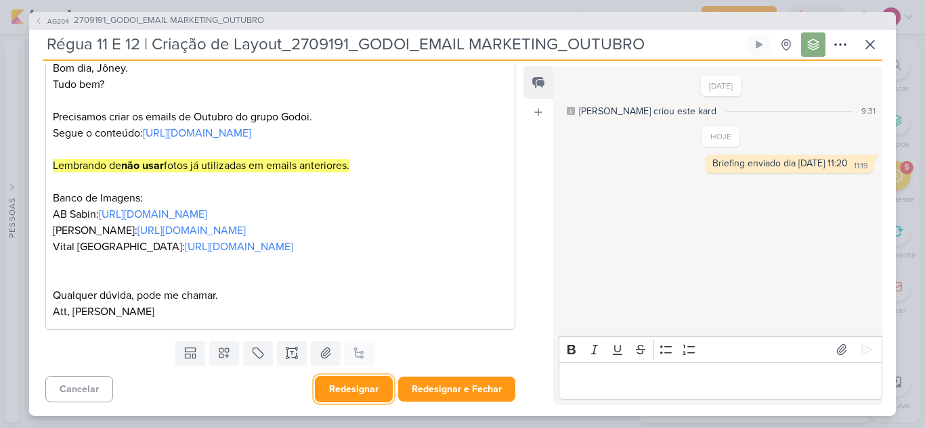
click at [360, 389] on button "Redesignar" at bounding box center [354, 389] width 78 height 26
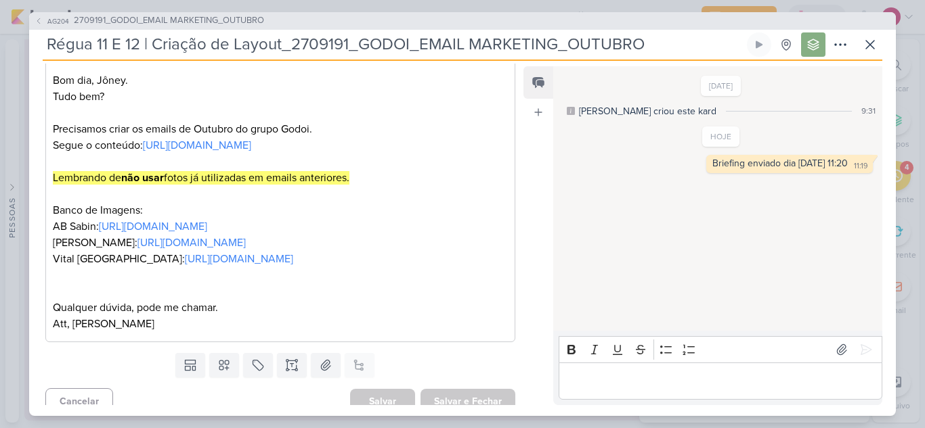
scroll to position [187, 0]
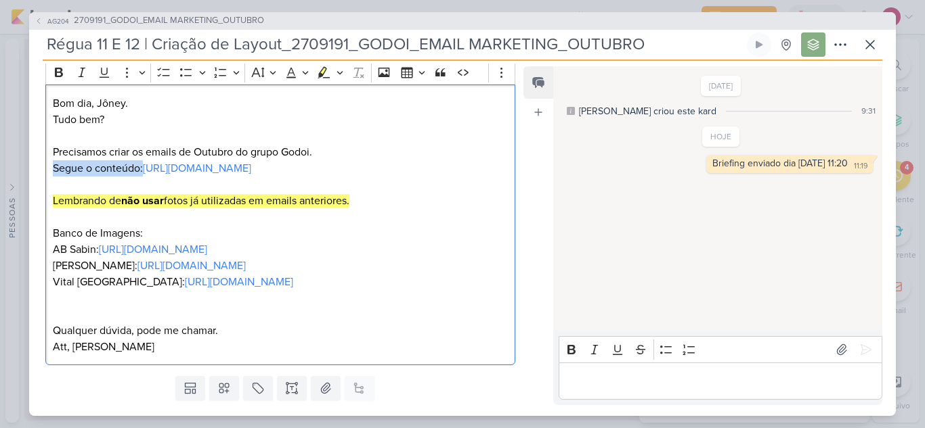
drag, startPoint x: 100, startPoint y: 169, endPoint x: 50, endPoint y: 167, distance: 50.1
click at [50, 167] on div "Bom dia, Jôney. Tudo bem? Precisamos criar os emails de Outubro do grupo Godoi.…" at bounding box center [280, 225] width 470 height 281
click at [56, 75] on icon "Editor toolbar" at bounding box center [59, 72] width 8 height 9
drag, startPoint x: 152, startPoint y: 265, endPoint x: 39, endPoint y: 213, distance: 125.1
click at [51, 263] on div "Bom dia, Jôney. Tudo bem? Precisamos criar os emails de Outubro do grupo Godoi.…" at bounding box center [280, 225] width 470 height 281
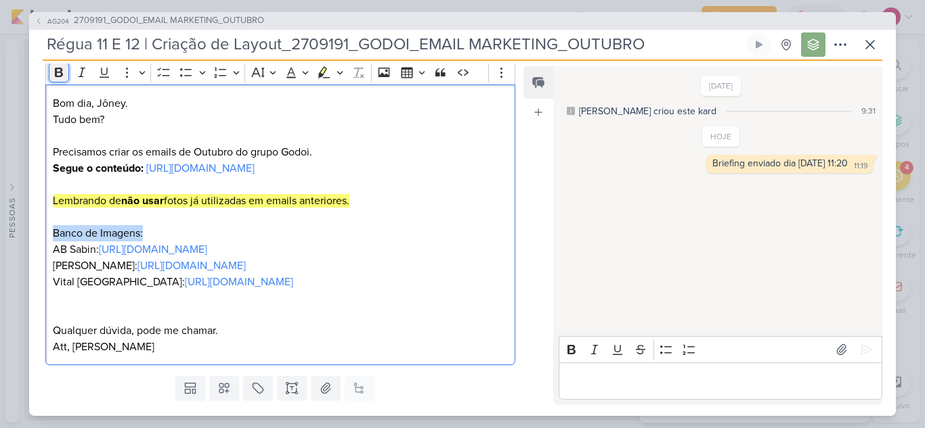
click at [54, 77] on icon "Editor toolbar" at bounding box center [59, 73] width 14 height 14
click at [183, 154] on p "Precisamos criar os emails de Outubro do grupo Godoi." at bounding box center [280, 152] width 455 height 16
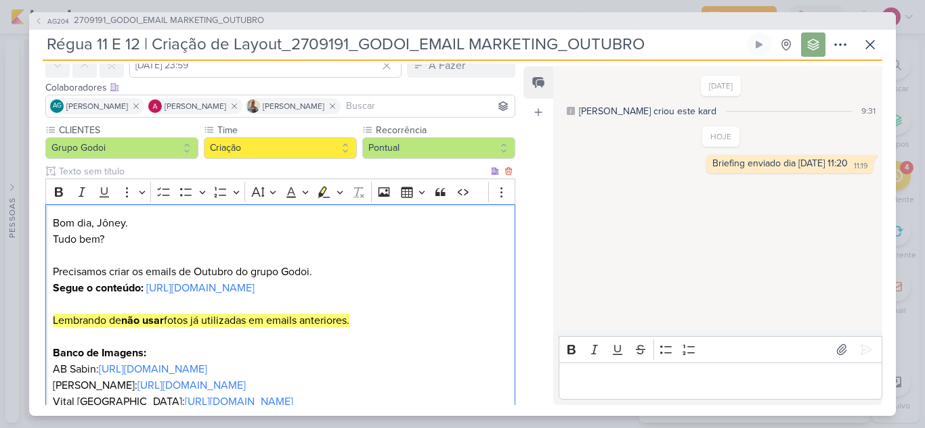
scroll to position [255, 0]
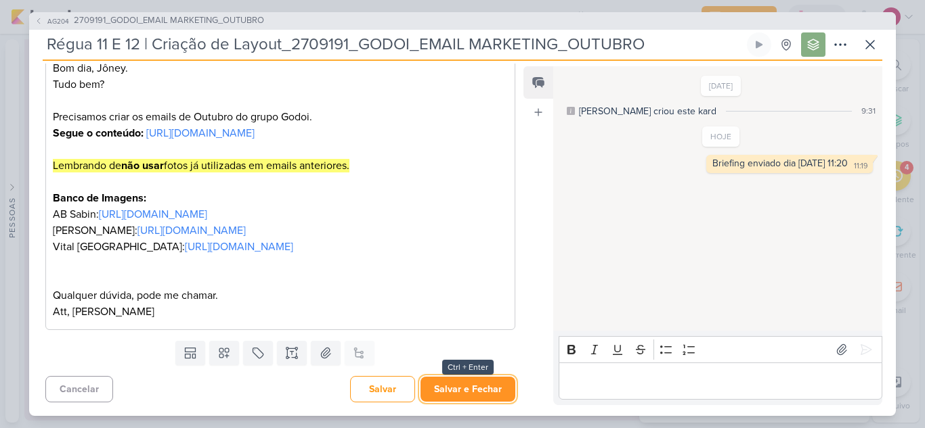
click at [457, 389] on button "Salvar e Fechar" at bounding box center [467, 389] width 95 height 25
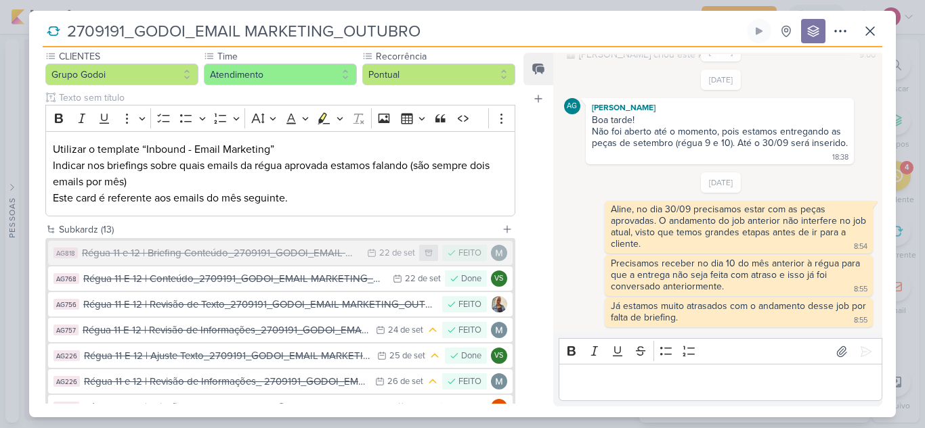
scroll to position [0, 0]
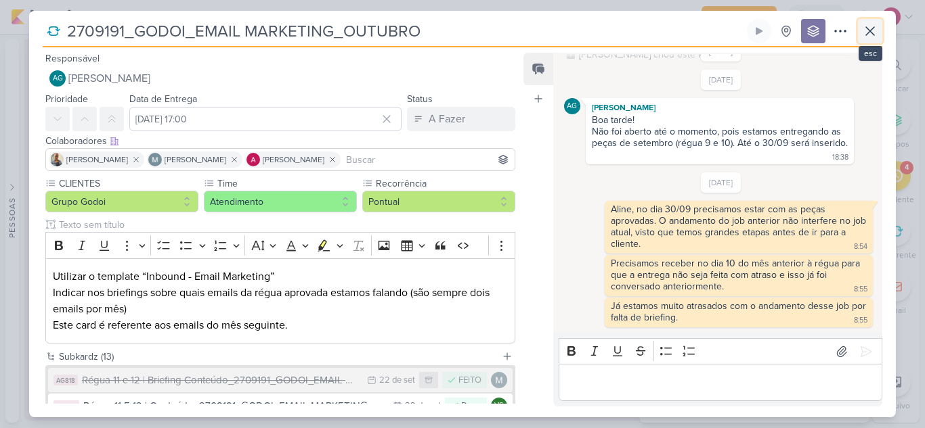
click at [877, 35] on icon at bounding box center [870, 31] width 16 height 16
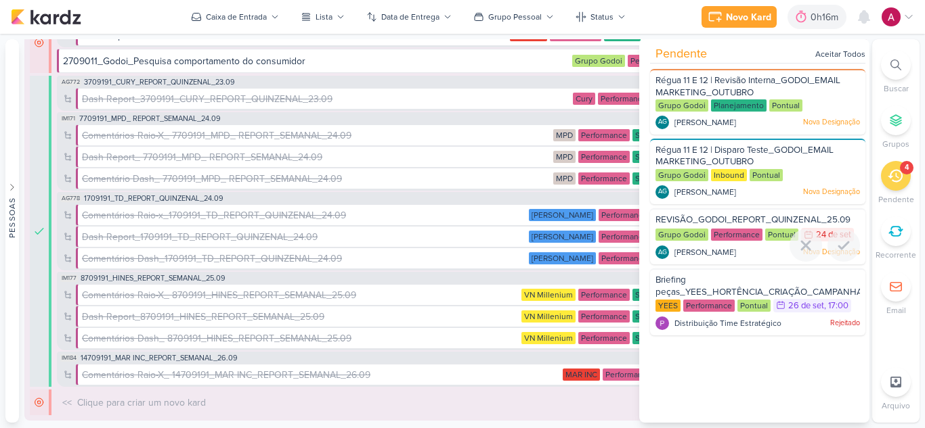
click at [762, 219] on span "REVISÃO_GODOI_REPORT_QUINZENAL_25.09" at bounding box center [752, 220] width 195 height 11
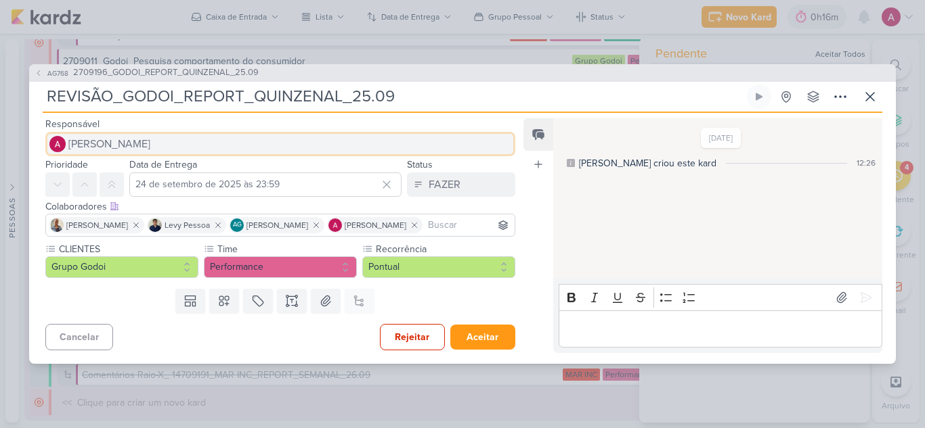
click at [100, 146] on span "[PERSON_NAME]" at bounding box center [109, 144] width 82 height 16
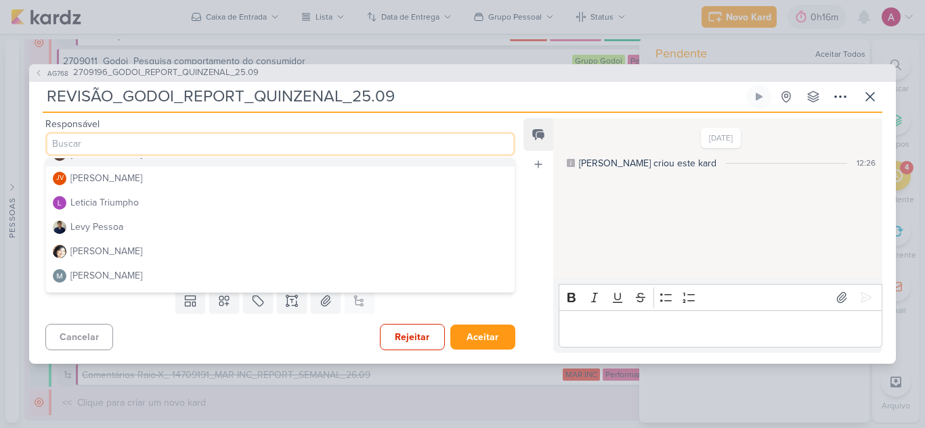
scroll to position [271, 0]
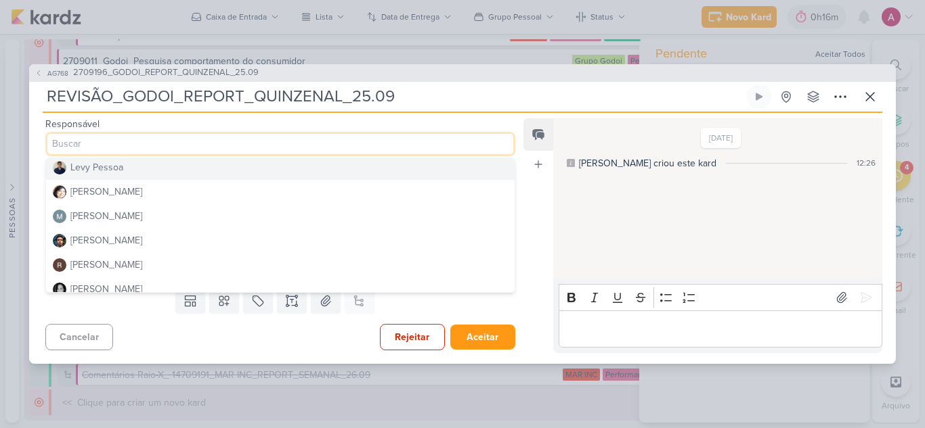
click at [135, 172] on button "Levy Pessoa" at bounding box center [280, 168] width 468 height 24
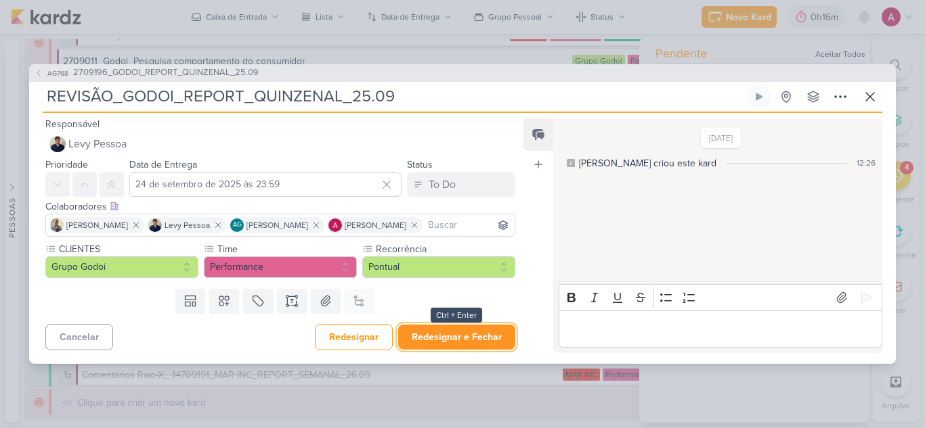
click at [459, 330] on button "Redesignar e Fechar" at bounding box center [456, 337] width 117 height 25
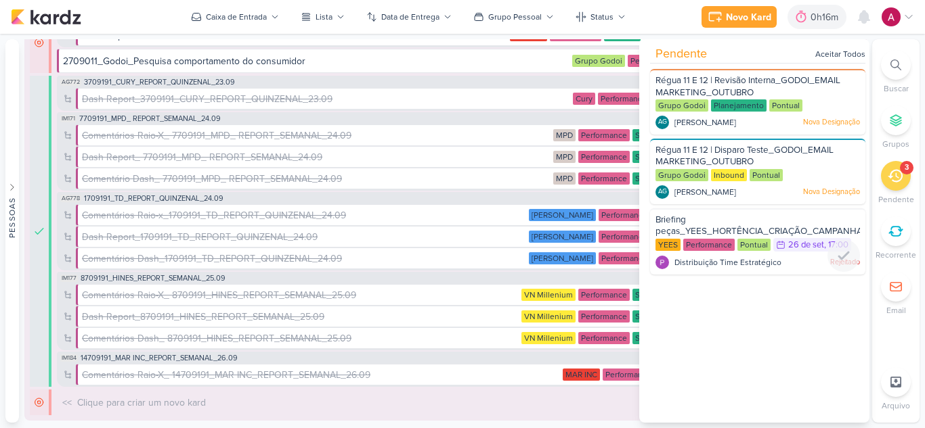
click at [716, 227] on span "Briefing peças_YEES_HORTÊNCIA_CRIAÇÃO_CAMPANHA_PMAX_OFFLINE" at bounding box center [794, 226] width 278 height 23
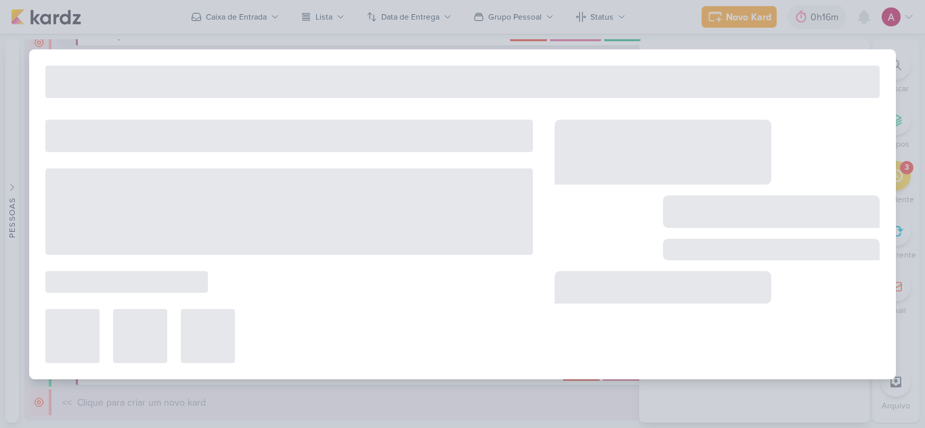
type input "Briefing peças_YEES_HORTÊNCIA_CRIAÇÃO_CAMPANHA_PMAX_OFFLINE"
type input "26 de setembro de 2025 às 17:00"
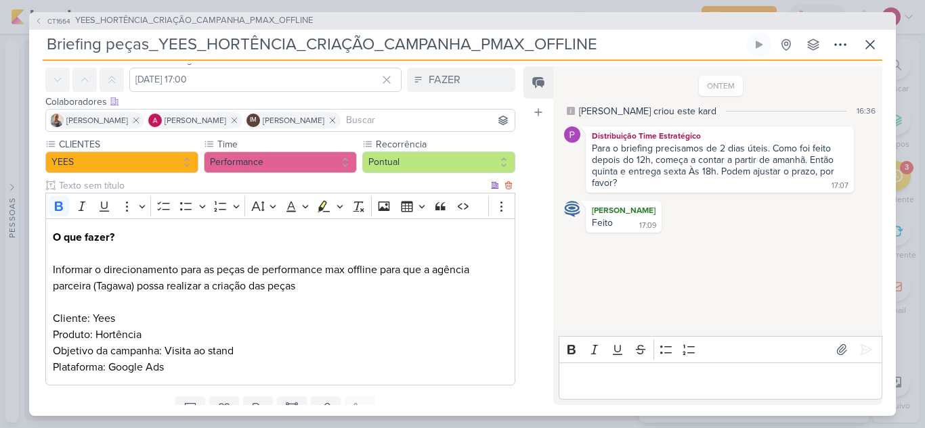
scroll to position [0, 0]
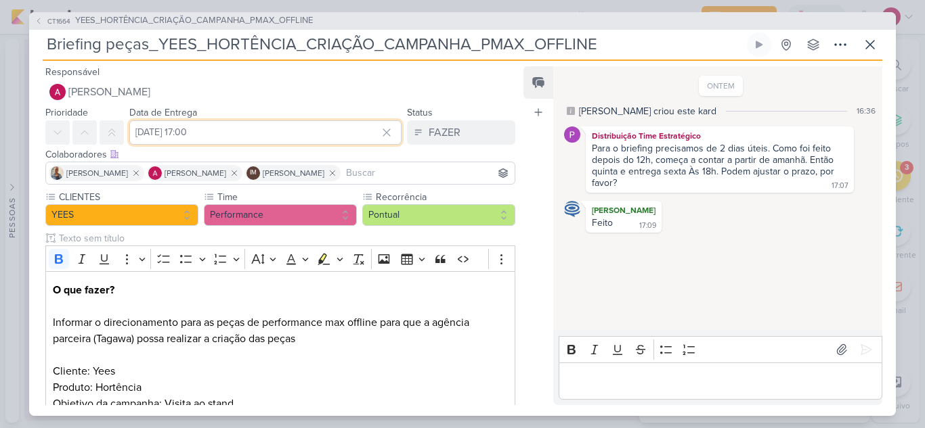
click at [268, 135] on input "26 de setembro de 2025 às 17:00" at bounding box center [265, 132] width 272 height 24
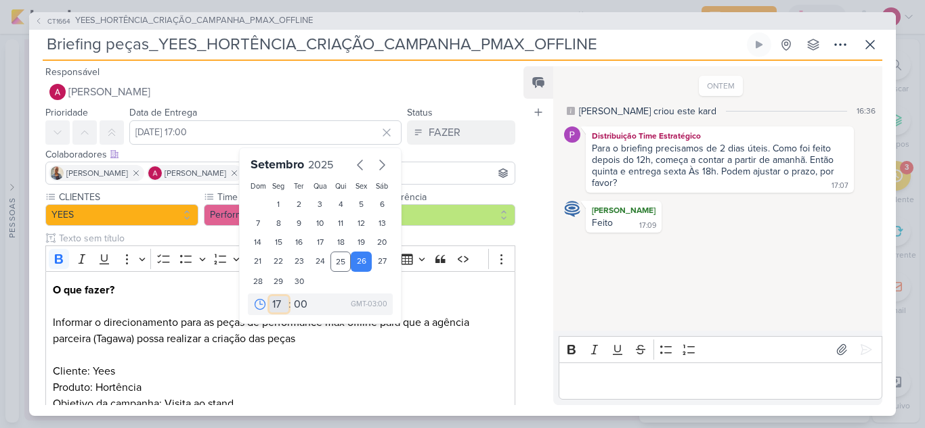
click at [273, 303] on select "00 01 02 03 04 05 06 07 08 09 10 11 12 13 14 15 16 17 18 19 20 21 22 23" at bounding box center [278, 304] width 19 height 16
select select "18"
click at [269, 296] on select "00 01 02 03 04 05 06 07 08 09 10 11 12 13 14 15 16 17 18 19 20 21 22 23" at bounding box center [278, 304] width 19 height 16
type input "26 de setembro de 2025 às 18:00"
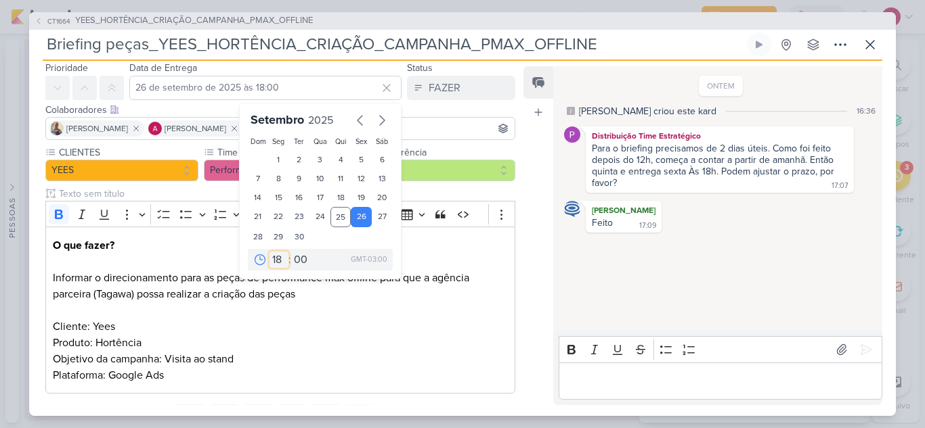
scroll to position [108, 0]
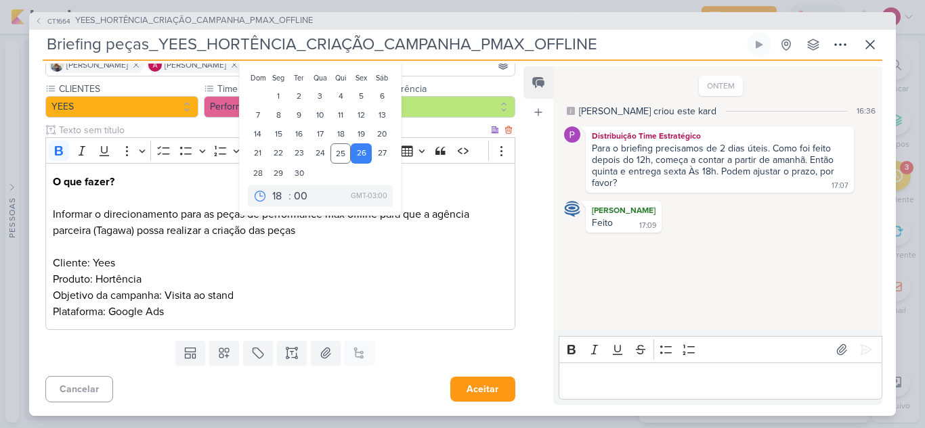
click at [343, 260] on p "O que fazer? Informar o direcionamento para as peças de performance max offline…" at bounding box center [280, 247] width 455 height 146
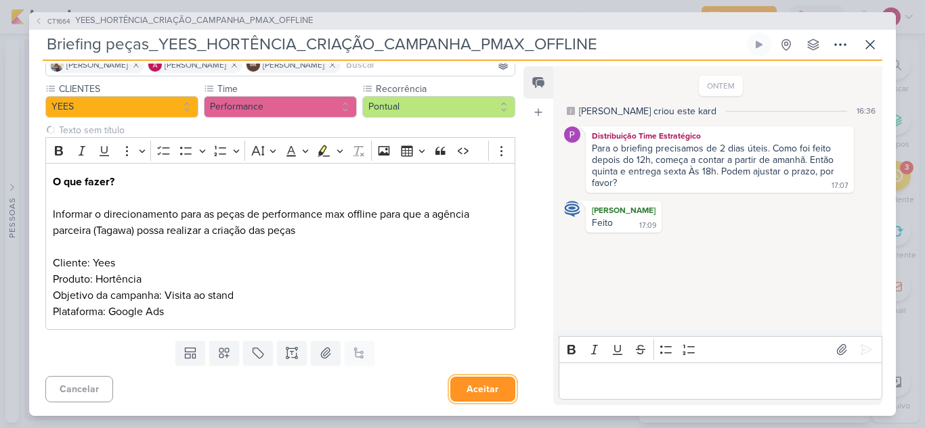
click at [454, 390] on button "Aceitar" at bounding box center [482, 389] width 65 height 25
click at [467, 387] on button "Salvar e Fechar" at bounding box center [467, 389] width 95 height 25
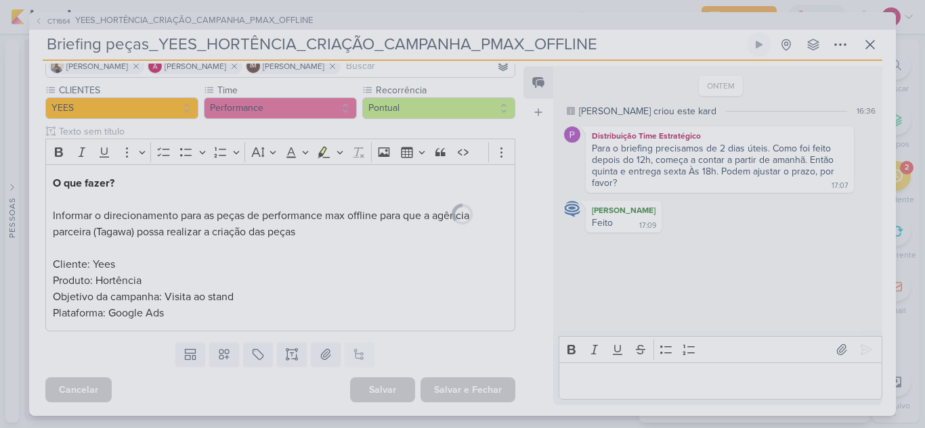
scroll to position [107, 0]
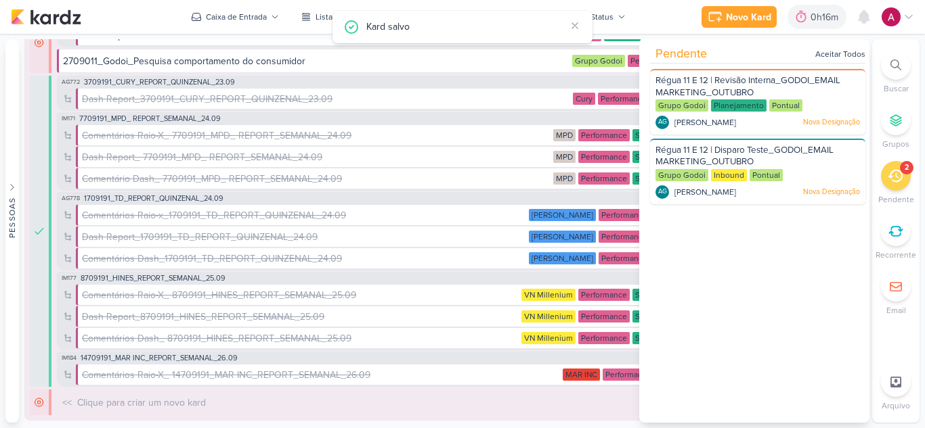
click at [895, 179] on icon at bounding box center [894, 176] width 15 height 15
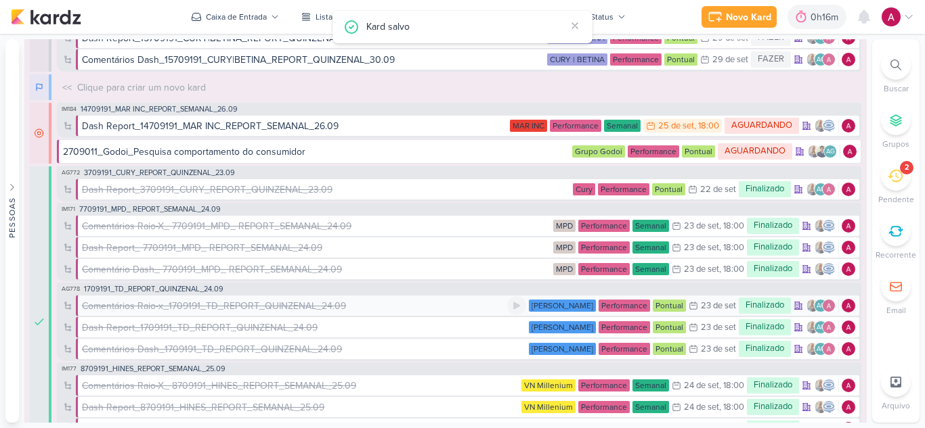
scroll to position [0, 0]
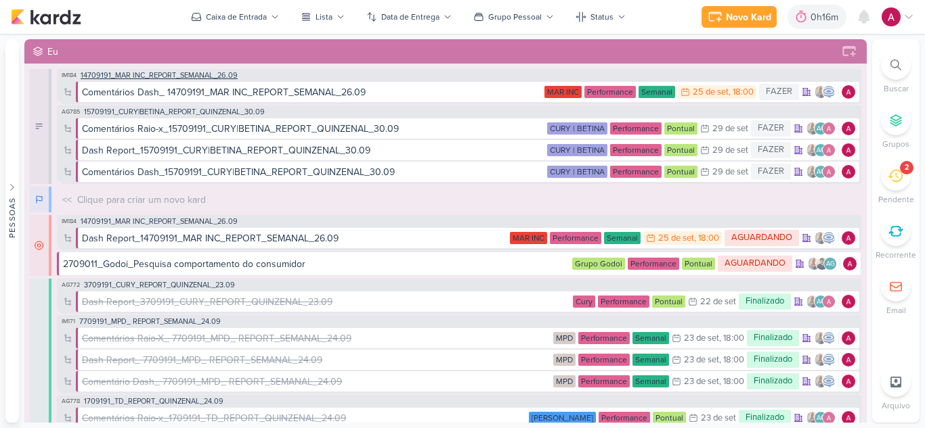
click at [171, 76] on span "14709191_MAR INC_REPORT_SEMANAL_26.09" at bounding box center [159, 75] width 157 height 7
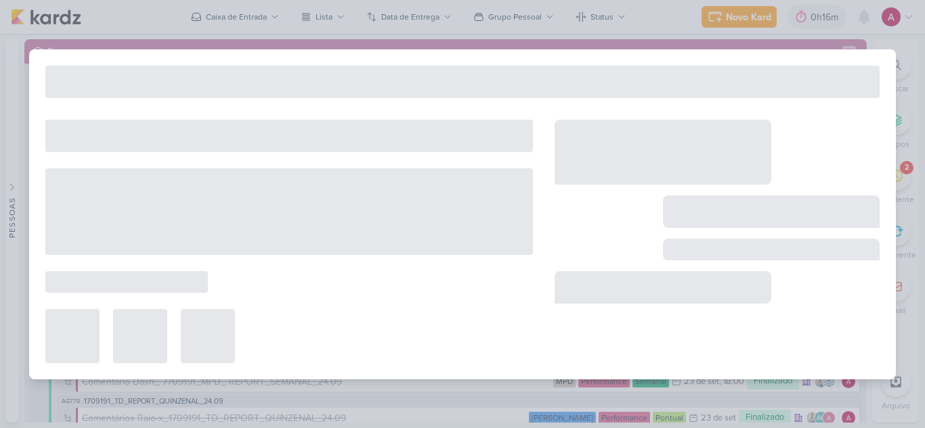
type input "14709191_MAR INC_REPORT_SEMANAL_26.09"
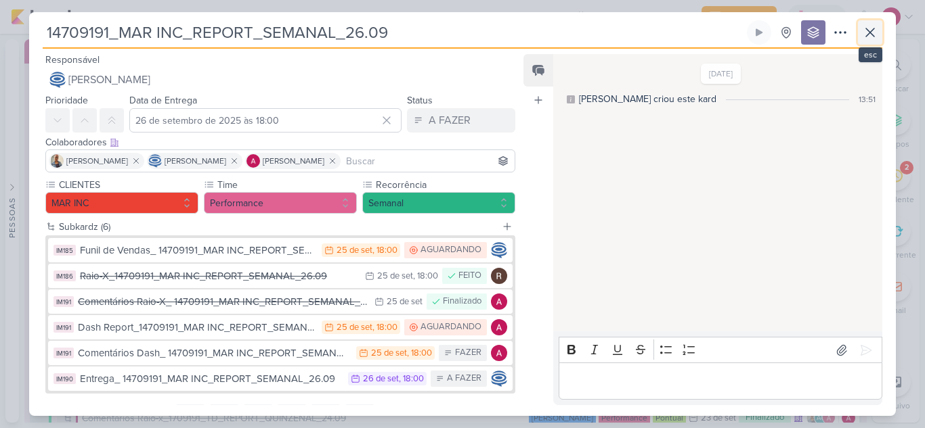
click at [878, 28] on button at bounding box center [870, 32] width 24 height 24
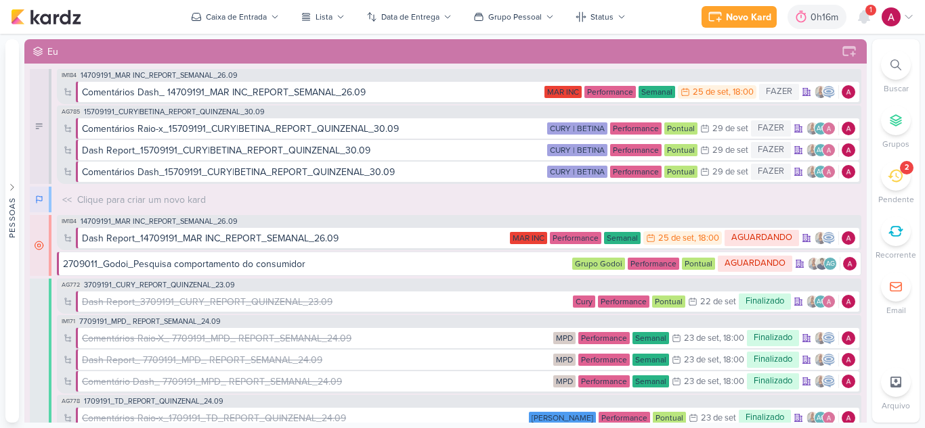
click at [892, 72] on div at bounding box center [896, 65] width 30 height 30
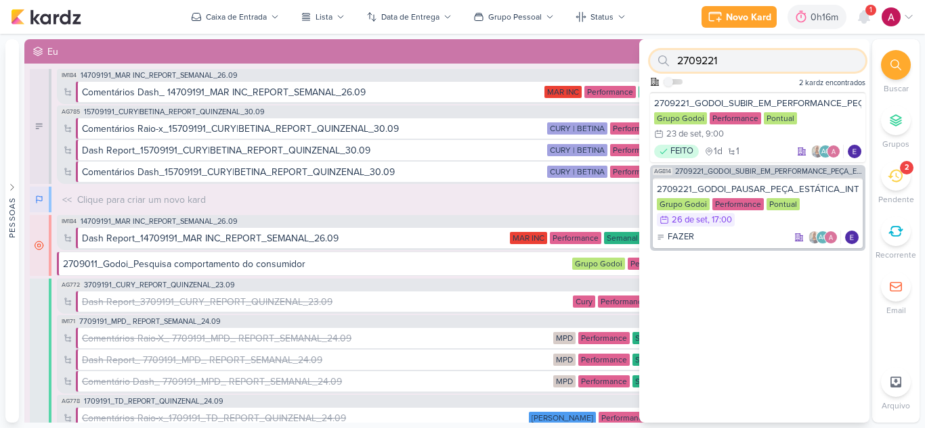
paste input "1707221_TD_REDIRECIONAMENTO_WHATSAPP_GOOGLE_E_META"
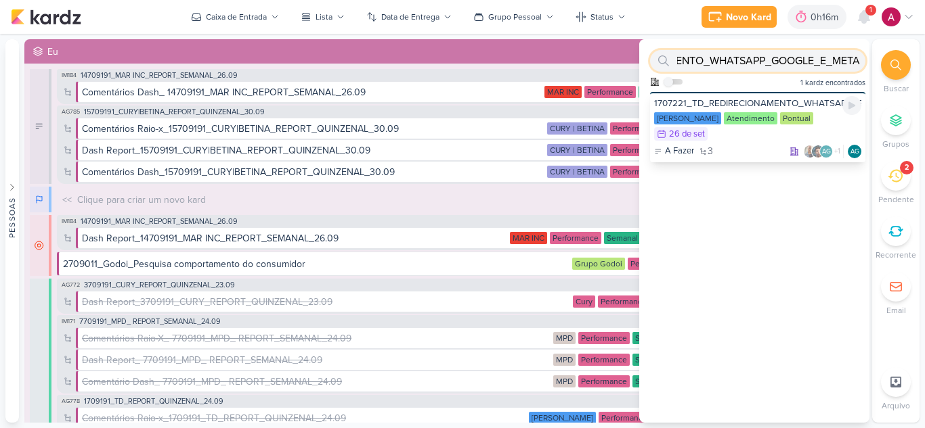
type input "1707221_TD_REDIRECIONAMENTO_WHATSAPP_GOOGLE_E_META"
click at [730, 102] on div "1707221_TD_REDIRECIONAMENTO_WHATSAPP_GOOGLE_E_META" at bounding box center [757, 103] width 207 height 12
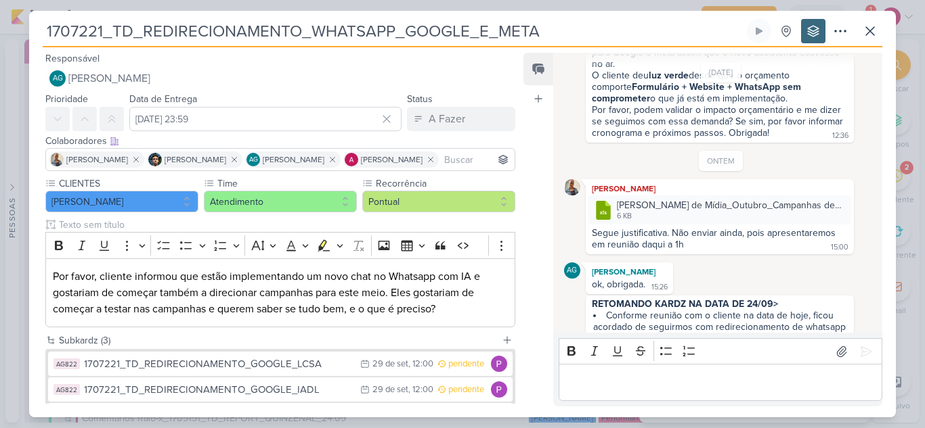
scroll to position [695, 0]
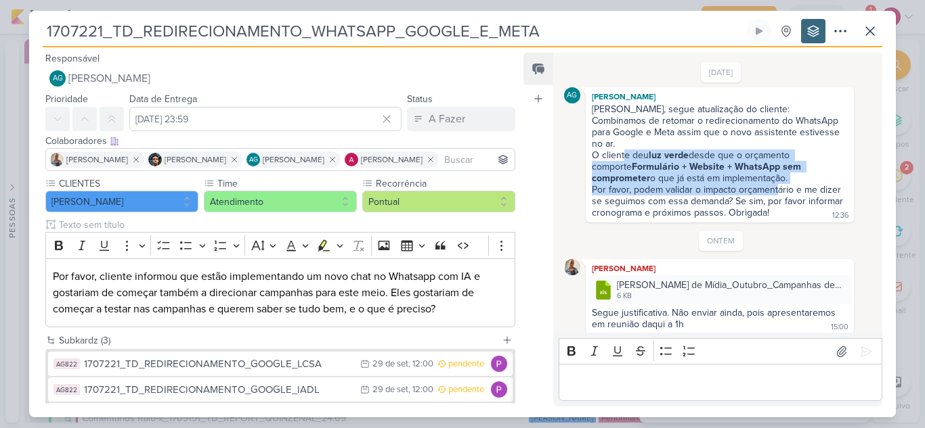
drag, startPoint x: 625, startPoint y: 147, endPoint x: 778, endPoint y: 175, distance: 155.6
click at [778, 175] on div "Combinamos de retomar o redirecionamento do WhatsApp para Google e Meta assim q…" at bounding box center [719, 167] width 254 height 104
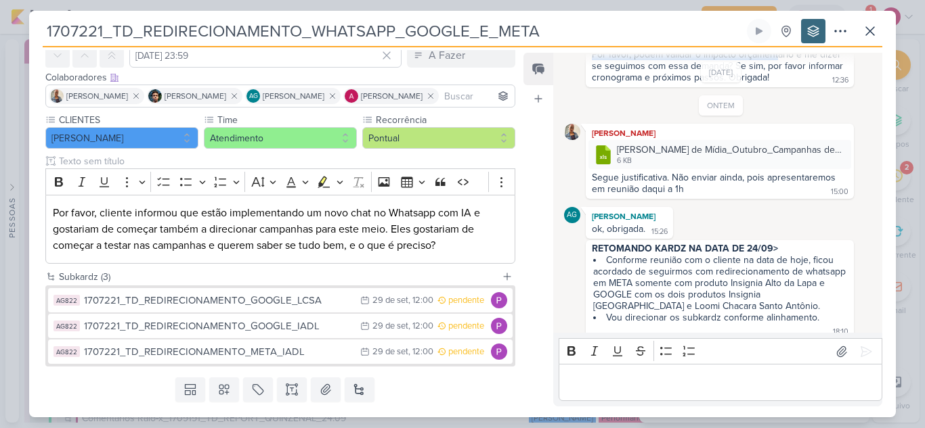
scroll to position [102, 0]
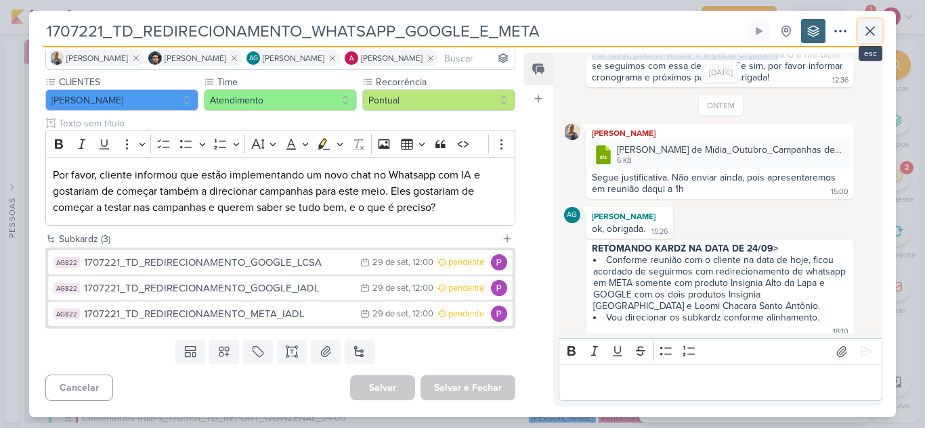
click at [870, 40] on button at bounding box center [870, 31] width 24 height 24
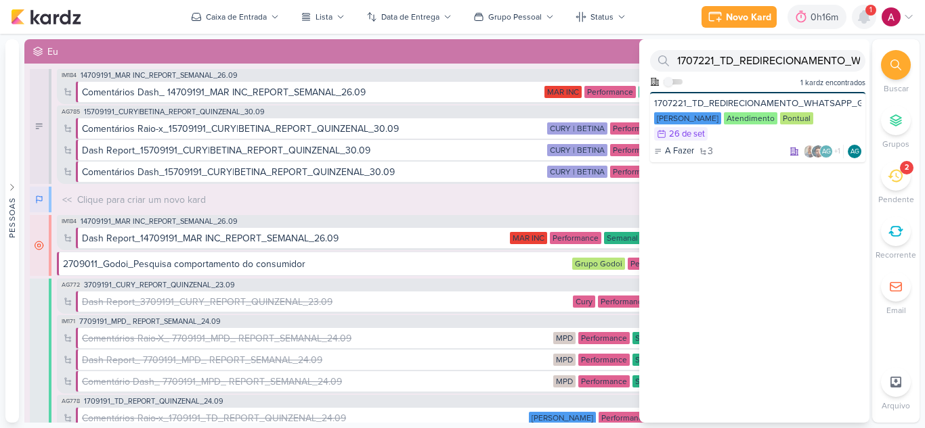
click at [866, 16] on icon at bounding box center [863, 17] width 11 height 12
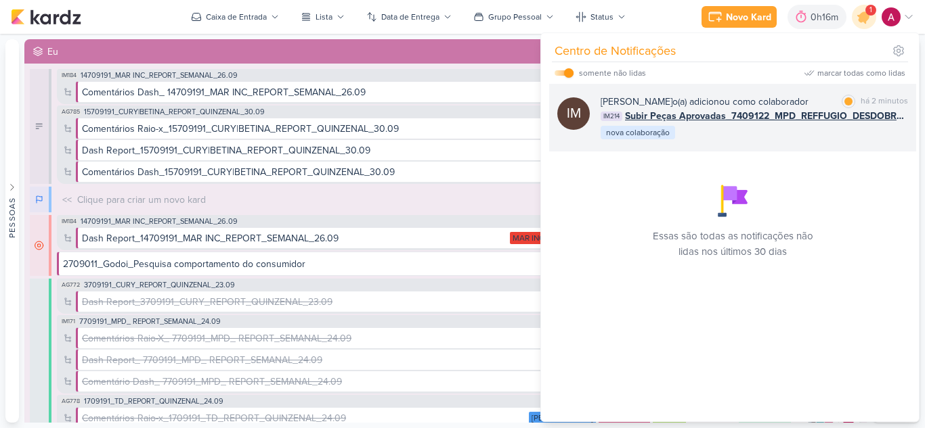
click at [803, 141] on div "Isabella Machado Guimarães o(a) adicionou como colaborador marcar como lida há …" at bounding box center [753, 118] width 307 height 46
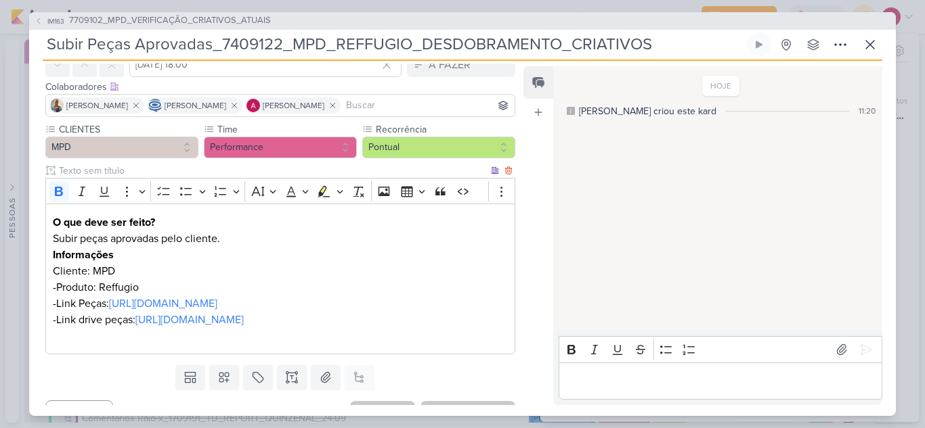
scroll to position [141, 0]
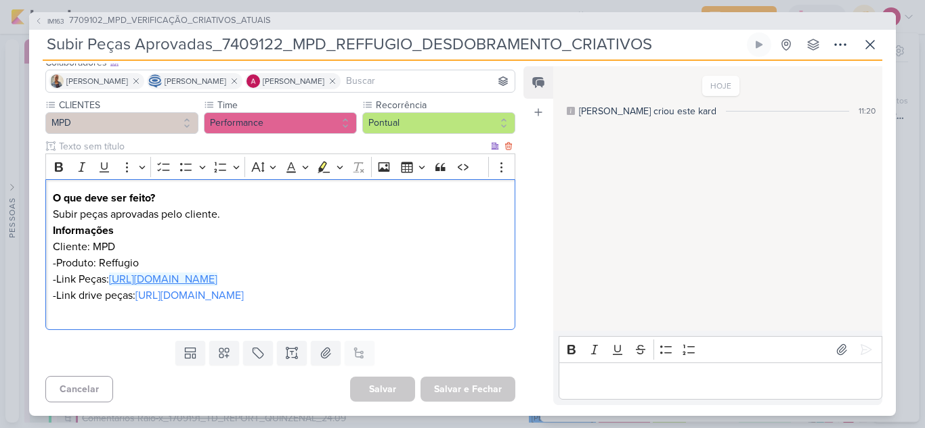
click at [217, 273] on link "https://docs.google.com/presentation/d/1omrpHgm0kUd2QdGjaCtAzNTPyZ0qoaBGcoiHZbA…" at bounding box center [163, 280] width 108 height 14
click at [244, 289] on link "https://drive.google.com/drive/folders/1NajshvGjrRHEB69y9Rr7yWhXRWXIM-Wu" at bounding box center [189, 296] width 108 height 14
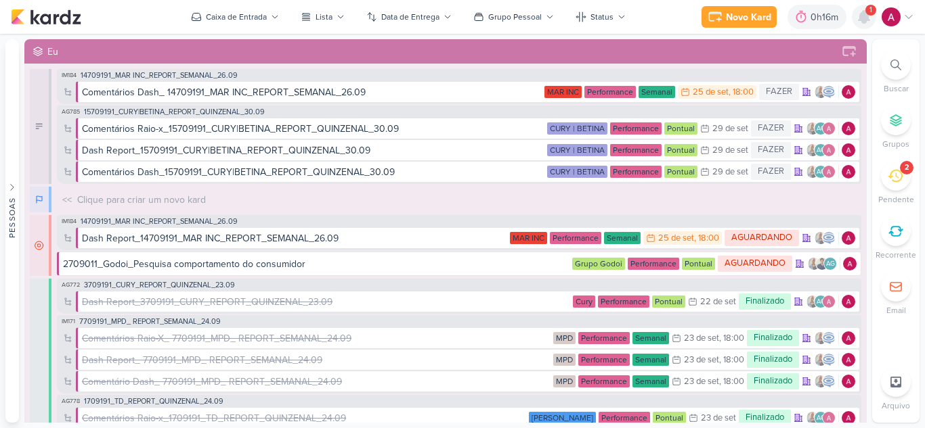
click at [866, 18] on icon at bounding box center [863, 17] width 11 height 12
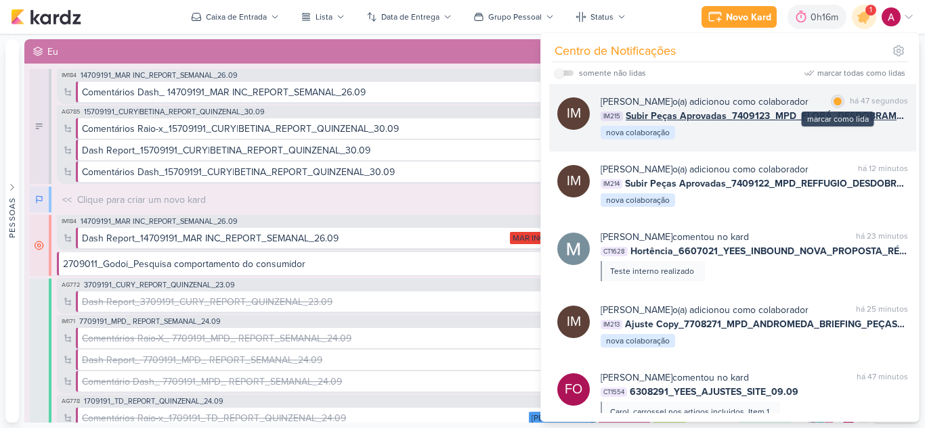
click at [833, 101] on div at bounding box center [837, 101] width 8 height 8
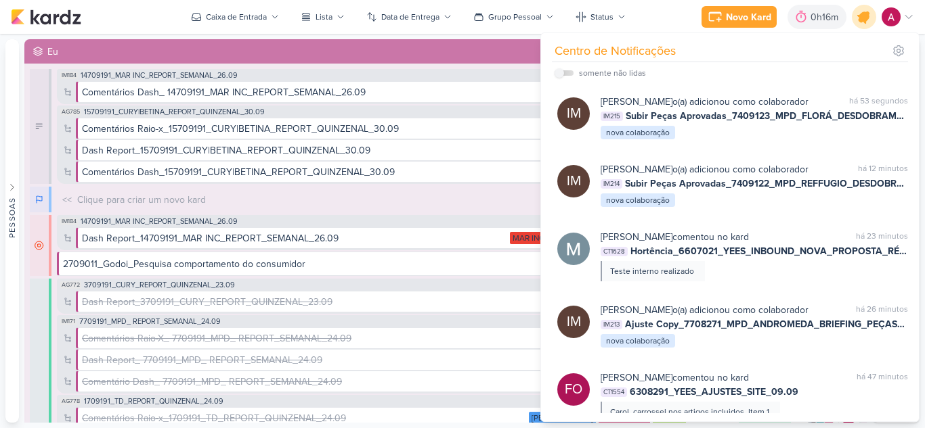
click at [864, 22] on icon at bounding box center [864, 17] width 16 height 16
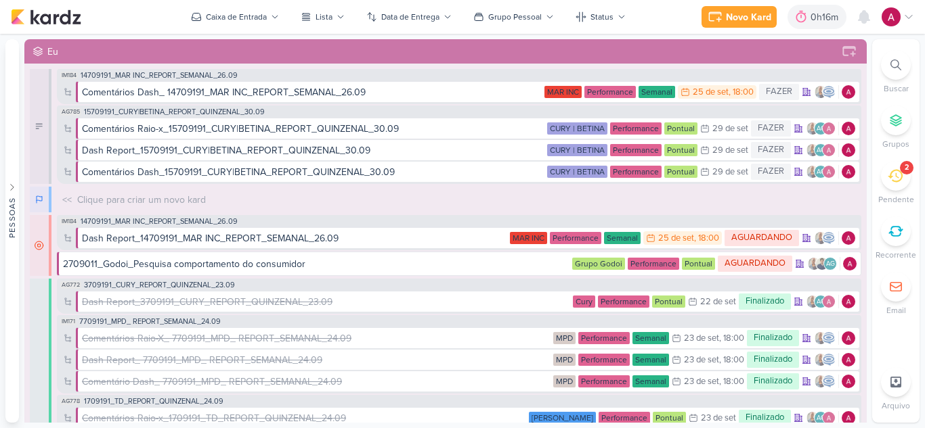
click at [895, 60] on icon at bounding box center [895, 65] width 11 height 11
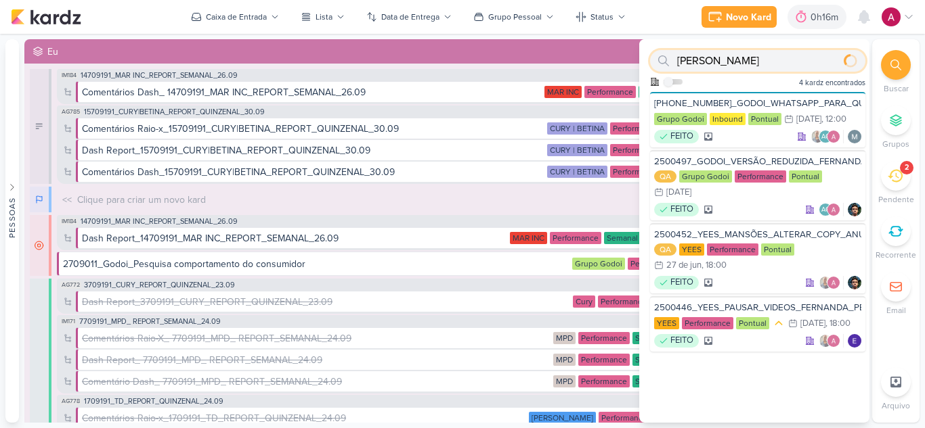
type input "fernanda"
click at [752, 209] on div "FEITO AG" at bounding box center [757, 210] width 207 height 14
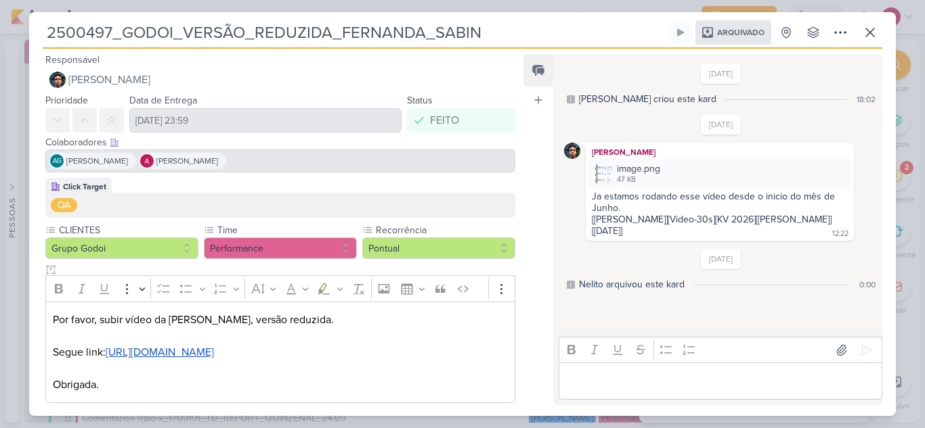
click at [602, 1] on div "2500497_GODOI_VERSÃO_REDUZIDA_FERNANDA_SABIN Arquivado" at bounding box center [462, 214] width 925 height 428
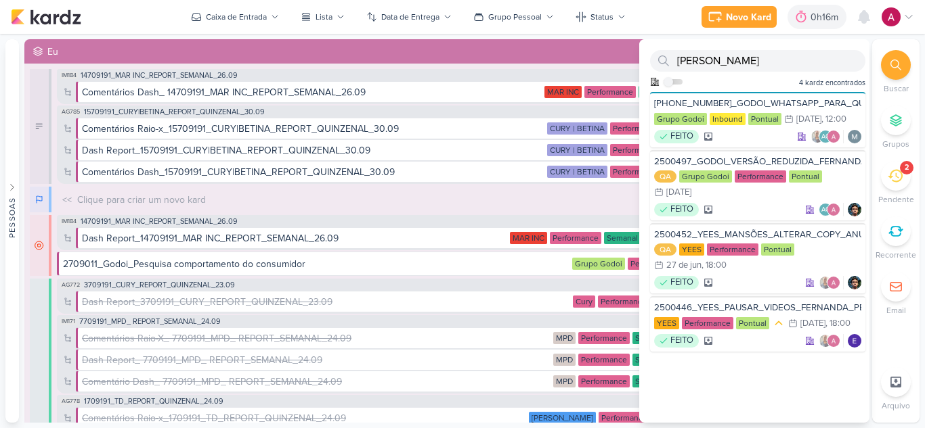
click at [899, 72] on div at bounding box center [896, 65] width 30 height 30
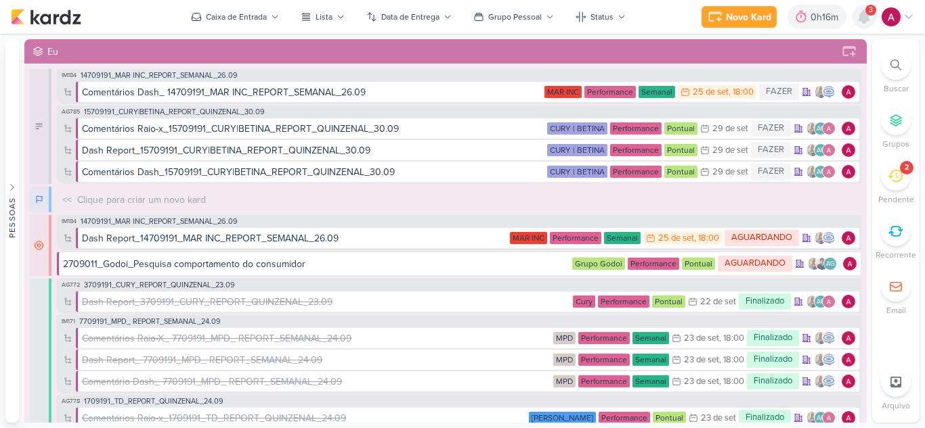
click at [862, 18] on icon at bounding box center [863, 17] width 11 height 12
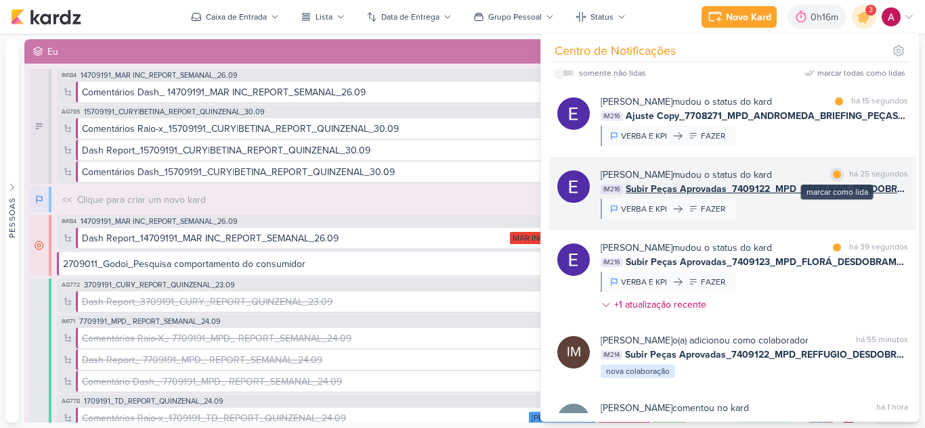
click at [833, 175] on div at bounding box center [837, 175] width 8 height 8
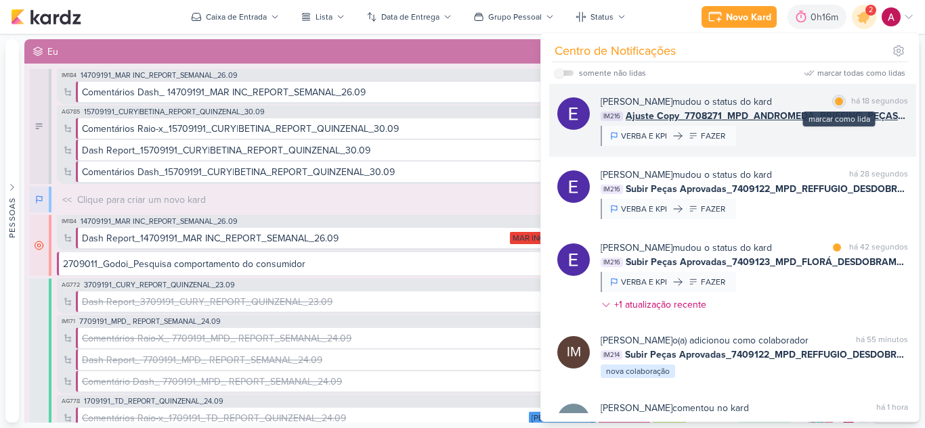
click at [835, 105] on div at bounding box center [839, 101] width 8 height 8
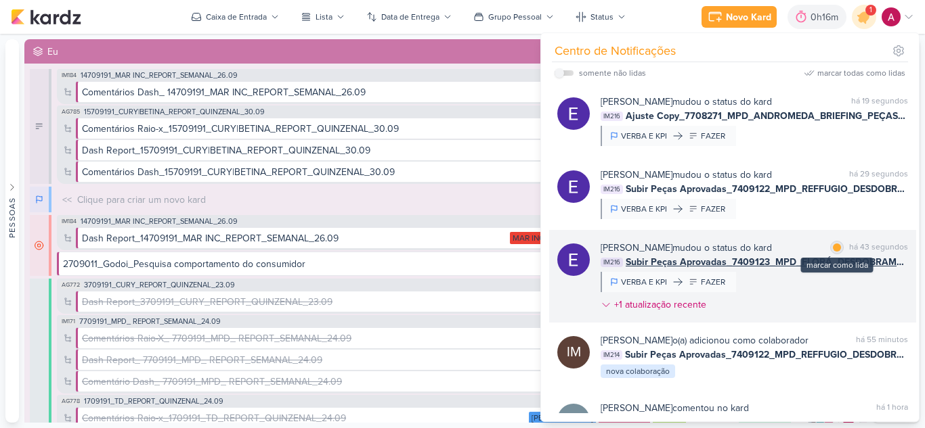
click at [835, 251] on div "marcar como lida" at bounding box center [837, 248] width 14 height 14
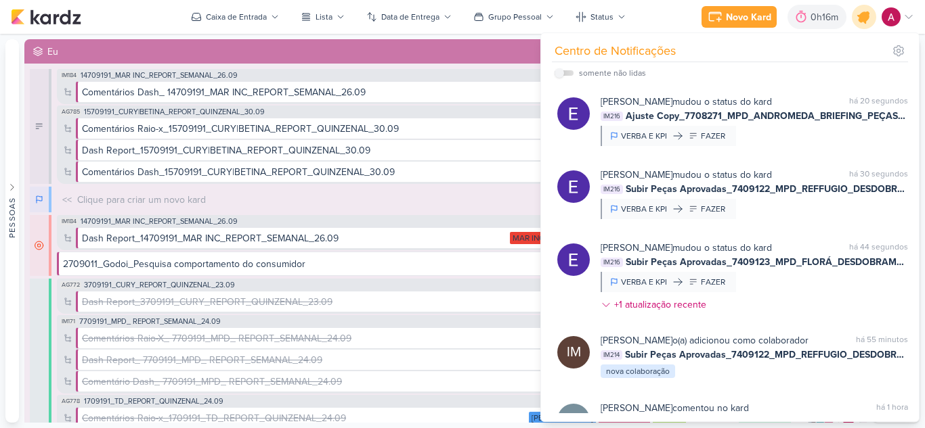
click at [868, 21] on icon at bounding box center [863, 16] width 23 height 23
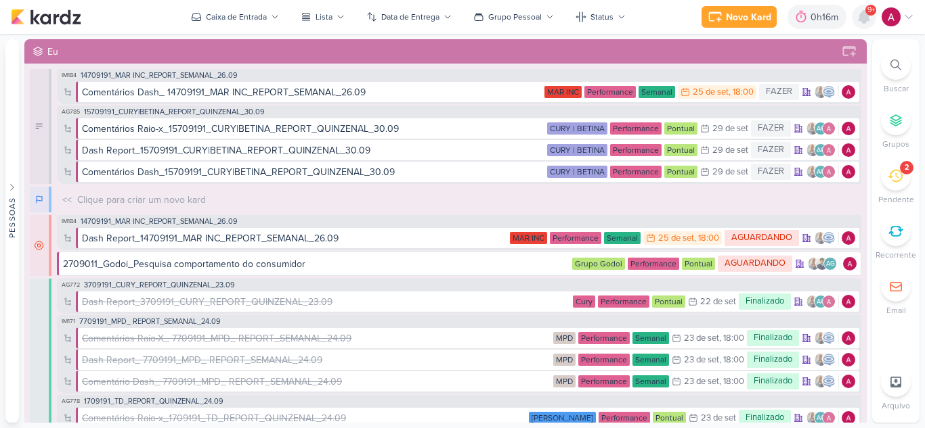
click at [860, 26] on div at bounding box center [864, 17] width 24 height 24
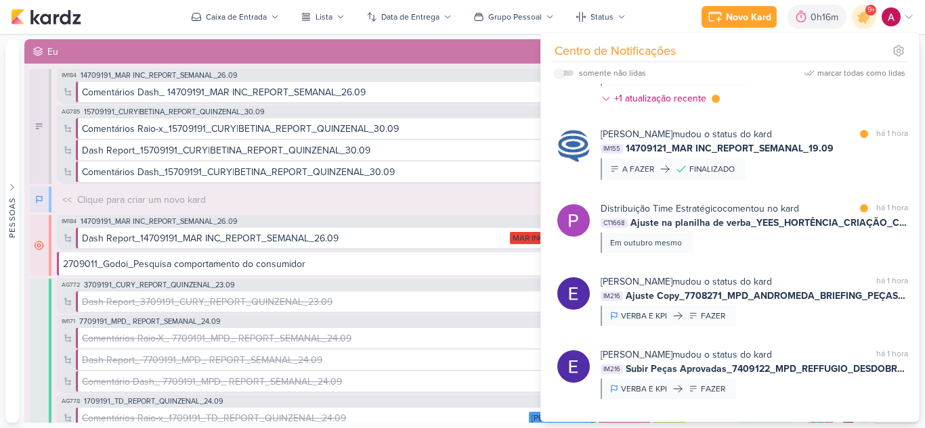
scroll to position [474, 0]
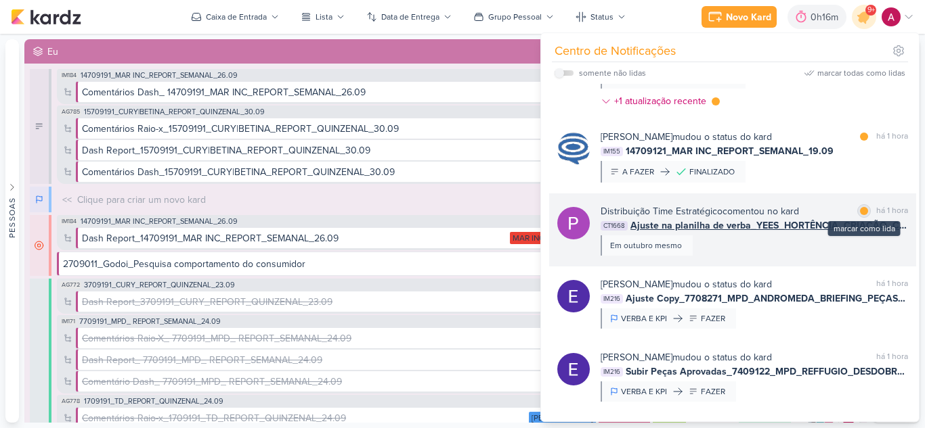
click at [860, 215] on div at bounding box center [864, 211] width 8 height 8
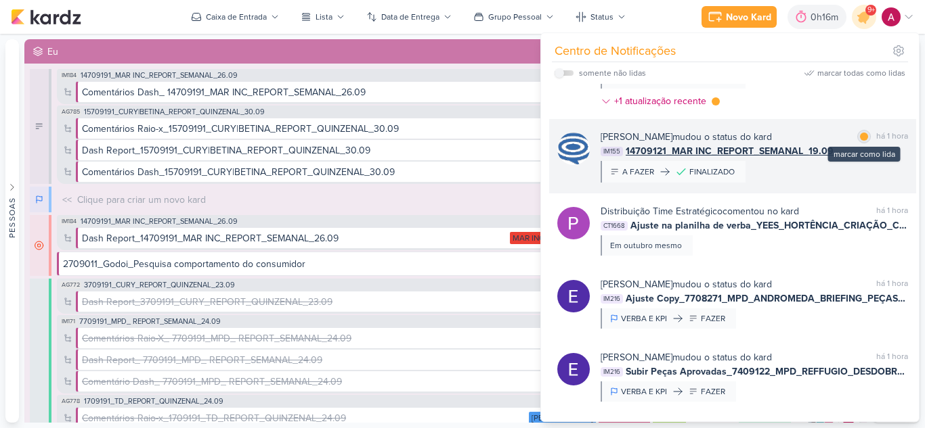
click at [860, 141] on div at bounding box center [864, 137] width 8 height 8
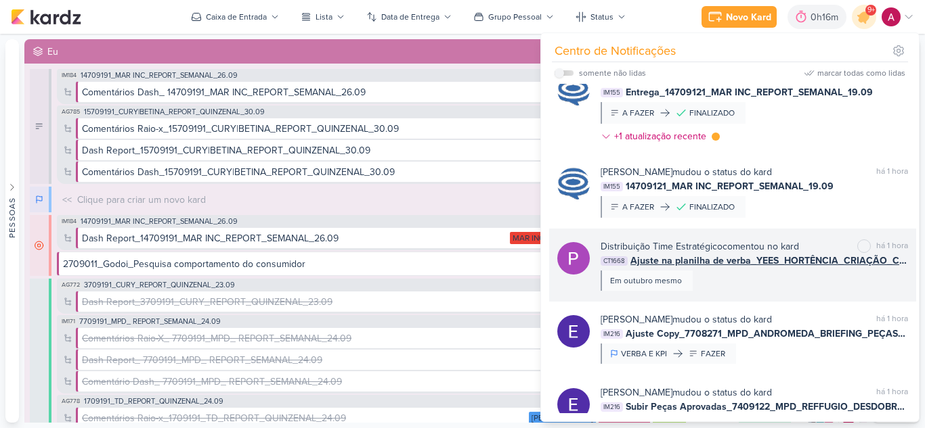
scroll to position [406, 0]
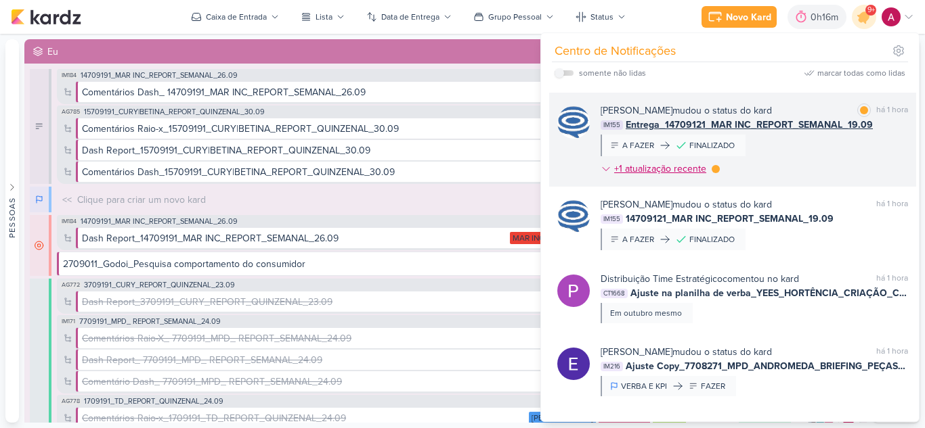
click at [713, 173] on div at bounding box center [715, 169] width 8 height 8
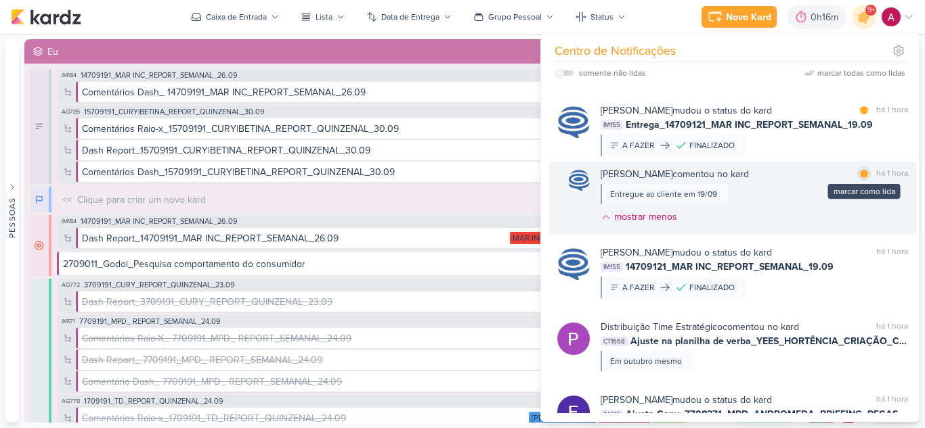
click at [860, 178] on div at bounding box center [864, 174] width 8 height 8
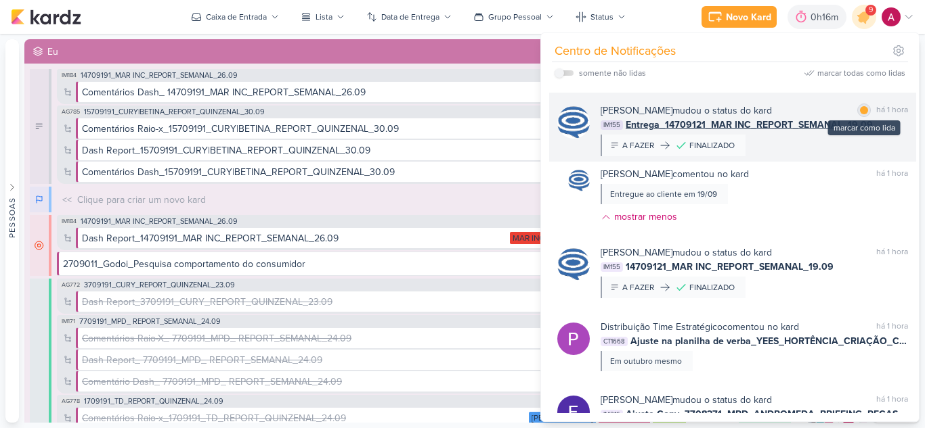
click at [860, 114] on div at bounding box center [864, 110] width 8 height 8
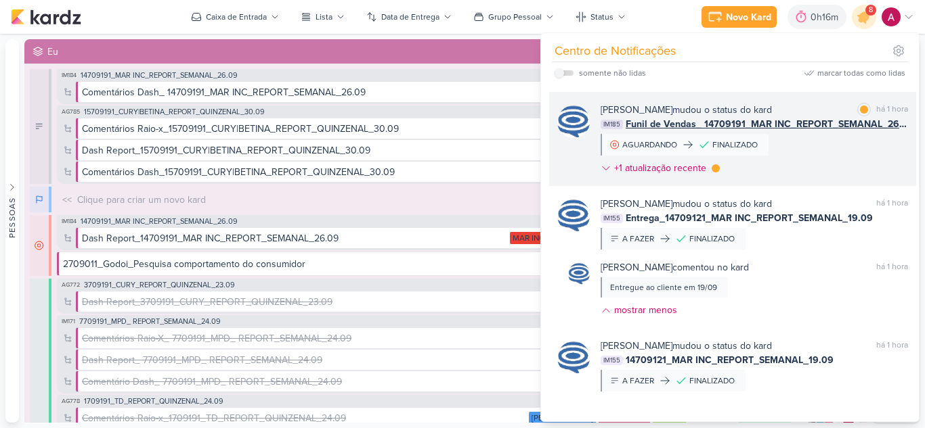
scroll to position [271, 0]
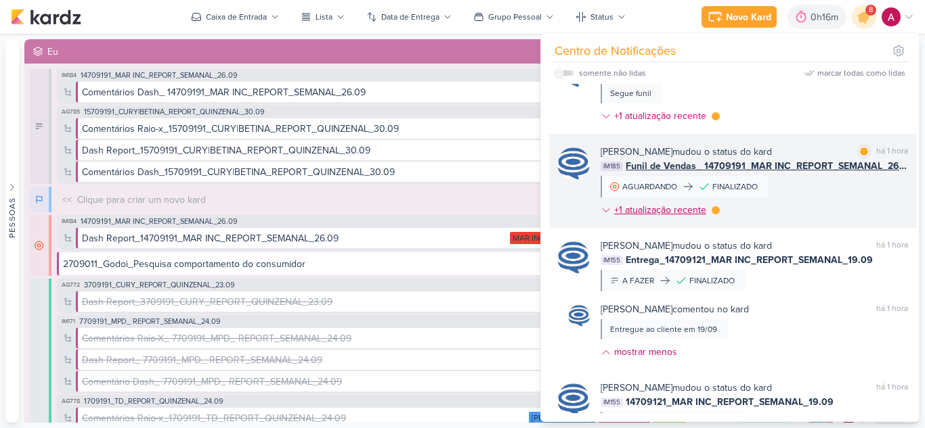
click at [715, 215] on div at bounding box center [715, 210] width 8 height 8
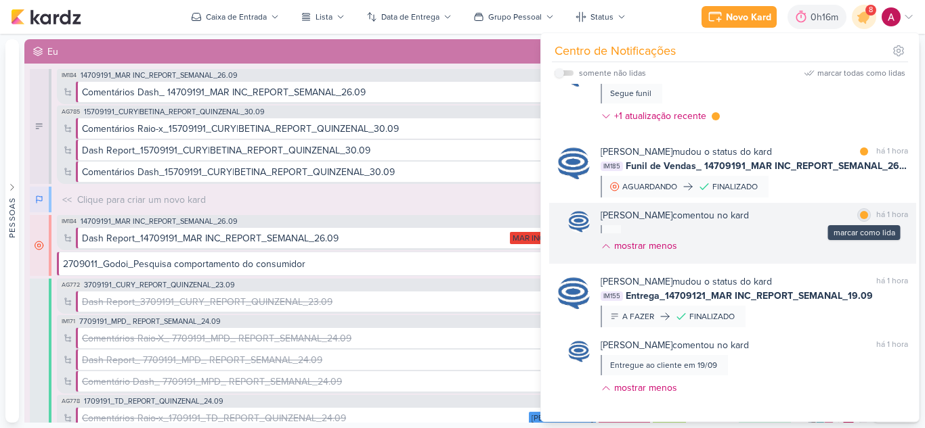
click at [860, 219] on div at bounding box center [864, 215] width 8 height 8
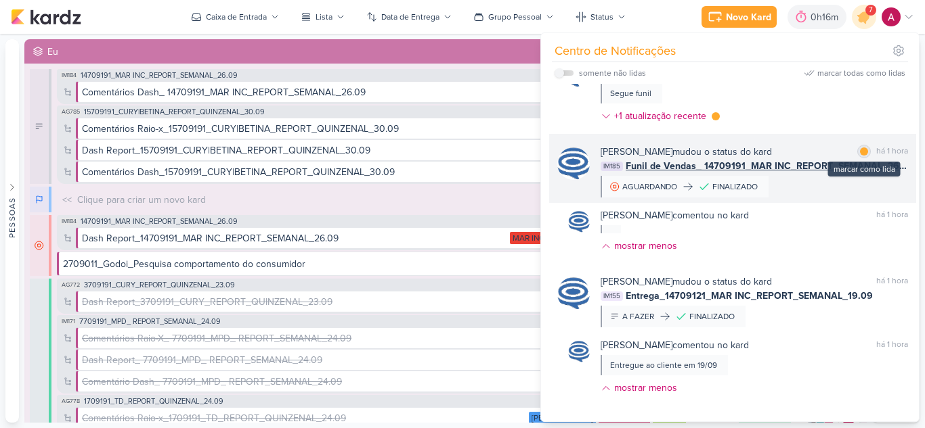
click at [860, 156] on div at bounding box center [864, 152] width 8 height 8
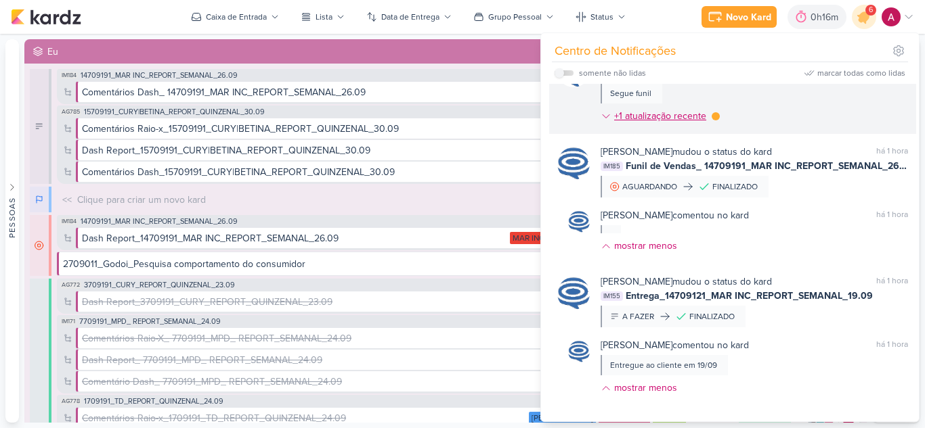
click at [718, 120] on div at bounding box center [715, 116] width 8 height 8
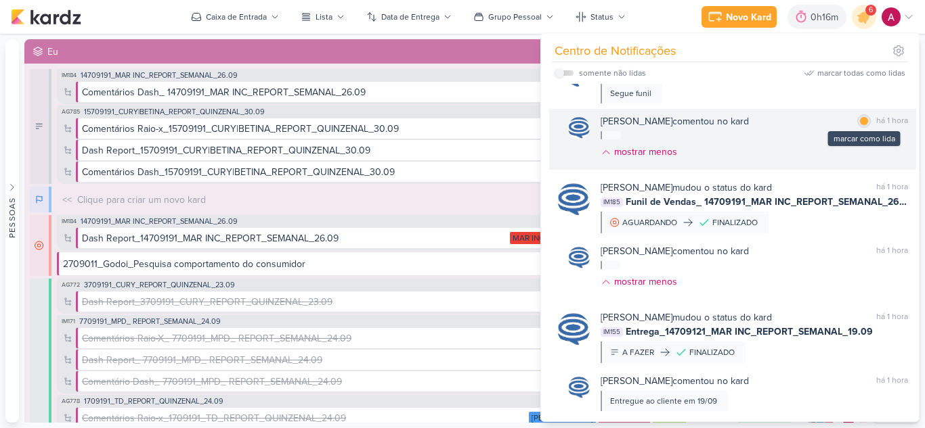
click at [860, 125] on div at bounding box center [864, 121] width 8 height 8
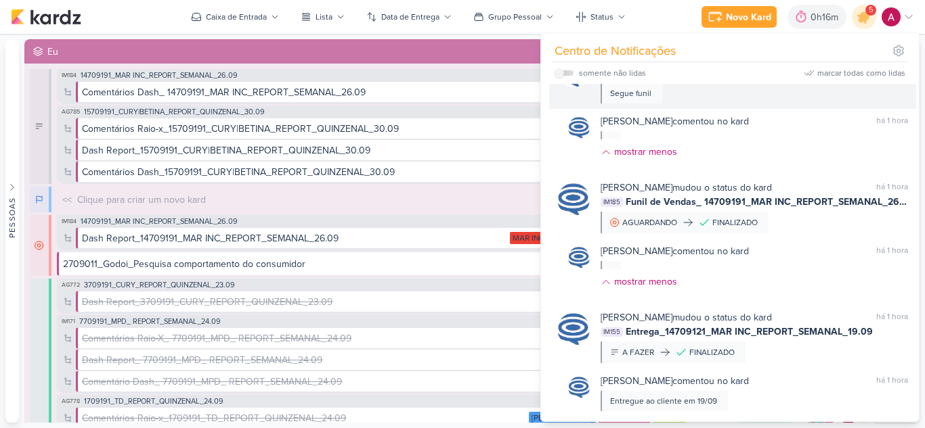
click at [824, 104] on div "Caroline Traven De Andrade comentou no kard marcar como lida há 1 hora IM191 Da…" at bounding box center [753, 77] width 307 height 51
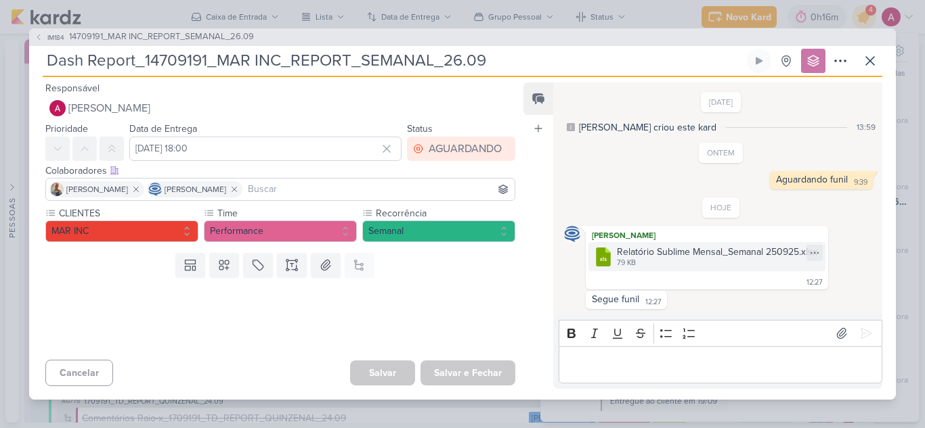
click at [686, 255] on div "Relatório Sublime Mensal_Semanal 250925.xlsx" at bounding box center [717, 252] width 200 height 14
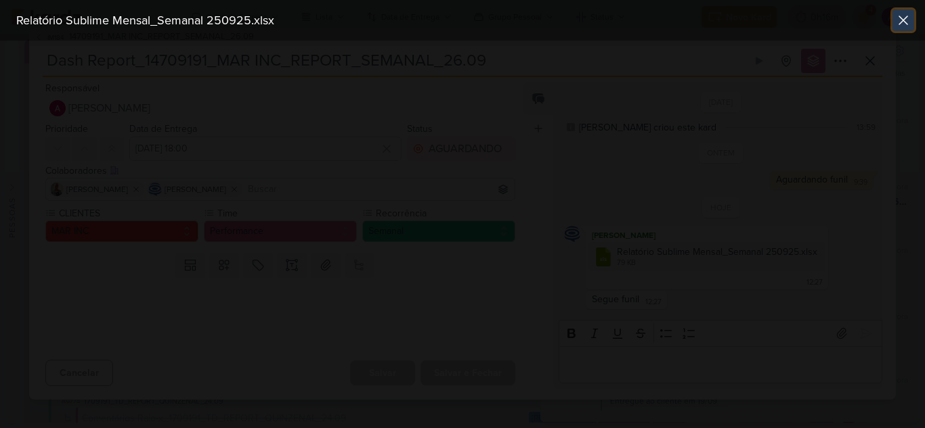
click at [906, 24] on icon at bounding box center [903, 20] width 16 height 16
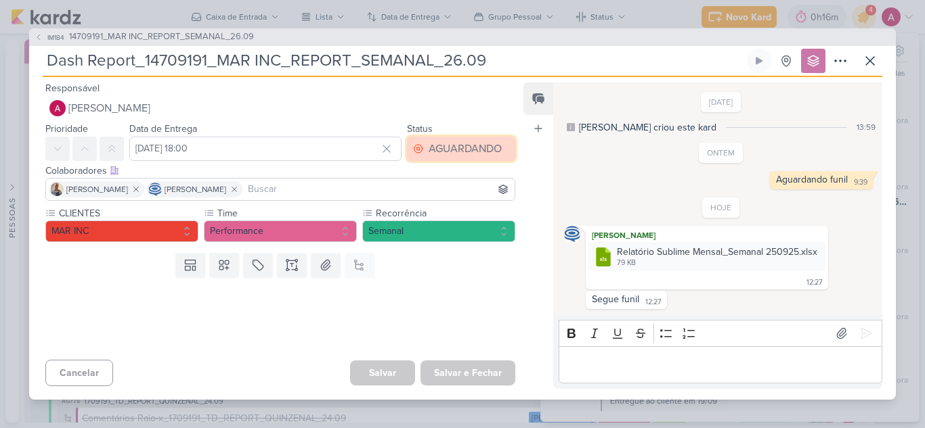
click at [481, 147] on div "AGUARDANDO" at bounding box center [464, 149] width 73 height 16
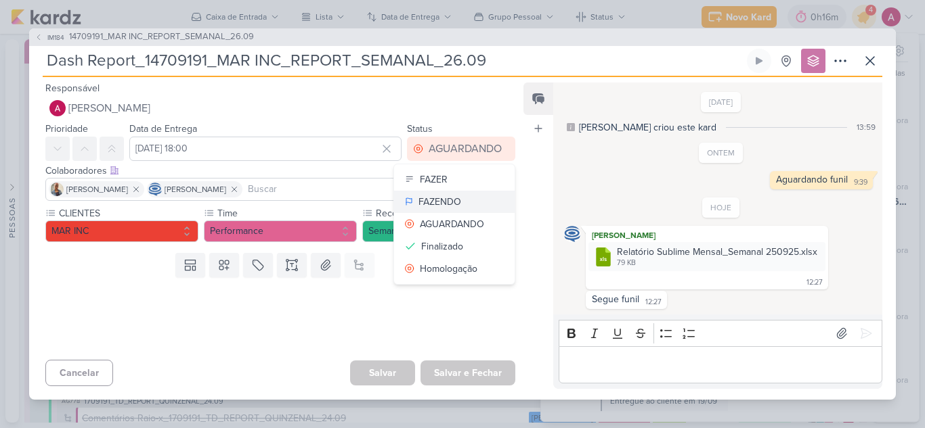
click at [434, 200] on div "FAZENDO" at bounding box center [439, 202] width 43 height 14
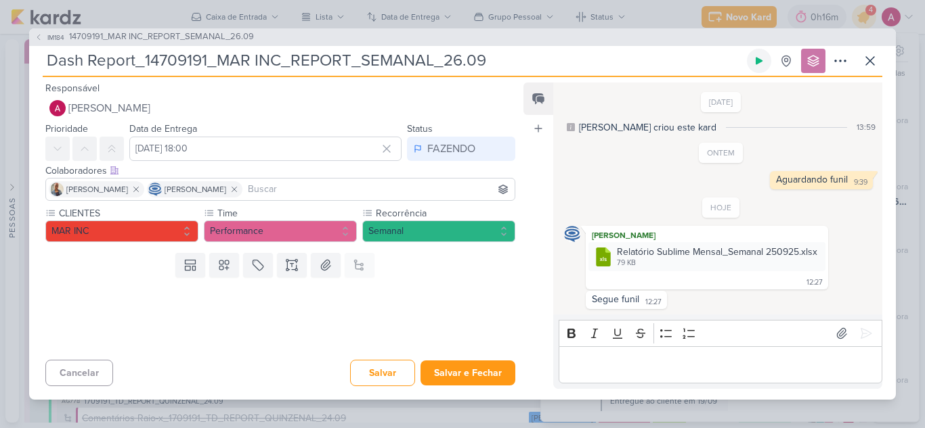
click at [755, 63] on icon at bounding box center [758, 61] width 11 height 11
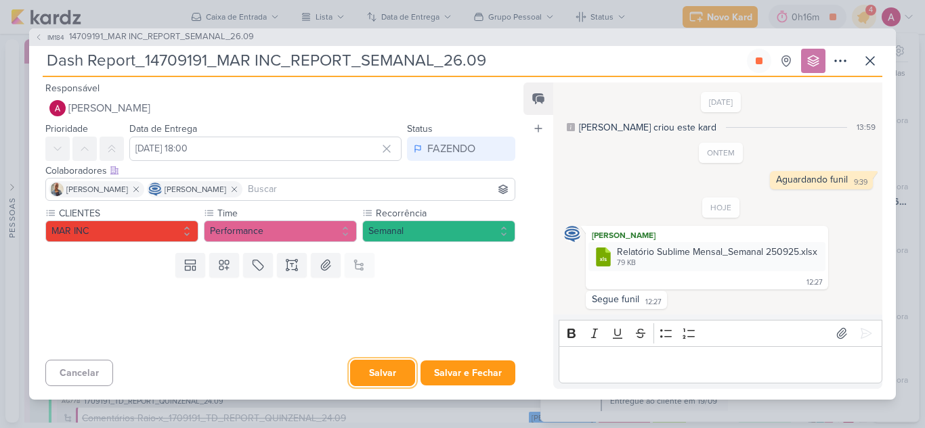
click at [380, 367] on button "Salvar" at bounding box center [382, 373] width 65 height 26
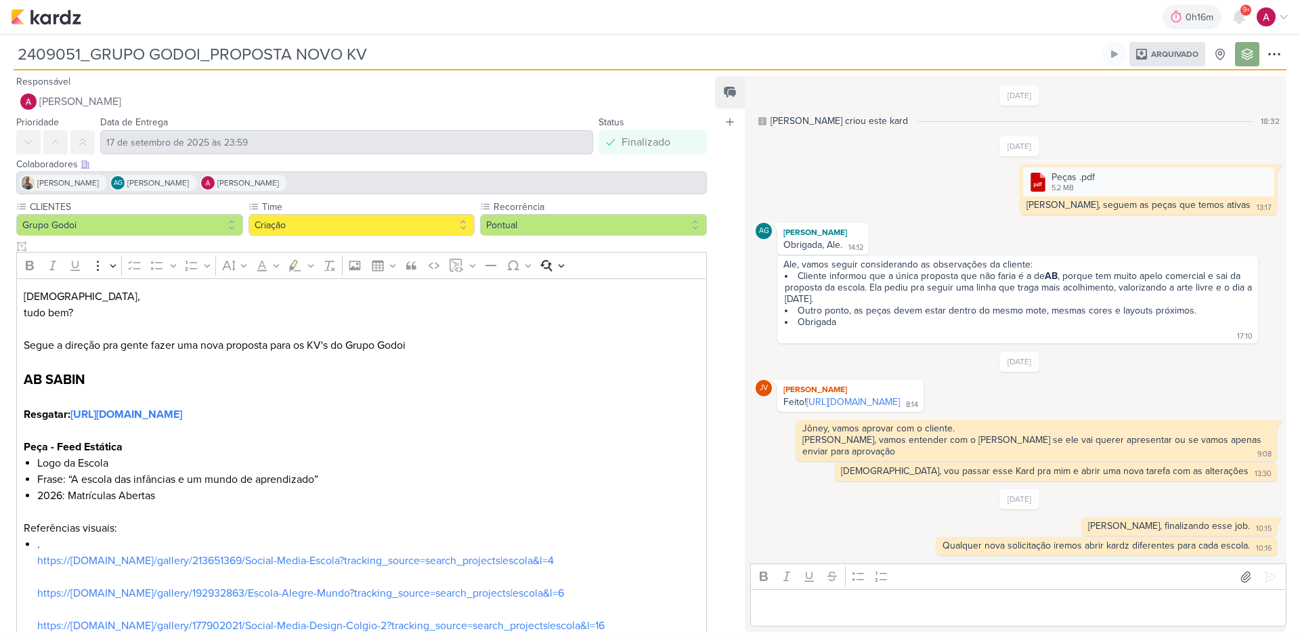
scroll to position [53, 0]
